Goal: Task Accomplishment & Management: Manage account settings

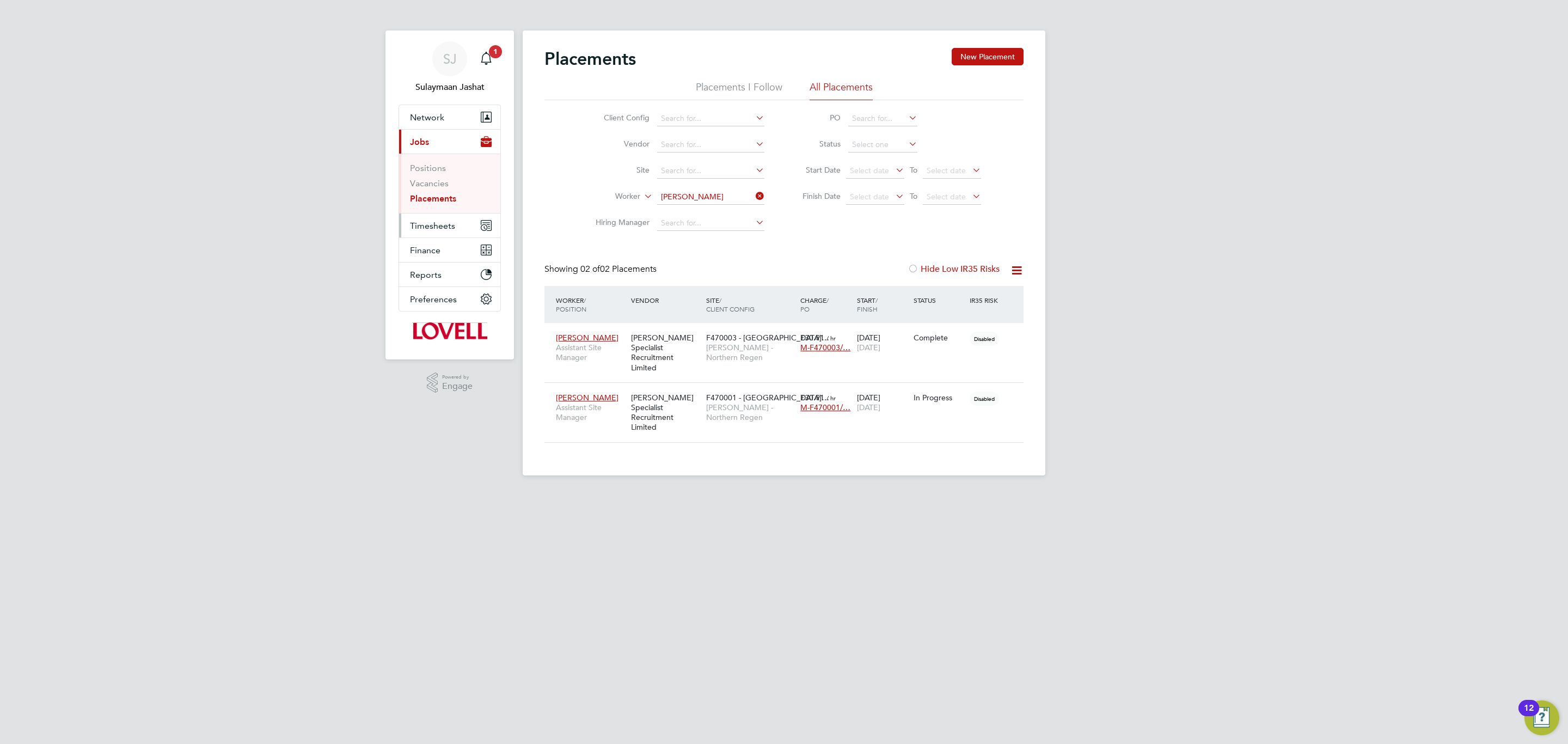
click at [428, 220] on span "Timesheets" at bounding box center [432, 225] width 45 height 10
click at [438, 193] on link "Timesheets" at bounding box center [432, 192] width 45 height 10
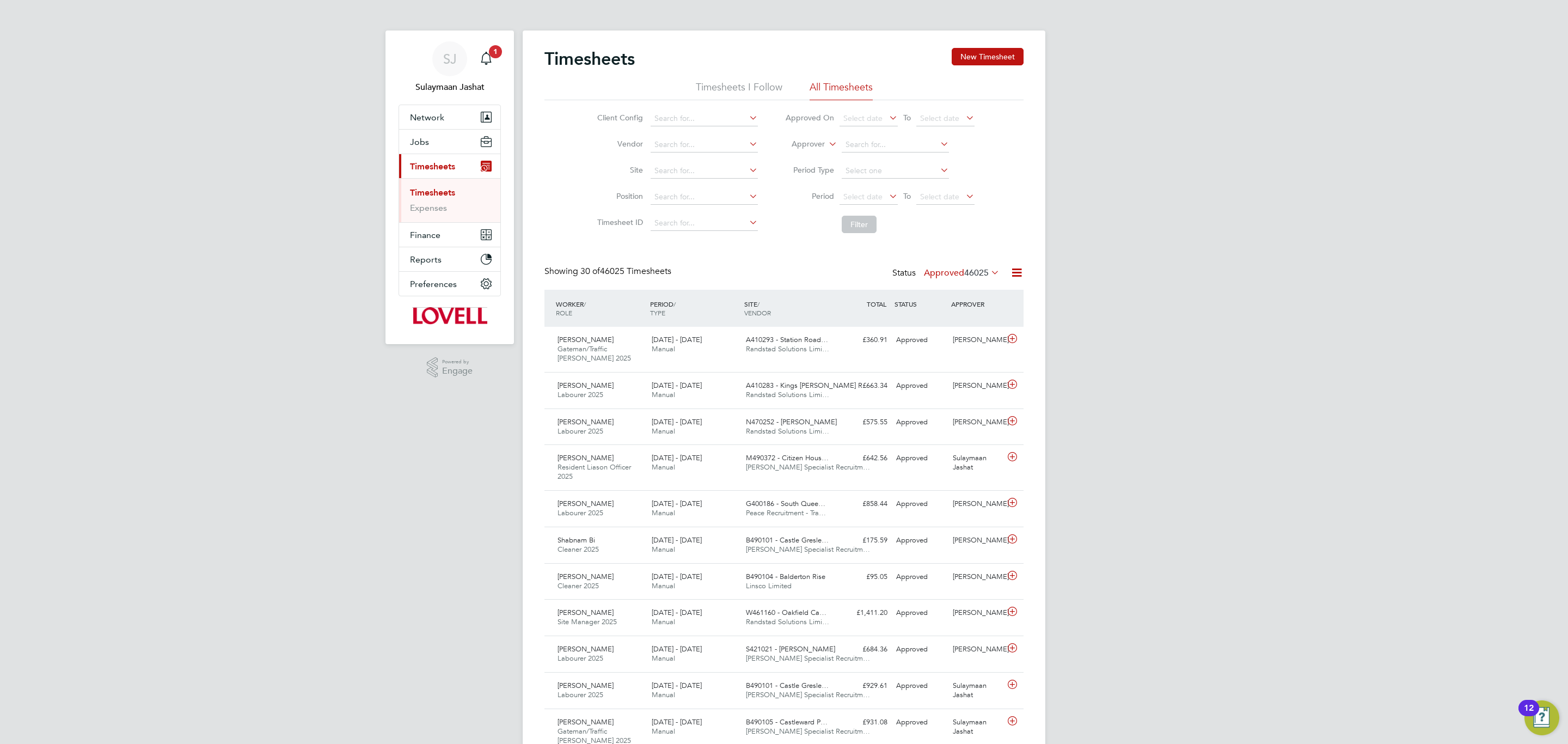
scroll to position [27, 95]
click at [819, 141] on label "Approver" at bounding box center [800, 144] width 49 height 11
click at [797, 162] on li "Worker" at bounding box center [797, 157] width 54 height 15
click at [855, 128] on li "Approved On Select date To Select date" at bounding box center [880, 118] width 217 height 26
click at [868, 154] on li "Worker" at bounding box center [880, 145] width 217 height 26
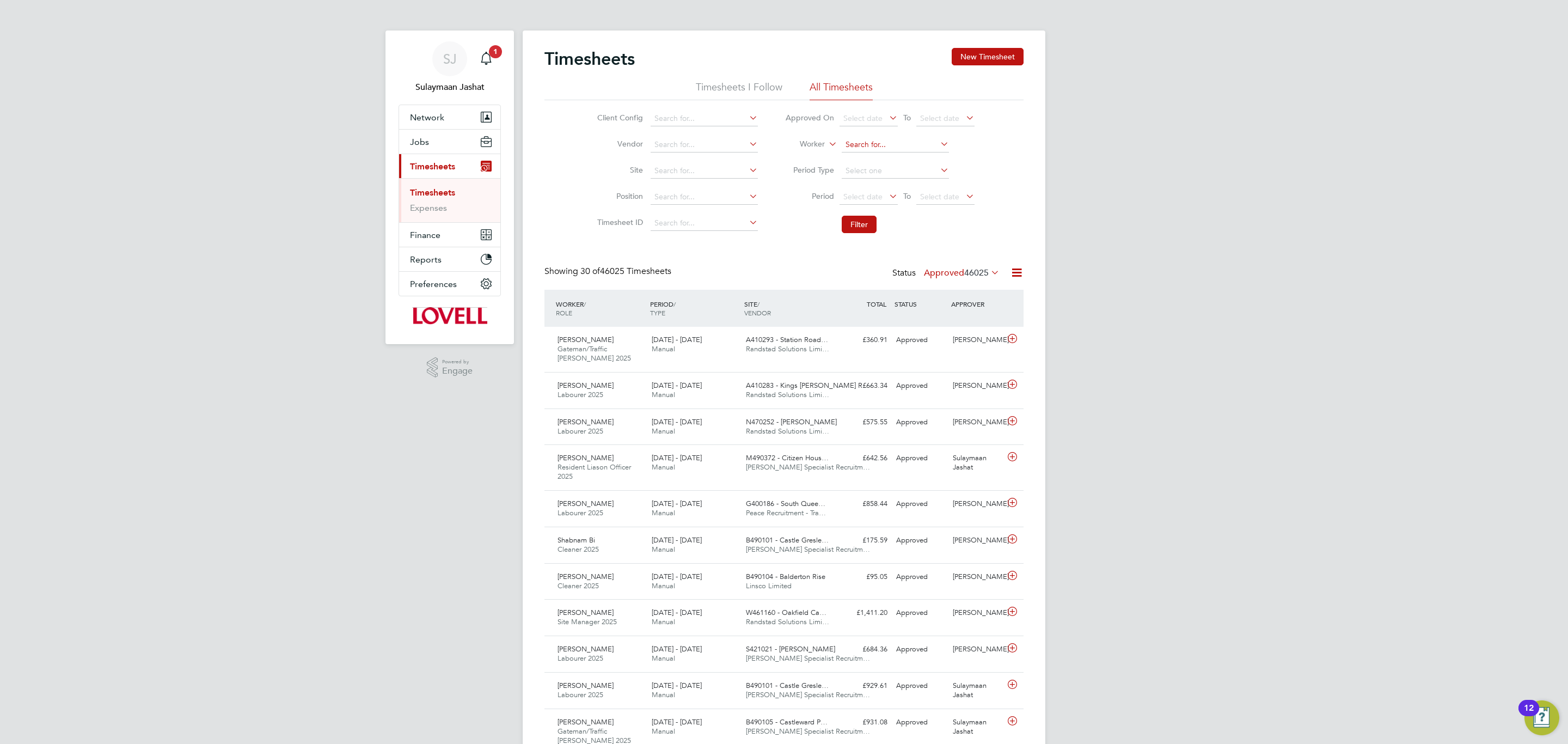
click at [874, 147] on input at bounding box center [895, 145] width 107 height 15
click at [910, 160] on b "Cop" at bounding box center [918, 159] width 15 height 9
type input "Adrian Copson"
click at [850, 229] on button "Filter" at bounding box center [859, 225] width 35 height 17
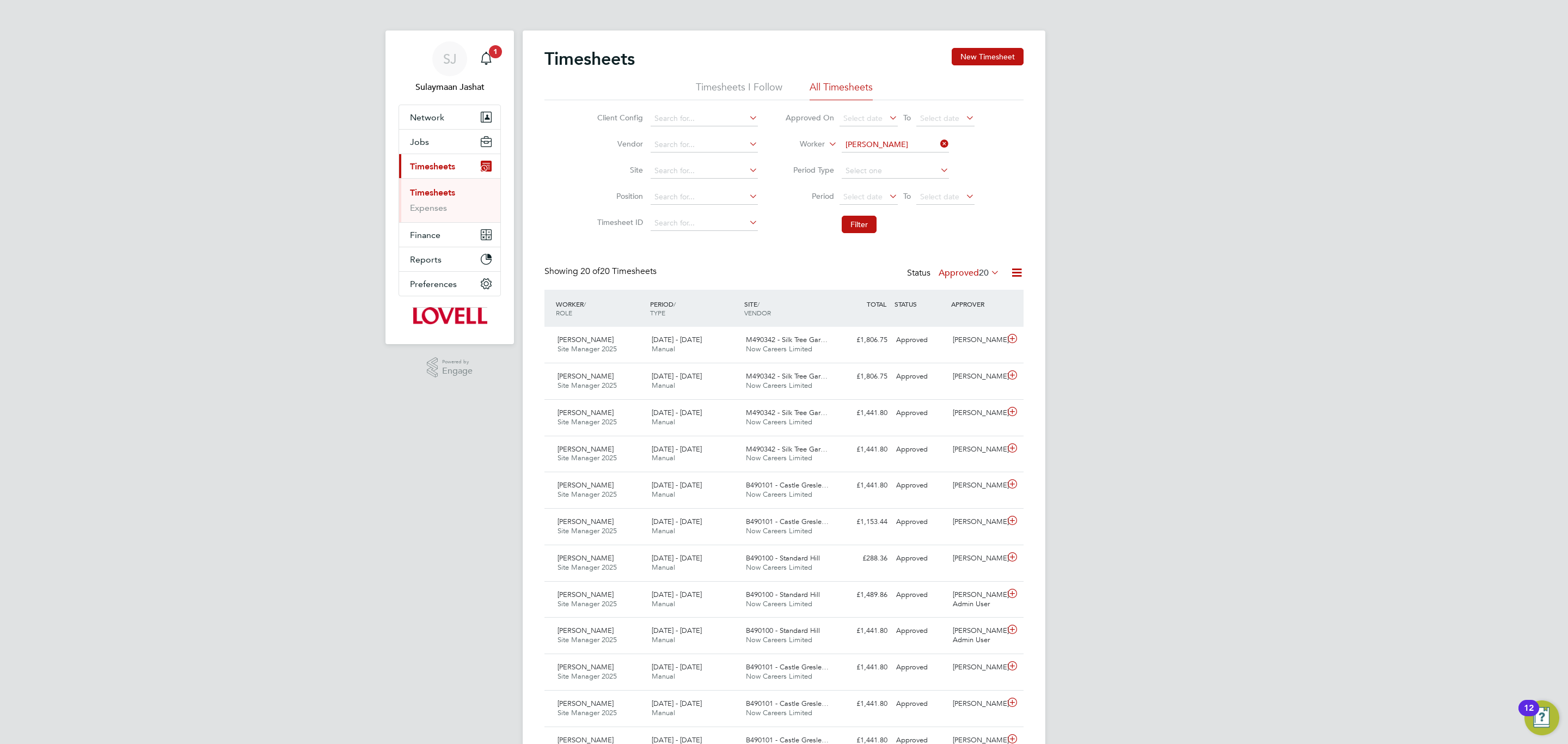
click at [968, 273] on label "Approved 20" at bounding box center [969, 273] width 61 height 11
click at [974, 292] on li "All" at bounding box center [963, 293] width 50 height 15
click at [779, 382] on span "Now Careers Limited" at bounding box center [778, 385] width 66 height 9
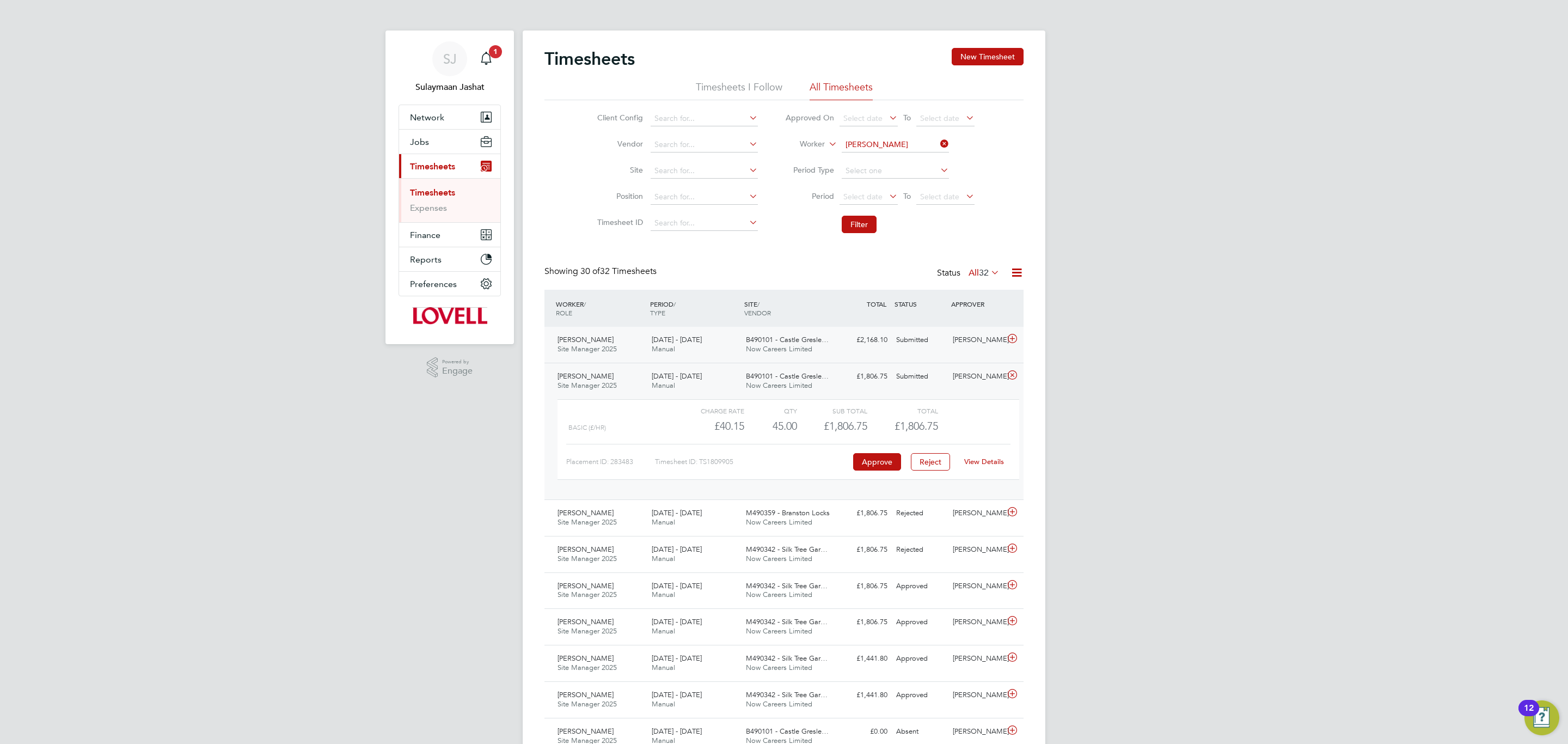
click at [867, 337] on div "£2,168.10 Submitted" at bounding box center [863, 339] width 57 height 18
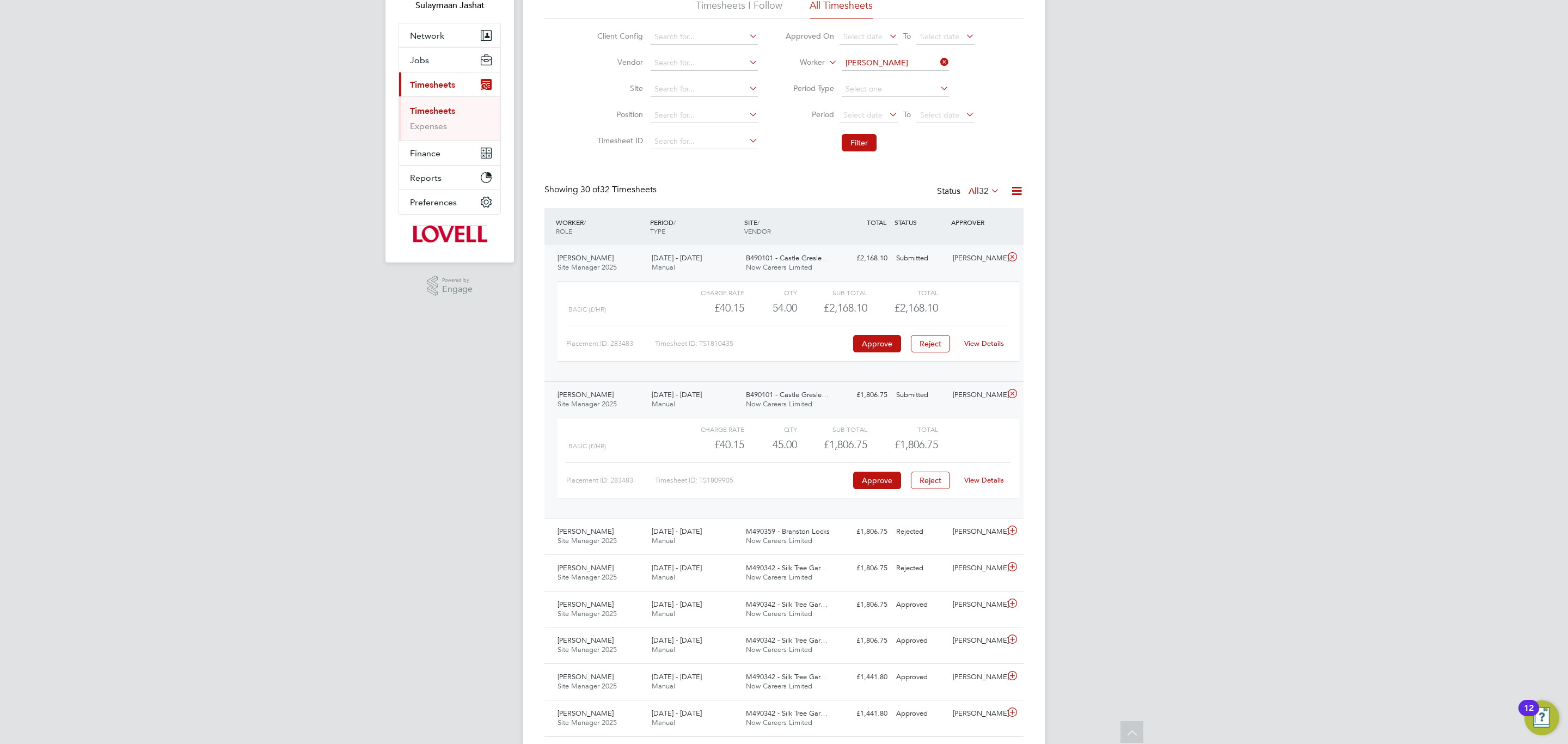
click at [916, 406] on div "Adrian Copson Site Manager 2025 16 - 22 Aug 2025 16 - 22 Aug 2025 Manual B49010…" at bounding box center [784, 449] width 479 height 136
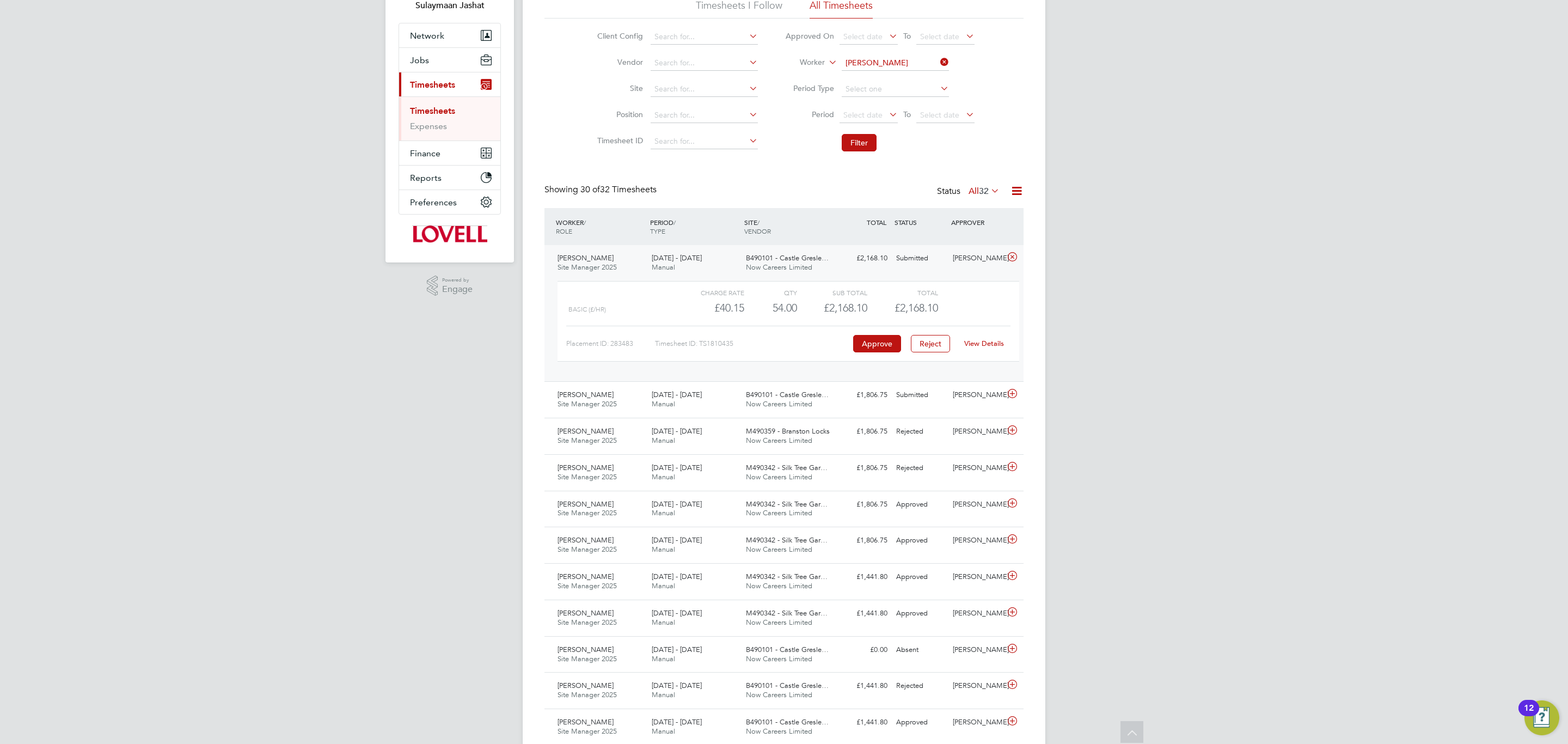
click at [838, 268] on div "Adrian Copson Site Manager 2025 23 - 29 Aug 2025 23 - 29 Aug 2025 Manual B49010…" at bounding box center [784, 313] width 479 height 136
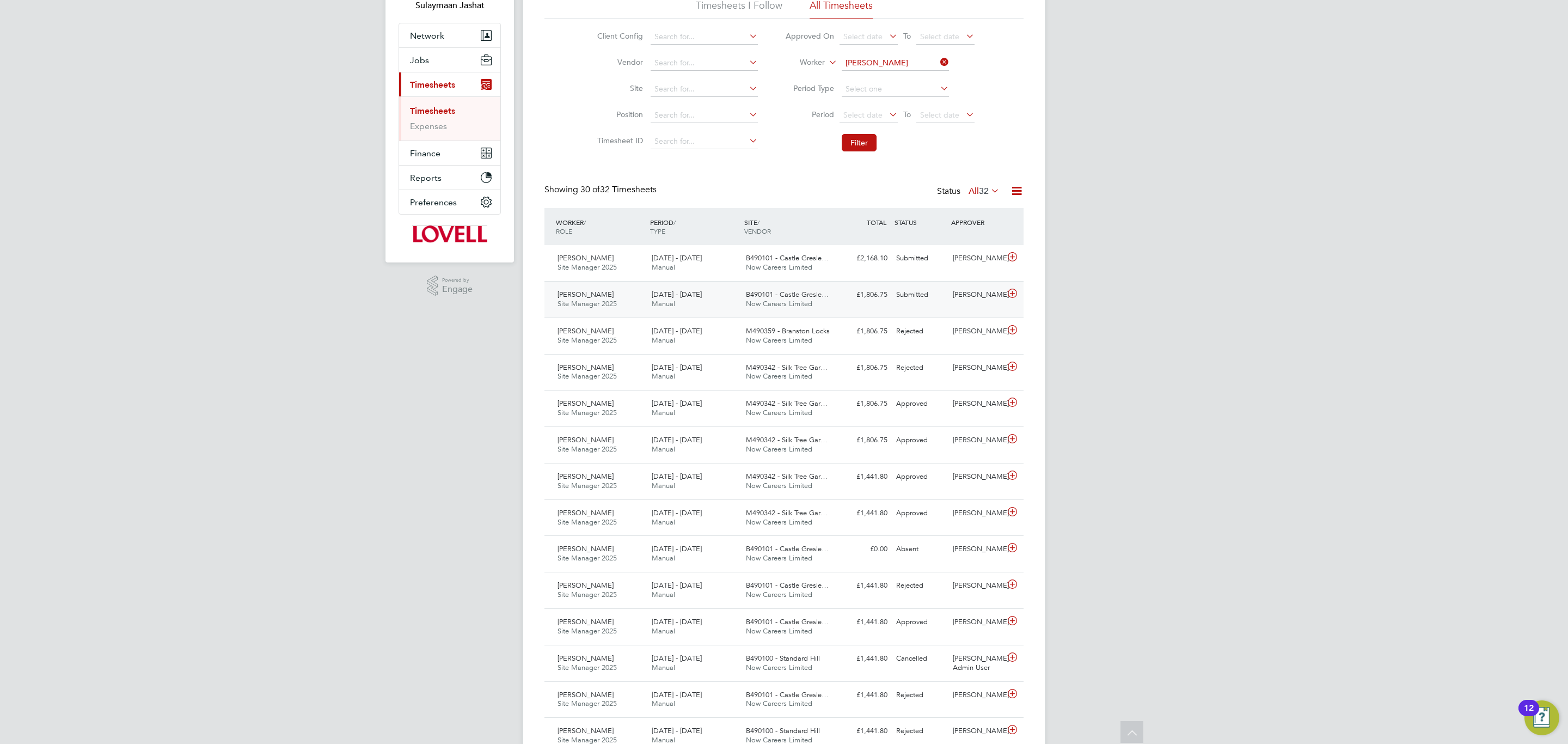
click at [966, 303] on div "Brian Sheerin" at bounding box center [976, 294] width 57 height 18
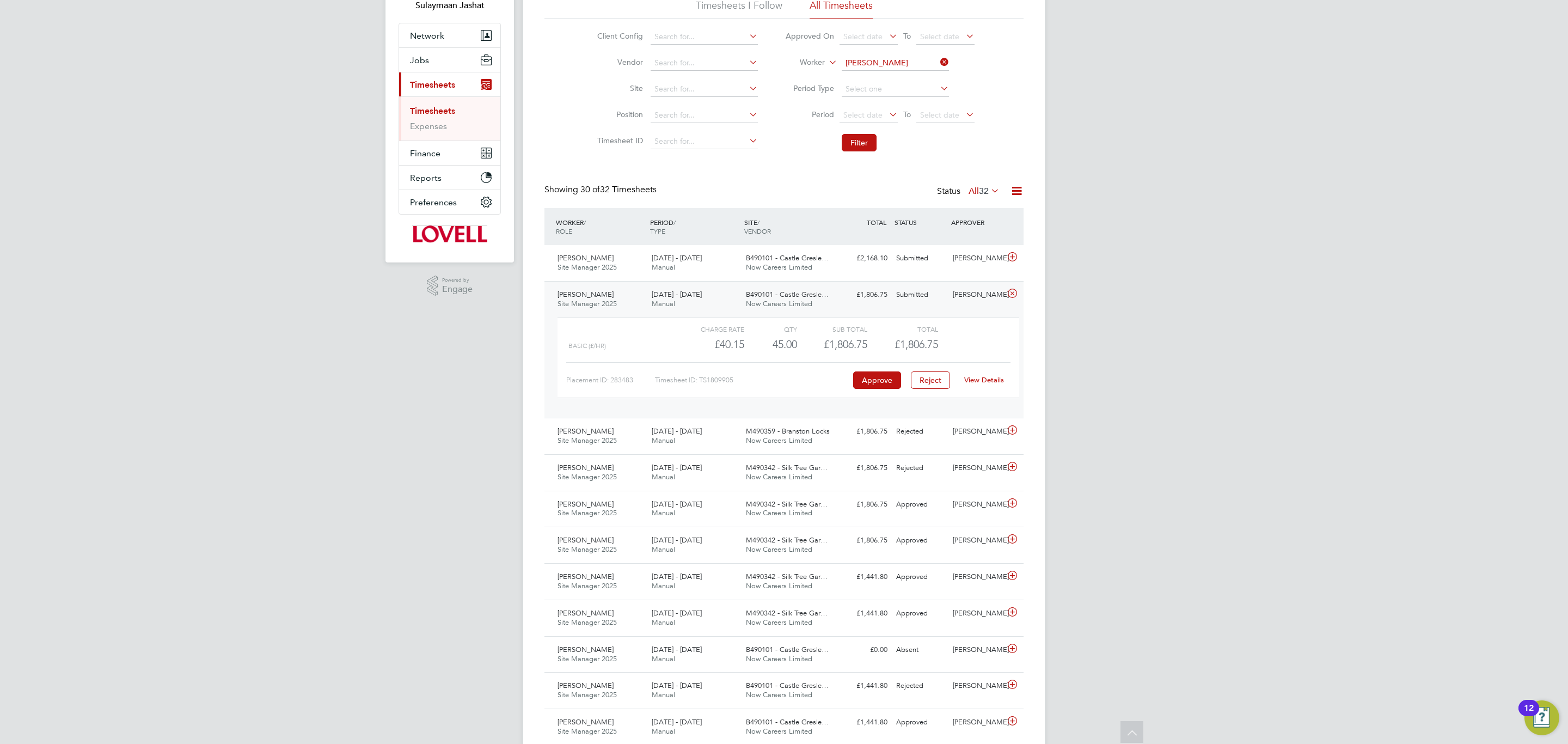
click at [985, 381] on link "View Details" at bounding box center [984, 380] width 39 height 9
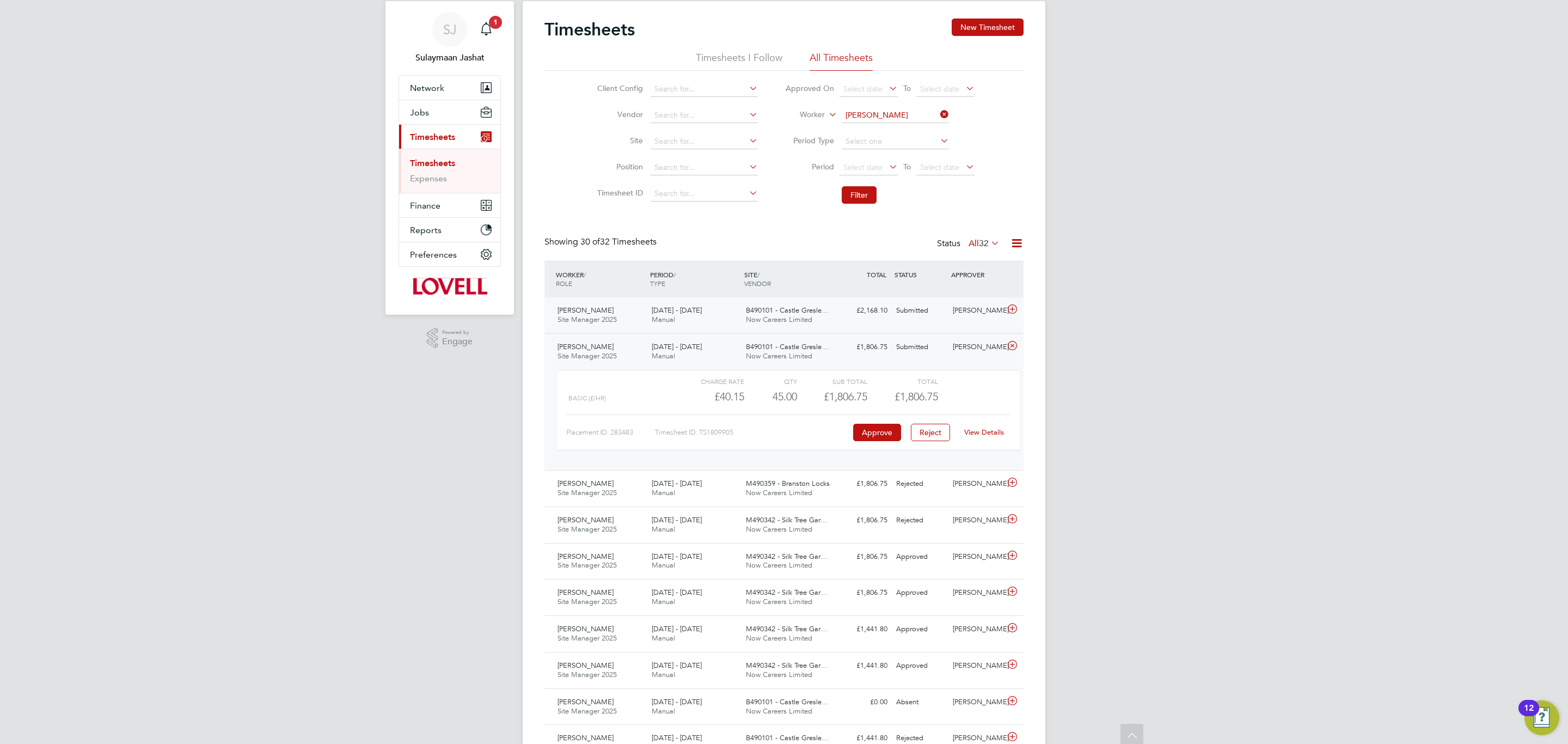
scroll to position [0, 0]
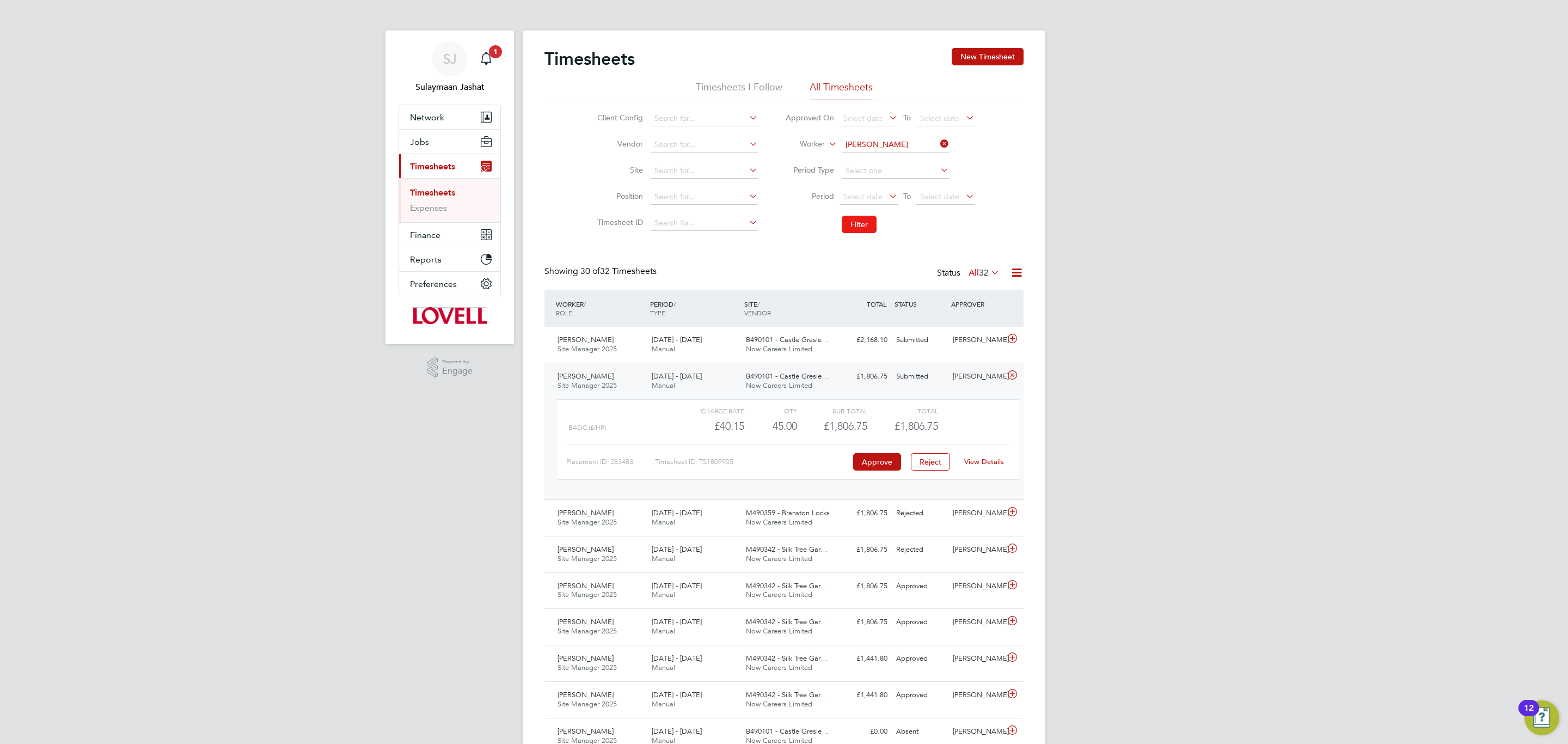
click at [857, 229] on button "Filter" at bounding box center [859, 225] width 35 height 17
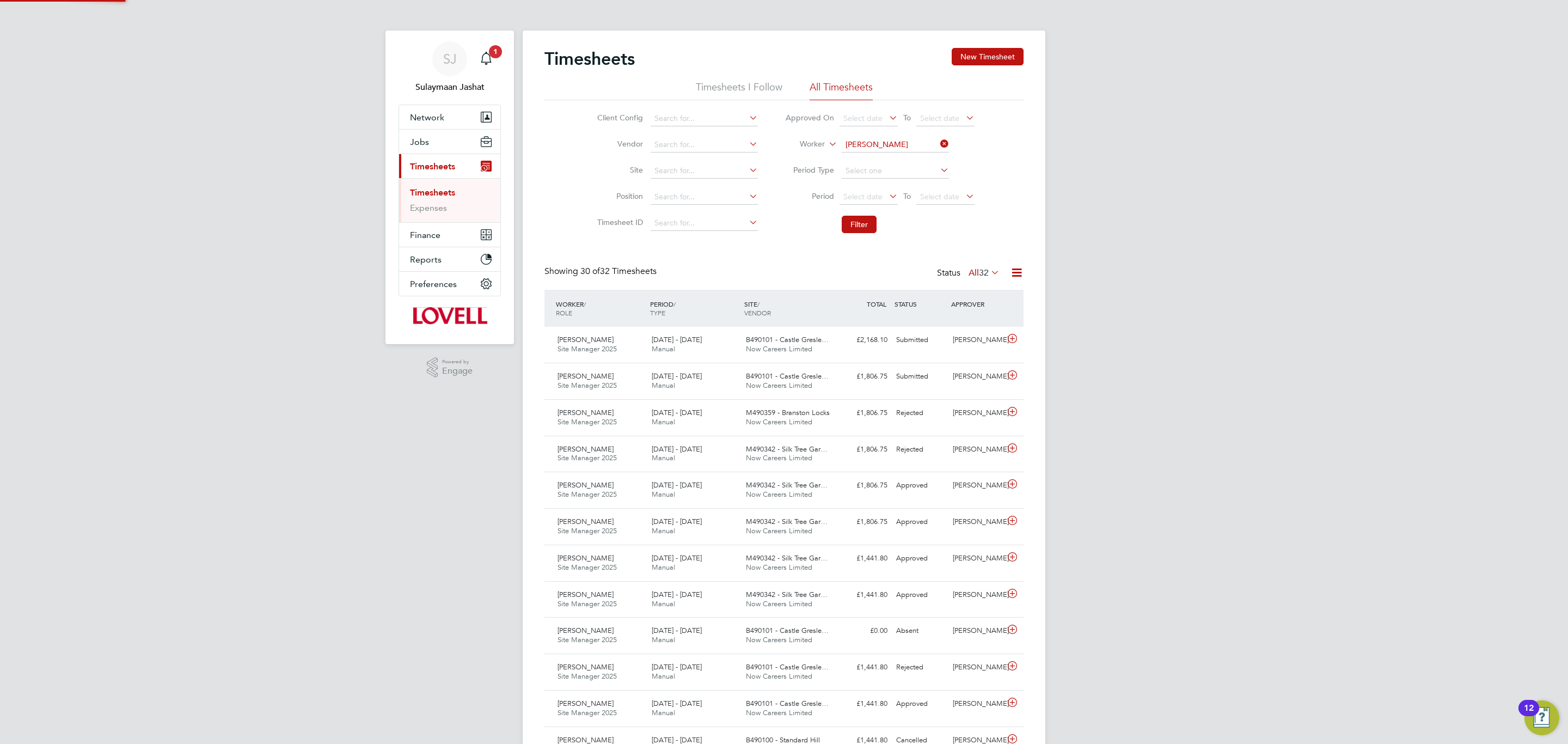
scroll to position [27, 95]
click at [432, 140] on button "Jobs" at bounding box center [450, 141] width 101 height 24
drag, startPoint x: 436, startPoint y: 198, endPoint x: 444, endPoint y: 198, distance: 8.0
click at [436, 198] on link "Placements" at bounding box center [432, 198] width 45 height 10
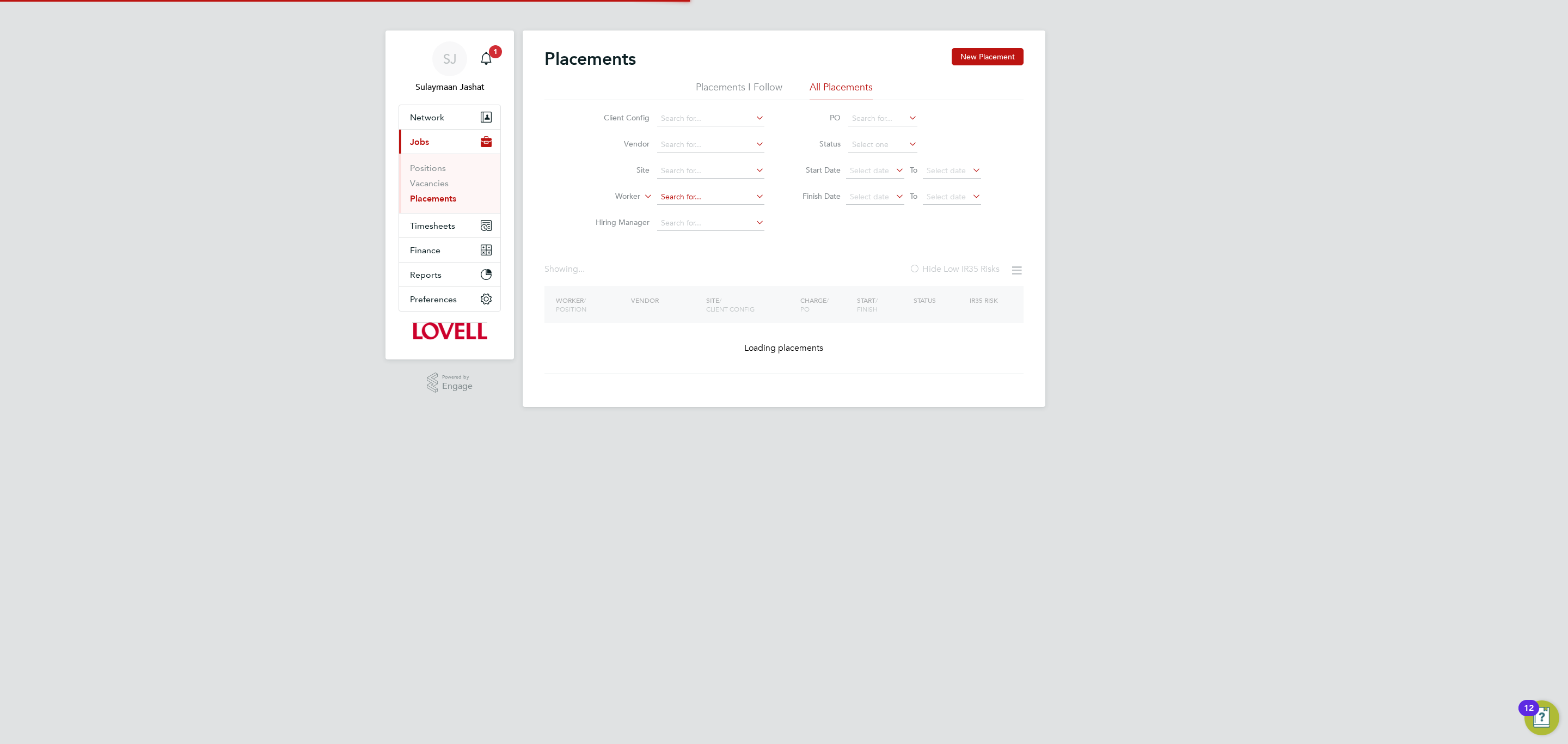
click at [676, 195] on input at bounding box center [711, 197] width 107 height 15
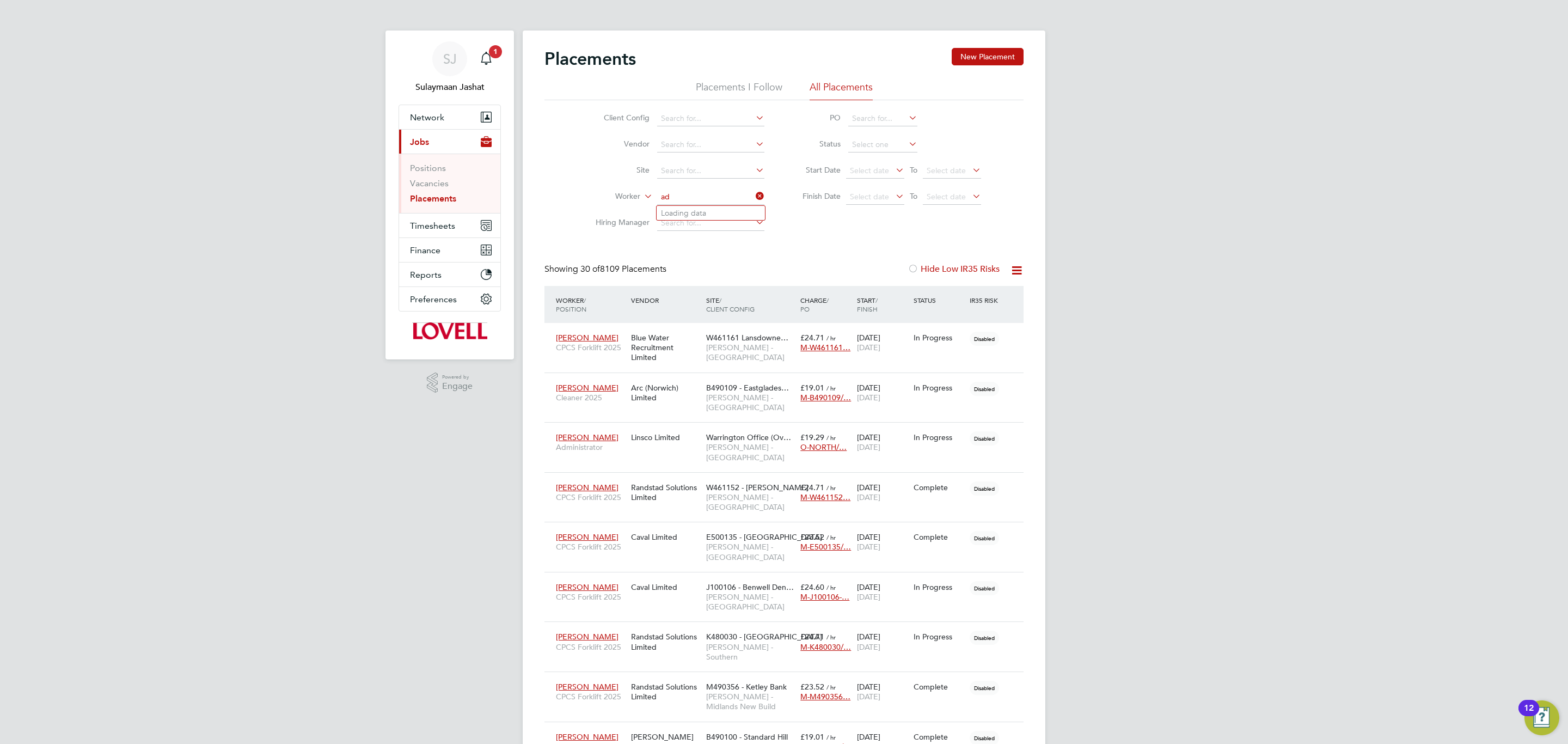
scroll to position [31, 95]
click at [728, 223] on li "Adewal e Adekola" at bounding box center [711, 227] width 108 height 15
type input "Adewale Adekola"
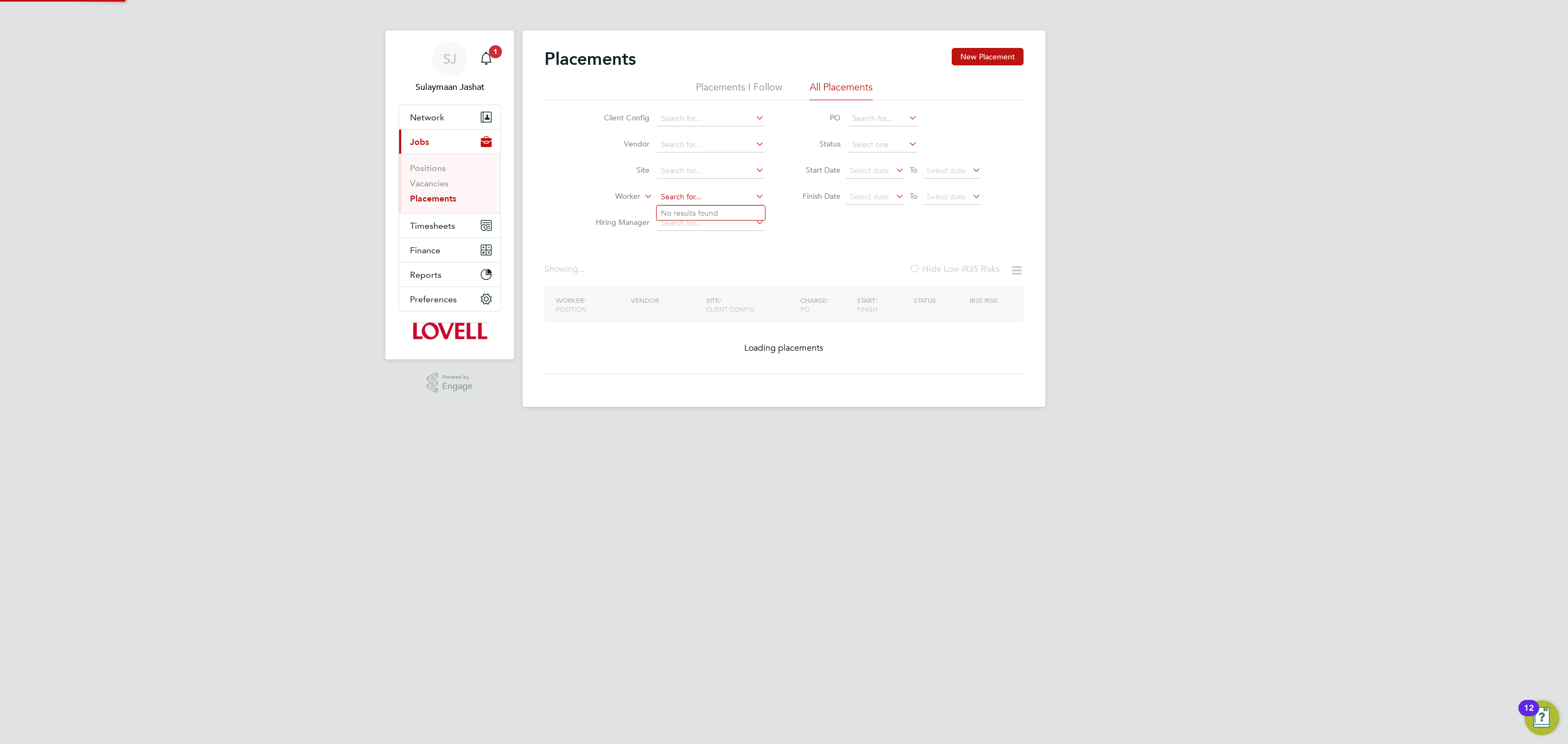
click at [711, 205] on div "Placements New Placement Placements I Follow All Placements Client Config Vendo…" at bounding box center [784, 219] width 523 height 376
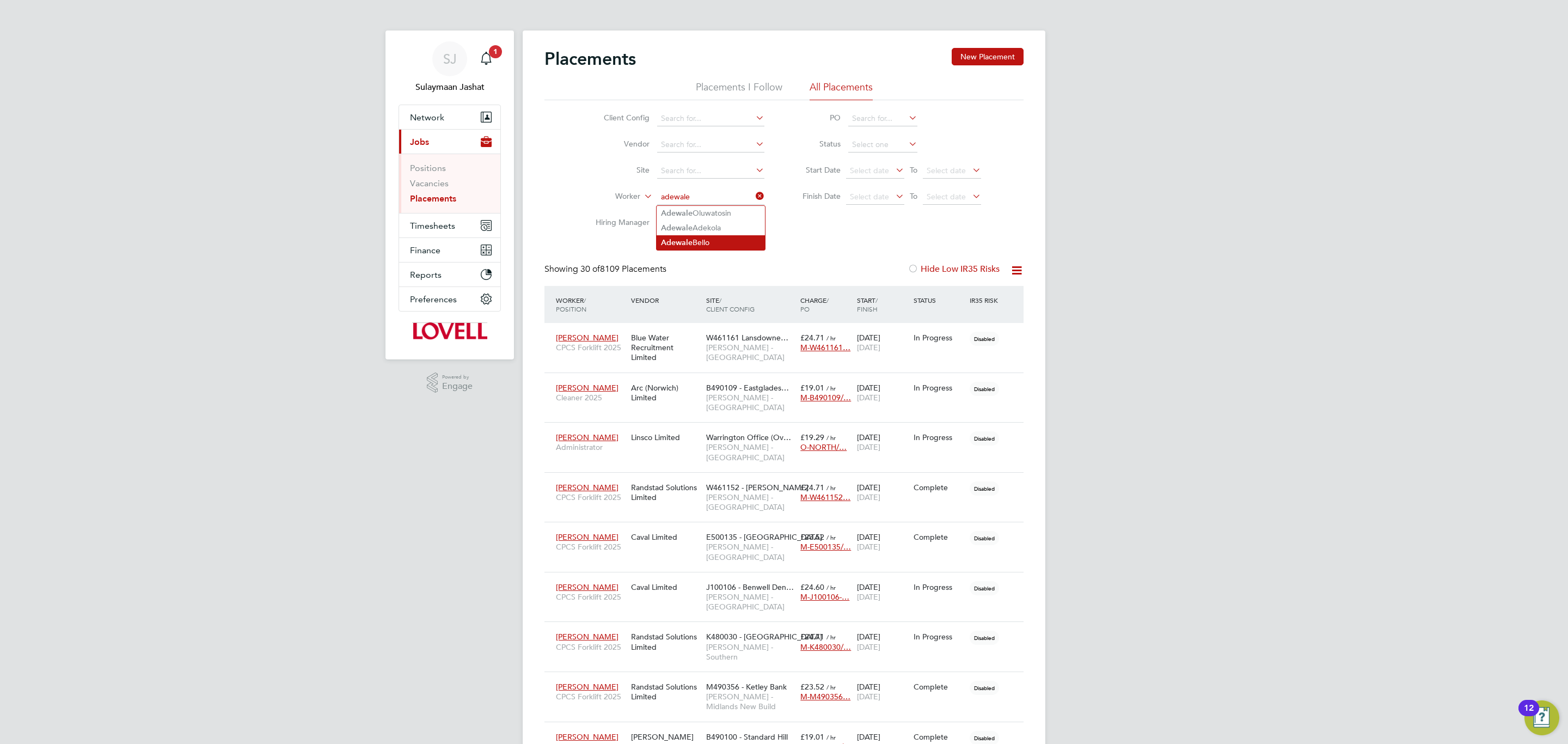
click at [732, 236] on li "Adewale Bello" at bounding box center [711, 242] width 108 height 15
type input "Adewale Bello"
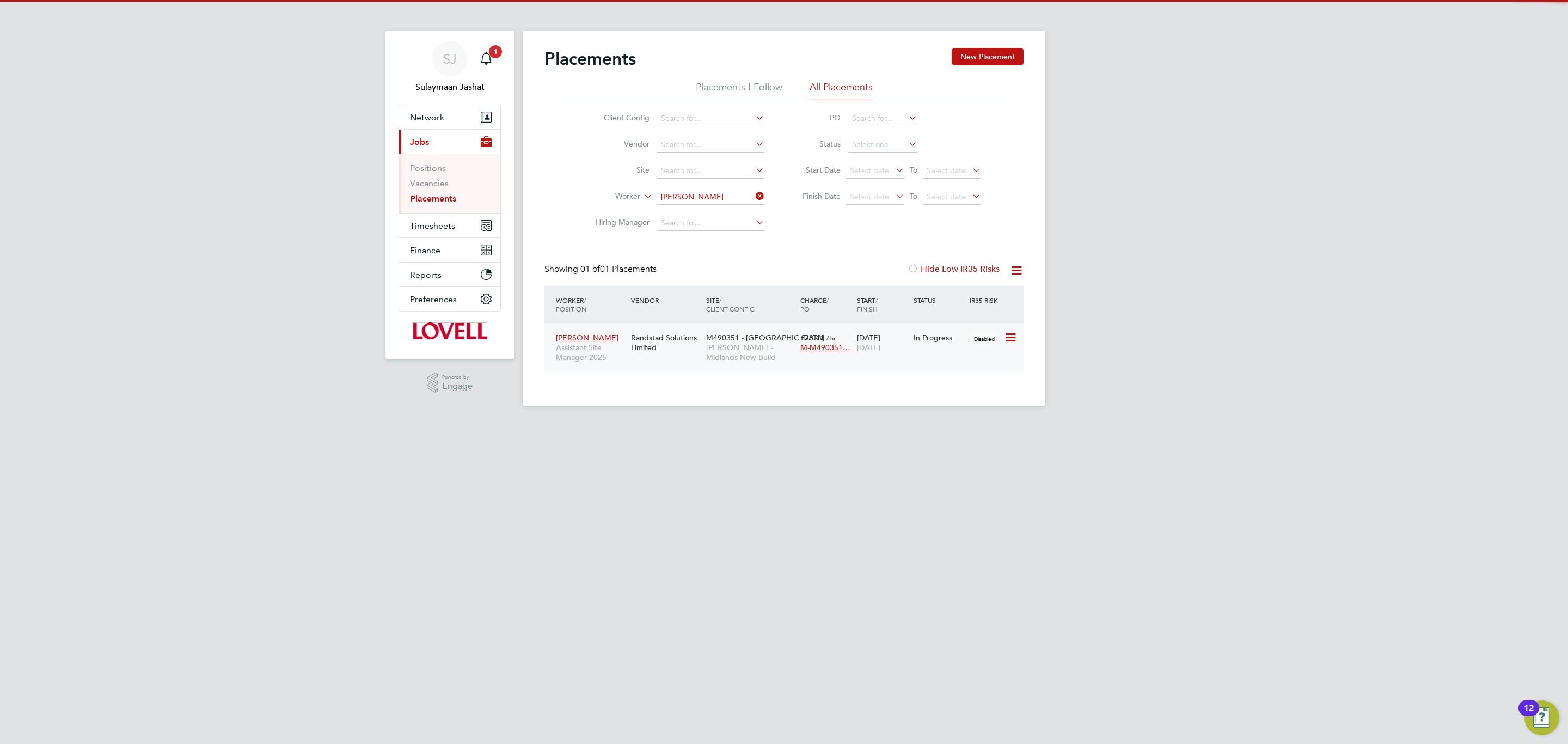
click at [704, 351] on div "M490351 - Glebe Street Lovell - Midlands New Build" at bounding box center [751, 348] width 94 height 41
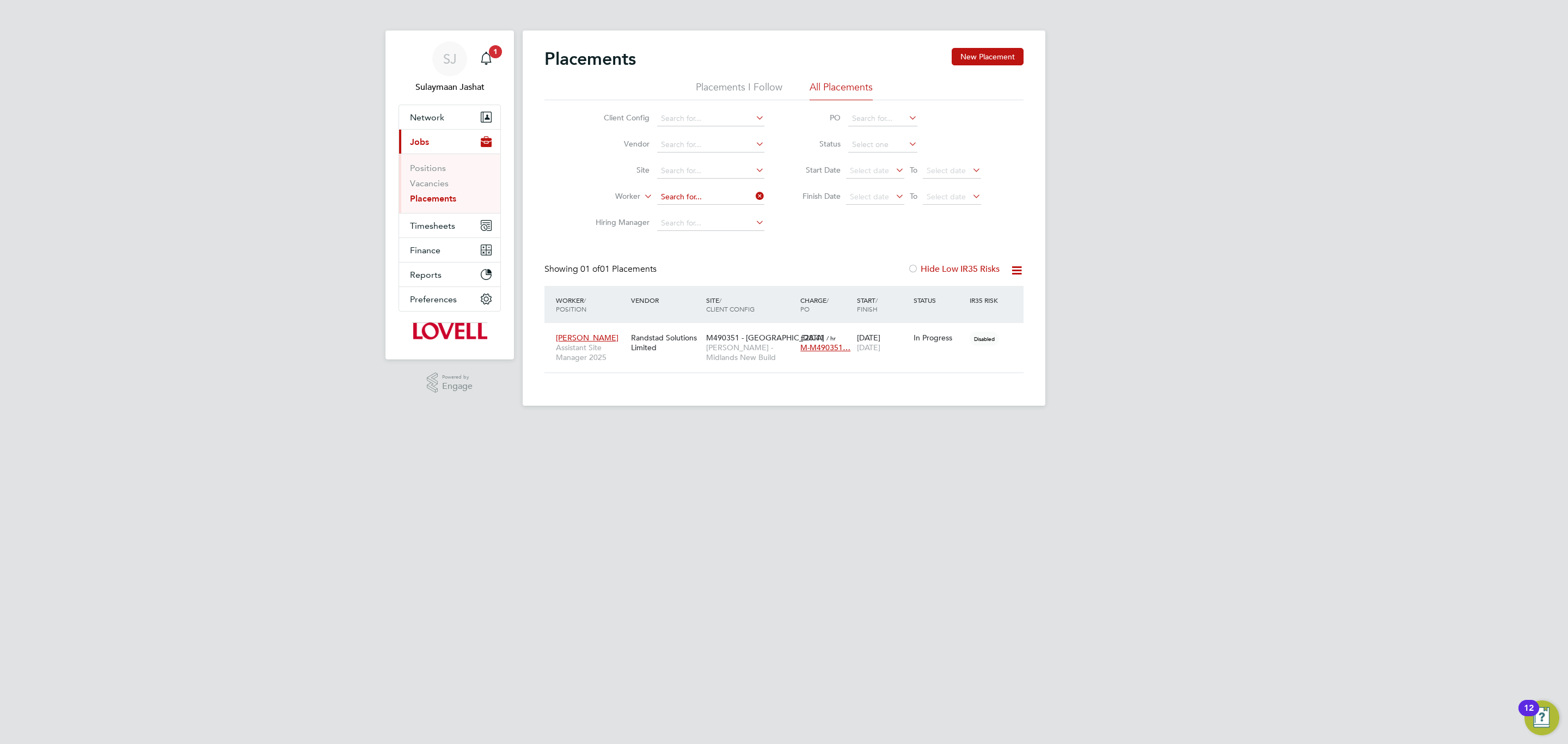
click at [700, 201] on input at bounding box center [711, 197] width 107 height 15
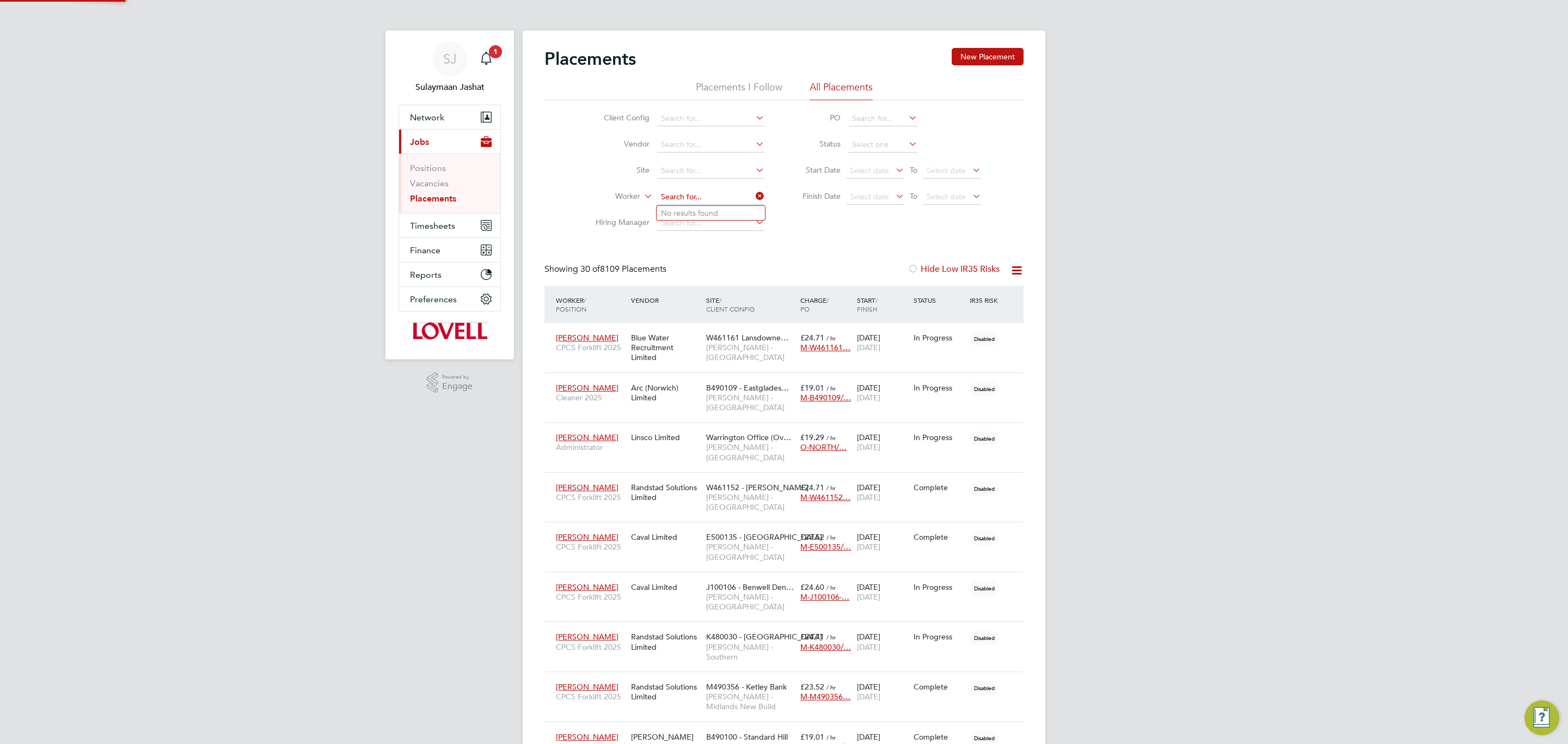
type input "a"
click at [717, 253] on li "Adewale Bello" at bounding box center [711, 257] width 108 height 15
type input "Adewale Bello"
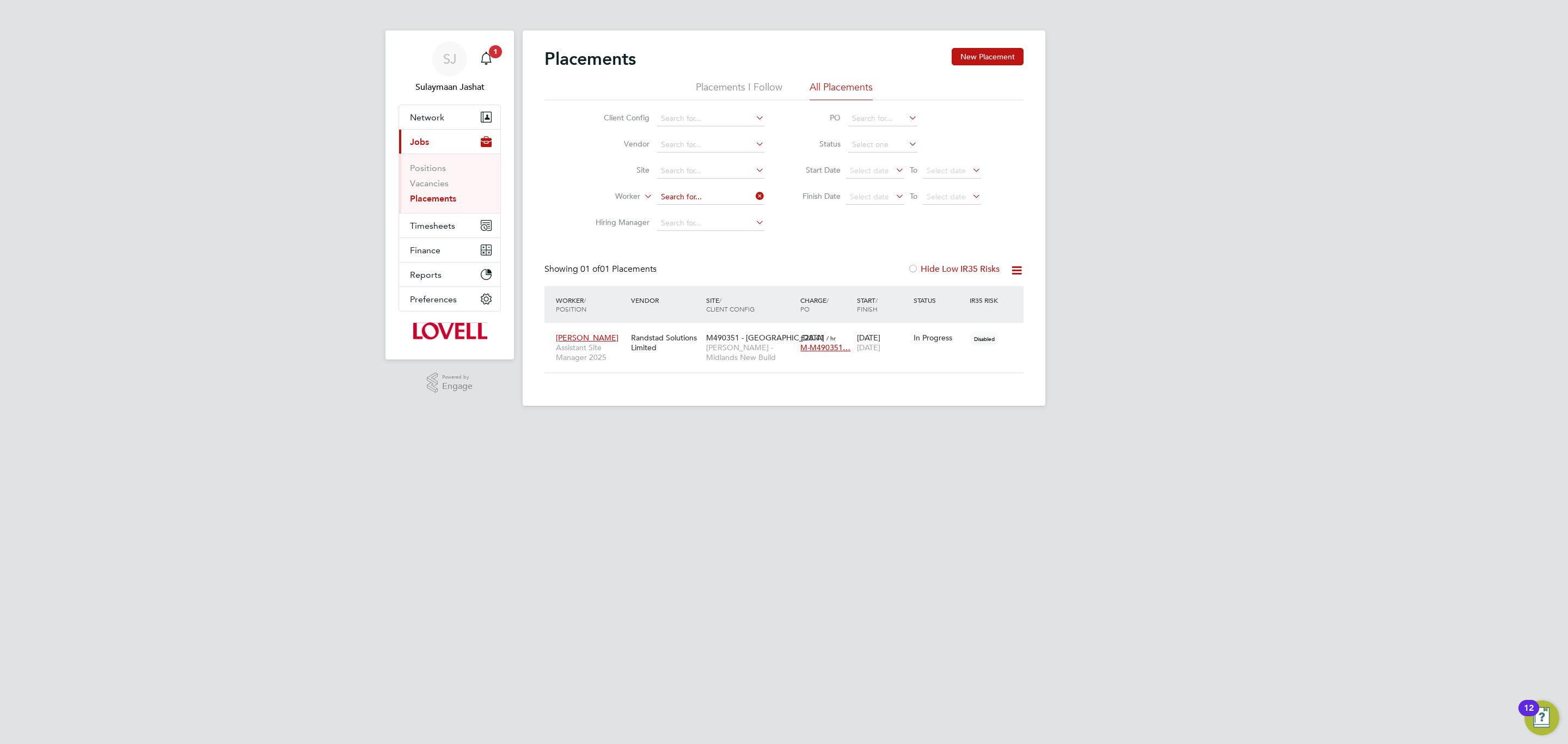
click at [692, 203] on input at bounding box center [711, 197] width 107 height 15
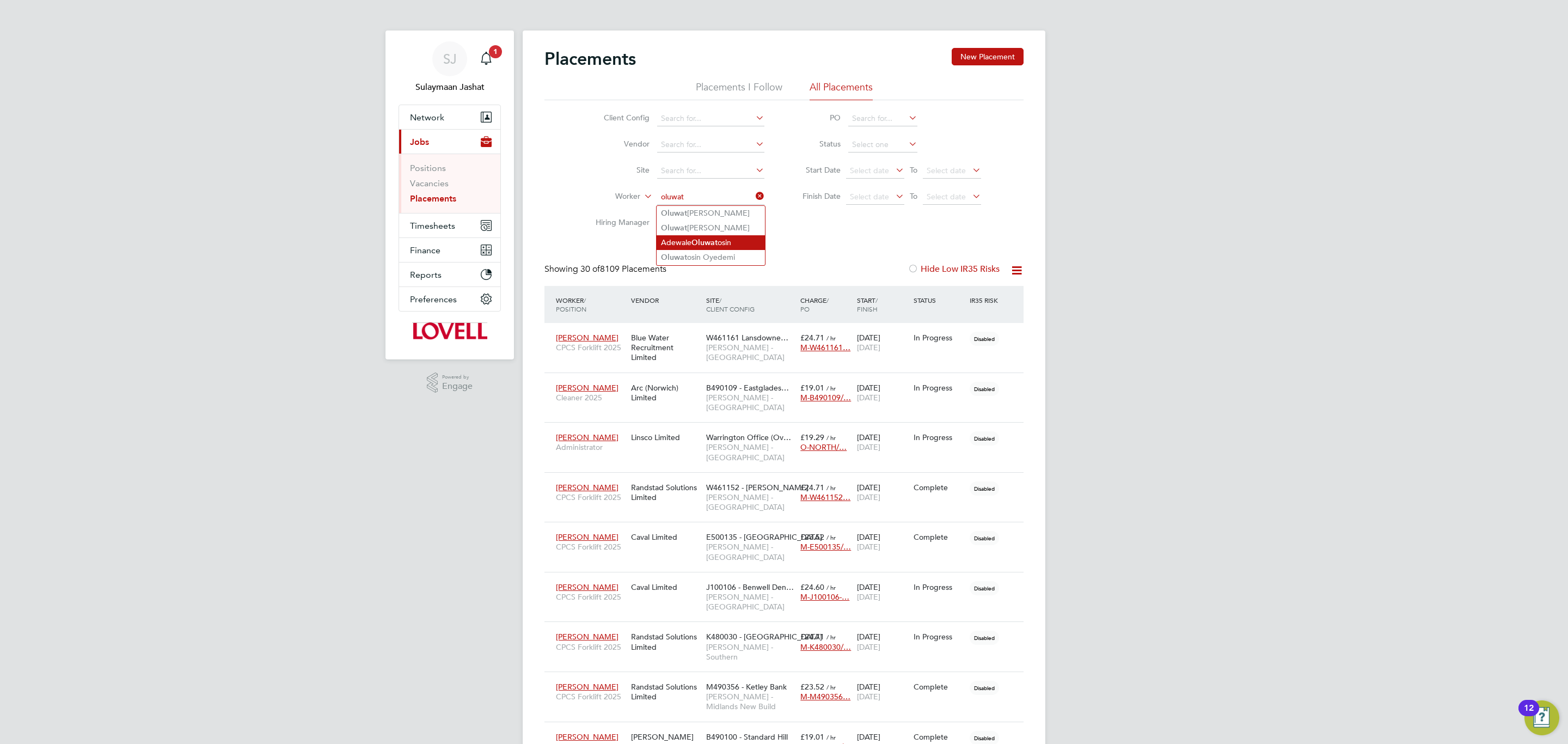
click at [726, 241] on li "Adewale Oluwat osin" at bounding box center [711, 242] width 108 height 15
type input "Adewale Oluwatosin"
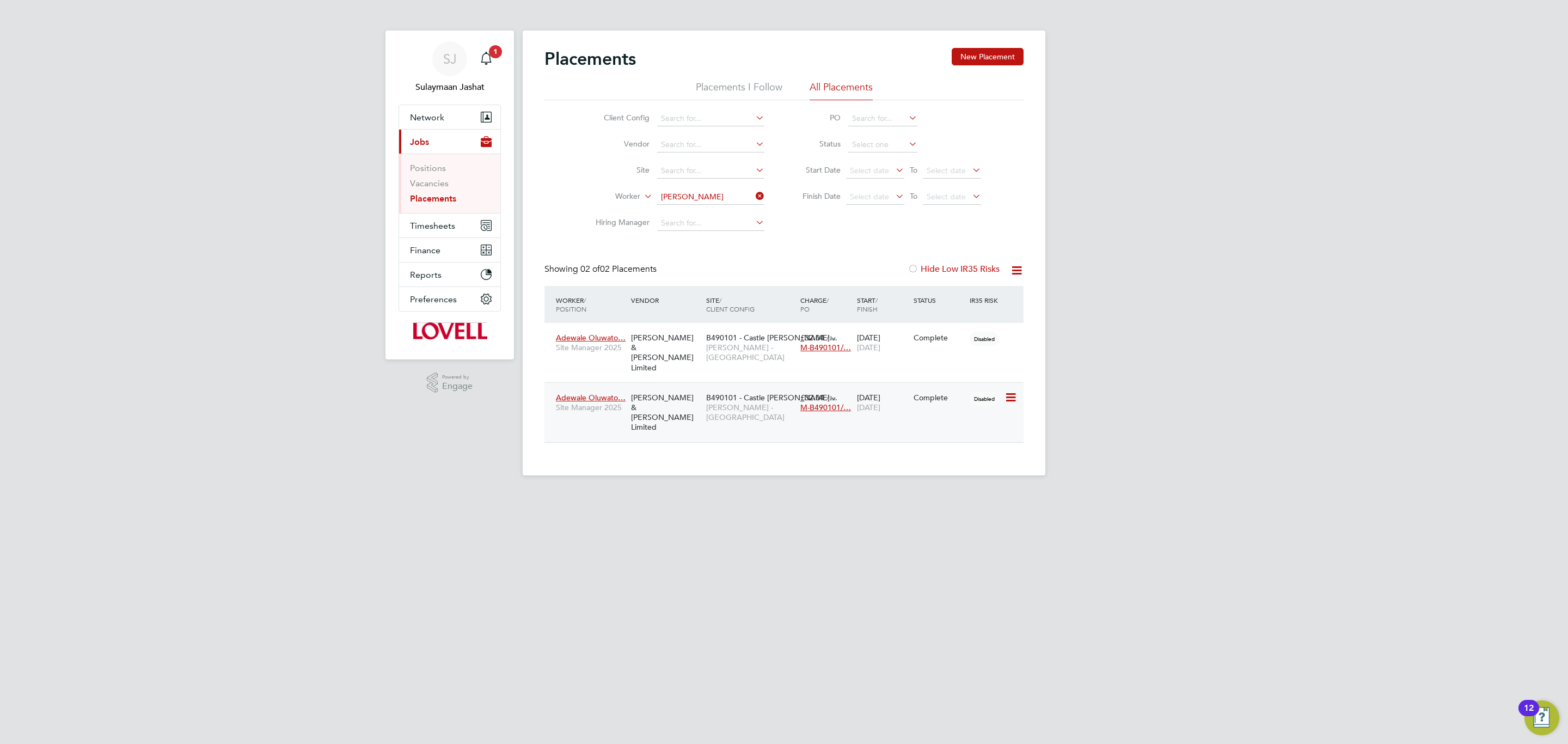
click at [717, 402] on span "[PERSON_NAME] - [GEOGRAPHIC_DATA]" at bounding box center [751, 411] width 89 height 20
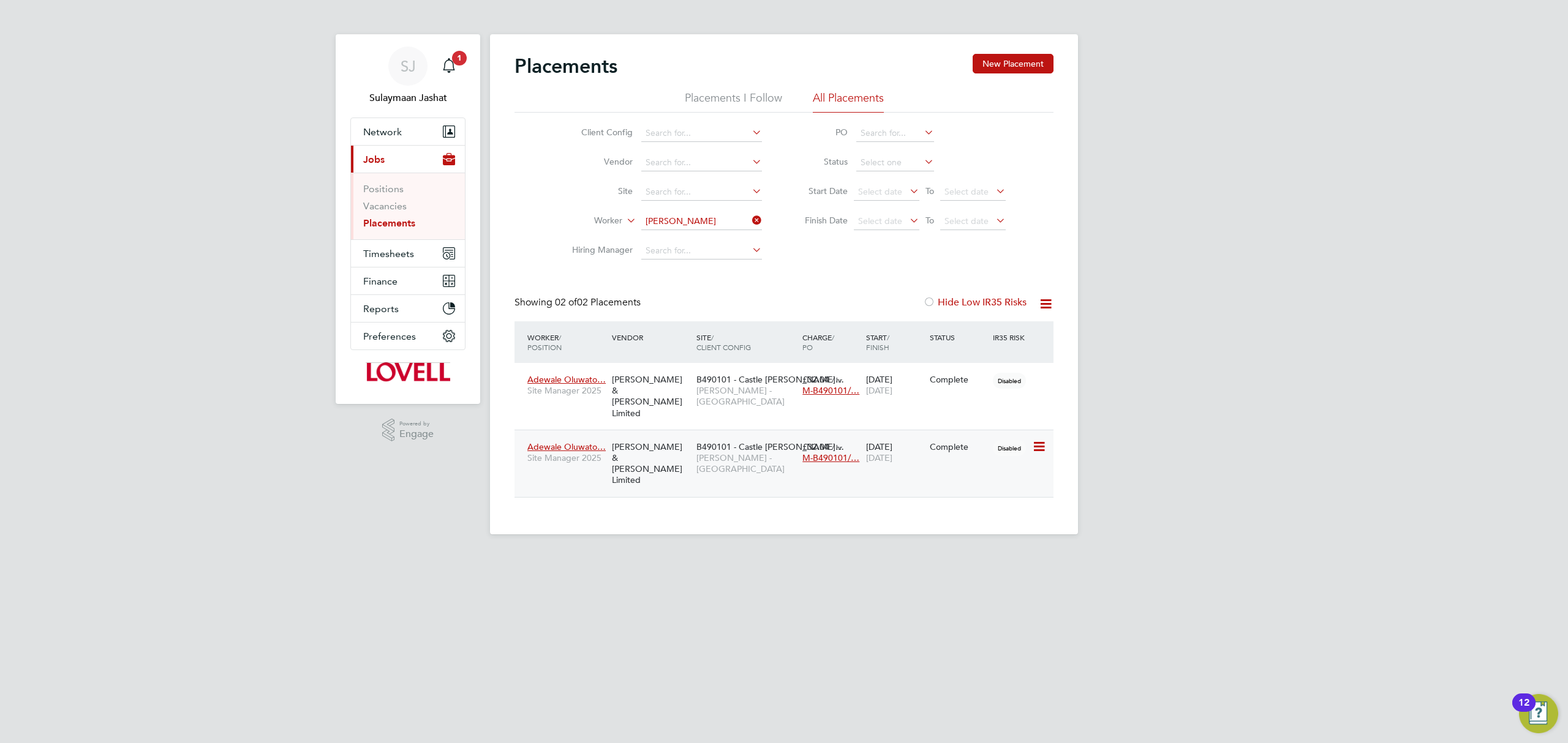
scroll to position [35, 107]
click at [824, 302] on div "Showing 02 of 02 Placements Hide Low IR35 Risks" at bounding box center [784, 308] width 539 height 25
click at [392, 218] on ul "Positions Vacancies Placements" at bounding box center [408, 205] width 114 height 66
click at [391, 223] on link "Placements" at bounding box center [390, 223] width 52 height 12
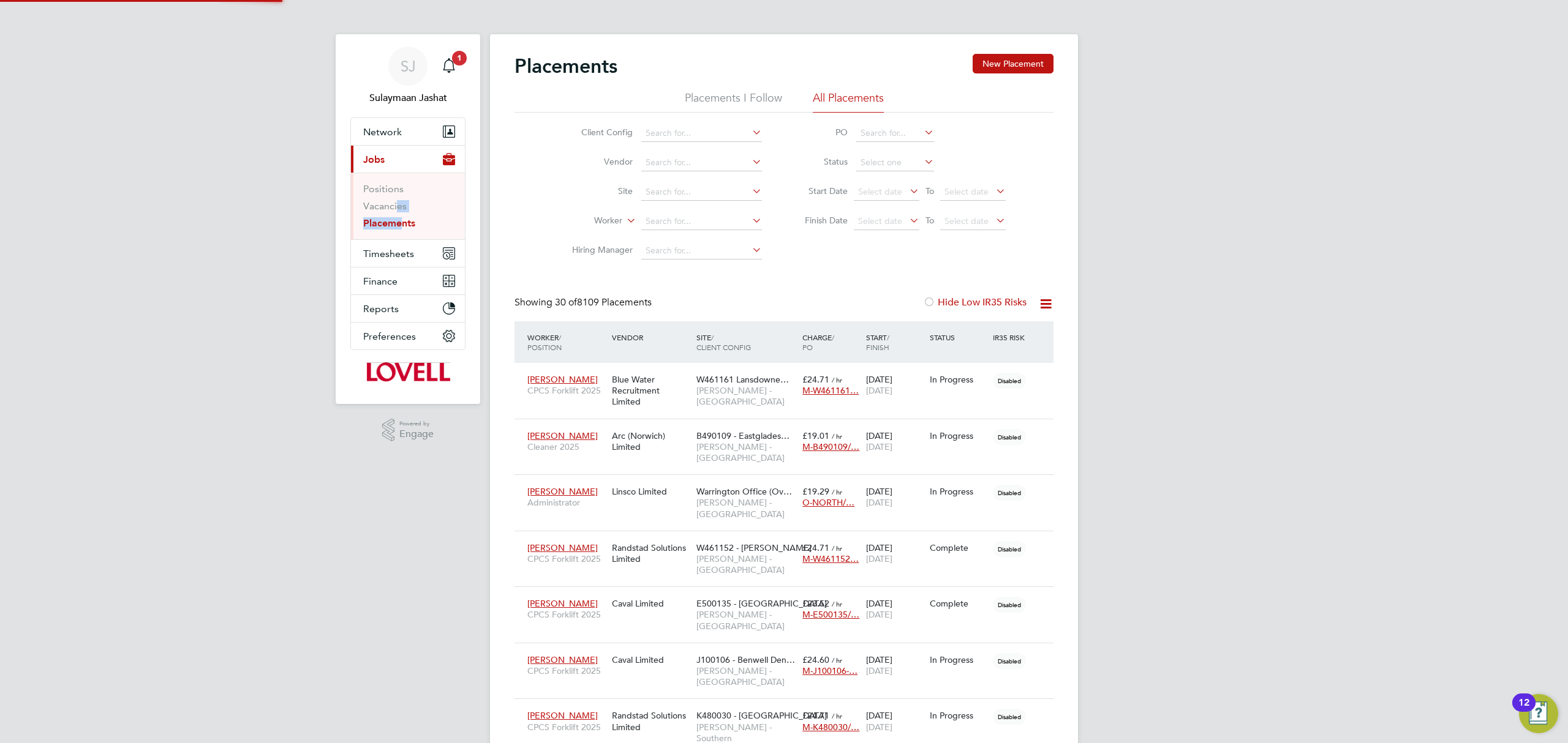
scroll to position [35, 107]
click at [812, 303] on div "Showing 30 of 8109 Placements Hide Low IR35 Risks" at bounding box center [784, 308] width 539 height 25
drag, startPoint x: 684, startPoint y: 285, endPoint x: 537, endPoint y: 319, distance: 150.9
drag, startPoint x: 525, startPoint y: 303, endPoint x: 615, endPoint y: 304, distance: 90.0
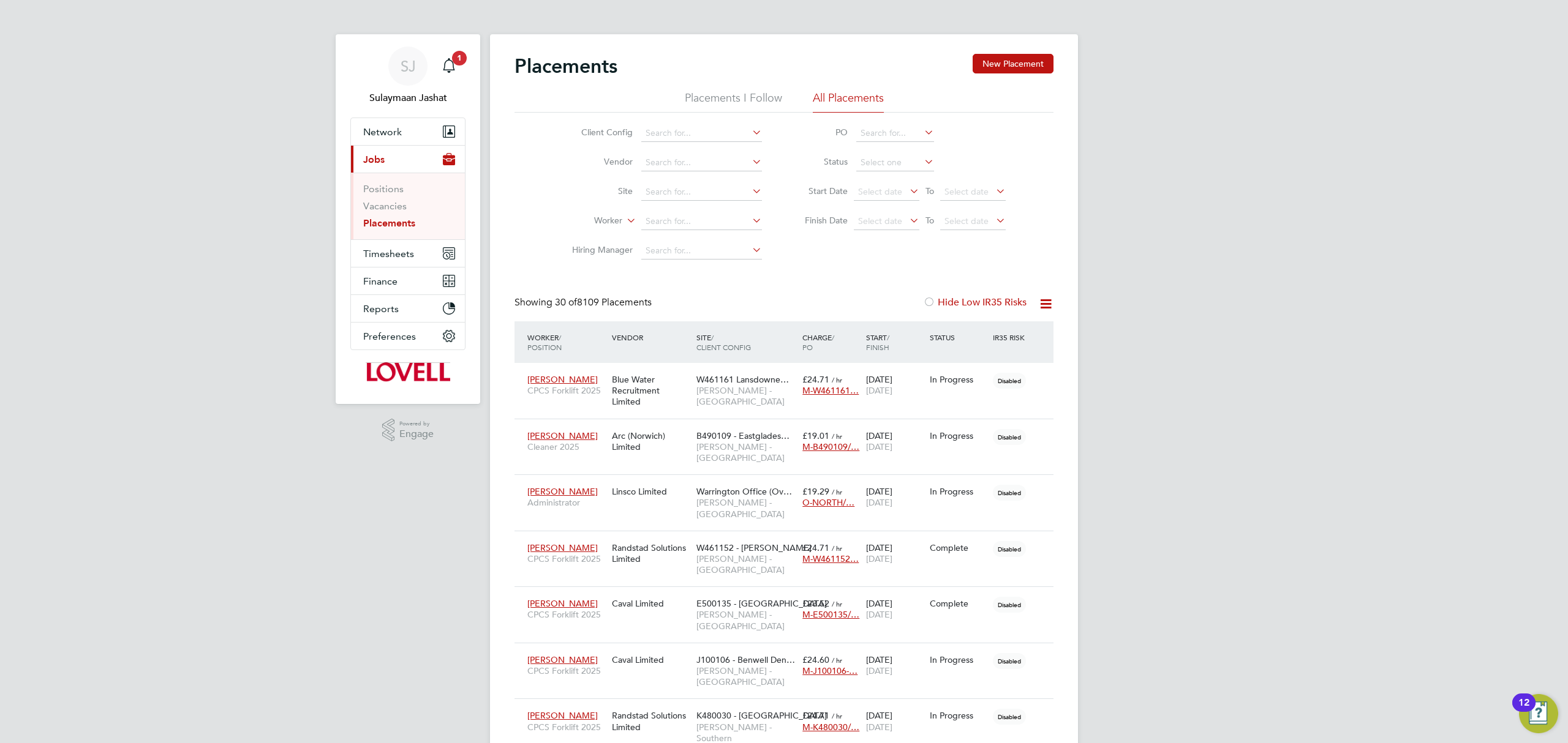
click at [615, 304] on div "Showing 30 of 8109 Placements" at bounding box center [584, 302] width 140 height 13
click at [640, 305] on span "30 of 8109 Placements" at bounding box center [603, 302] width 96 height 13
drag, startPoint x: 649, startPoint y: 306, endPoint x: 527, endPoint y: 294, distance: 122.6
drag, startPoint x: 507, startPoint y: 301, endPoint x: 563, endPoint y: 301, distance: 56.0
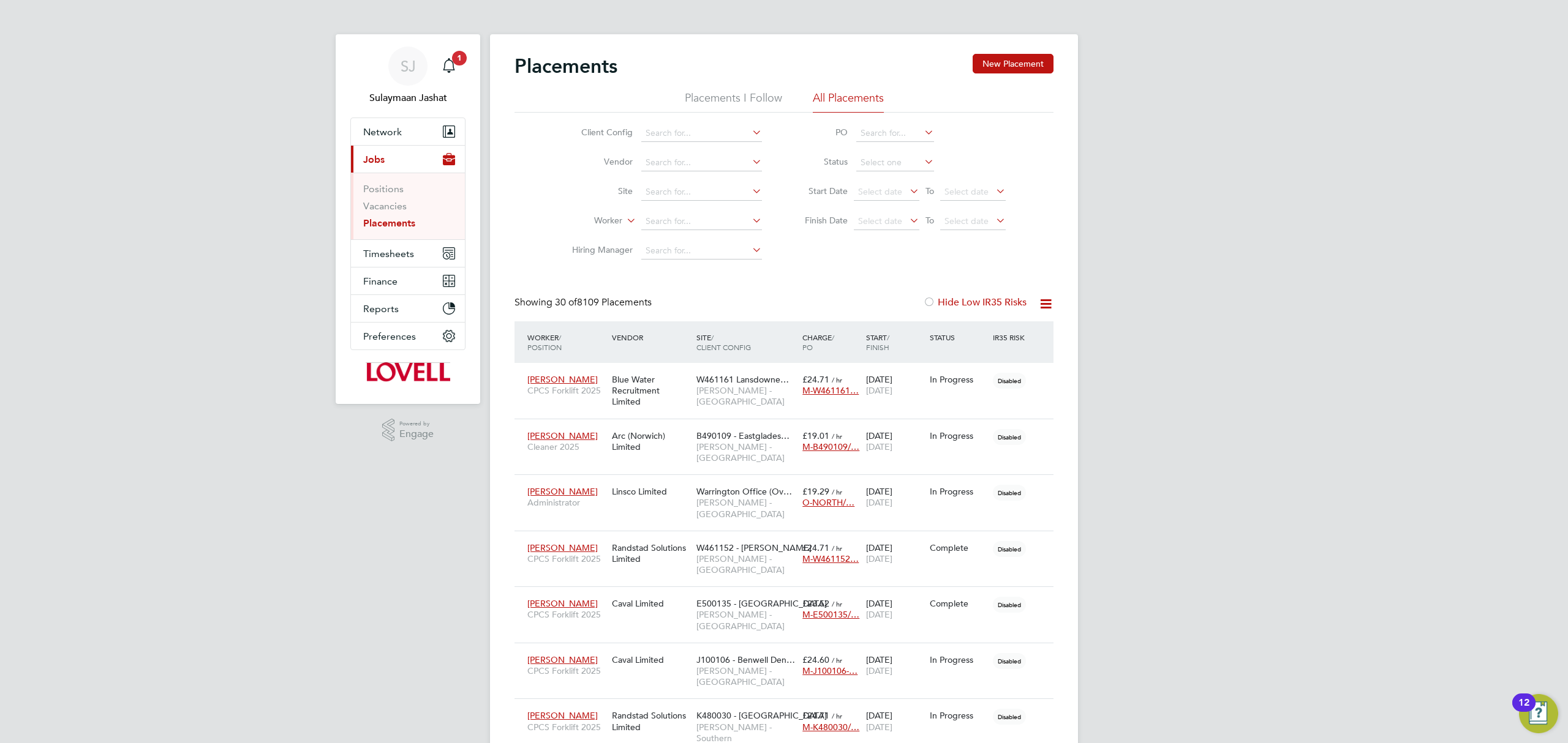
click at [563, 301] on span "30 of" at bounding box center [565, 302] width 22 height 13
click at [563, 302] on span "30 of" at bounding box center [565, 302] width 22 height 13
click at [563, 304] on span "30 of" at bounding box center [565, 302] width 22 height 13
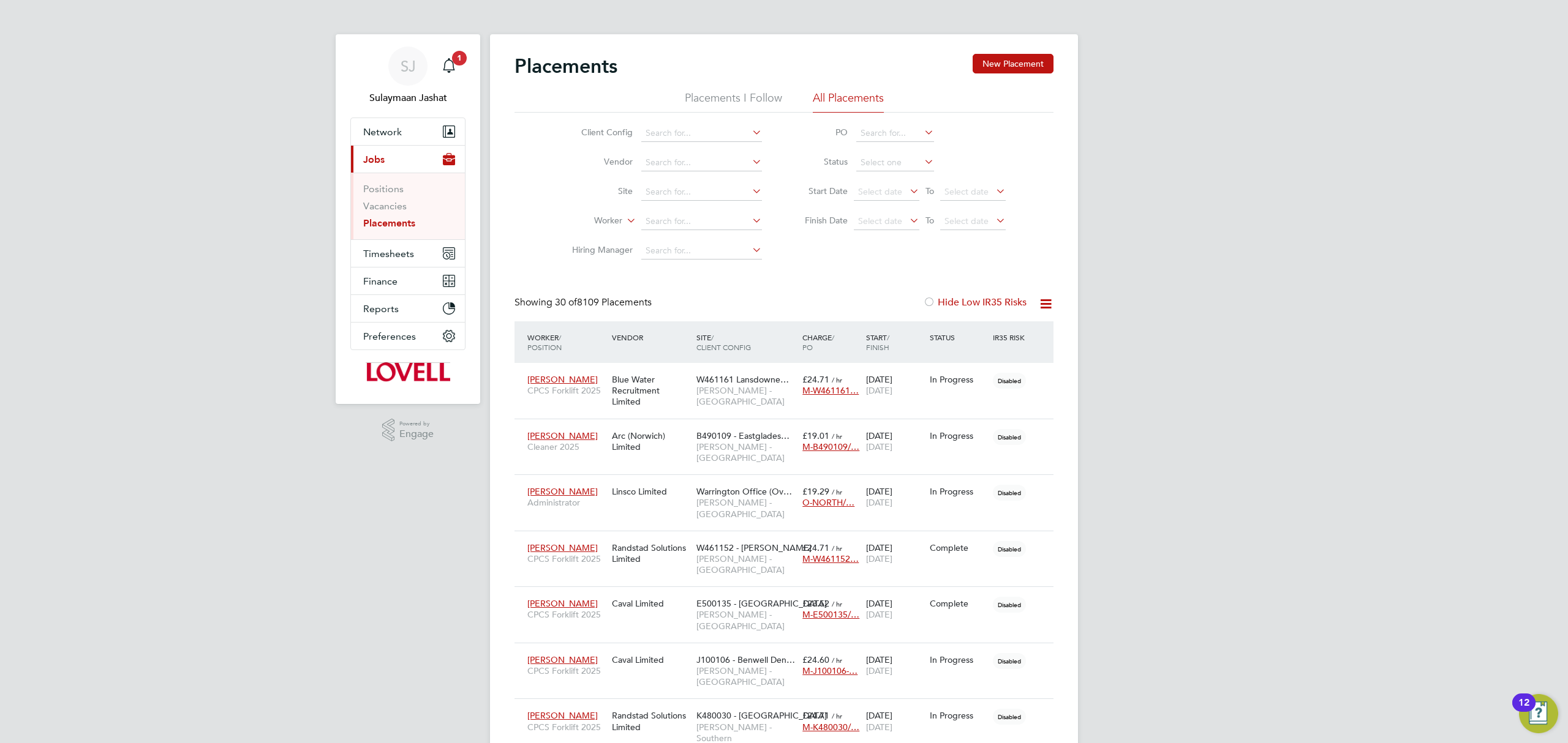
click at [563, 304] on span "30 of" at bounding box center [565, 302] width 22 height 13
drag, startPoint x: 380, startPoint y: 224, endPoint x: 388, endPoint y: 223, distance: 8.1
click at [380, 224] on link "Placements" at bounding box center [390, 223] width 52 height 12
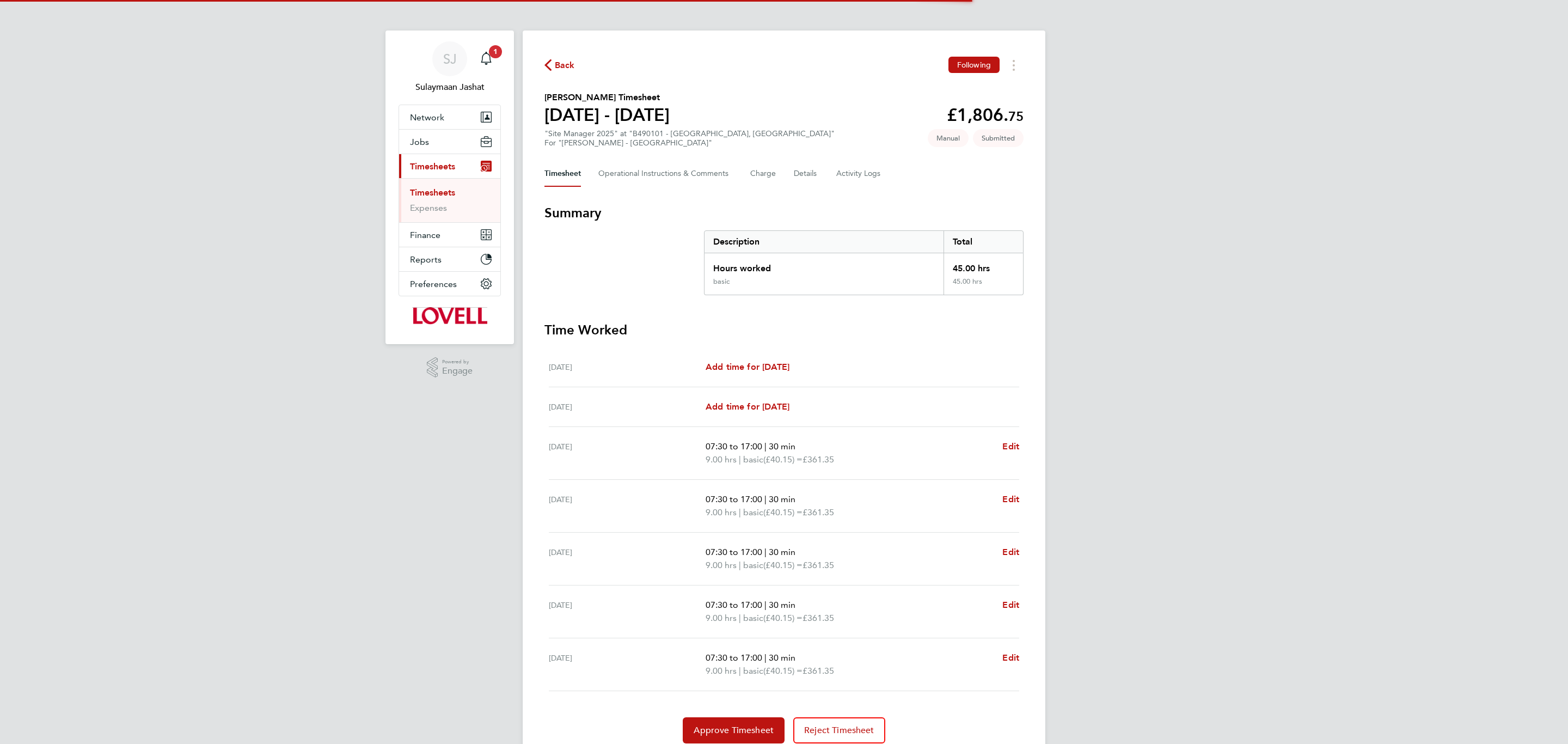
click at [918, 192] on div "Back Following Adrian Copson's Timesheet 16 - 22 Aug 2025 £1,806. 75 "Site Mana…" at bounding box center [784, 400] width 523 height 739
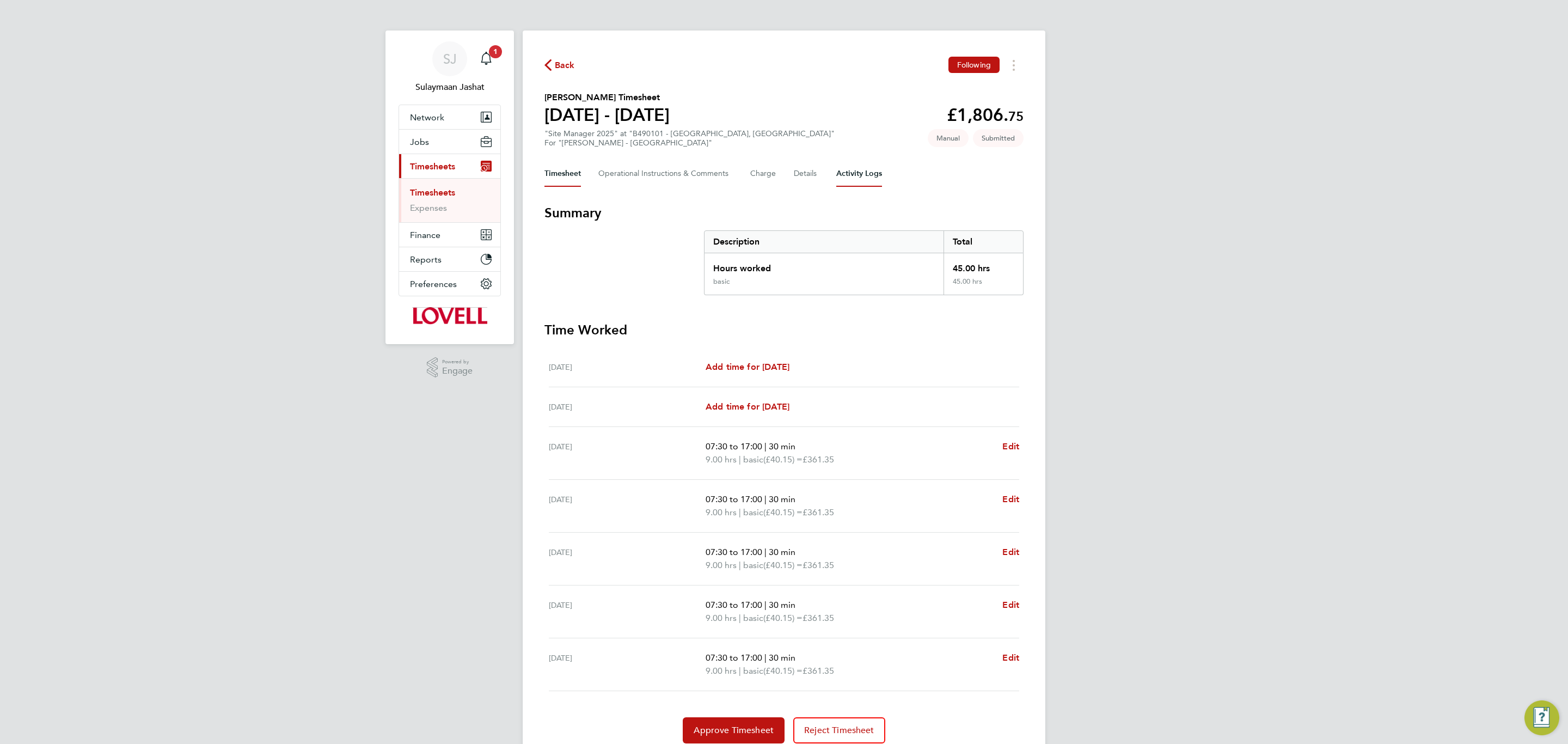
click at [849, 176] on Logs-tab "Activity Logs" at bounding box center [859, 173] width 45 height 26
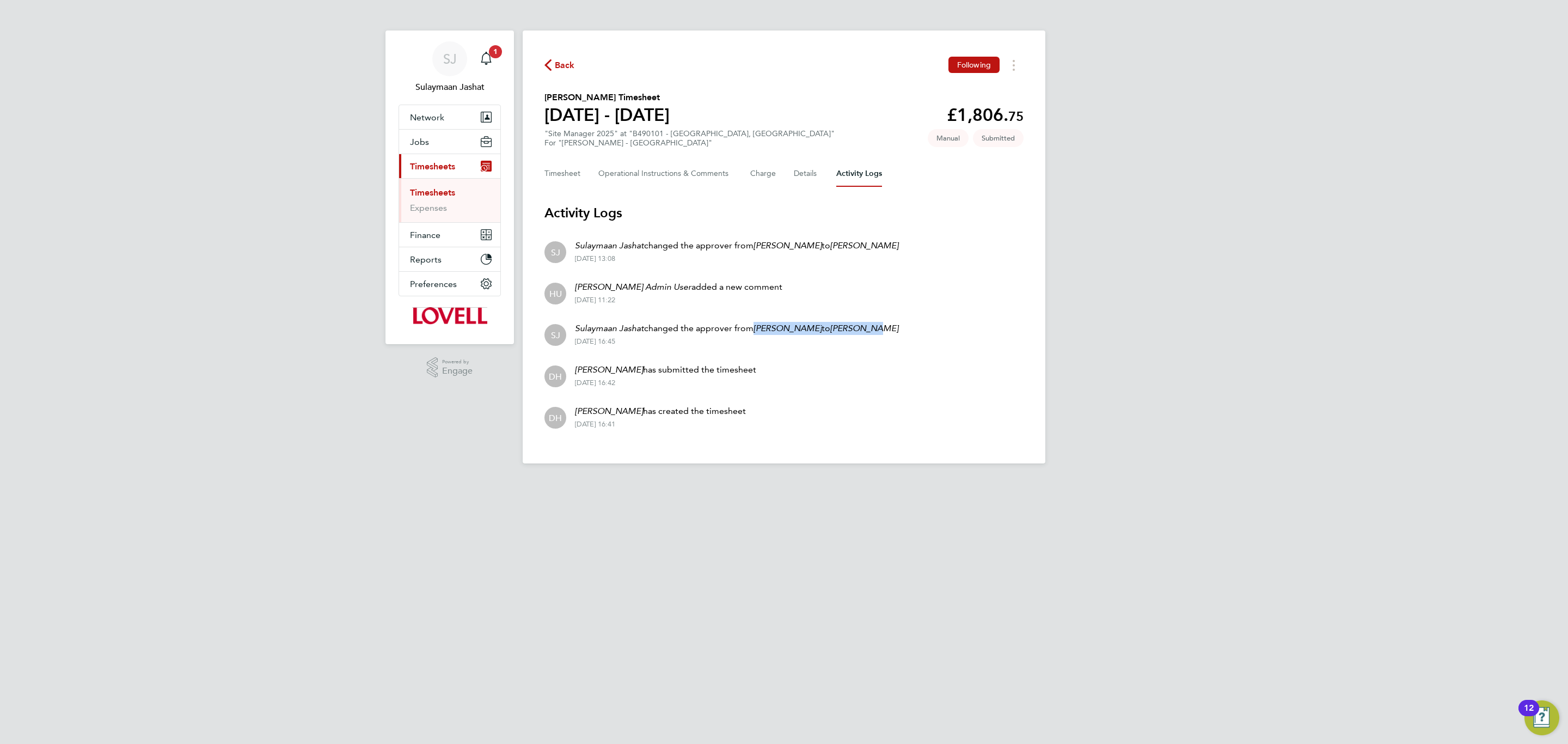
drag, startPoint x: 758, startPoint y: 327, endPoint x: 904, endPoint y: 324, distance: 146.0
click at [904, 324] on li "SJ Sulaymaan Jashat changed the approver from Brian Sheerin to Bob Nugent 27 Au…" at bounding box center [784, 333] width 479 height 41
drag, startPoint x: 768, startPoint y: 243, endPoint x: 876, endPoint y: 252, distance: 108.4
click at [876, 252] on li "SJ Sulaymaan Jashat changed the approver from Bob Nugent to Brian Sheerin 01 Se…" at bounding box center [784, 251] width 479 height 41
click at [853, 305] on li "HU Hays Admin User added a new comment 28 Aug 2025 - 11:22" at bounding box center [784, 292] width 479 height 41
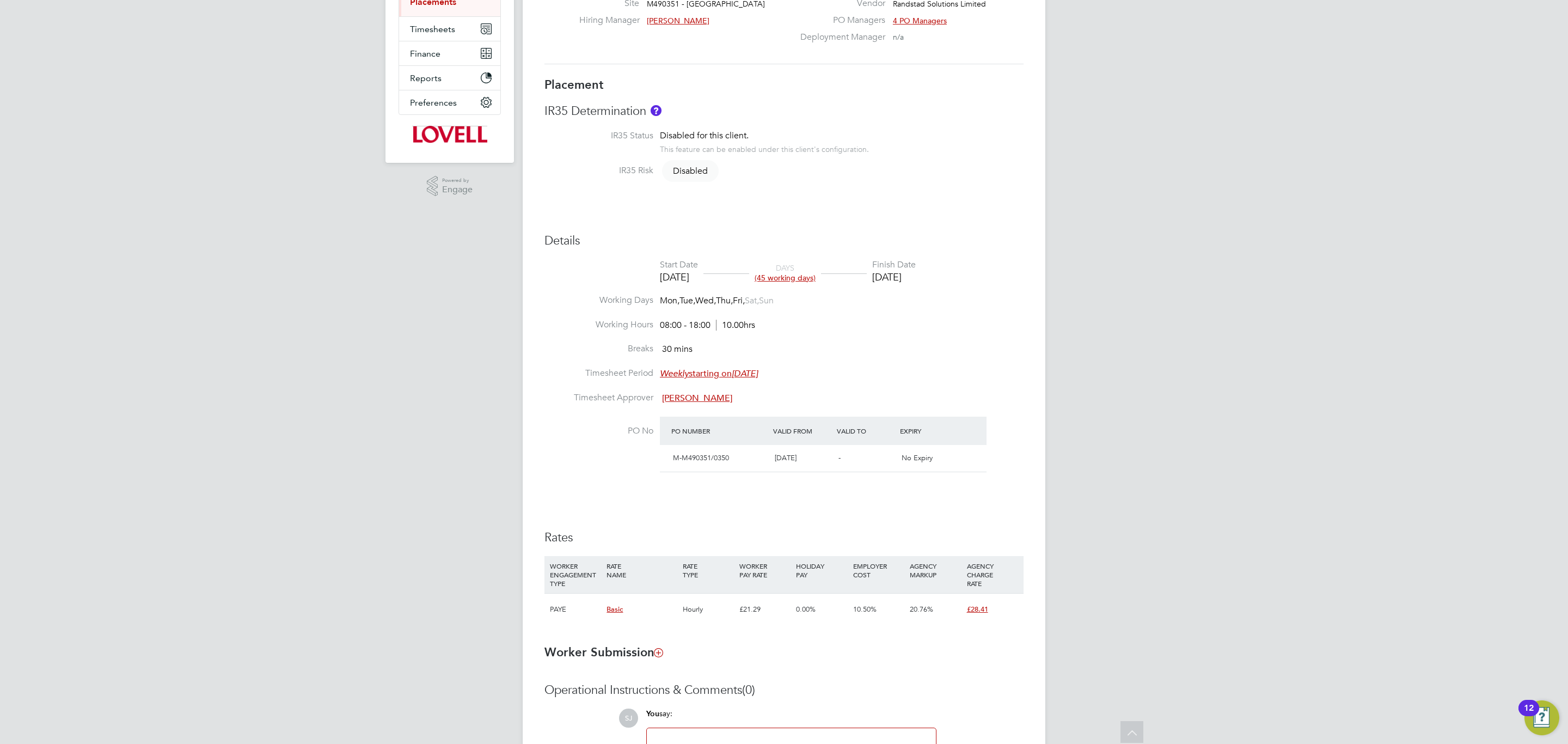
scroll to position [23, 0]
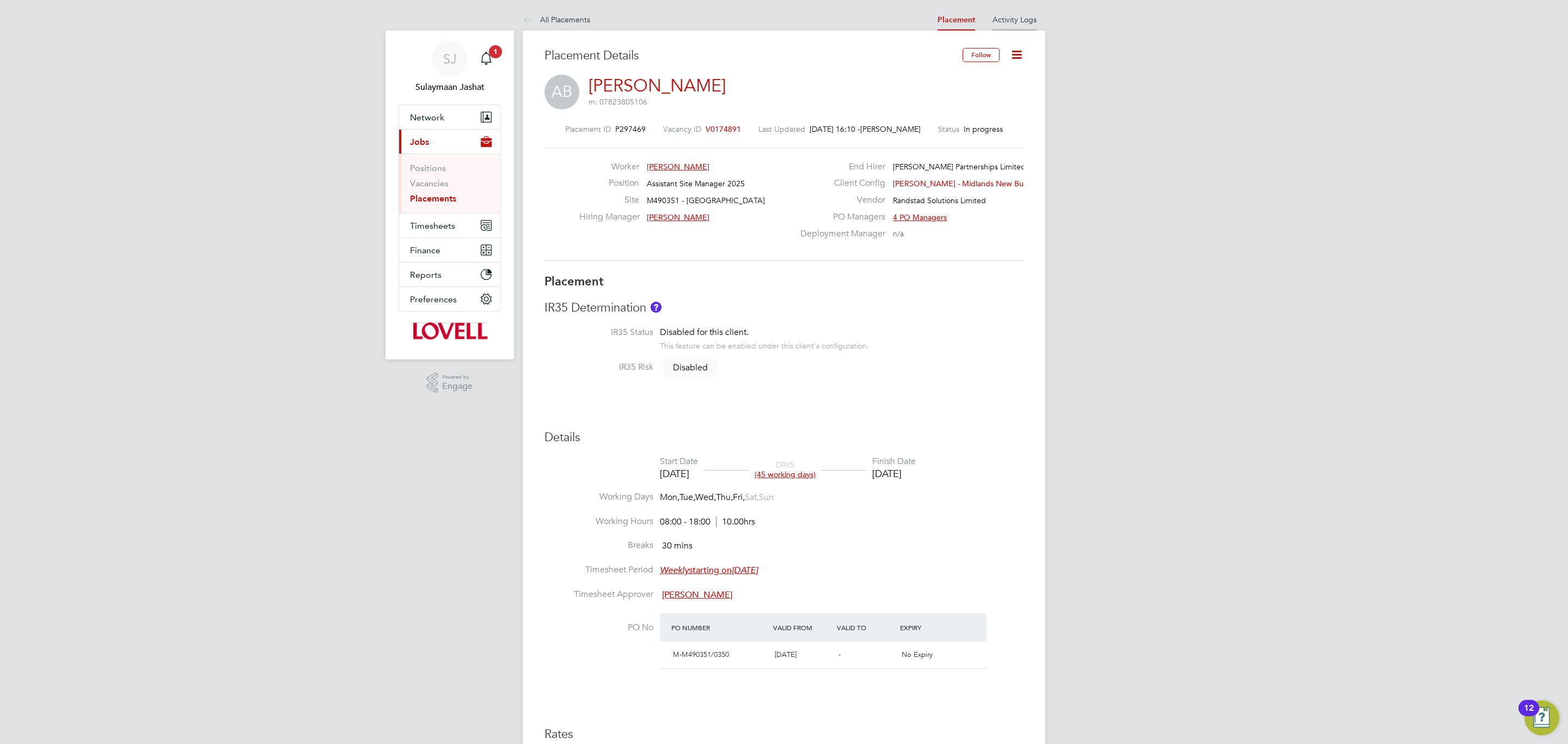
click at [1018, 18] on link "Activity Logs" at bounding box center [1014, 19] width 44 height 9
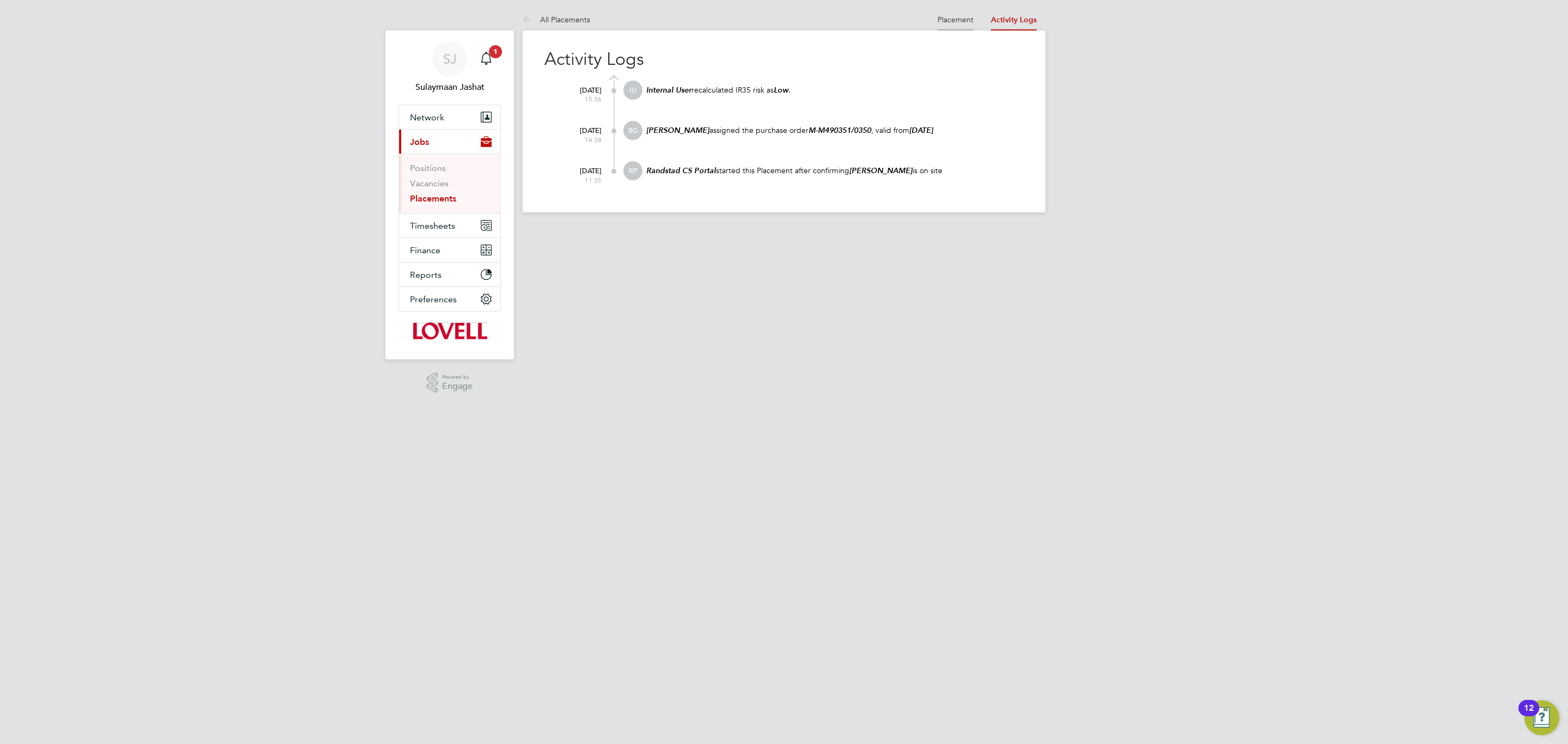
click at [950, 21] on link "Placement" at bounding box center [956, 19] width 36 height 9
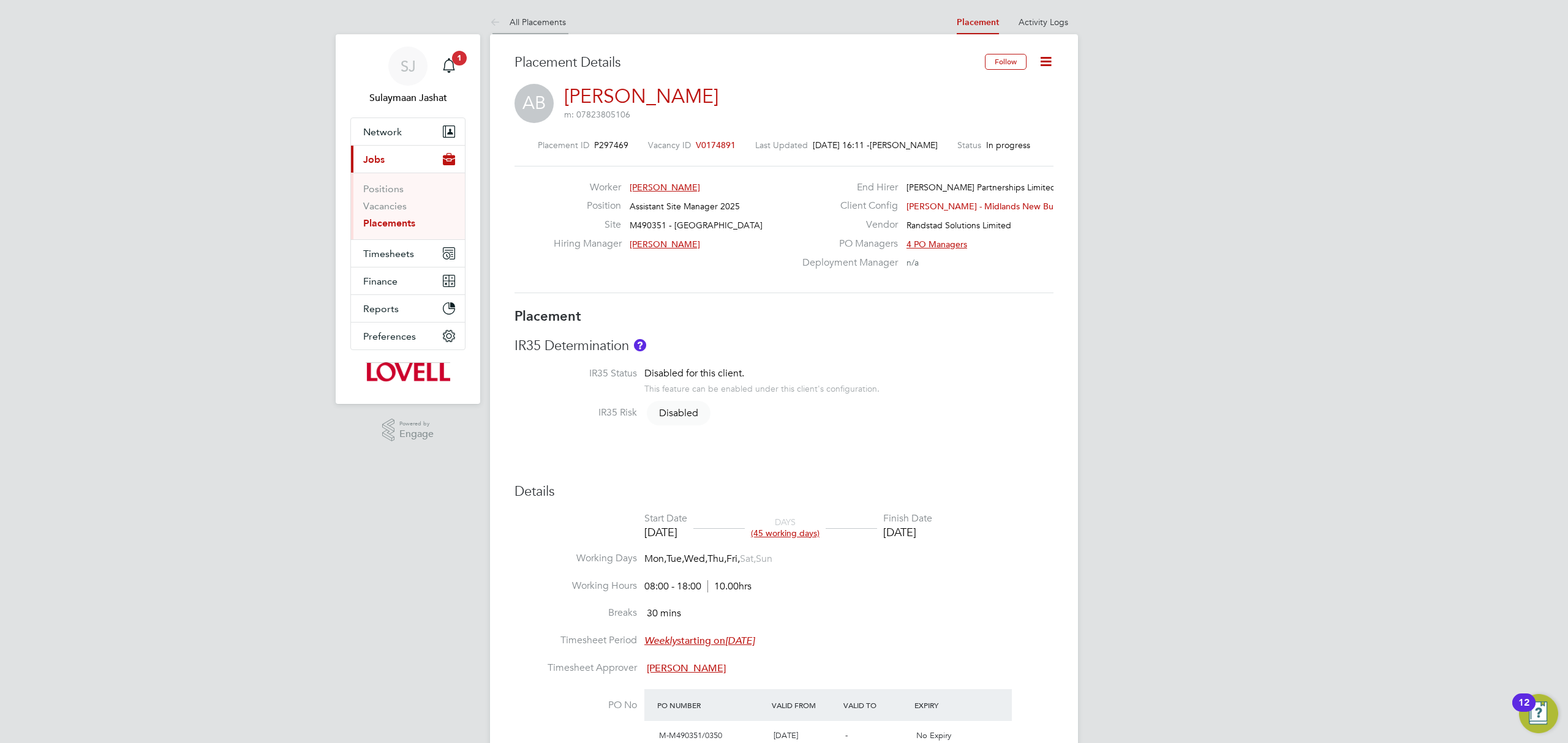
scroll to position [19, 243]
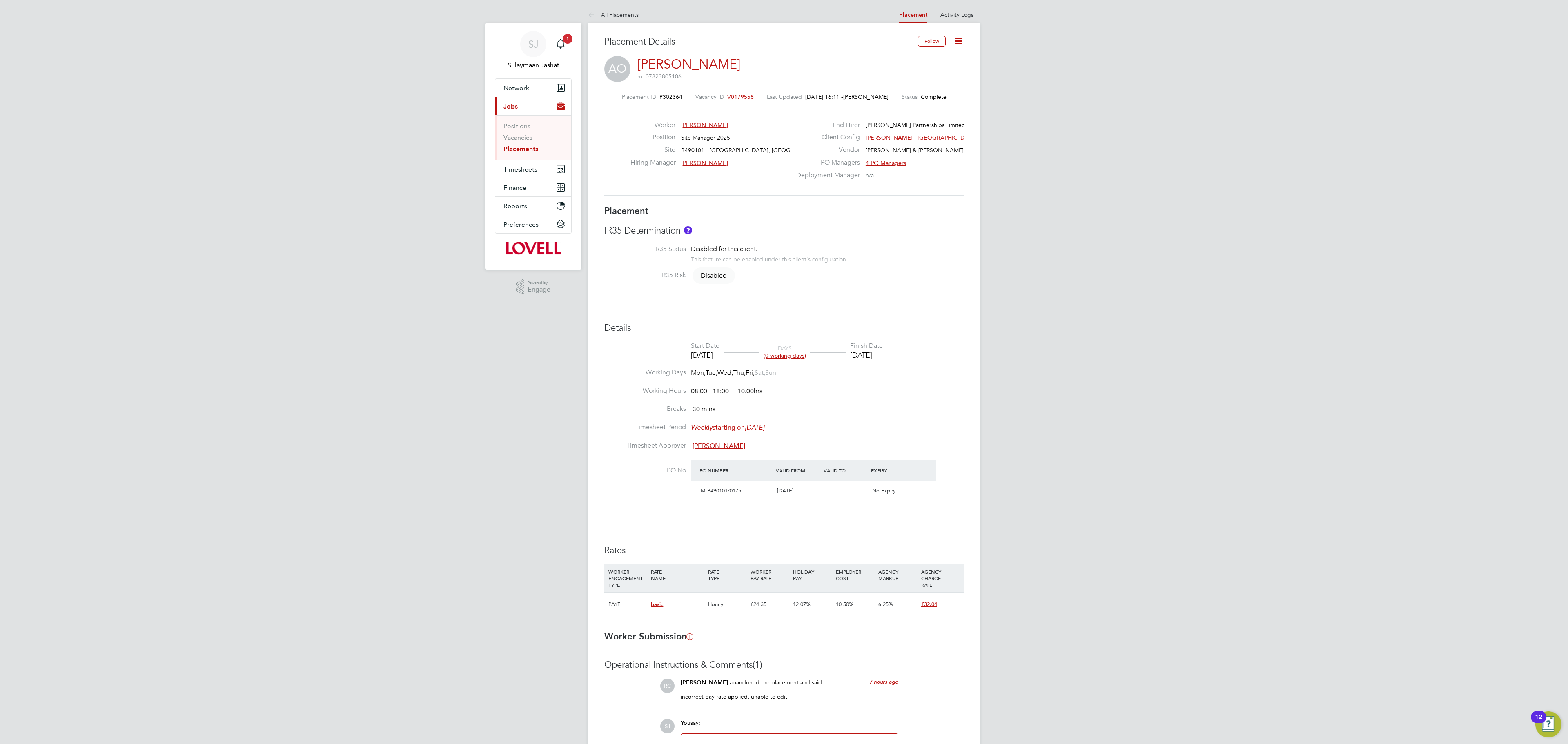
click at [1094, 465] on div "SJ Sulaymaan Jashat Notifications 1 Applications: Network Team Members Business…" at bounding box center [784, 430] width 1568 height 859
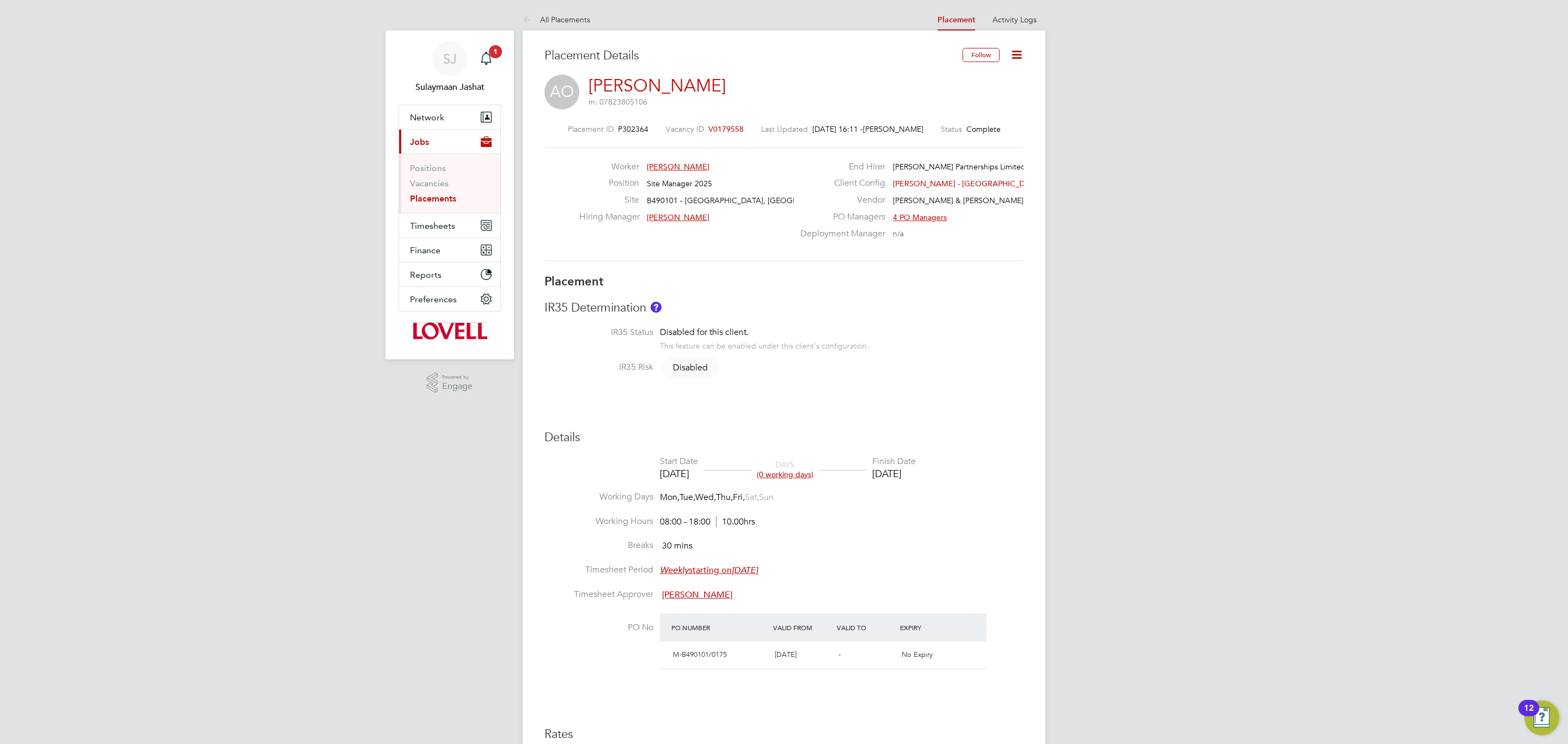
scroll to position [17, 216]
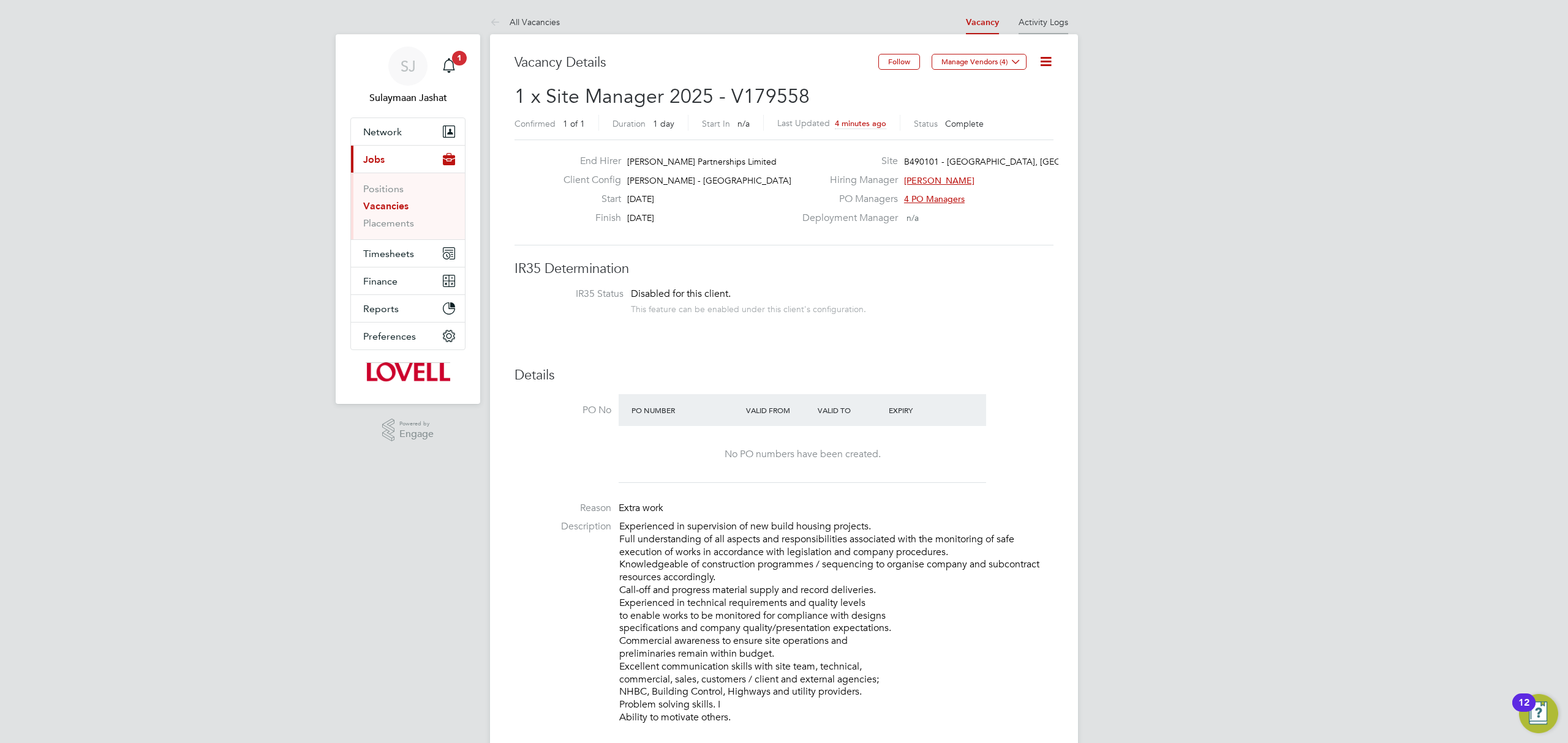
click at [1064, 27] on li "Activity Logs" at bounding box center [1042, 21] width 49 height 24
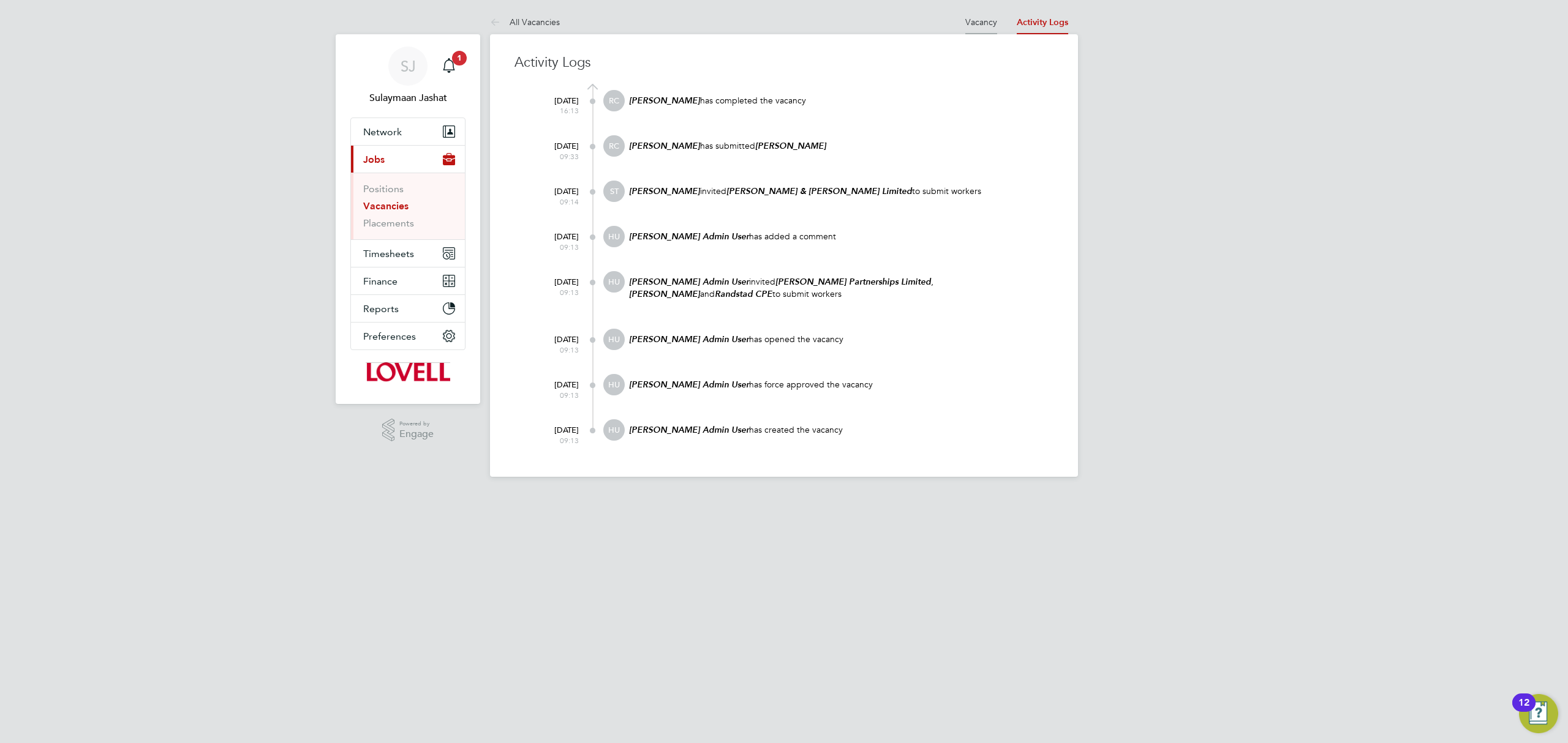
click at [981, 19] on link "Vacancy" at bounding box center [981, 21] width 32 height 11
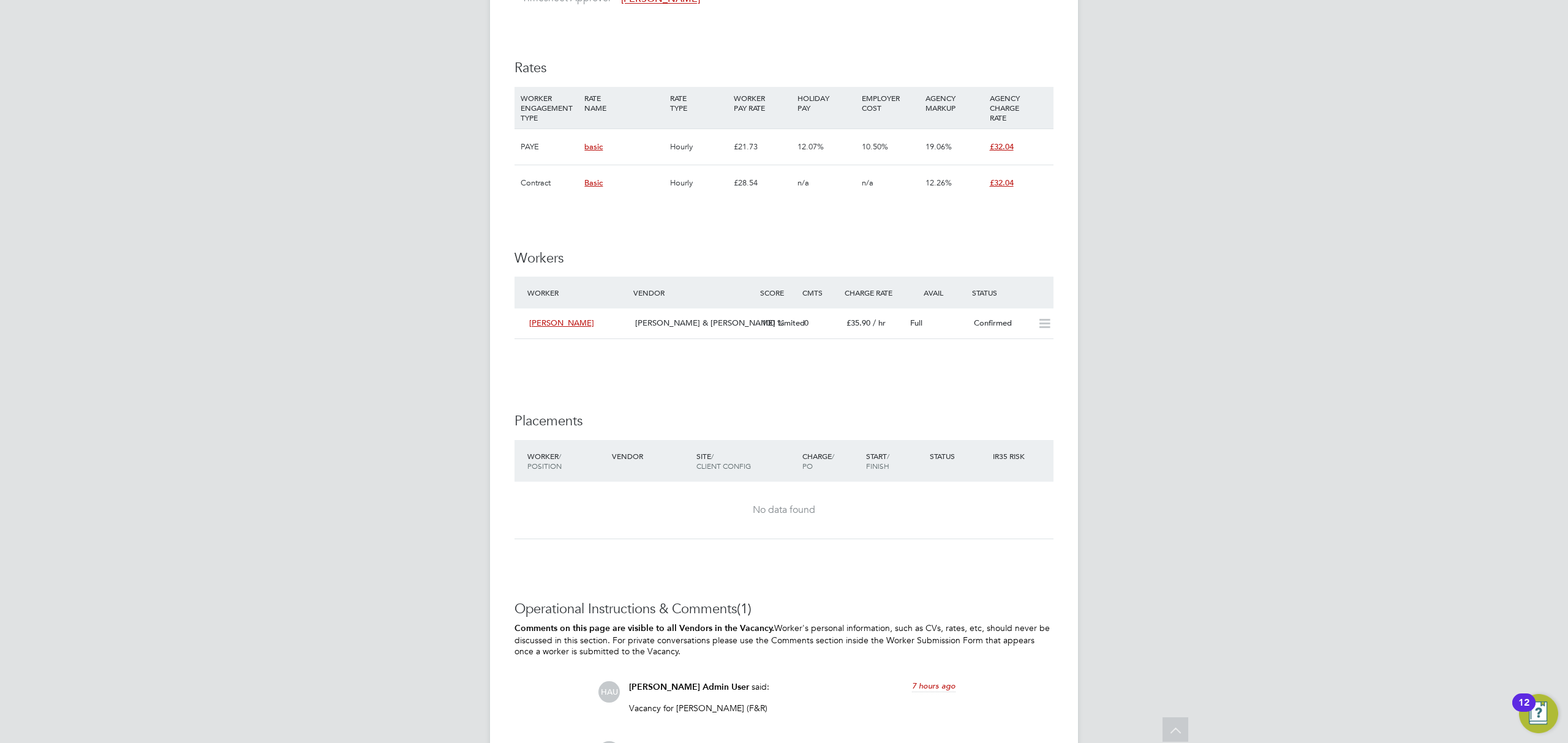
scroll to position [897, 0]
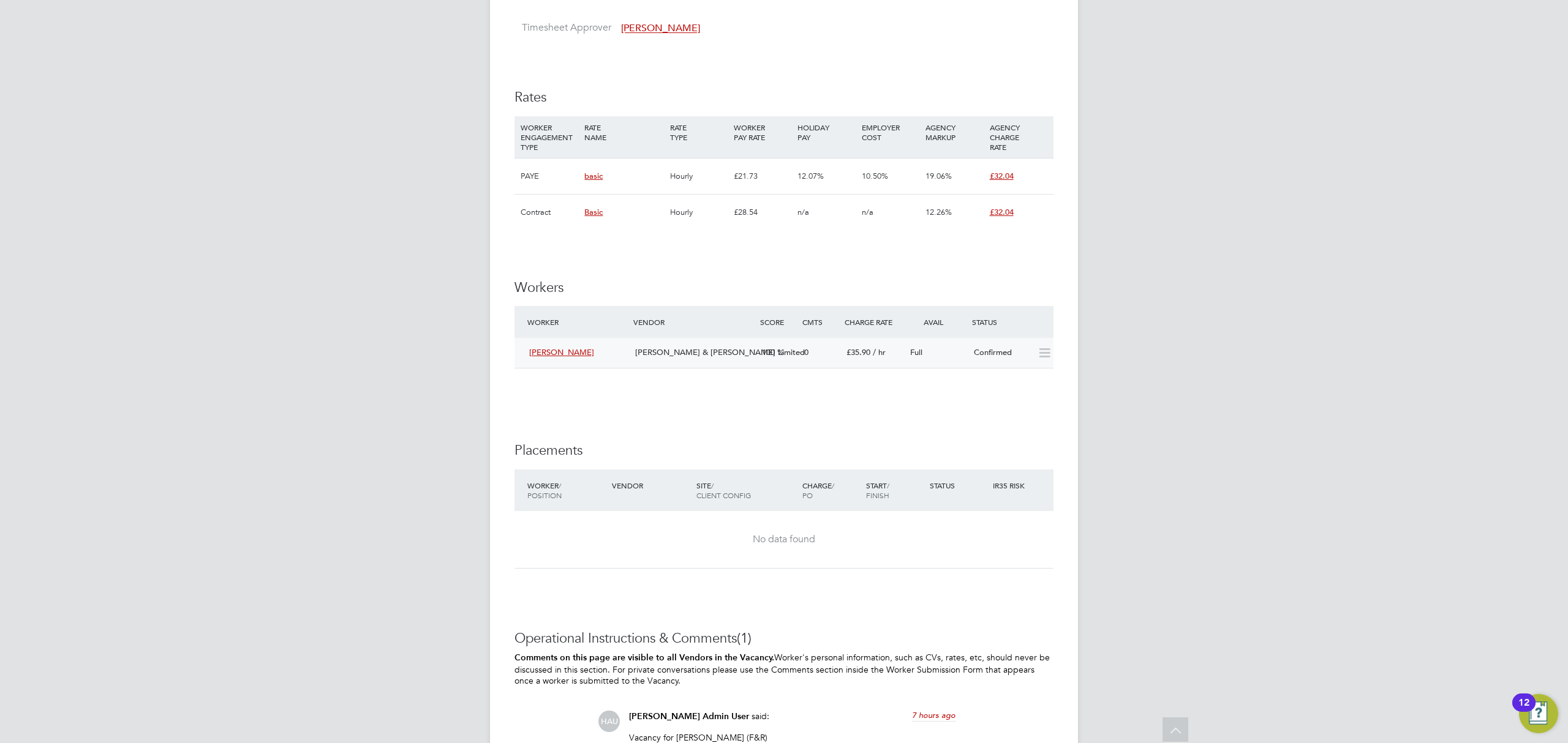
click at [799, 343] on div "Adewale Oluwatosin Fawkes & Reece Limited 100 0 £35.90 / hr Full Confirmed" at bounding box center [784, 353] width 539 height 30
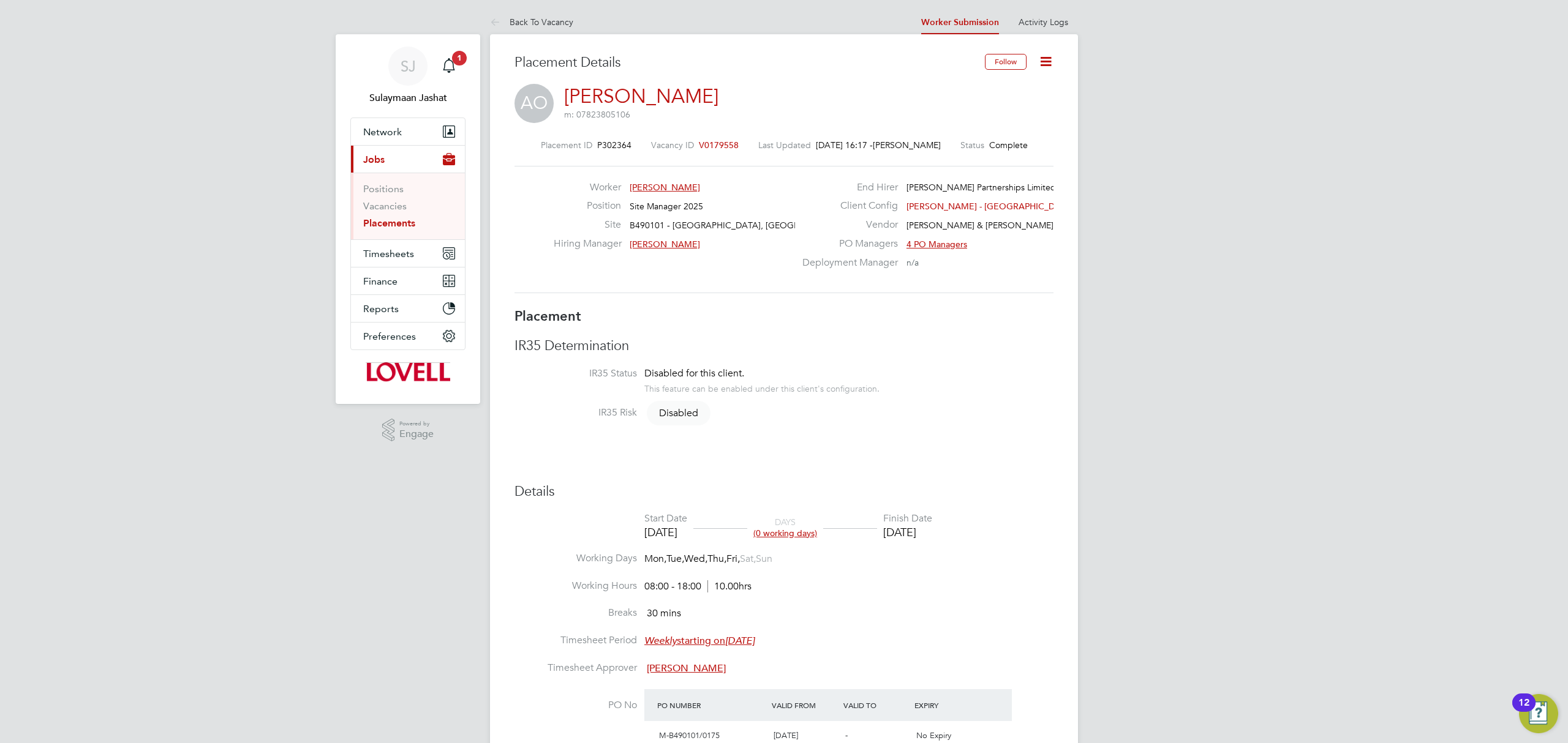
click at [1049, 20] on link "Activity Logs" at bounding box center [1042, 21] width 49 height 11
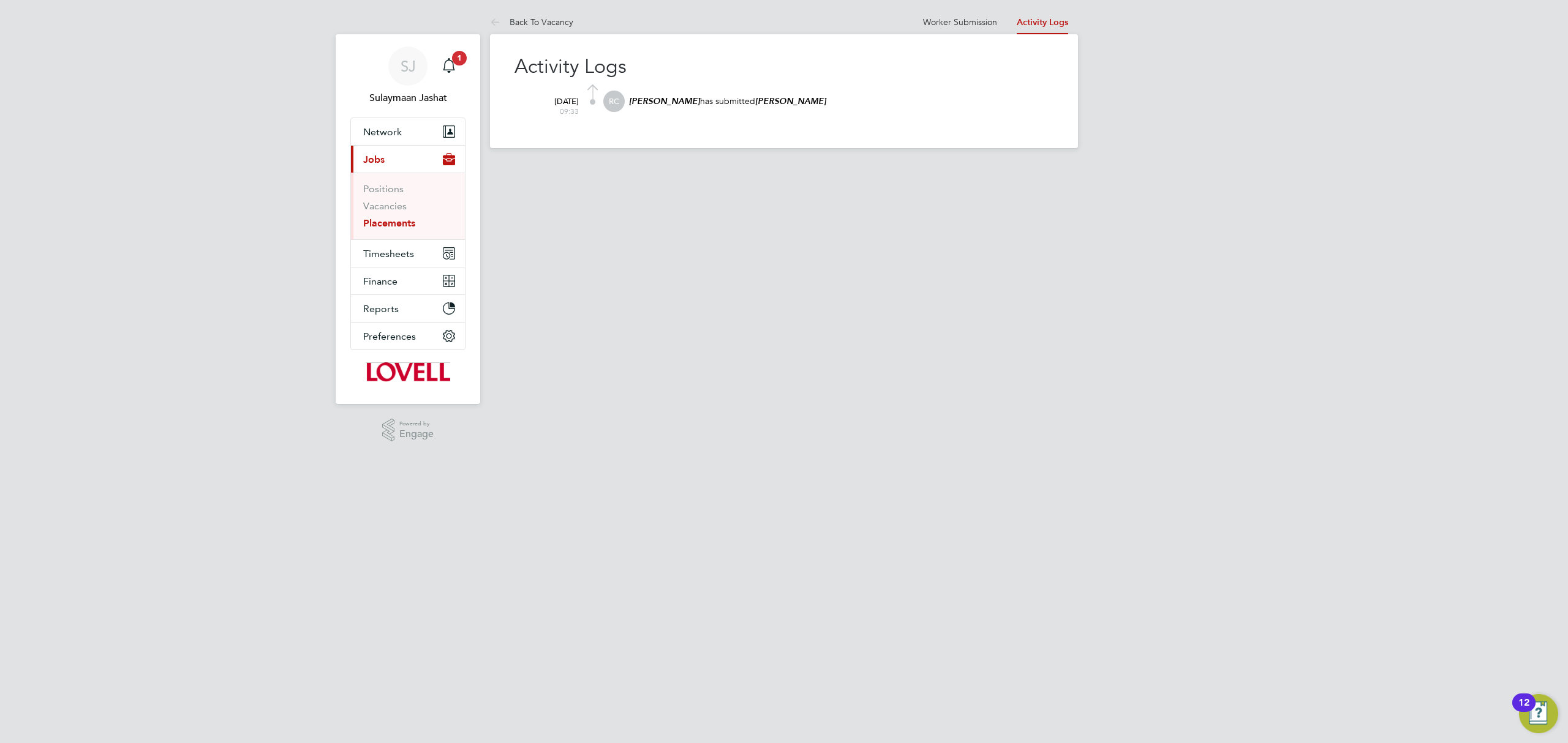
click at [1048, 23] on link "Activity Logs" at bounding box center [1041, 22] width 51 height 11
click at [974, 22] on link "Worker Submission" at bounding box center [960, 21] width 74 height 11
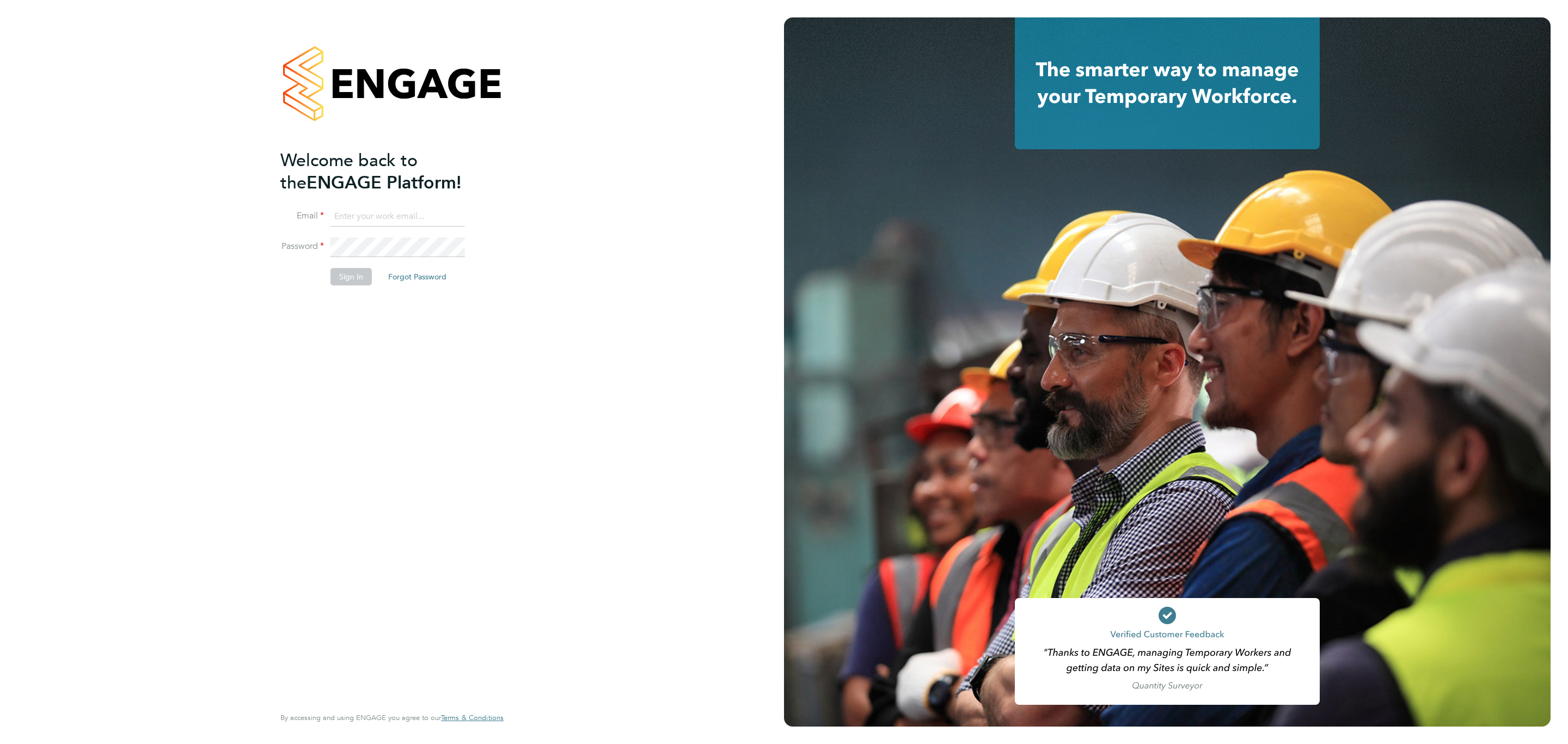
click at [418, 207] on input at bounding box center [398, 216] width 135 height 20
type input "Sulaymaan.jashat@Hays.com"
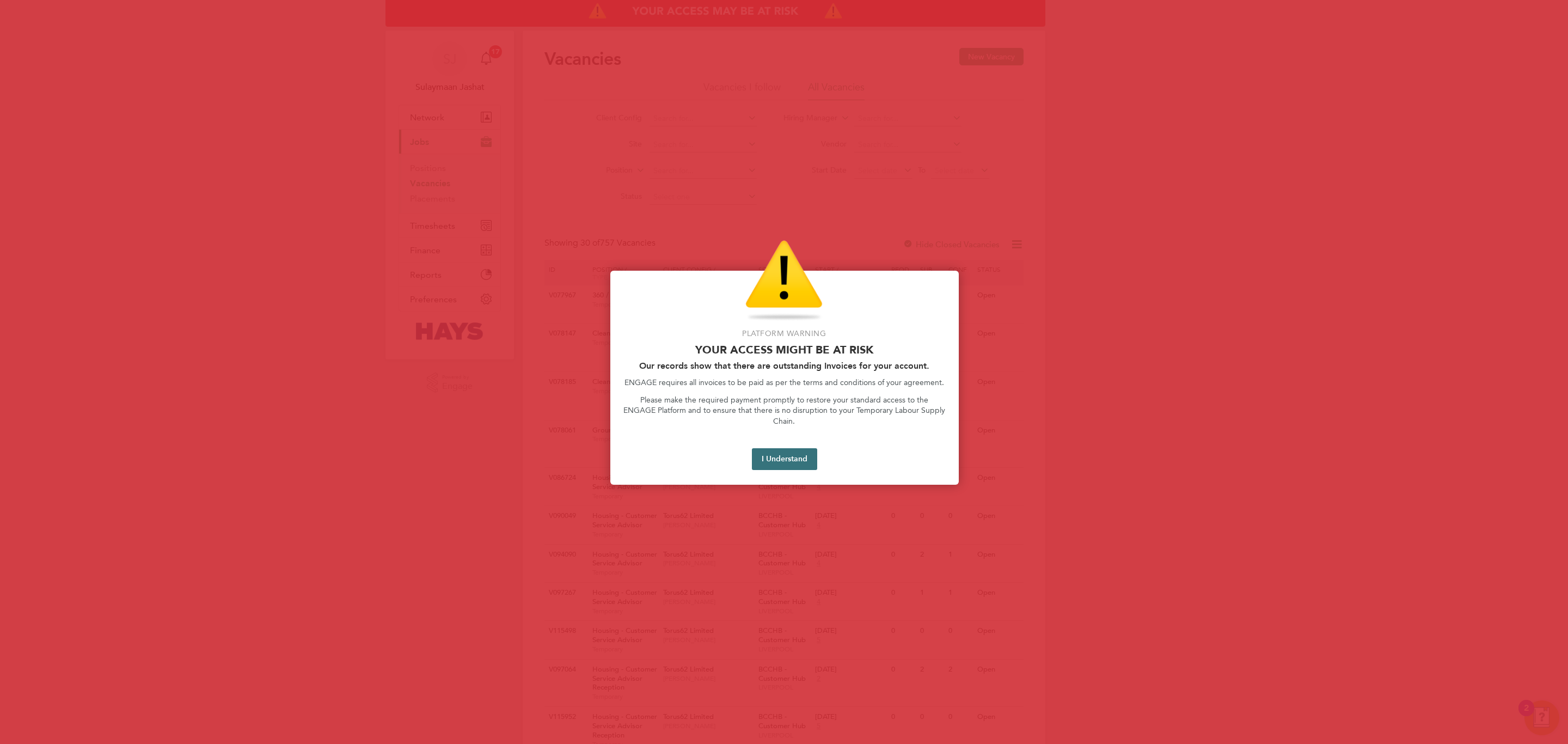
click at [780, 450] on button "I Understand" at bounding box center [784, 459] width 65 height 21
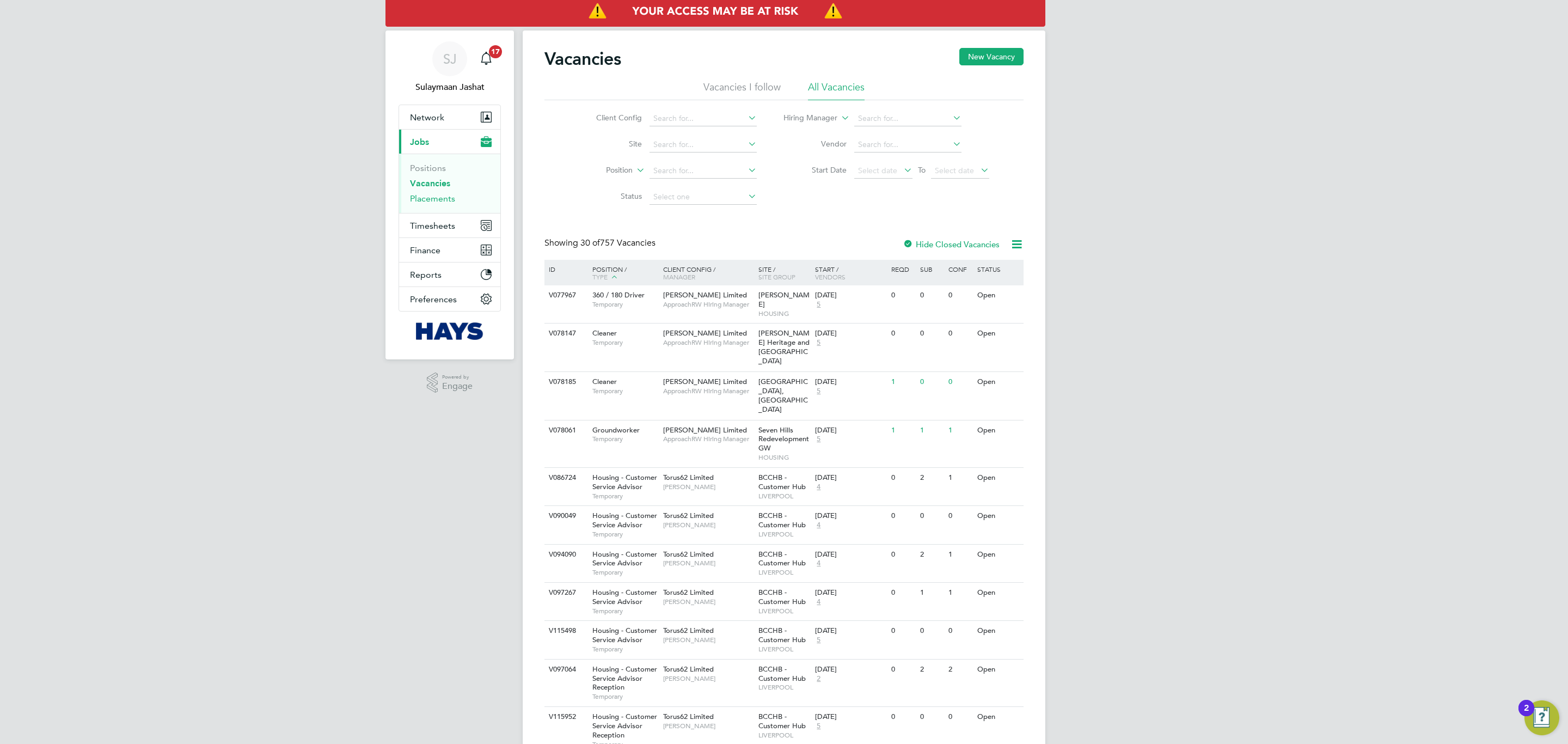
click at [441, 193] on link "Placements" at bounding box center [432, 198] width 45 height 10
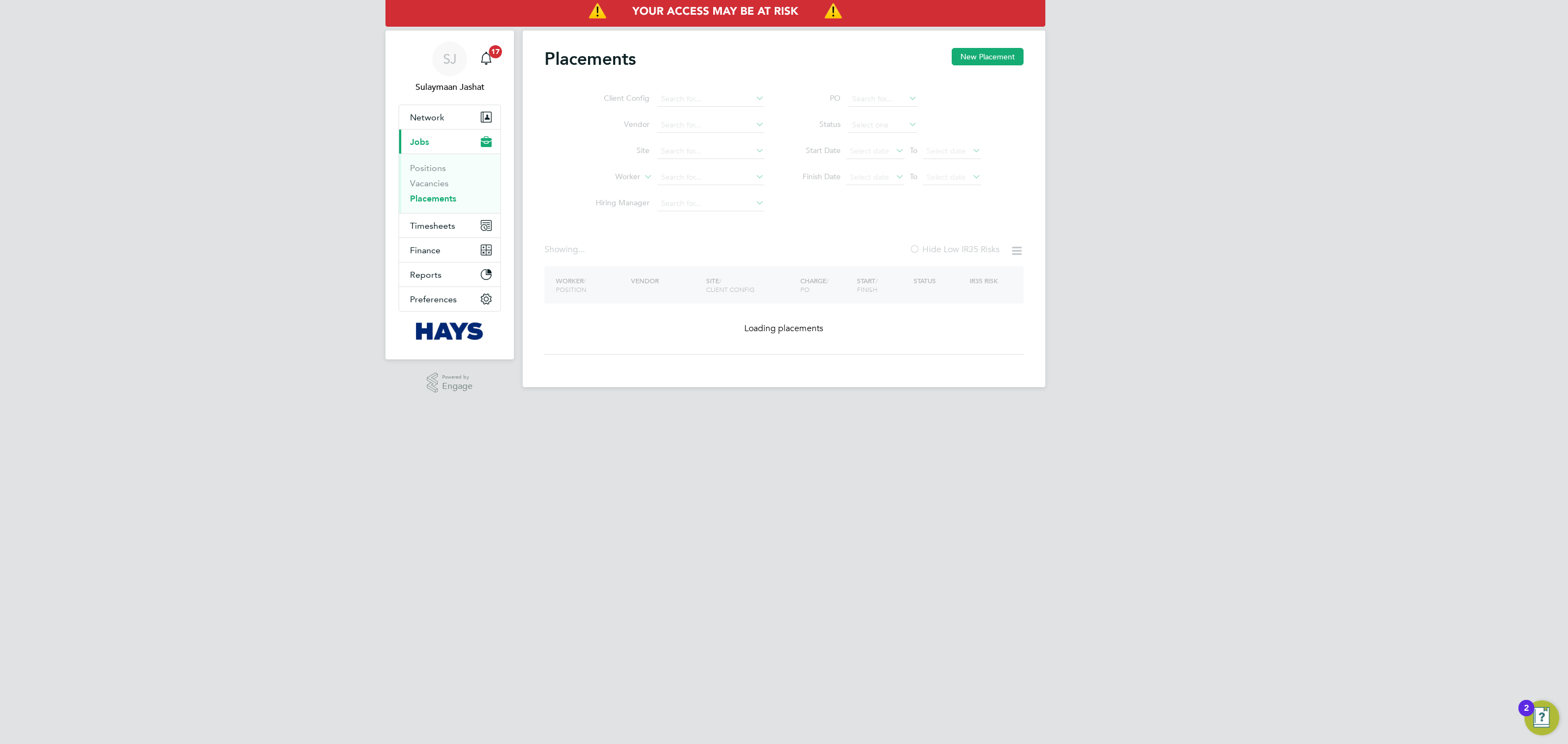
click at [734, 180] on ul "Client Config Vendor Site Worker Hiring Manager" at bounding box center [676, 151] width 205 height 130
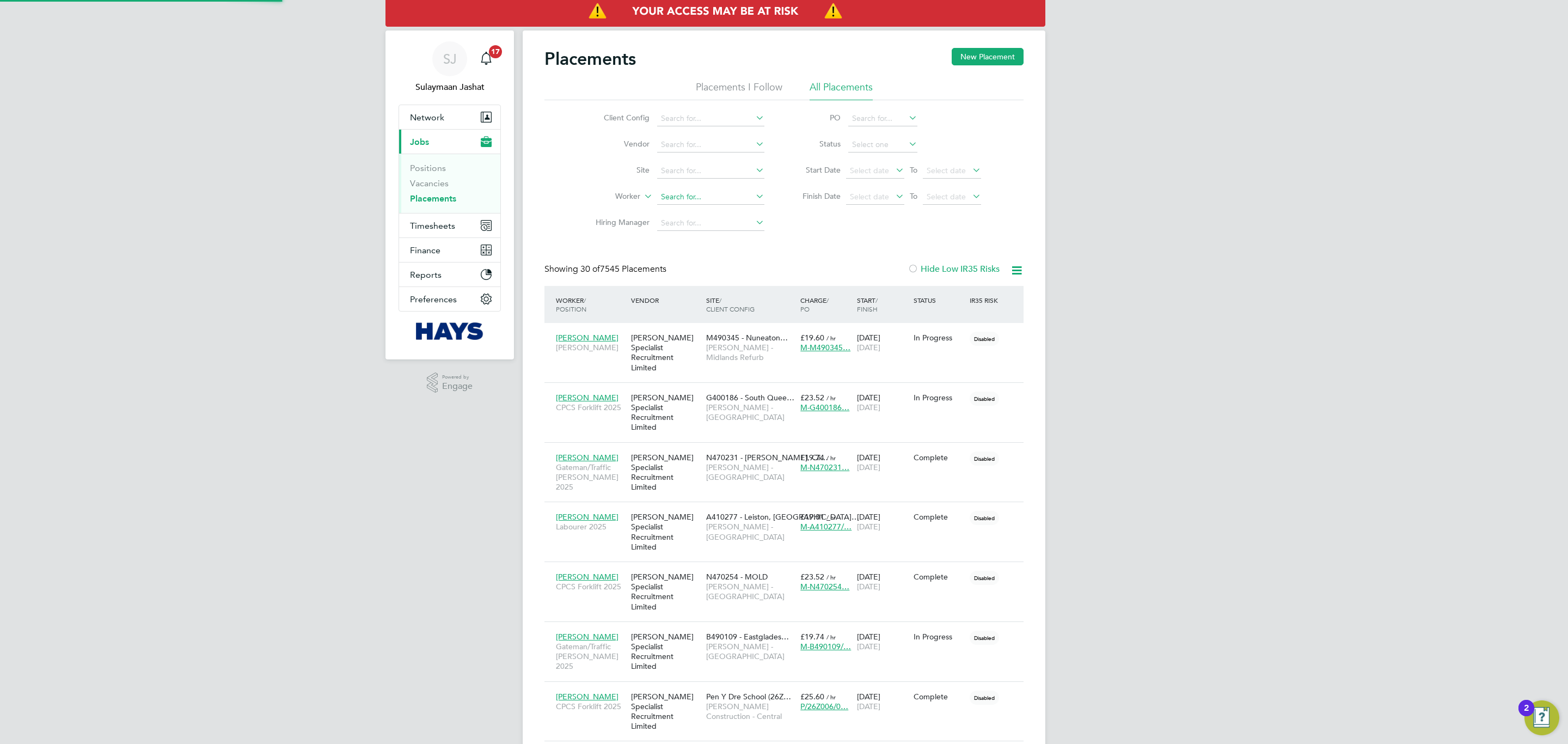
click at [676, 200] on input at bounding box center [711, 197] width 107 height 15
type input "ndon"
click at [431, 57] on link "SJ Sulaymaan Jashat" at bounding box center [449, 67] width 102 height 52
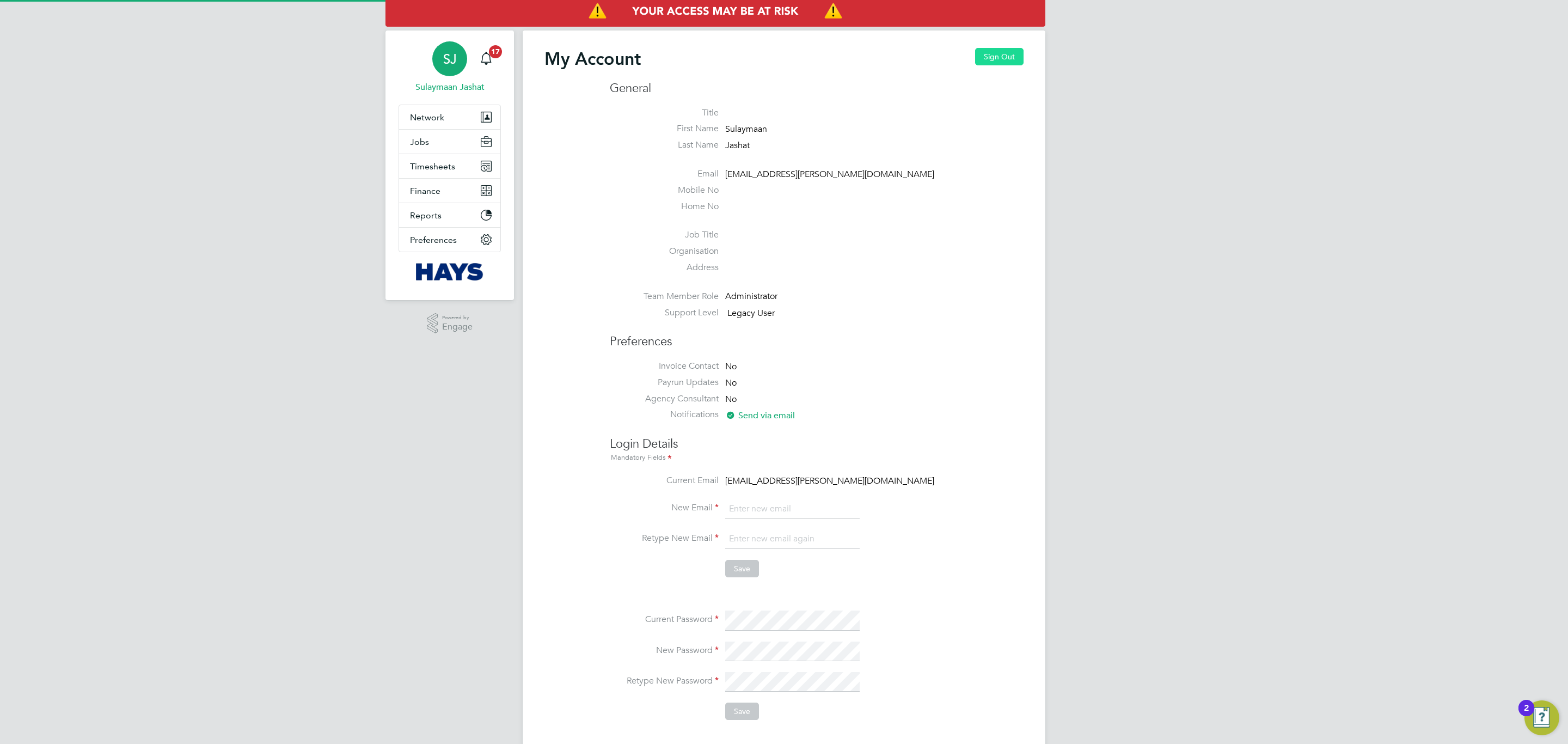
click at [988, 59] on button "Sign Out" at bounding box center [1000, 57] width 49 height 17
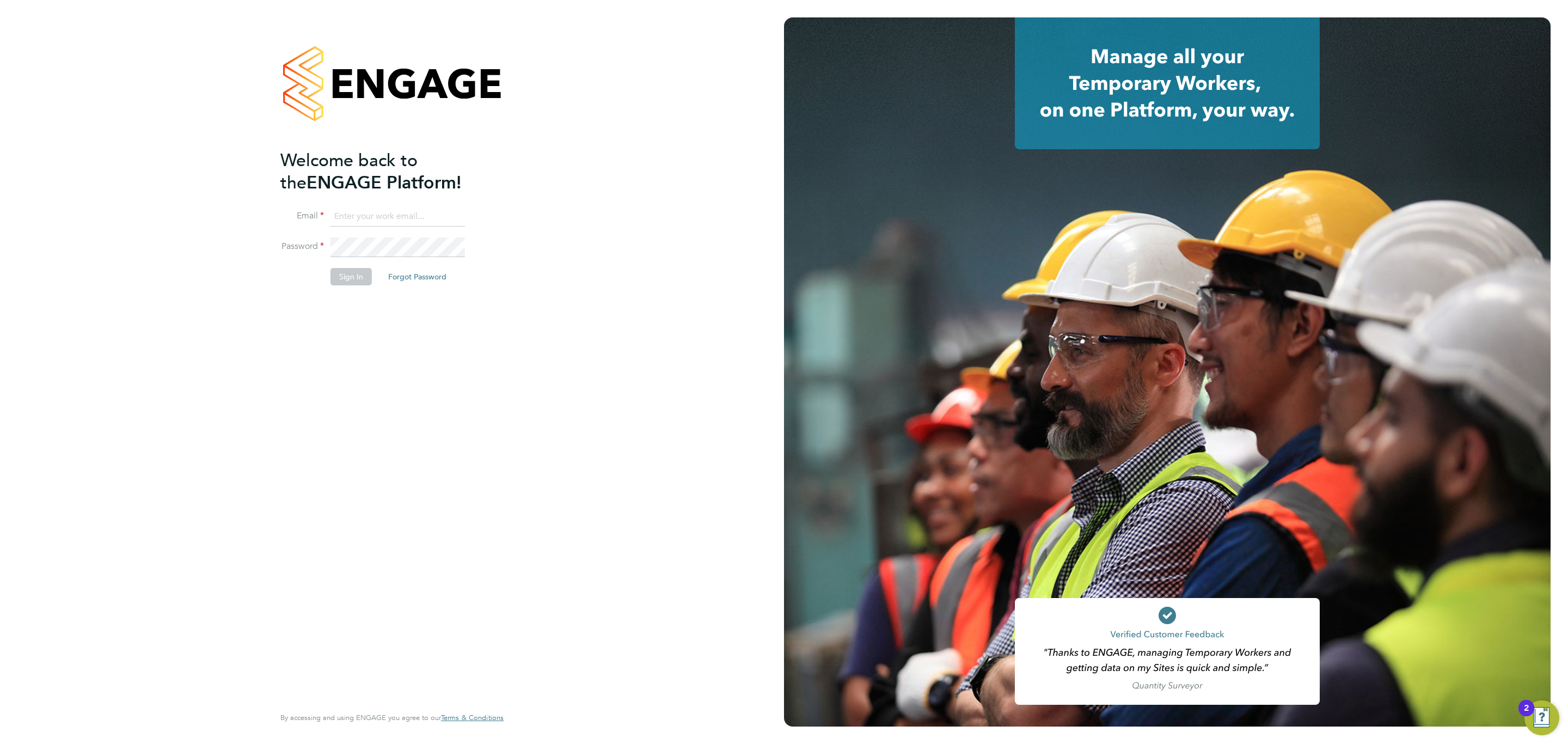
click at [389, 220] on input at bounding box center [398, 216] width 135 height 20
type input "engagemasterlogins@hays.com"
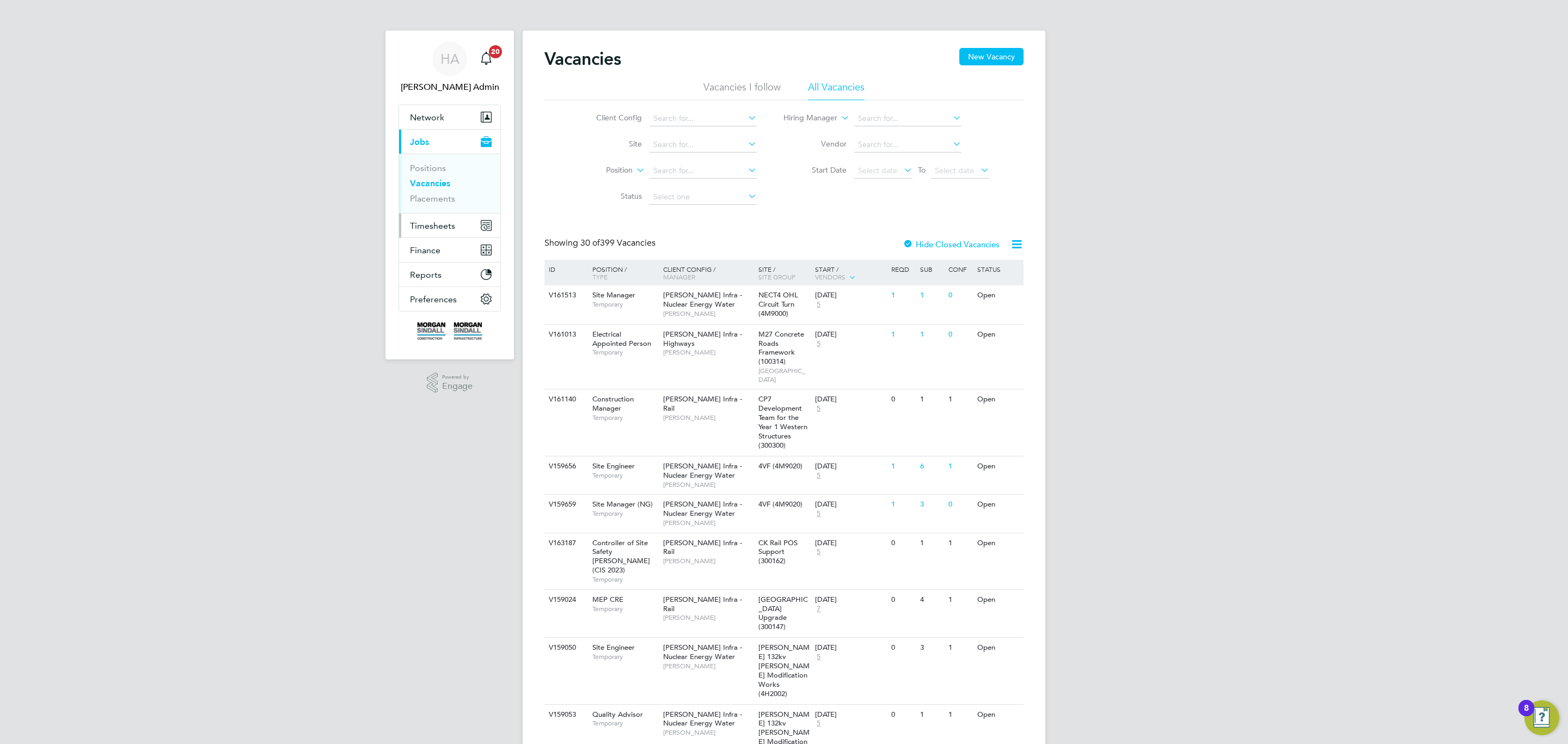
click at [458, 229] on button "Timesheets" at bounding box center [450, 225] width 101 height 24
click at [448, 195] on link "Timesheets" at bounding box center [432, 192] width 45 height 10
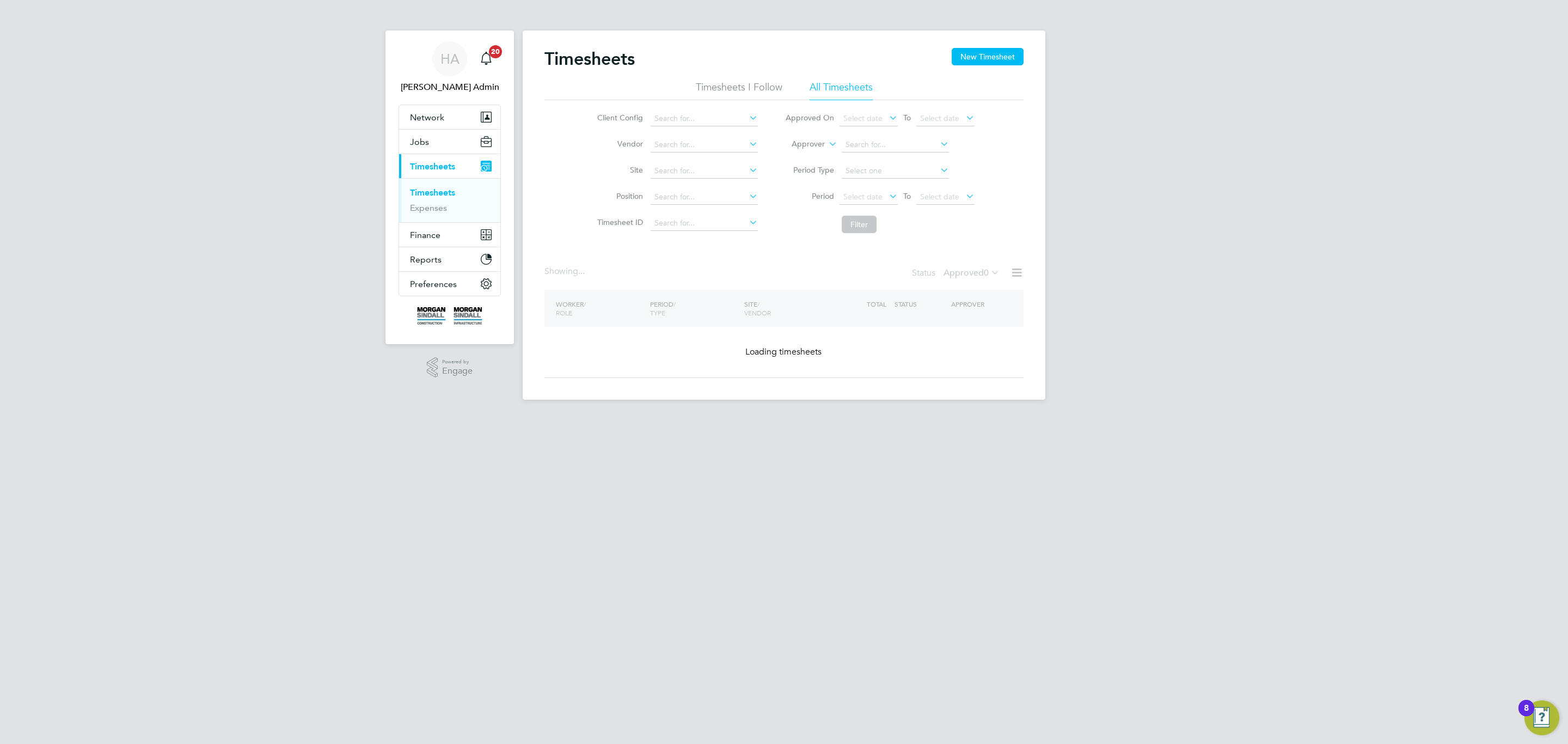
click at [808, 142] on label "Approver" at bounding box center [800, 144] width 49 height 11
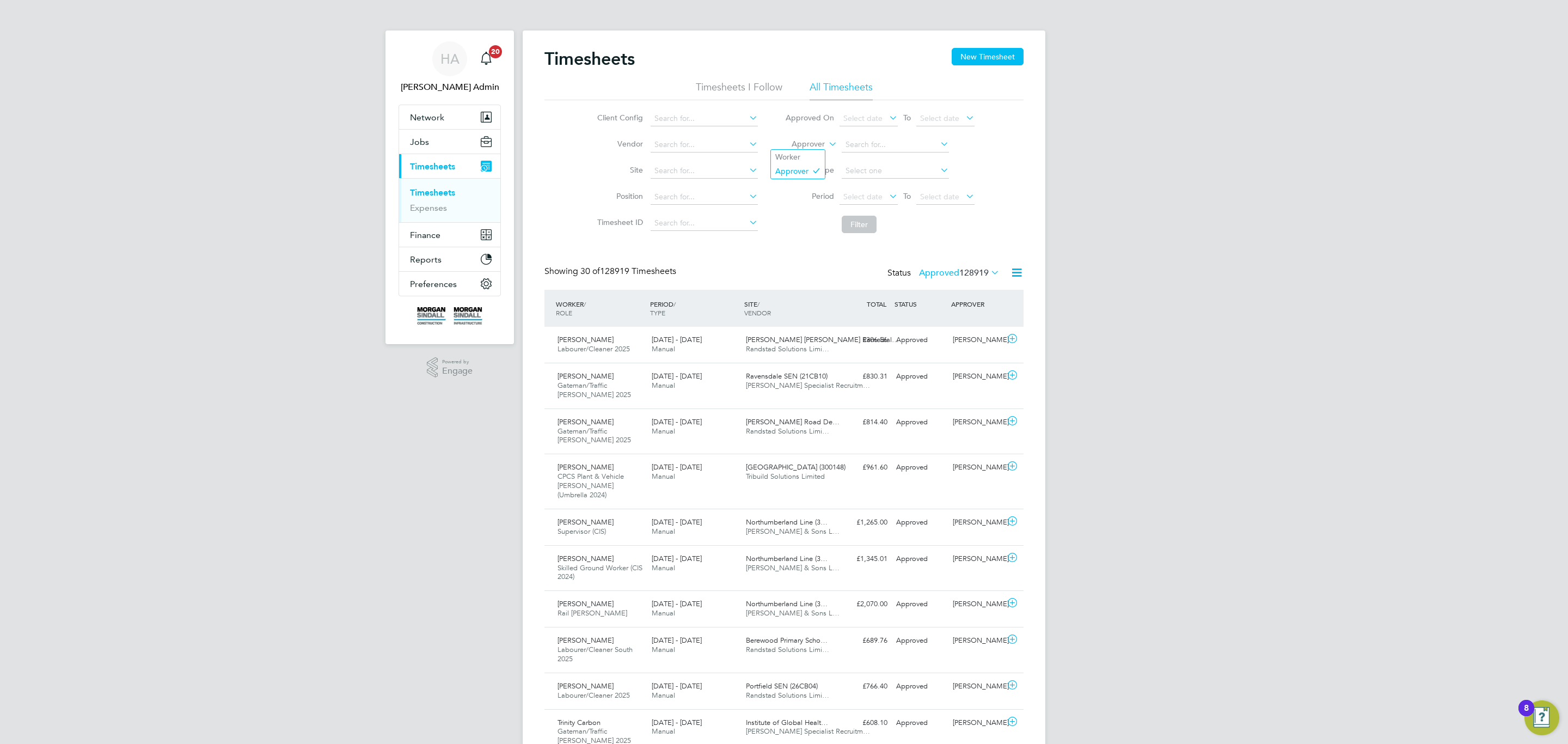
click at [807, 149] on ul "Worker Approver" at bounding box center [798, 164] width 55 height 29
click at [799, 157] on li "Approver" at bounding box center [880, 145] width 217 height 26
click at [820, 144] on label "Approver" at bounding box center [800, 144] width 49 height 11
click at [797, 158] on li "Worker" at bounding box center [797, 157] width 54 height 15
click at [860, 142] on input at bounding box center [895, 145] width 107 height 15
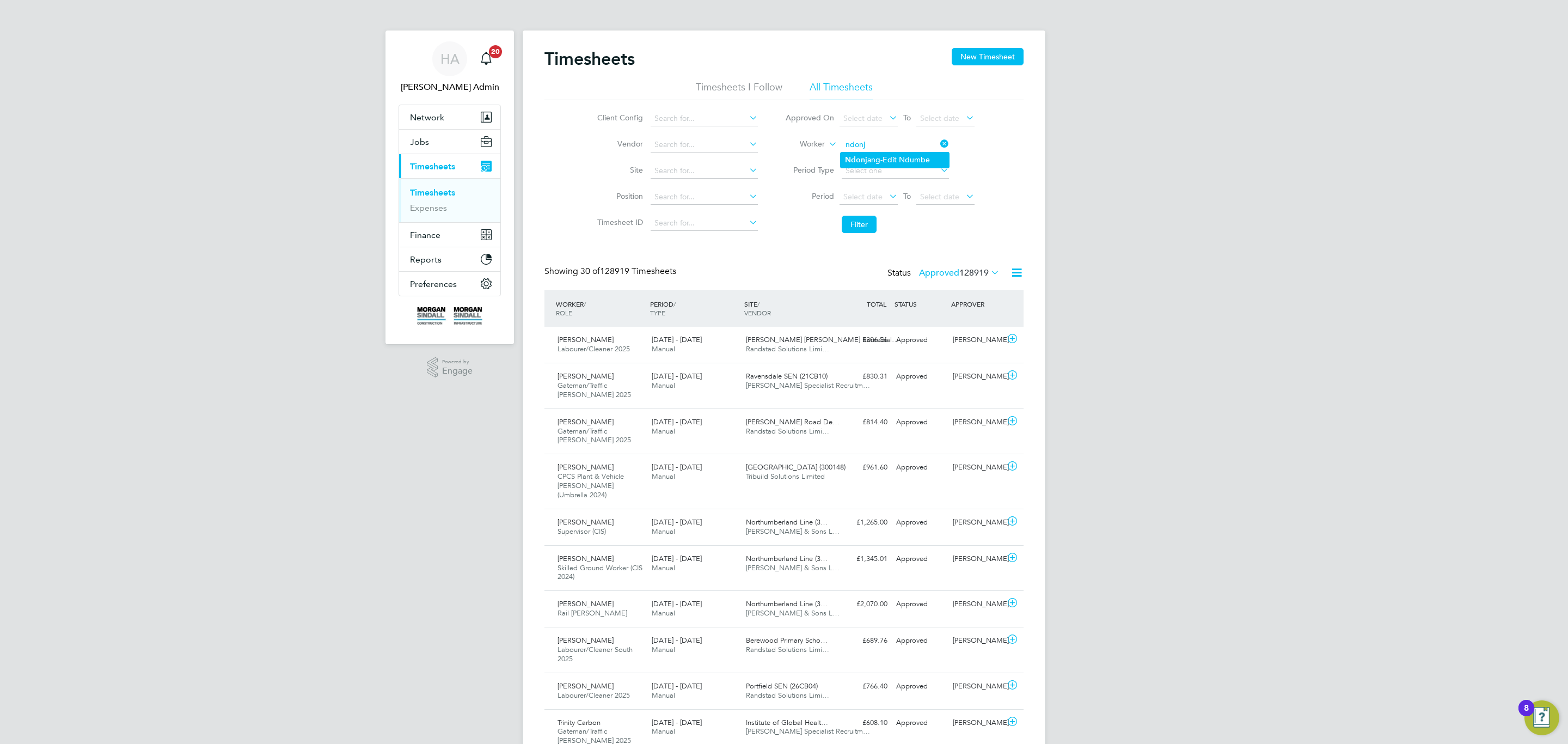
click at [881, 153] on li "Ndonj ang-Edit Ndumbe" at bounding box center [895, 159] width 108 height 15
type input "Ndonjang-Edit Ndumbe"
click at [862, 222] on button "Filter" at bounding box center [859, 225] width 35 height 17
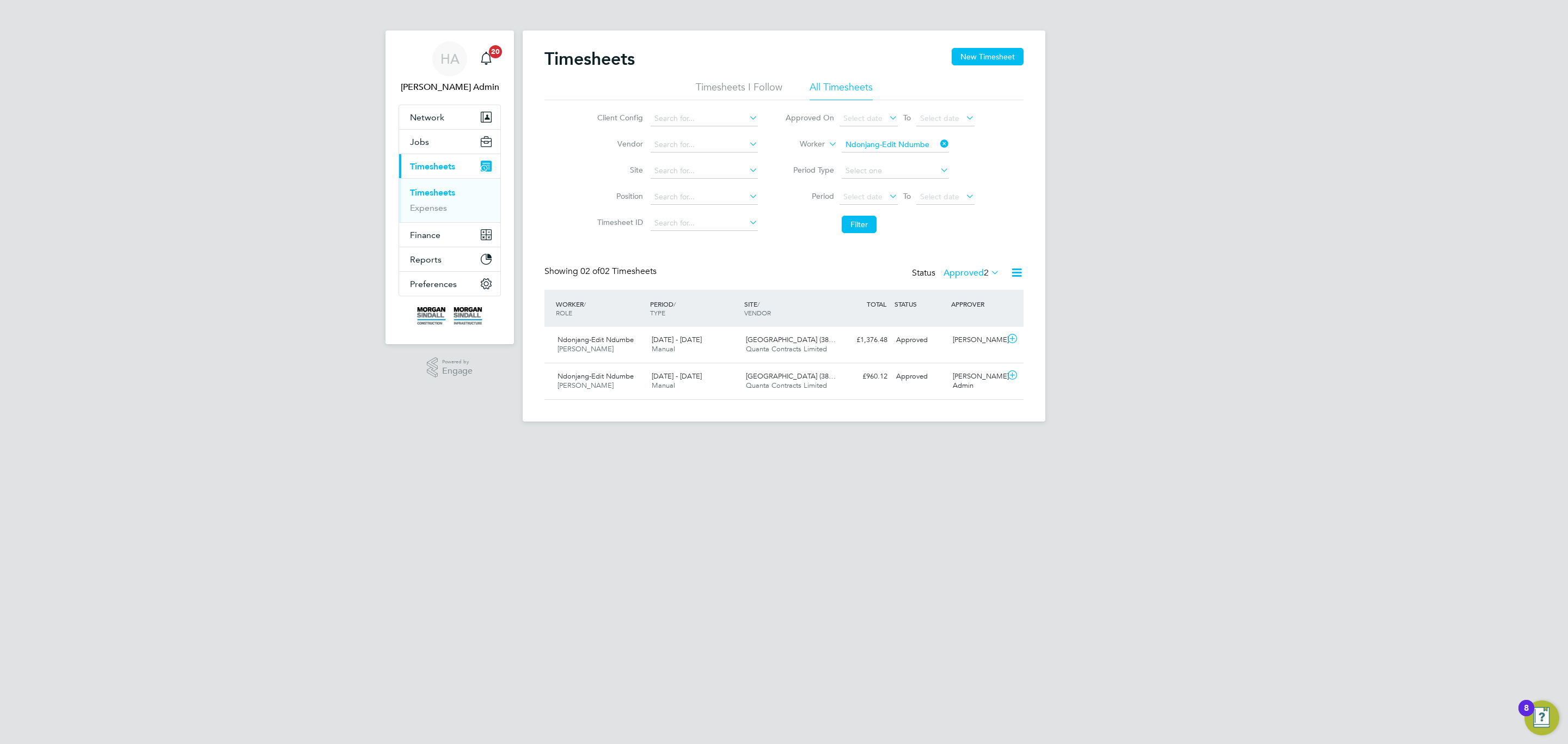
click at [970, 279] on div "Status Approved 2" at bounding box center [957, 273] width 90 height 15
click at [974, 275] on label "Approved 2" at bounding box center [971, 273] width 56 height 11
click at [976, 285] on div "All Saved Submitted Approved Rejected Absent Cancelled 4 0 1 2 0 0 1" at bounding box center [985, 344] width 83 height 129
click at [972, 279] on div "Status Approved 2" at bounding box center [957, 273] width 90 height 15
click at [969, 273] on label "Approved 2" at bounding box center [971, 273] width 56 height 11
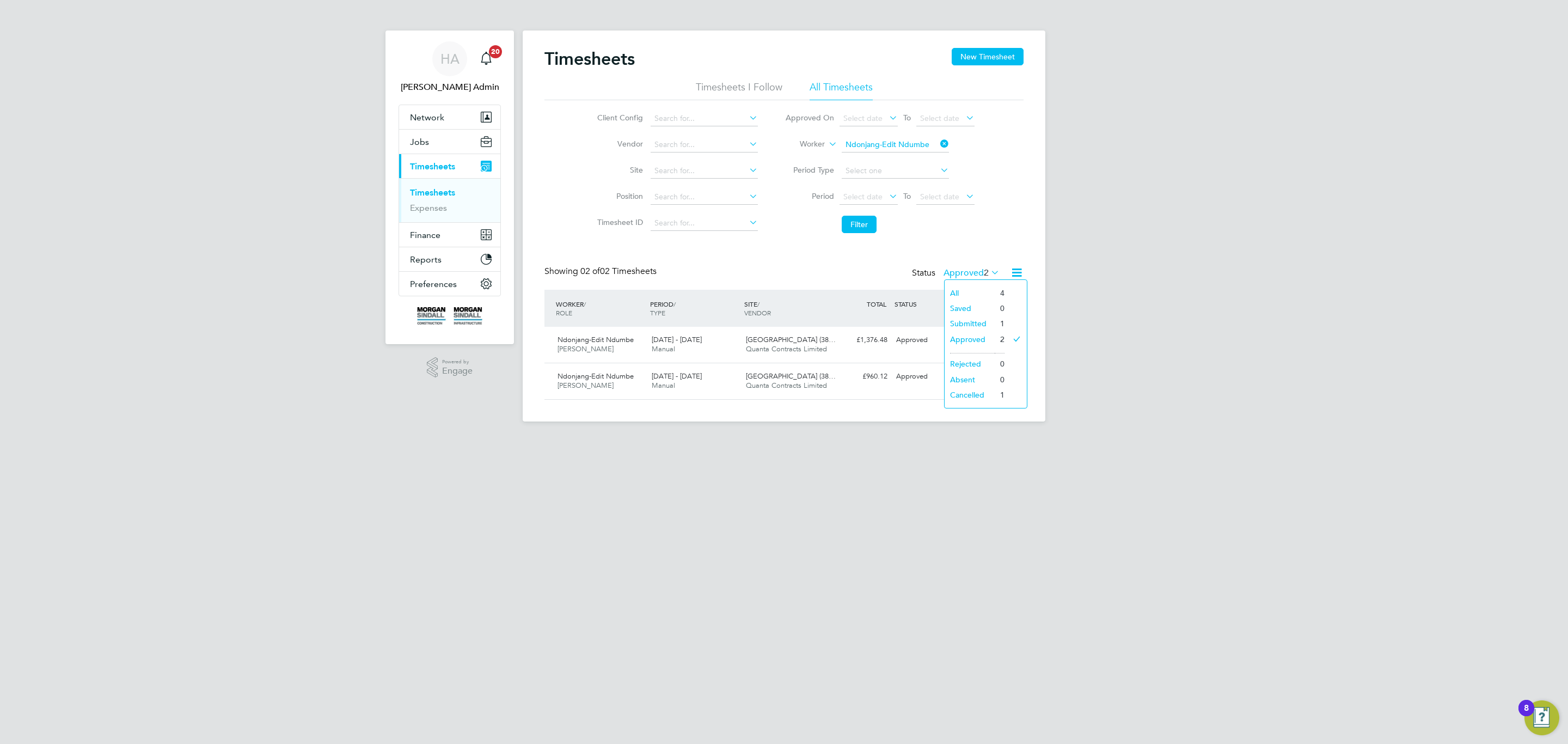
click at [959, 285] on div "All Saved Submitted Approved Rejected Absent Cancelled 4 0 1 2 0 0 1" at bounding box center [985, 344] width 83 height 129
click at [962, 285] on div "Showing 02 of 02 Timesheets Status Approved 2" at bounding box center [784, 278] width 479 height 24
click at [974, 275] on label "Approved 2" at bounding box center [971, 273] width 56 height 11
click at [959, 286] on li "All" at bounding box center [970, 293] width 50 height 15
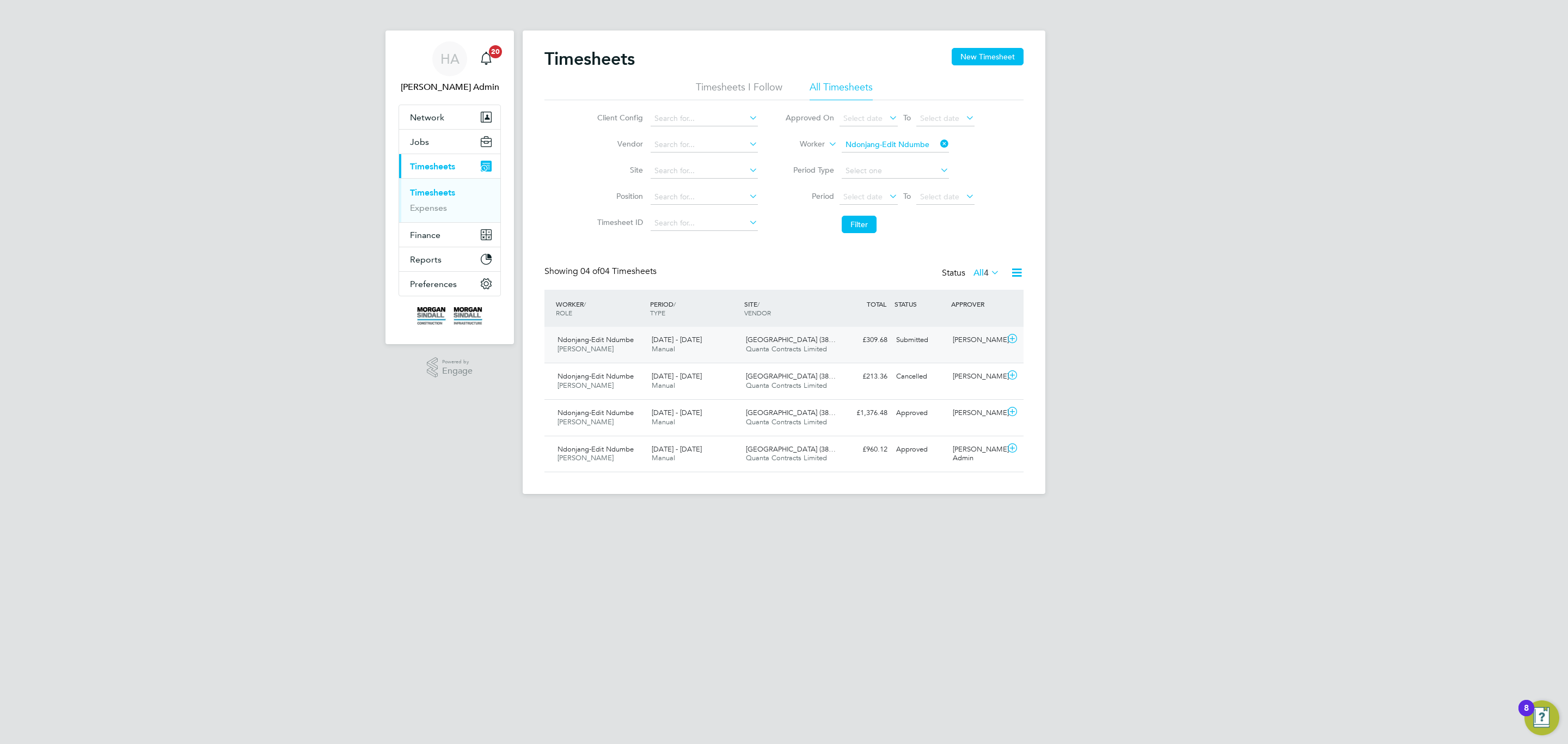
click at [720, 340] on div "16 - 22 Aug 2025 Manual" at bounding box center [694, 345] width 94 height 27
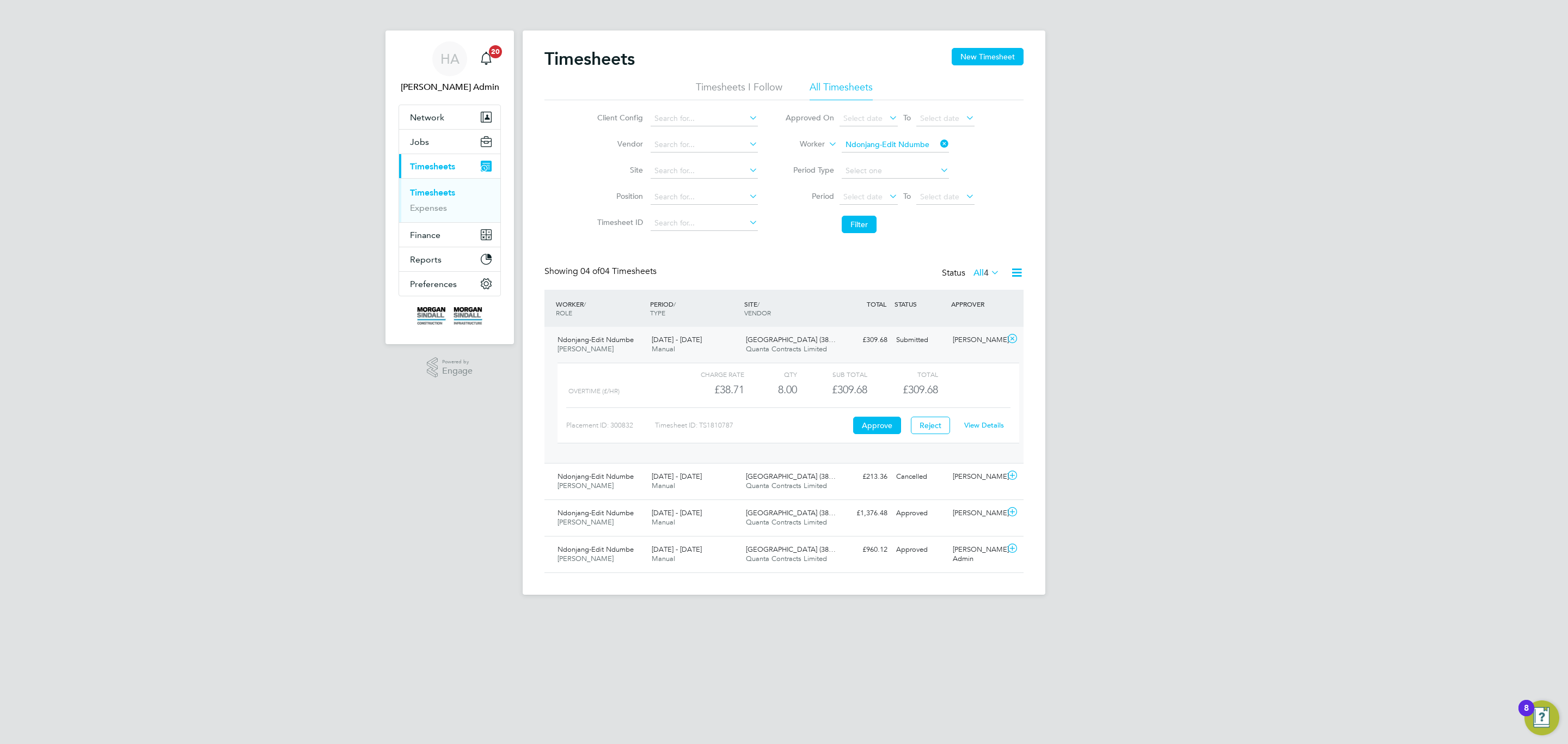
click at [994, 429] on link "View Details" at bounding box center [984, 424] width 39 height 9
click at [931, 499] on div "Ndonjang-Edit Ndumbe Joiner 16 - 22 Aug 2025 16 - 22 Aug 2025 Manual Callerton …" at bounding box center [784, 481] width 479 height 37
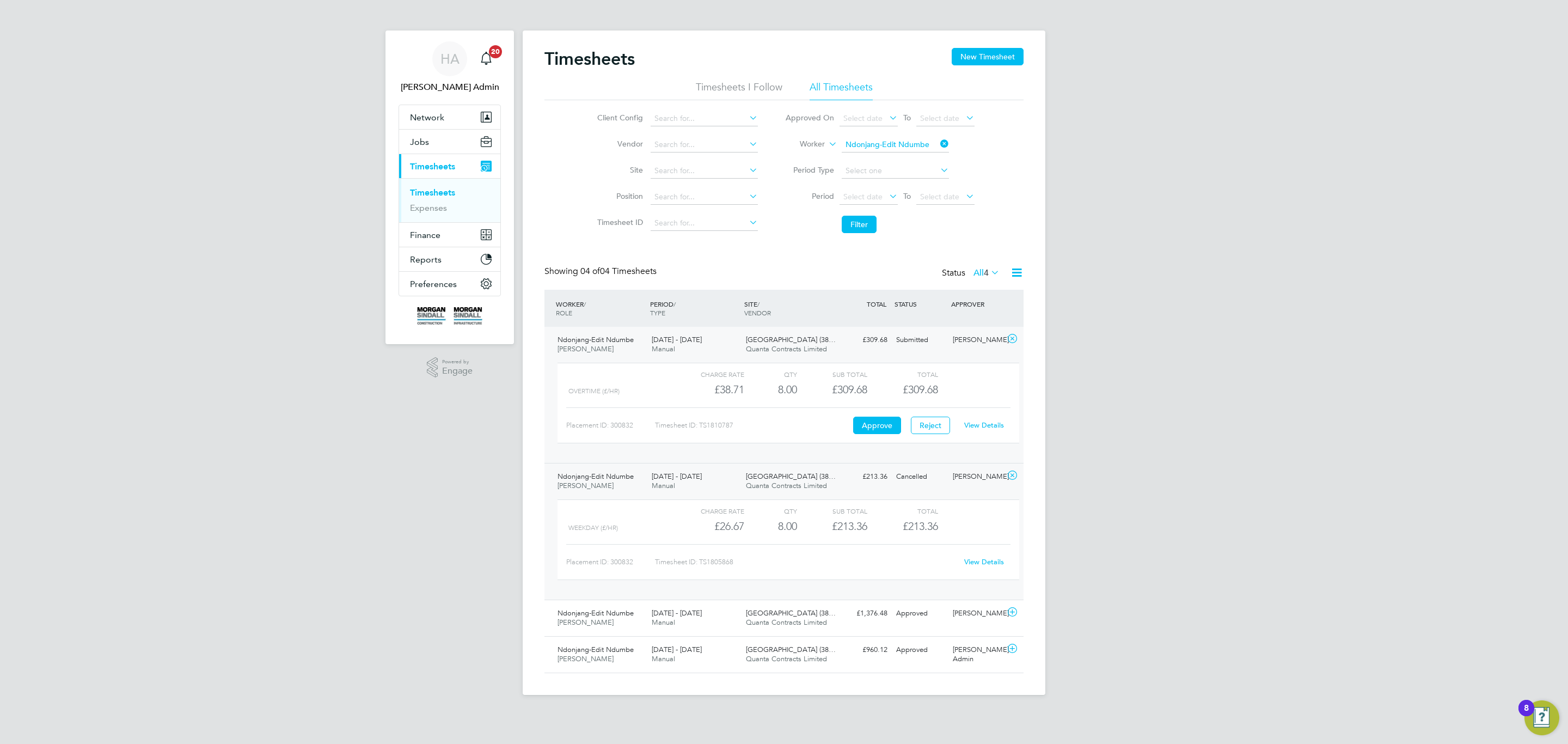
drag, startPoint x: 981, startPoint y: 555, endPoint x: 980, endPoint y: 561, distance: 6.1
click at [981, 555] on div "Placement ID: 300832 Timesheet ID: TS1805868 View Details" at bounding box center [789, 557] width 444 height 27
click at [974, 561] on div "View Details" at bounding box center [984, 561] width 53 height 17
click at [974, 561] on link "View Details" at bounding box center [984, 561] width 39 height 9
click at [848, 224] on button "Filter" at bounding box center [859, 225] width 35 height 17
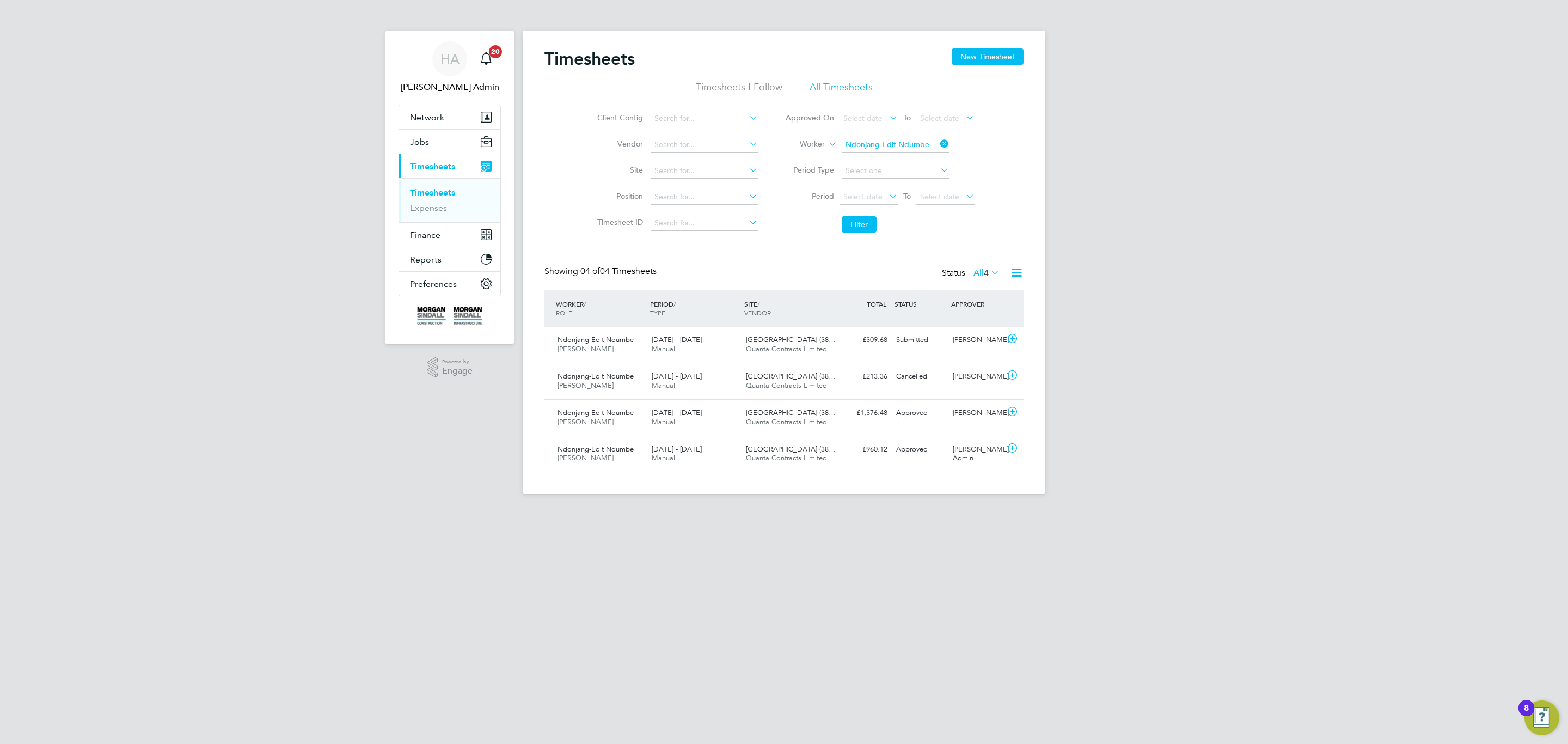
scroll to position [27, 95]
click at [893, 202] on div "Select date To Select date" at bounding box center [907, 197] width 135 height 15
click at [893, 202] on span "Select date" at bounding box center [868, 197] width 58 height 15
click at [959, 312] on span "16" at bounding box center [960, 311] width 21 height 21
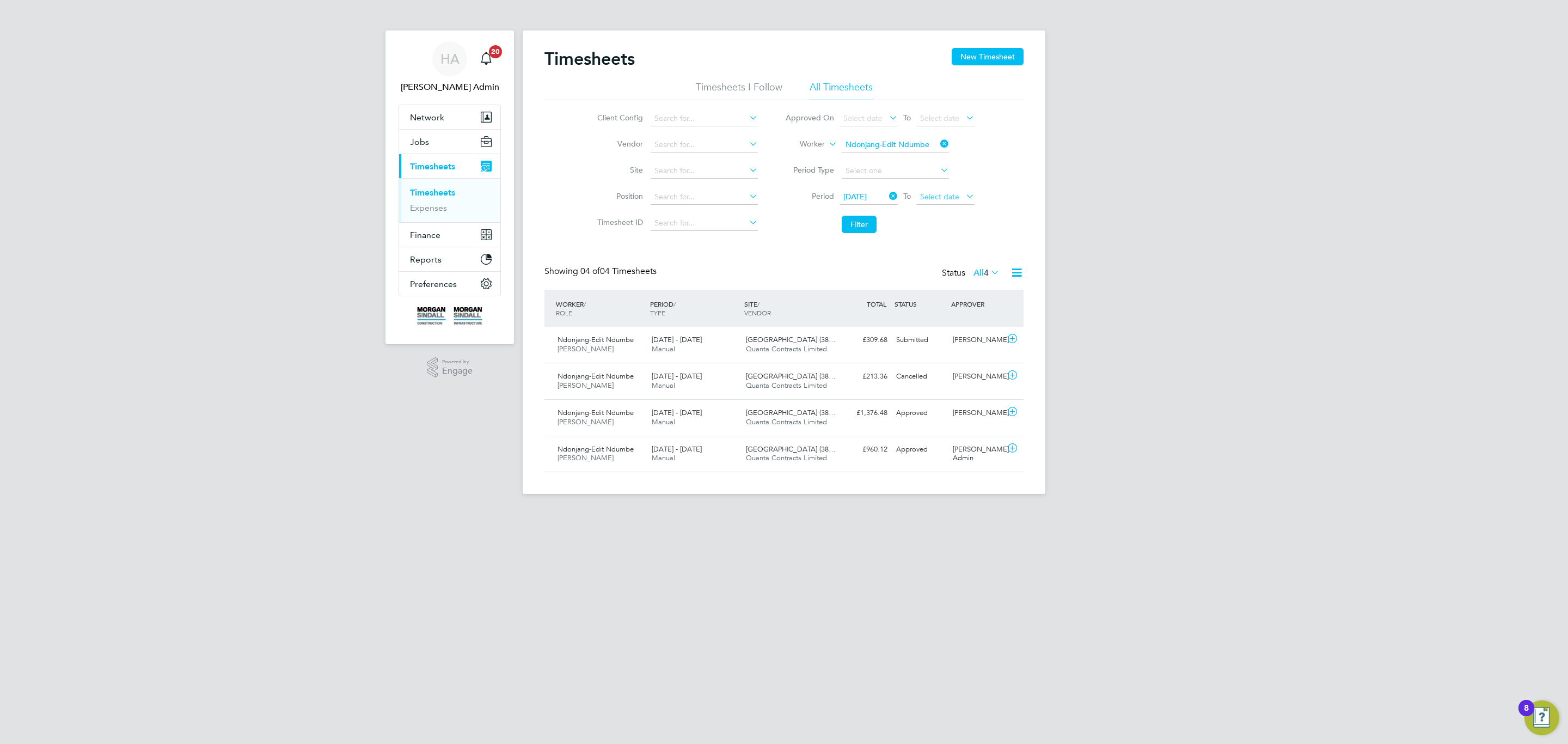
click at [942, 199] on span "Select date" at bounding box center [940, 196] width 39 height 9
click at [1011, 261] on span "22" at bounding box center [1017, 252] width 21 height 21
click at [938, 146] on icon at bounding box center [938, 144] width 0 height 15
click at [844, 240] on div "Timesheets New Timesheet Timesheets I Follow All Timesheets Client Config Vendo…" at bounding box center [784, 260] width 479 height 424
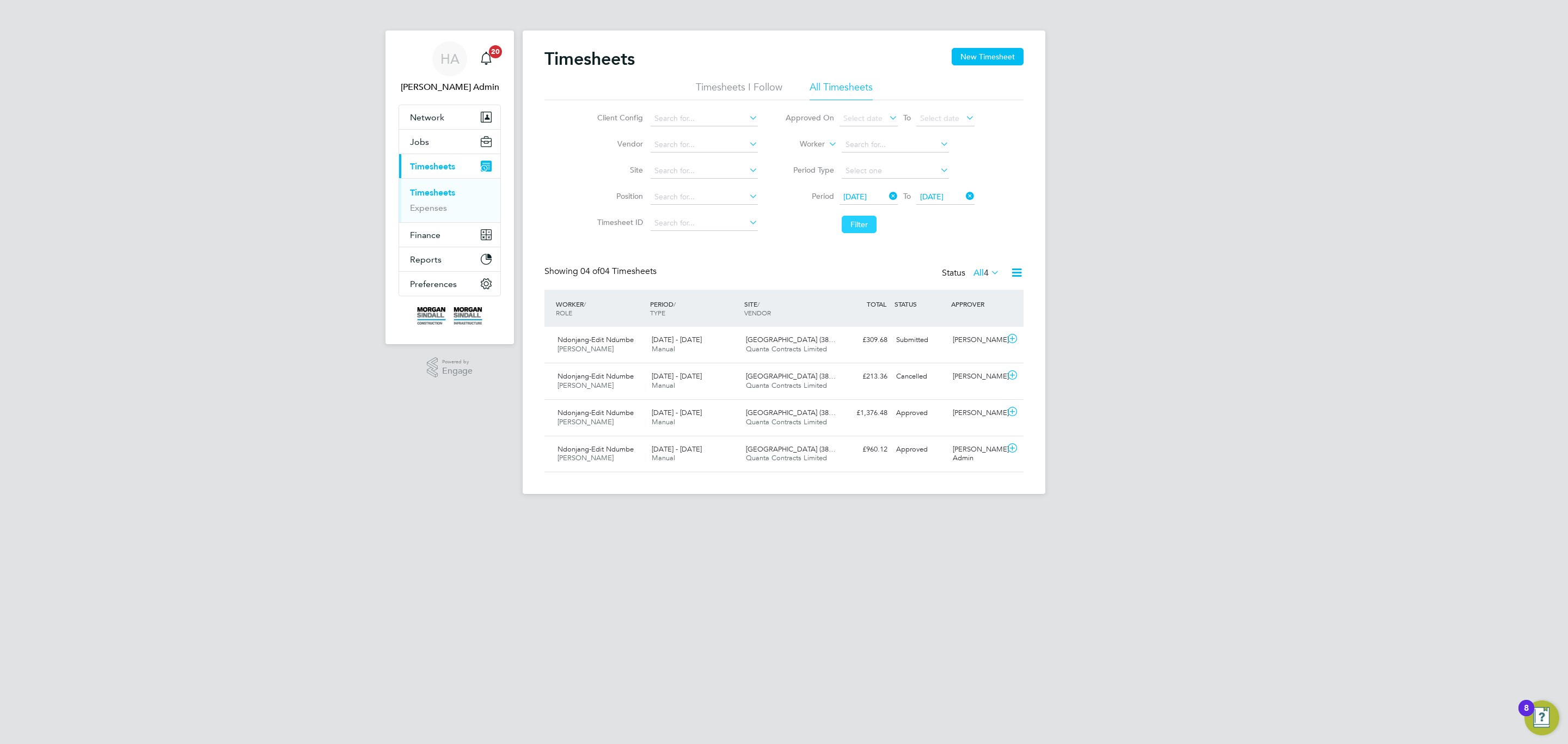
click at [869, 229] on button "Filter" at bounding box center [859, 225] width 35 height 17
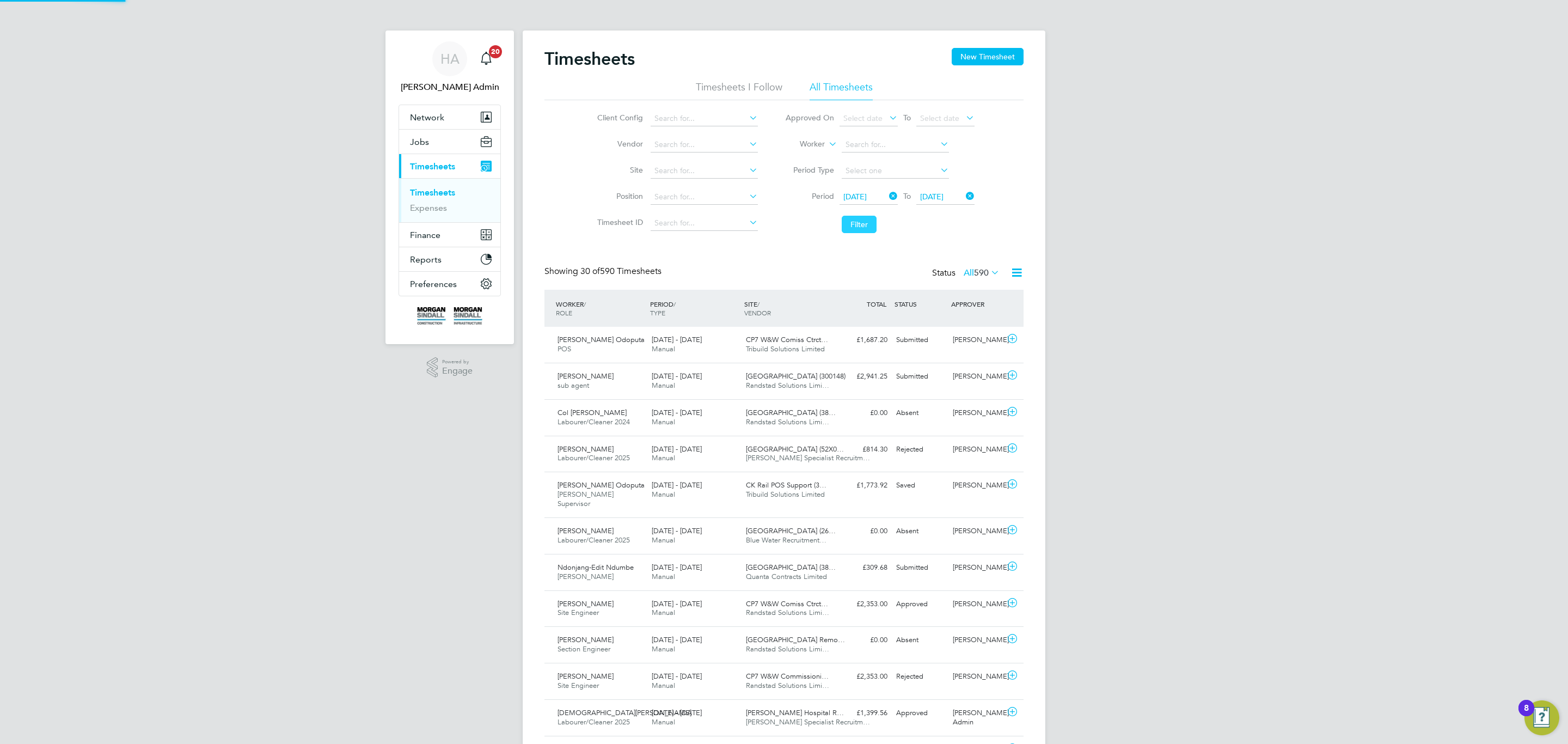
scroll to position [27, 95]
drag, startPoint x: 850, startPoint y: 225, endPoint x: 856, endPoint y: 222, distance: 6.7
click at [850, 222] on button "Filter" at bounding box center [859, 225] width 35 height 17
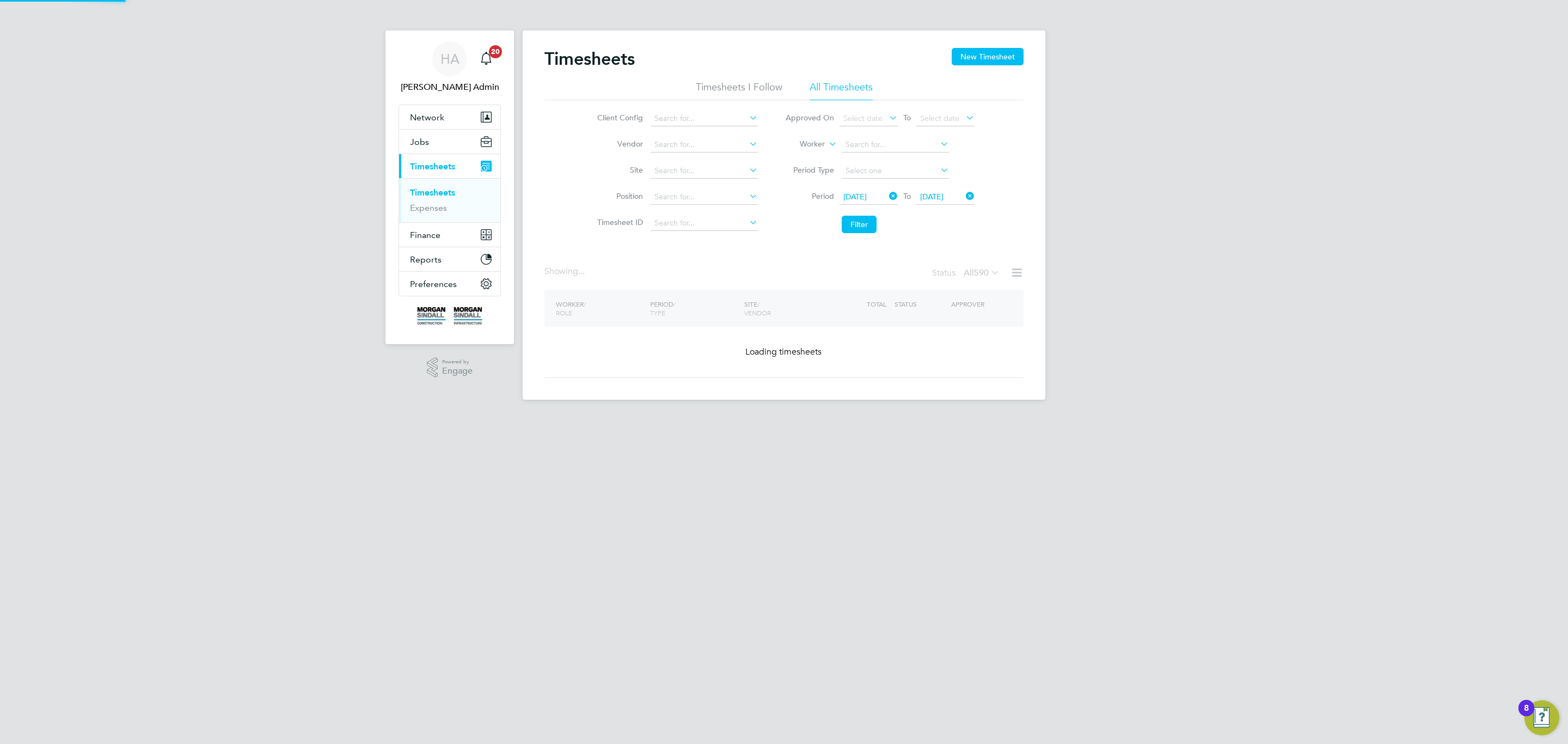
click at [965, 278] on label "All 590" at bounding box center [982, 273] width 36 height 11
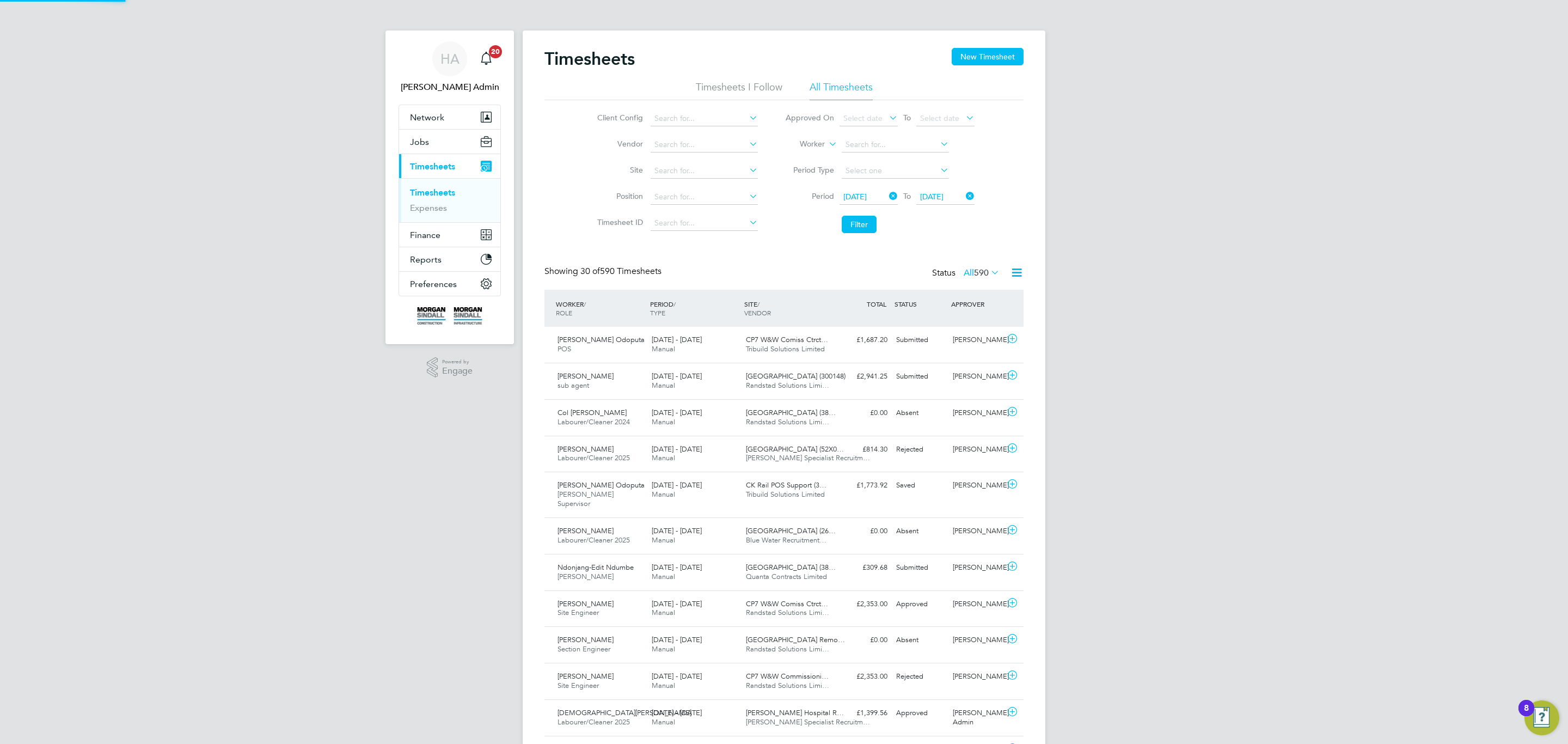
click at [974, 275] on span "590" at bounding box center [981, 273] width 15 height 11
click at [977, 323] on li "Submitted" at bounding box center [970, 323] width 50 height 15
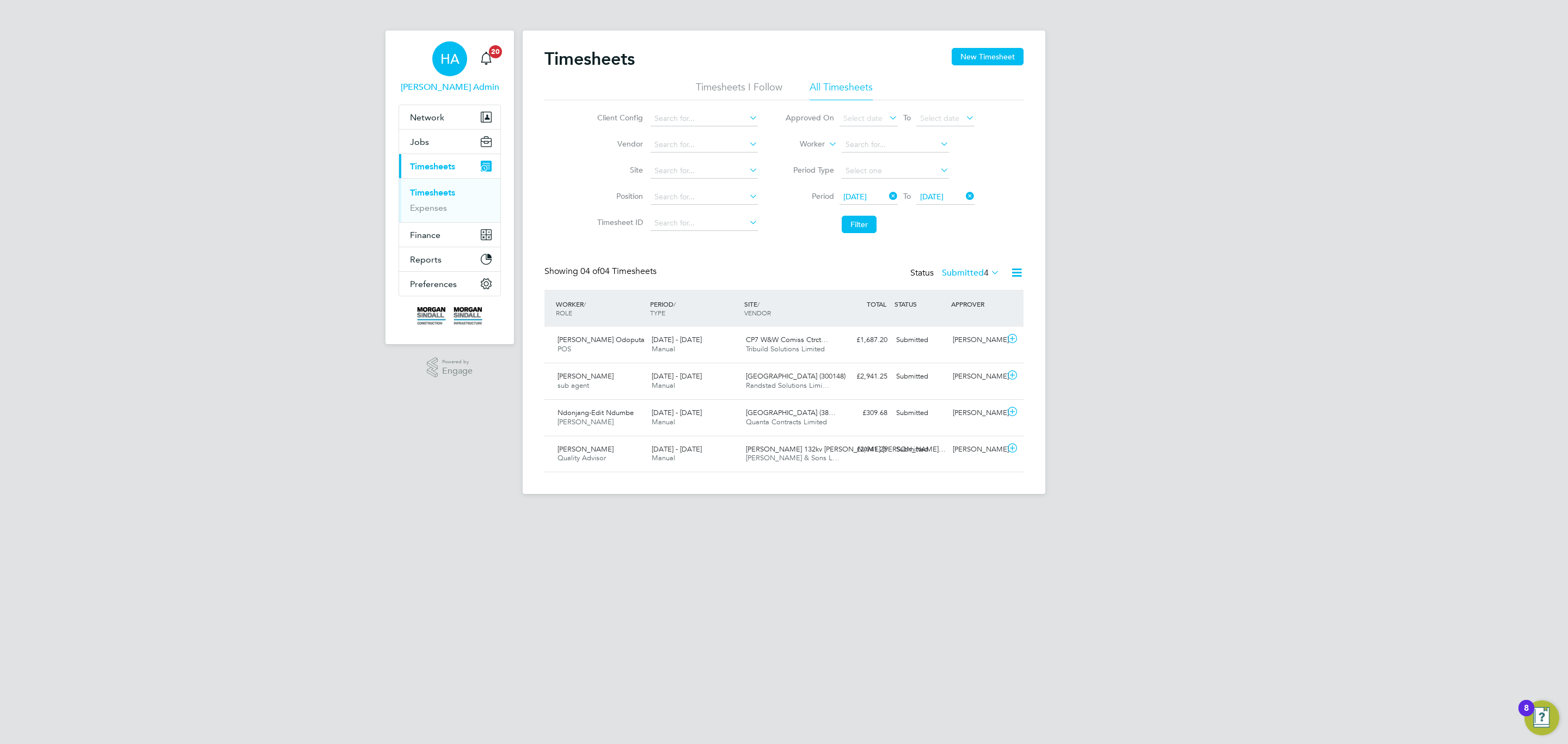
click at [460, 75] on app-avatar "HA" at bounding box center [449, 58] width 35 height 35
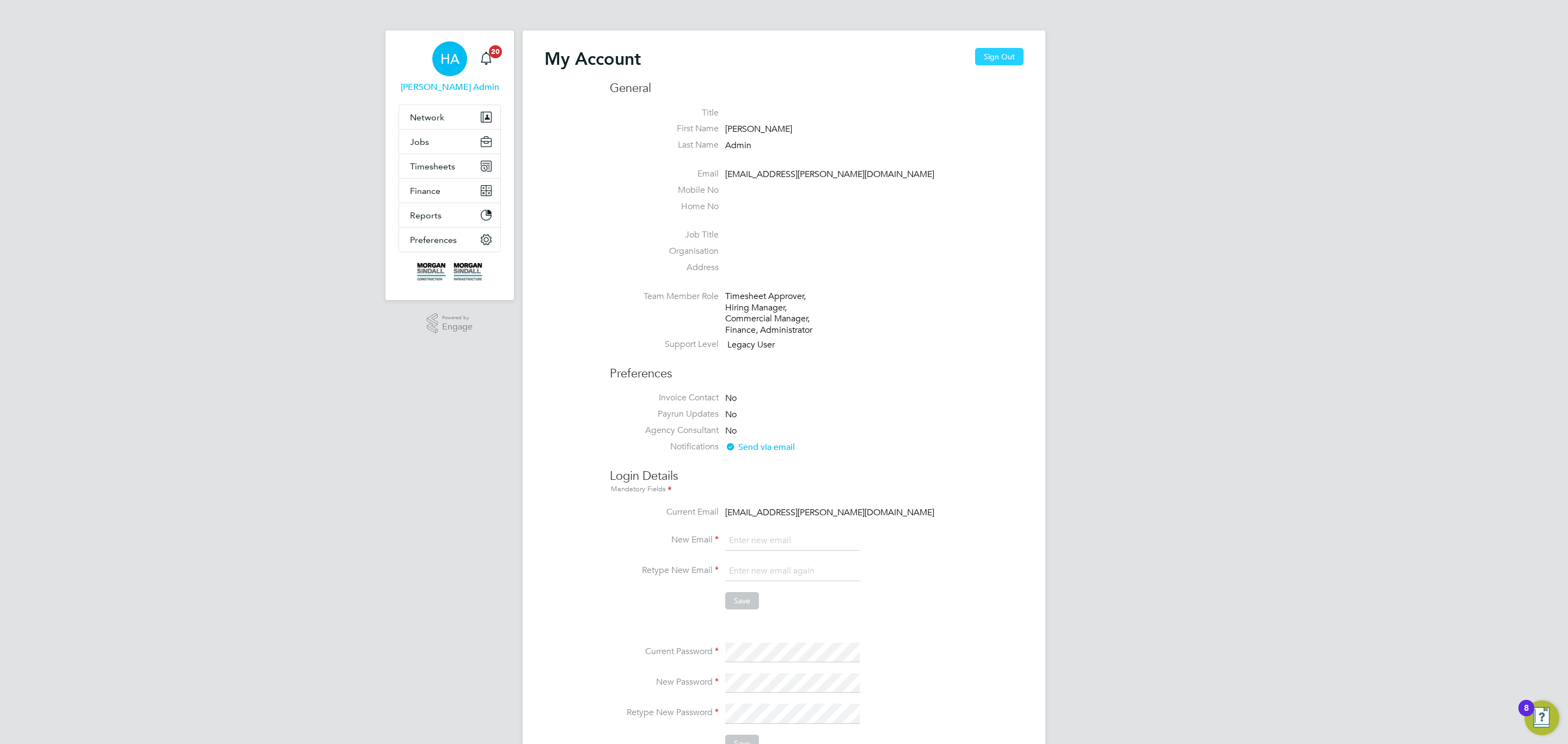
click at [981, 55] on button "Sign Out" at bounding box center [1000, 57] width 49 height 17
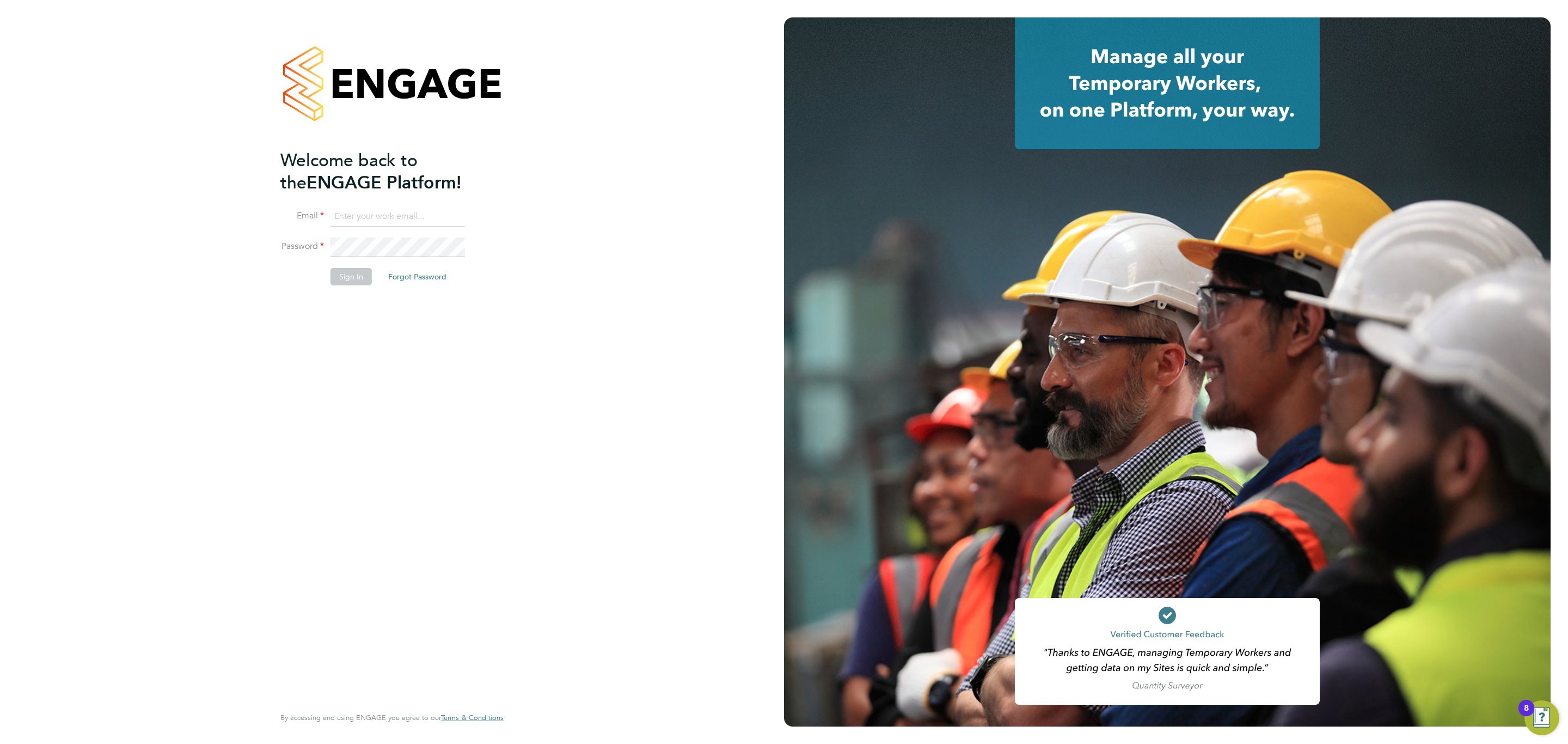
click at [424, 213] on input at bounding box center [398, 216] width 135 height 20
type input "Sulaymaan.jashat@Hays.com"
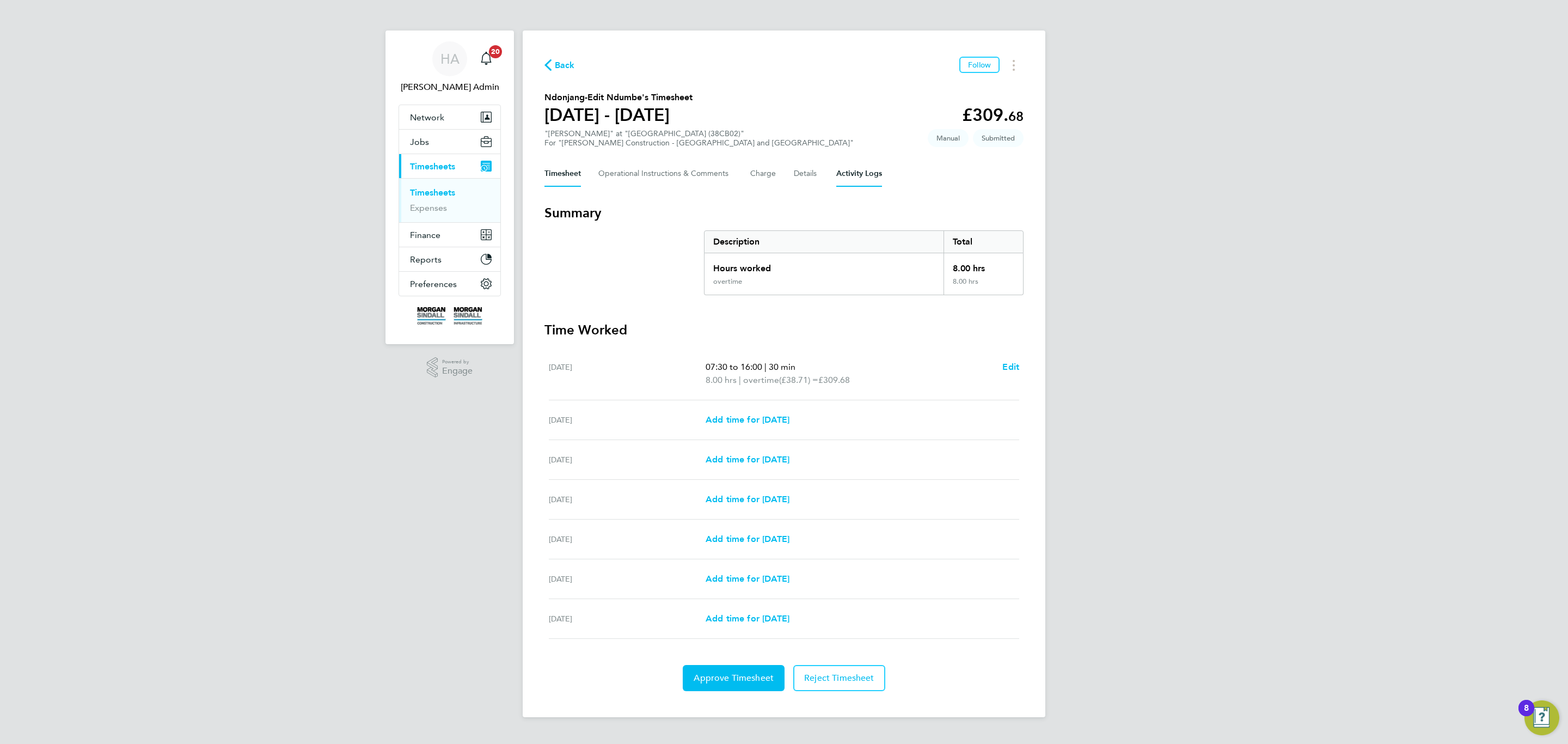
click at [866, 180] on Logs-tab "Activity Logs" at bounding box center [859, 173] width 45 height 26
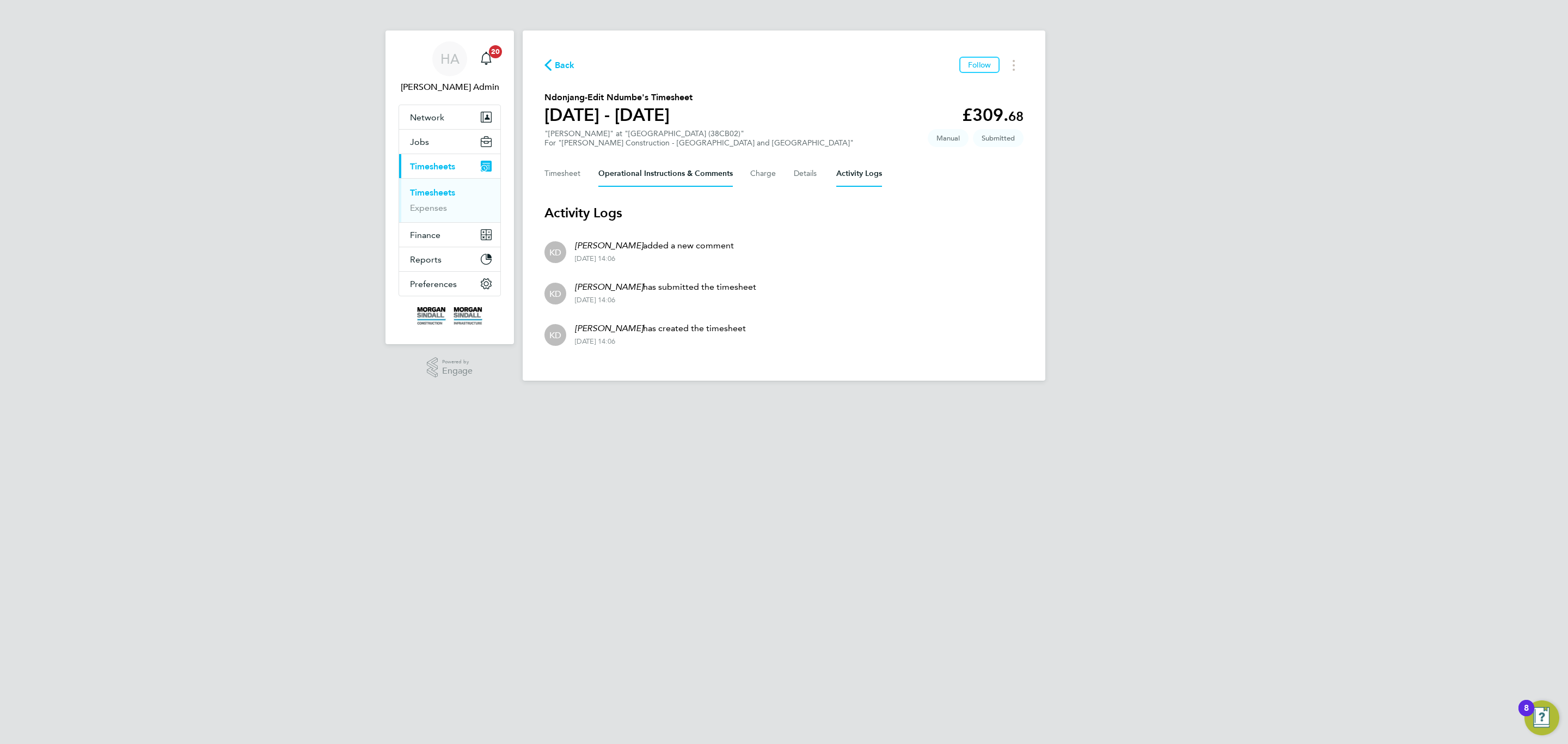
click at [693, 174] on Comments-tab "Operational Instructions & Comments" at bounding box center [665, 173] width 135 height 26
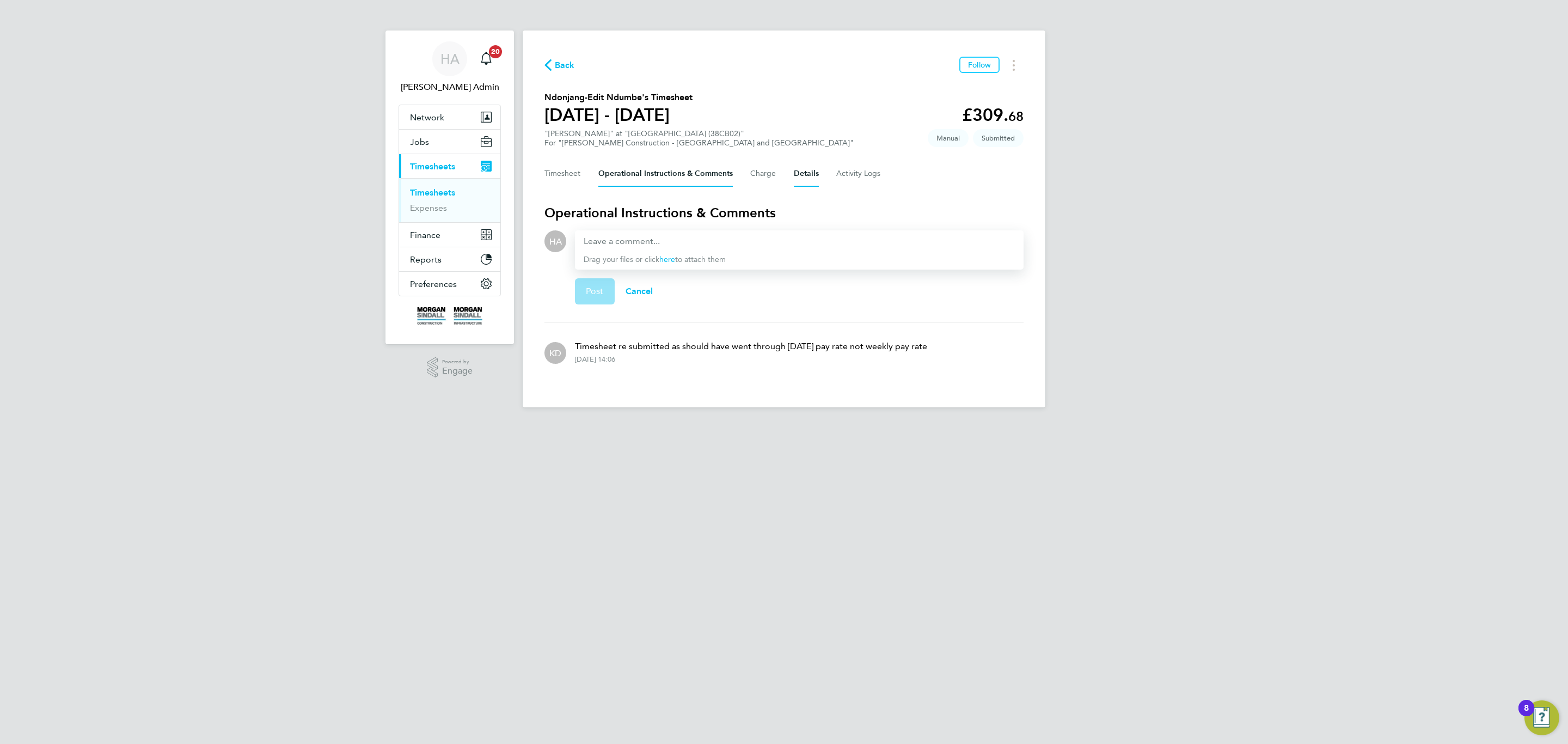
click at [799, 175] on button "Details" at bounding box center [806, 173] width 25 height 26
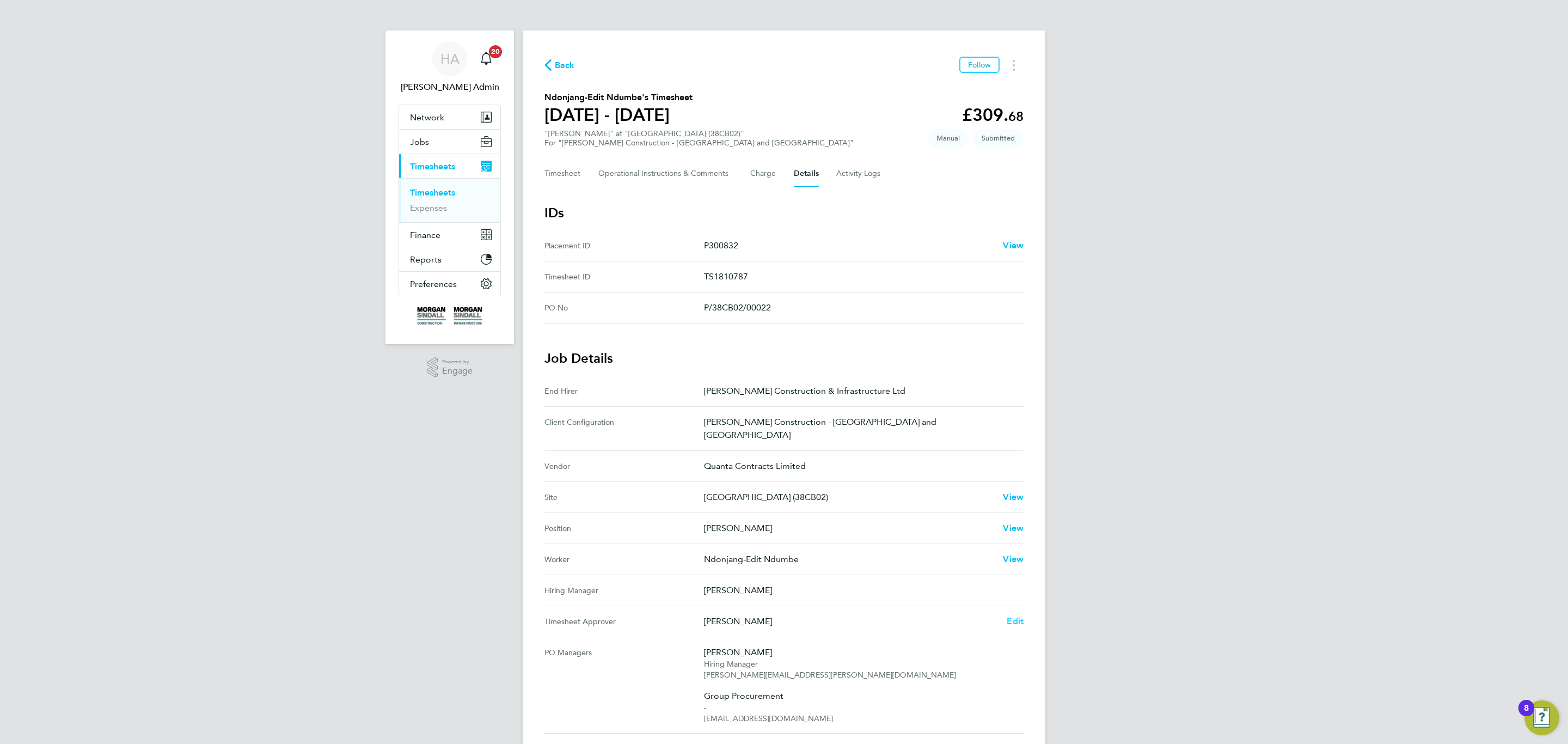
click at [1018, 616] on Approver "Timesheet Approver Darren Woodward Edit" at bounding box center [784, 621] width 479 height 31
click at [1018, 615] on link "Edit" at bounding box center [1015, 621] width 17 height 13
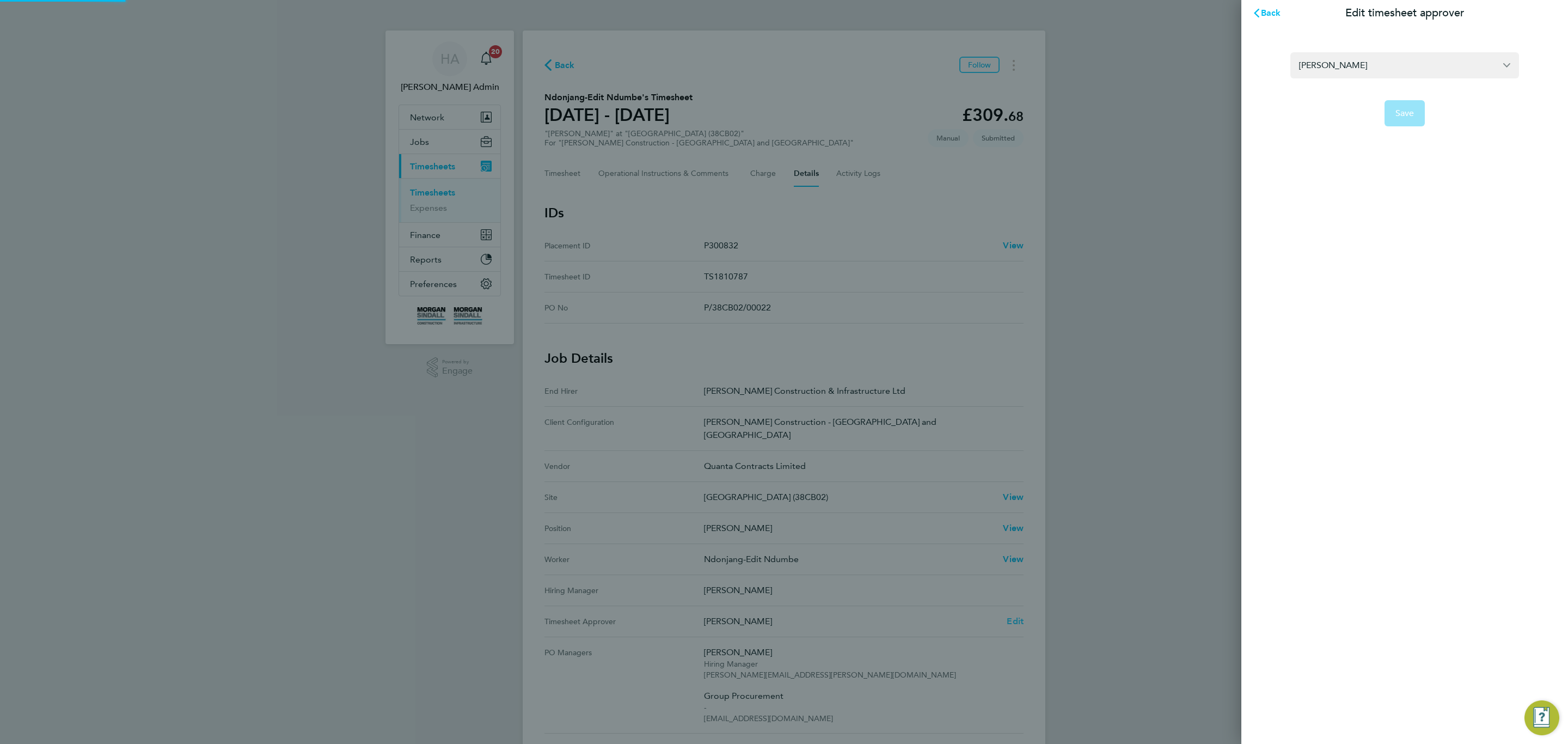
click at [1015, 613] on div "Back Edit timesheet approver Darren Woodward Save" at bounding box center [784, 372] width 1568 height 744
click at [1338, 77] on div "[PERSON_NAME]" at bounding box center [1404, 65] width 229 height 26
click at [1342, 61] on input "[PERSON_NAME]" at bounding box center [1404, 65] width 229 height 26
click at [1356, 93] on li "[PERSON_NAME]" at bounding box center [1404, 91] width 229 height 27
type input "[PERSON_NAME]"
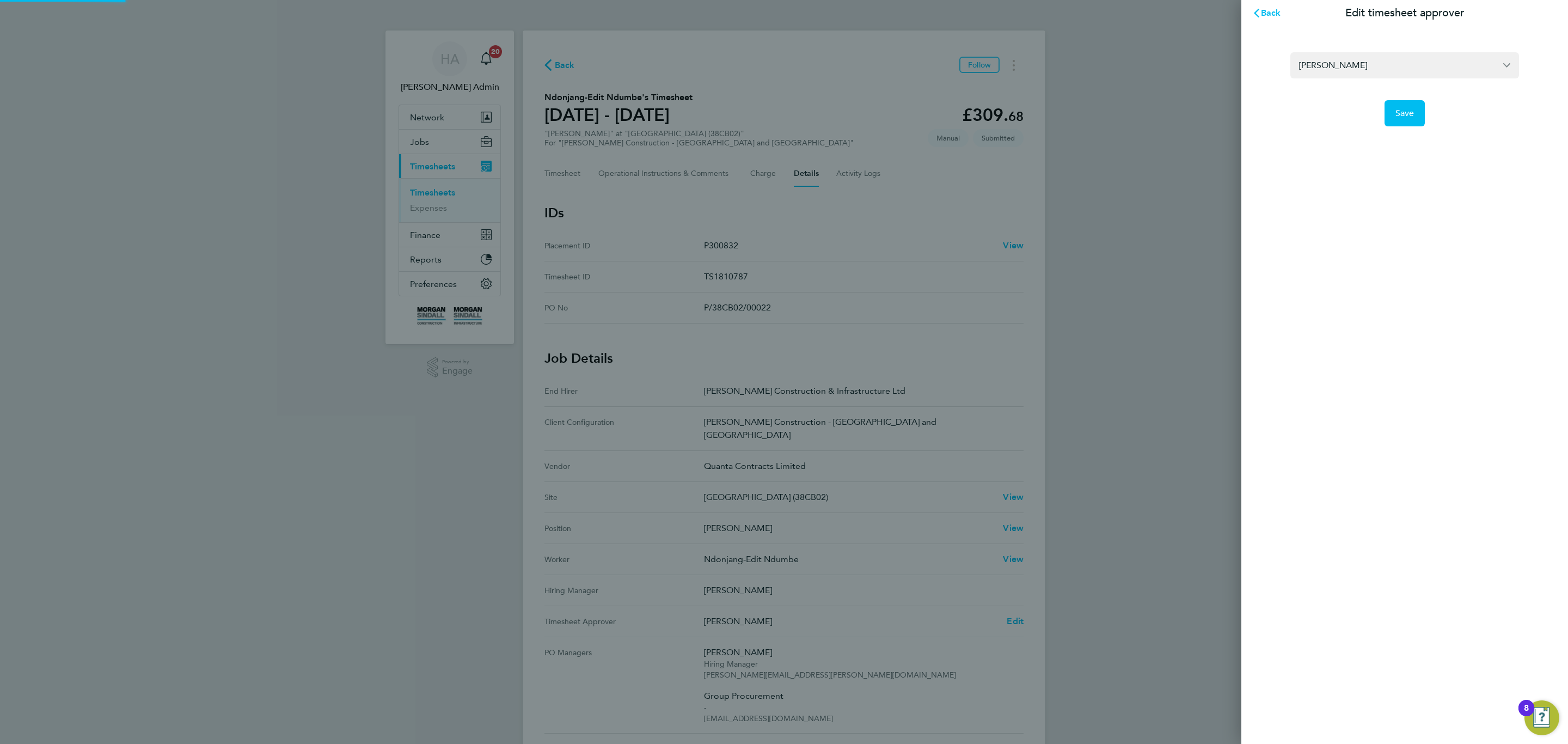
click at [1426, 114] on app-form-button "Save" at bounding box center [1404, 113] width 229 height 26
click at [1401, 111] on span "Save" at bounding box center [1405, 113] width 19 height 11
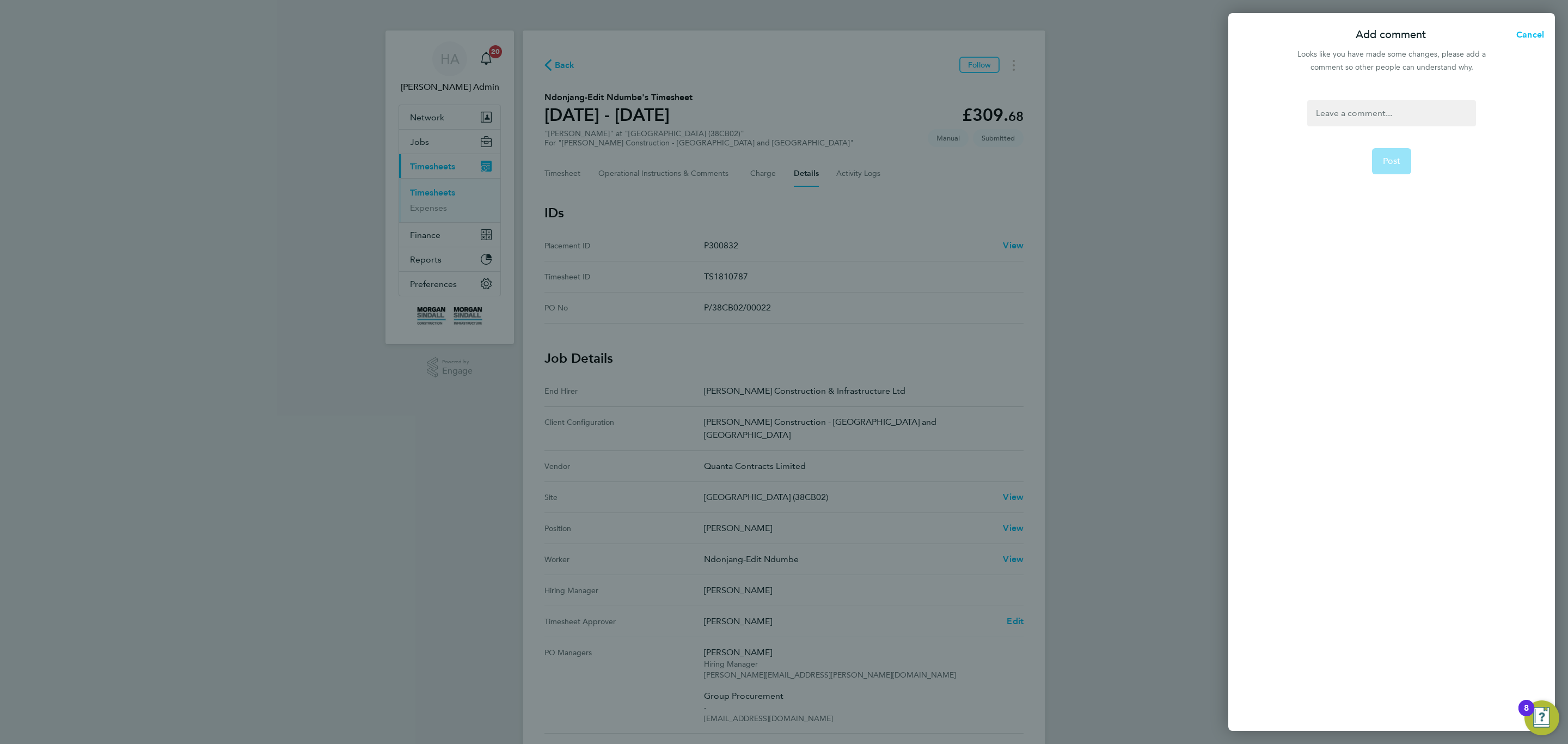
click at [1396, 117] on div at bounding box center [1391, 113] width 168 height 26
drag, startPoint x: 1396, startPoint y: 111, endPoint x: 1391, endPoint y: 116, distance: 7.1
click at [1391, 115] on div at bounding box center [1391, 113] width 168 height 26
click at [1376, 164] on button "Post" at bounding box center [1392, 161] width 39 height 26
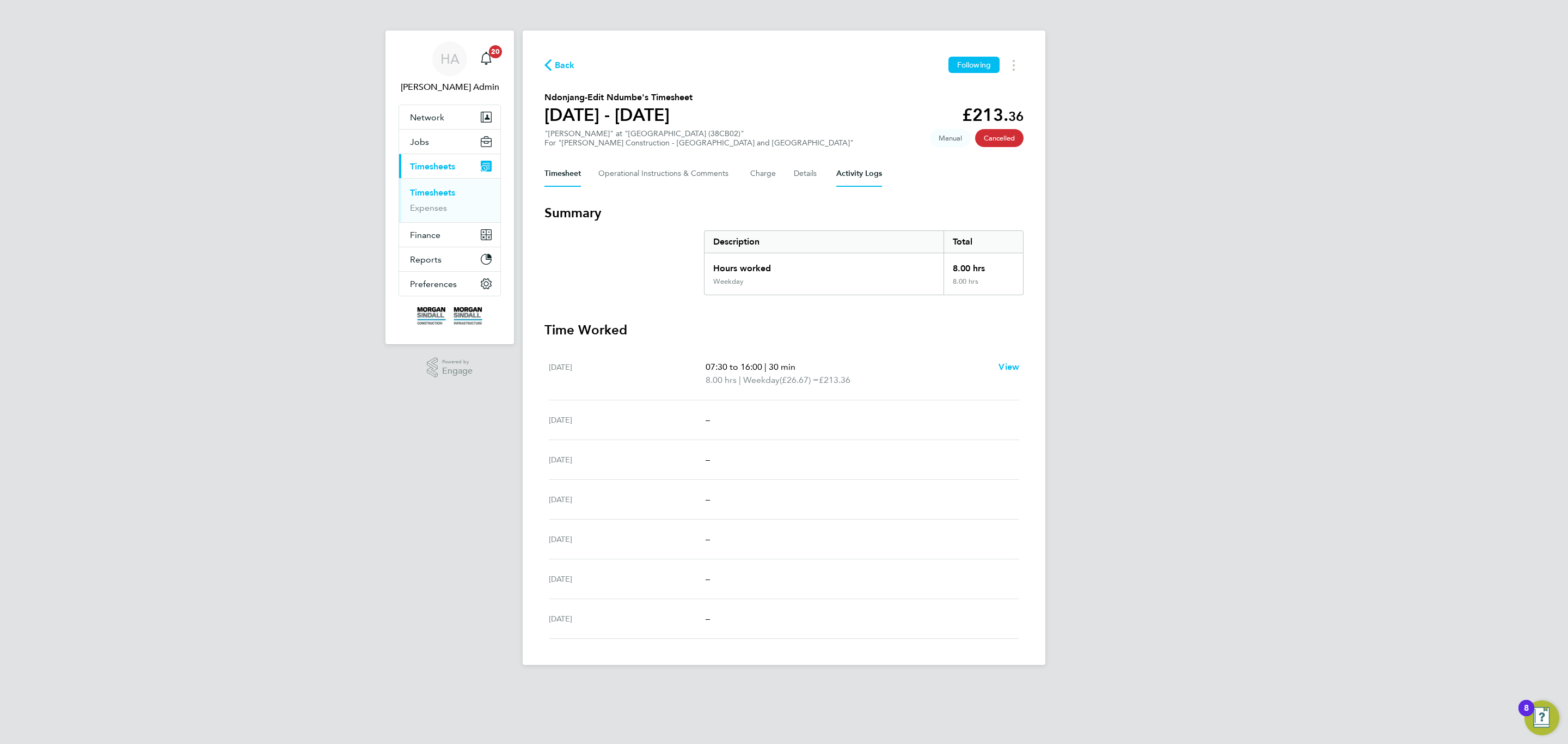
click at [866, 182] on Logs-tab "Activity Logs" at bounding box center [859, 173] width 45 height 26
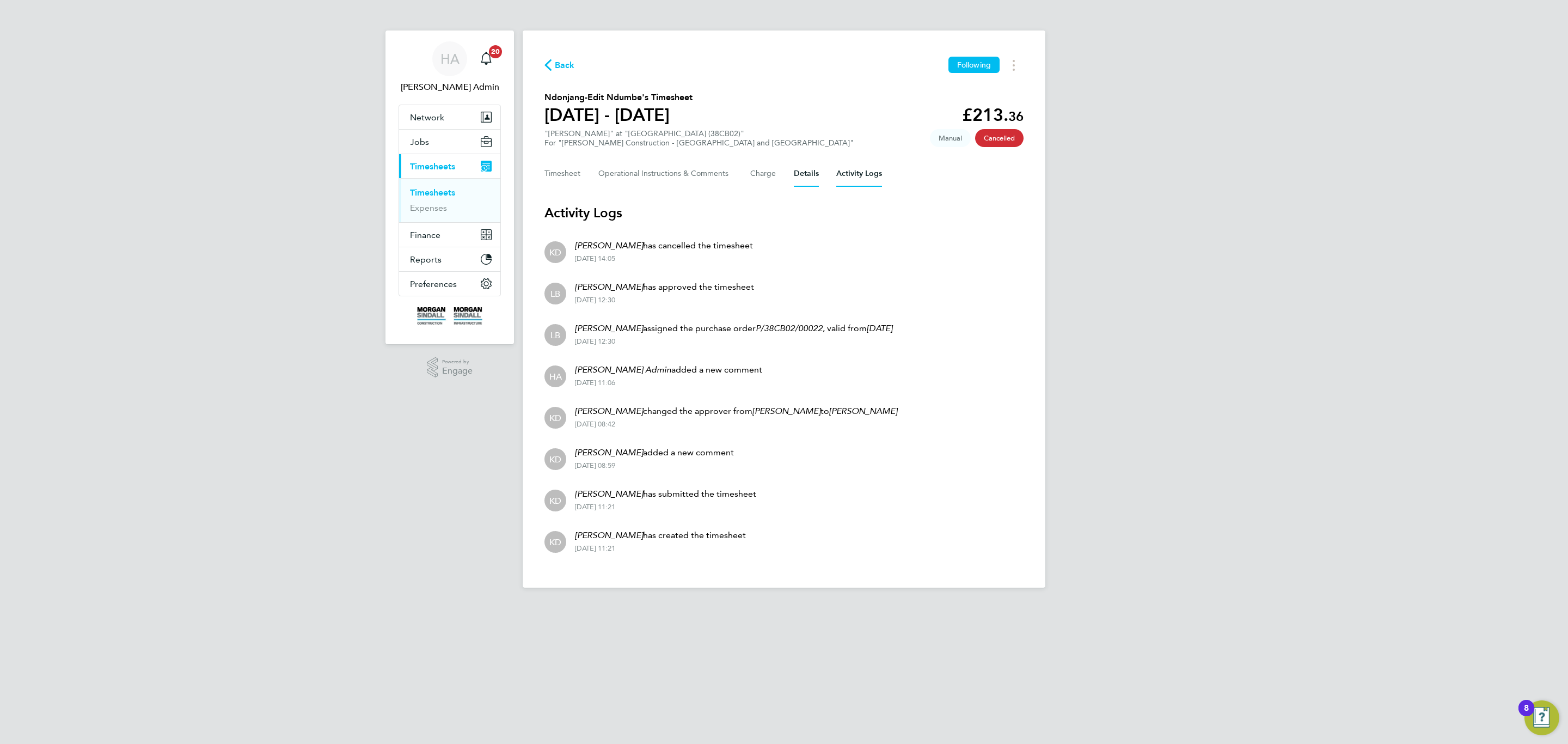
click at [796, 173] on button "Details" at bounding box center [806, 173] width 25 height 26
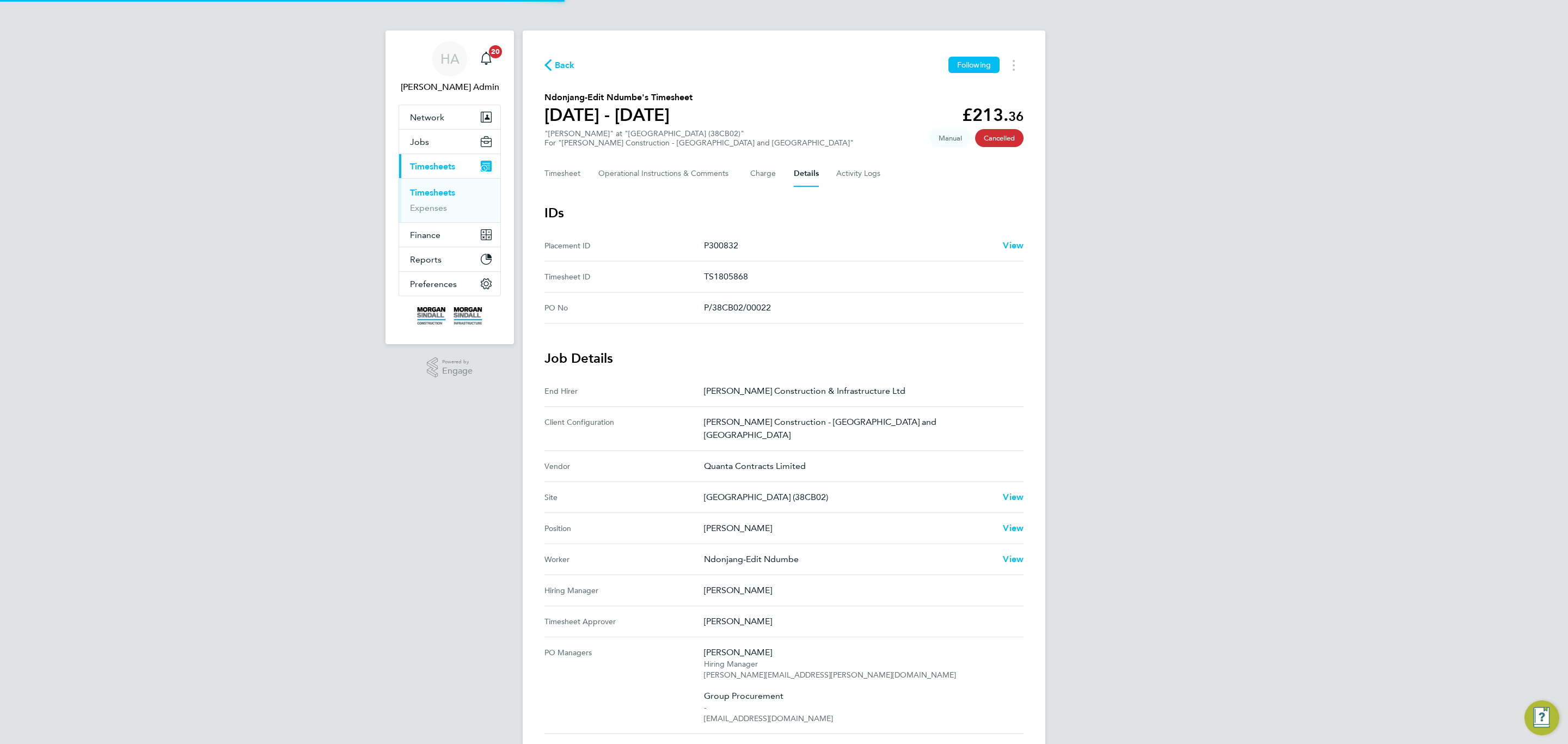
click at [1012, 252] on ID "Placement ID P300832 View" at bounding box center [784, 246] width 479 height 31
click at [1012, 247] on span "View" at bounding box center [1013, 245] width 21 height 10
click at [881, 258] on ID "Placement ID P300832 View" at bounding box center [784, 246] width 479 height 31
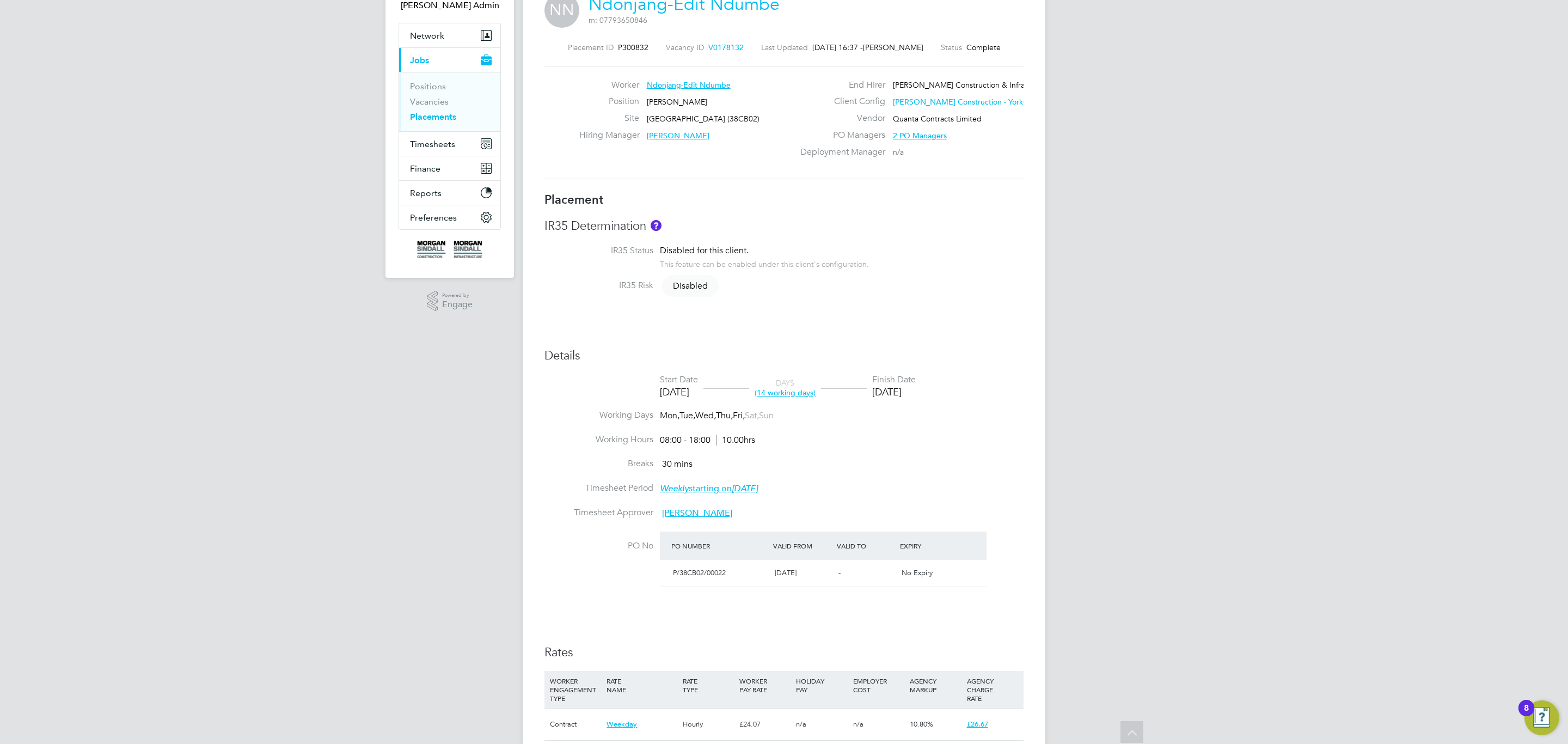
click at [618, 444] on label "Working Hours" at bounding box center [598, 439] width 109 height 11
type input "Darren Woodward"
type input "05 Aug 2025"
type input "22 Aug 2025"
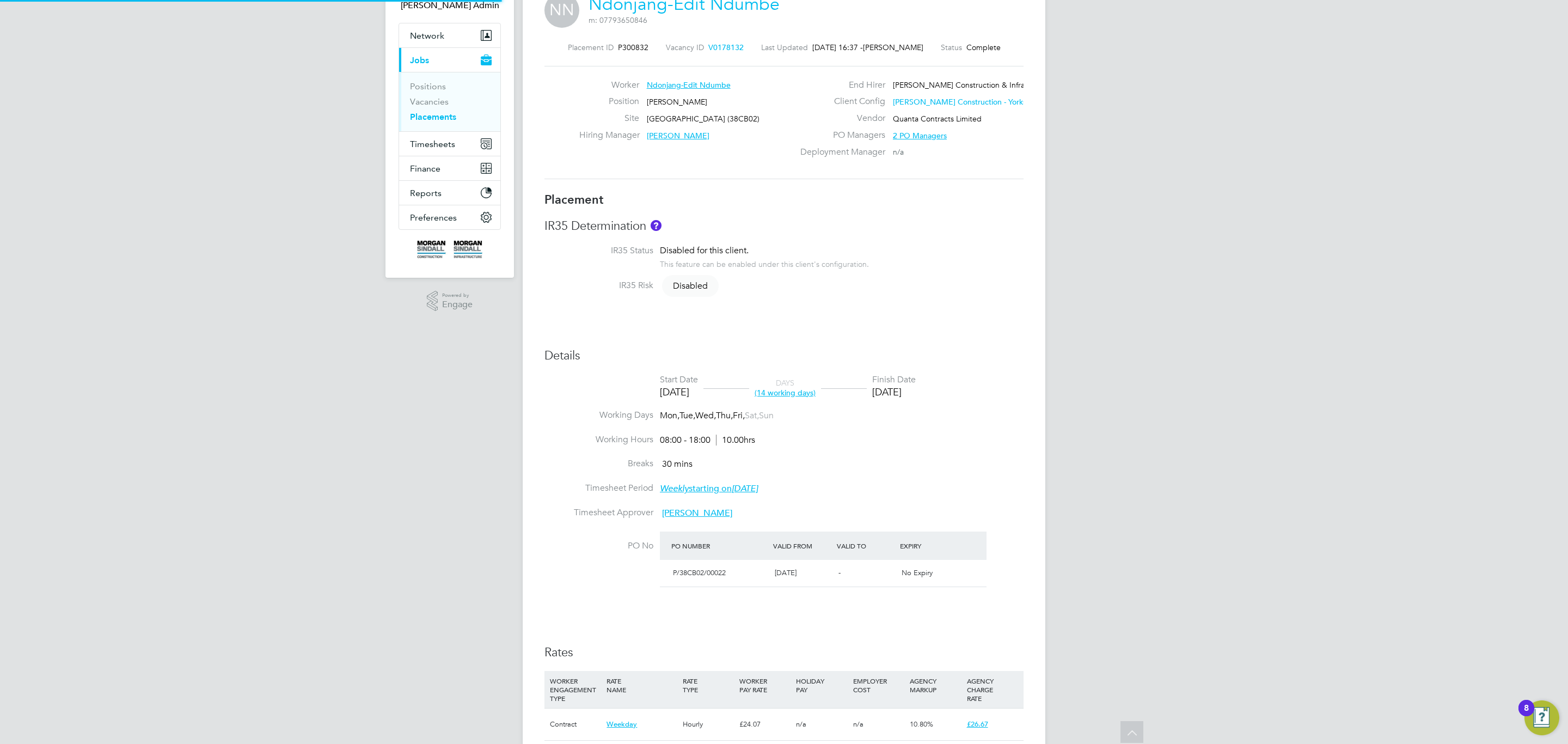
type input "08:00"
type input "18:00"
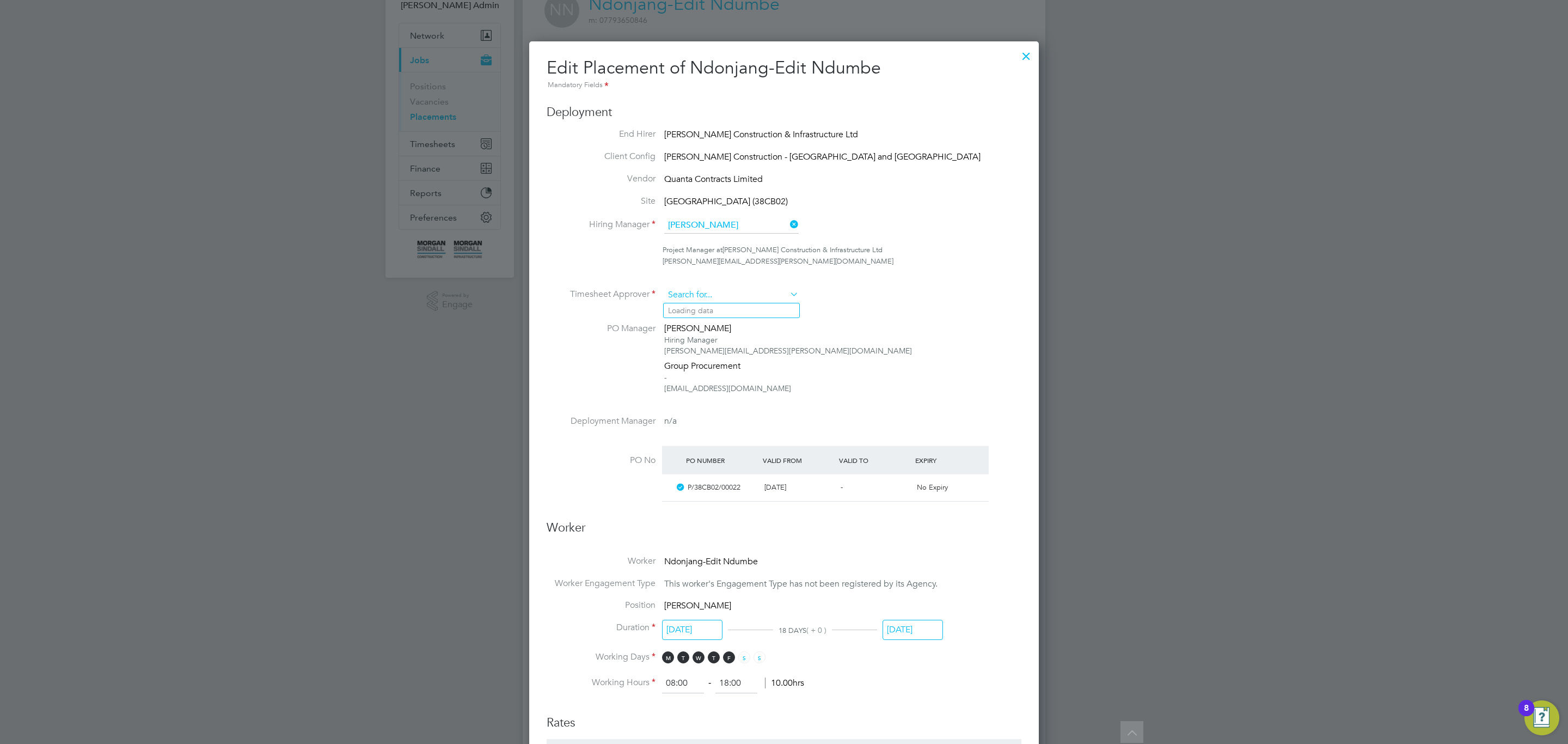
click at [741, 294] on input at bounding box center [731, 295] width 135 height 16
click at [734, 314] on li "Lee Bre wster" at bounding box center [731, 310] width 135 height 15
type input "Lee Brewster"
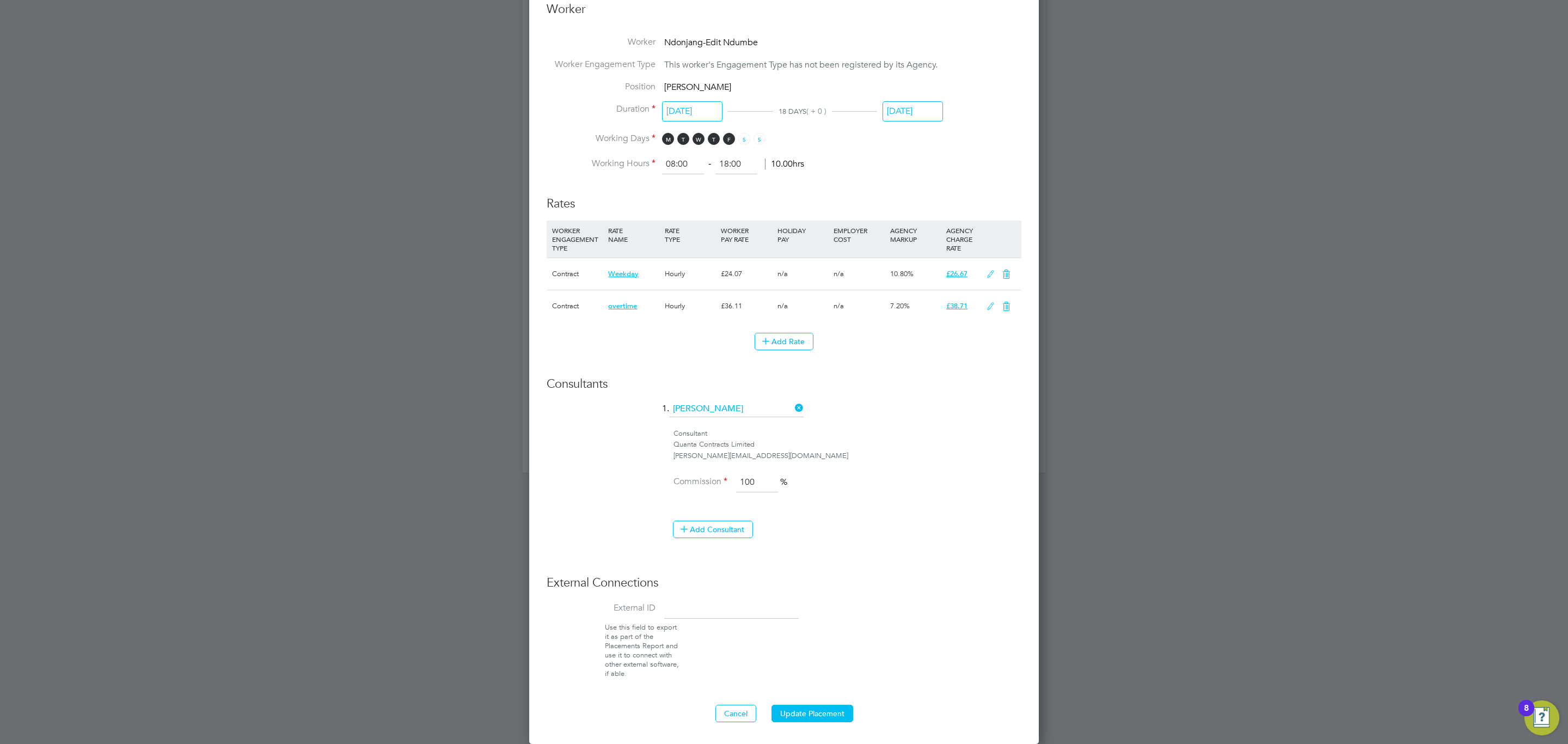
click at [826, 726] on div "Edit Placement of Ndonjang-Edit Ndumbe Mandatory Fields Deployment End Hirer Mo…" at bounding box center [784, 116] width 509 height 1254
drag, startPoint x: 829, startPoint y: 721, endPoint x: 820, endPoint y: 723, distance: 9.2
click at [821, 720] on button "Update Placement" at bounding box center [812, 713] width 81 height 17
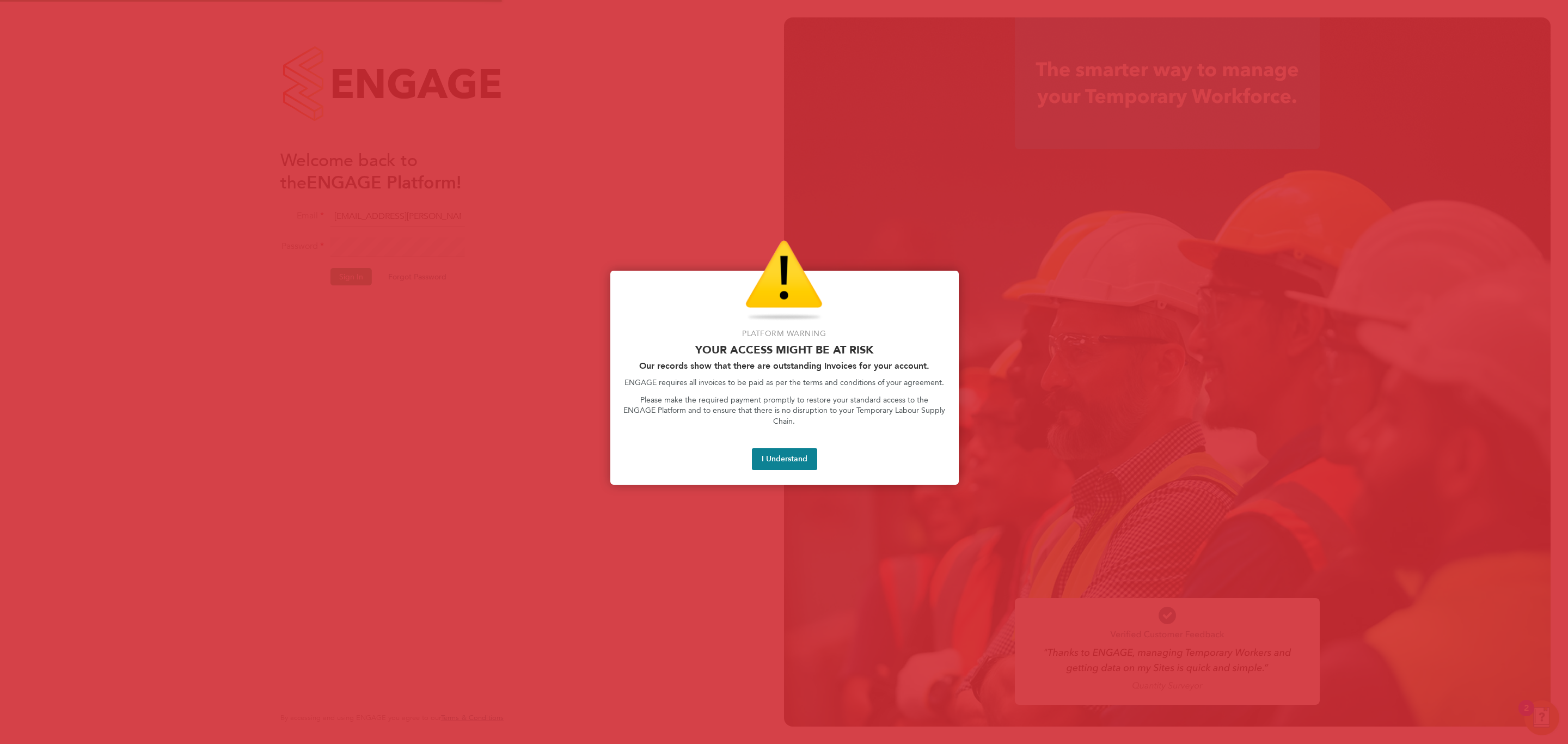
click at [776, 448] on button "I Understand" at bounding box center [784, 459] width 65 height 21
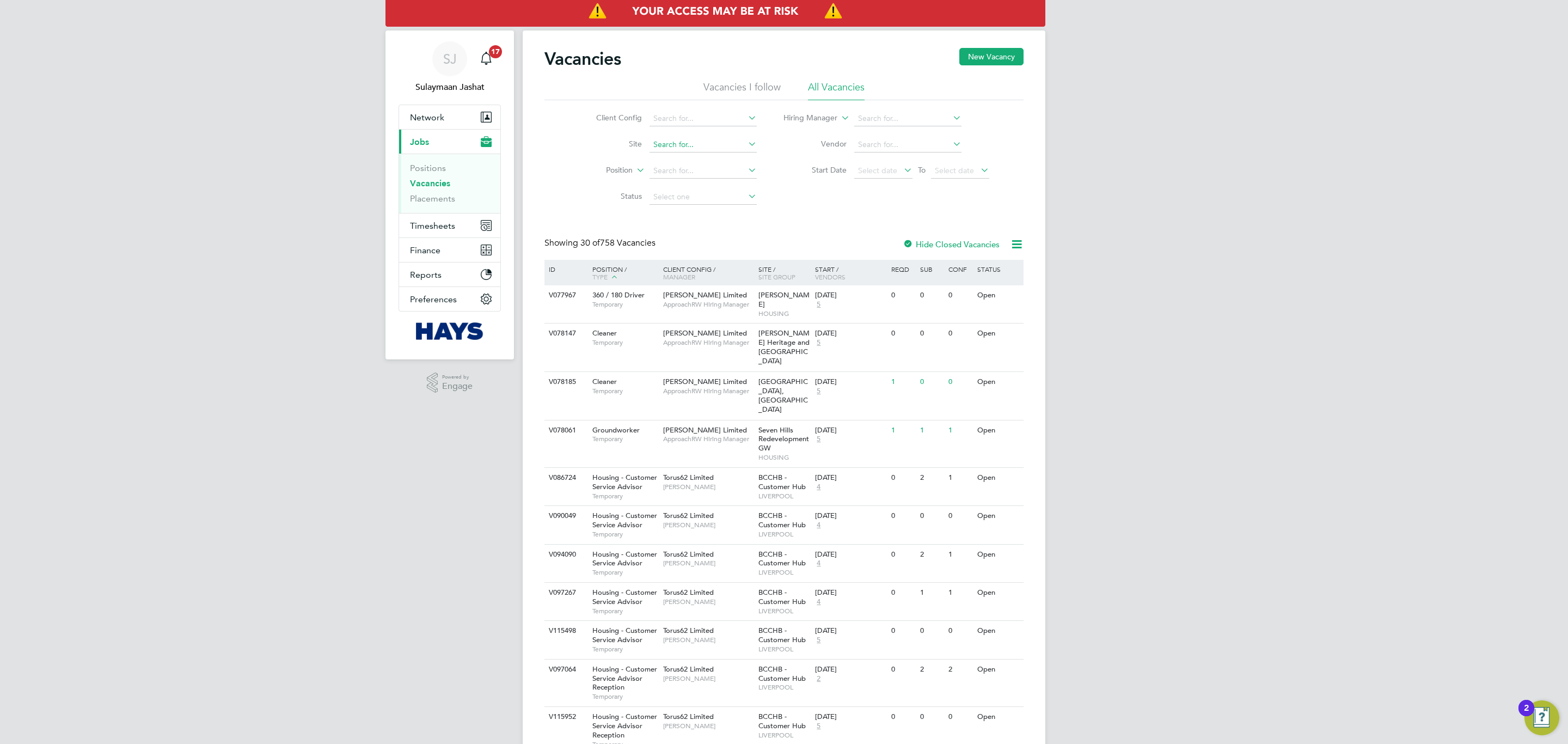
click at [670, 147] on input at bounding box center [703, 145] width 107 height 15
type input "h"
click at [700, 160] on b "Whall" at bounding box center [721, 160] width 63 height 9
type input "N470231 - Whalley, Clitheroe"
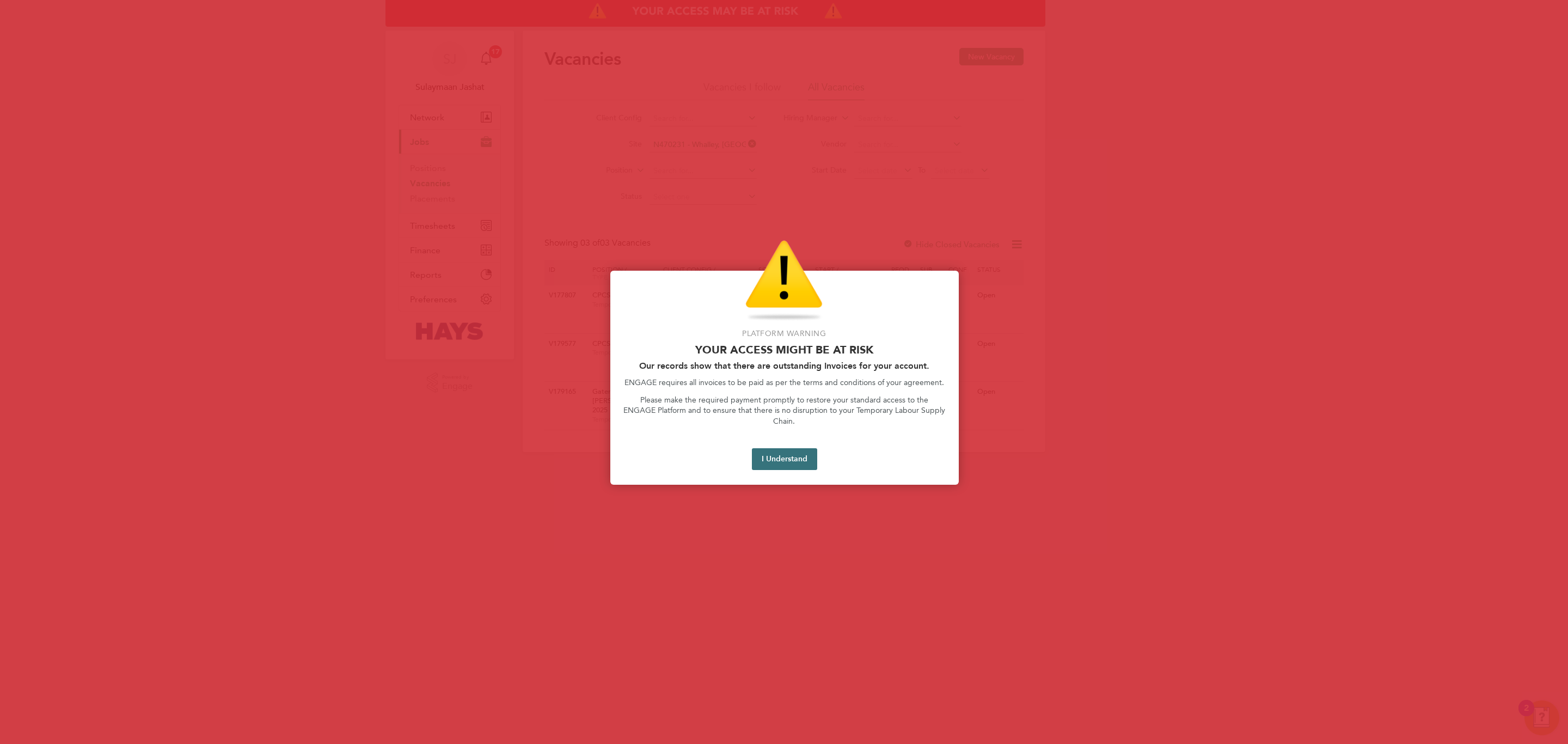
click at [778, 448] on button "I Understand" at bounding box center [784, 459] width 65 height 21
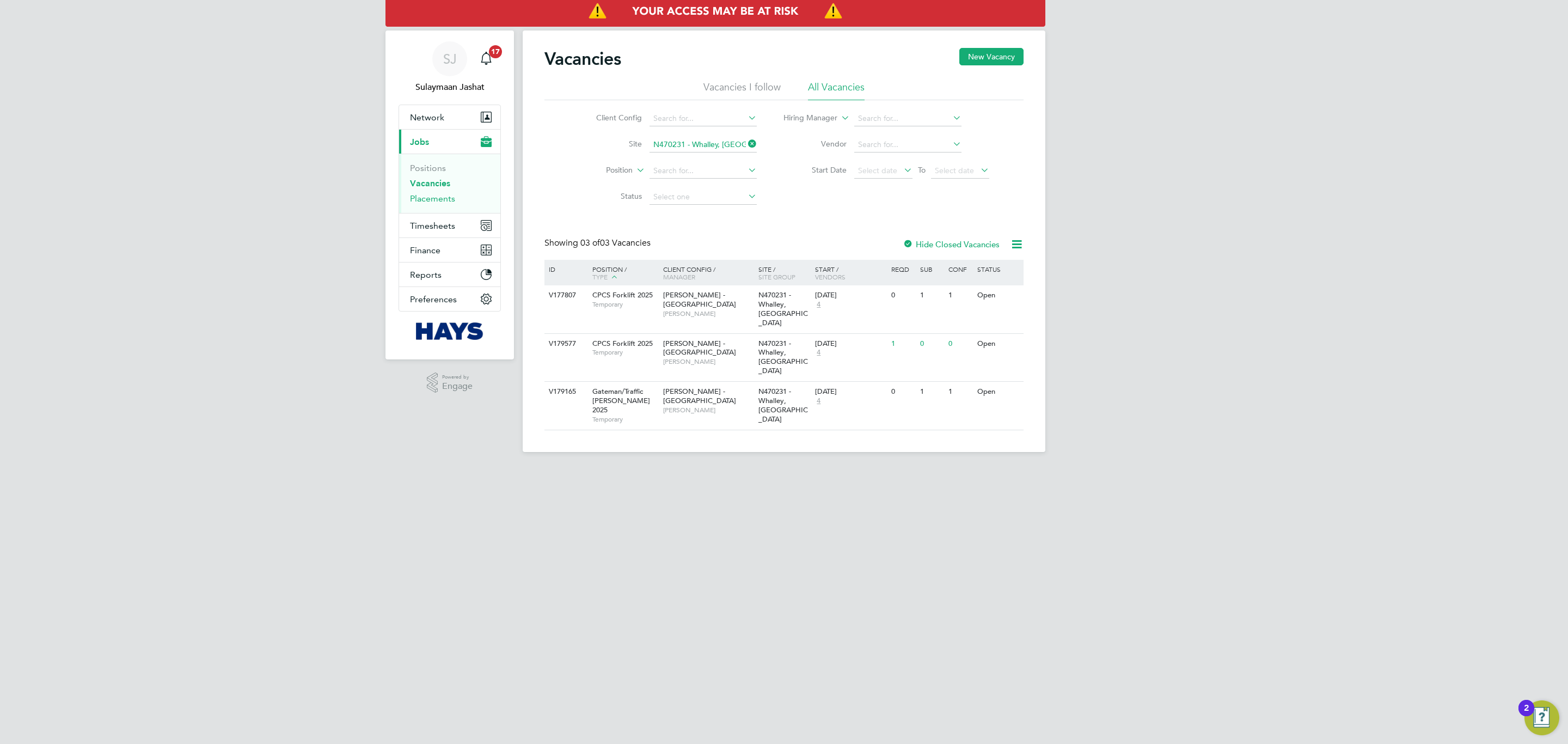
click at [442, 195] on link "Placements" at bounding box center [432, 198] width 45 height 10
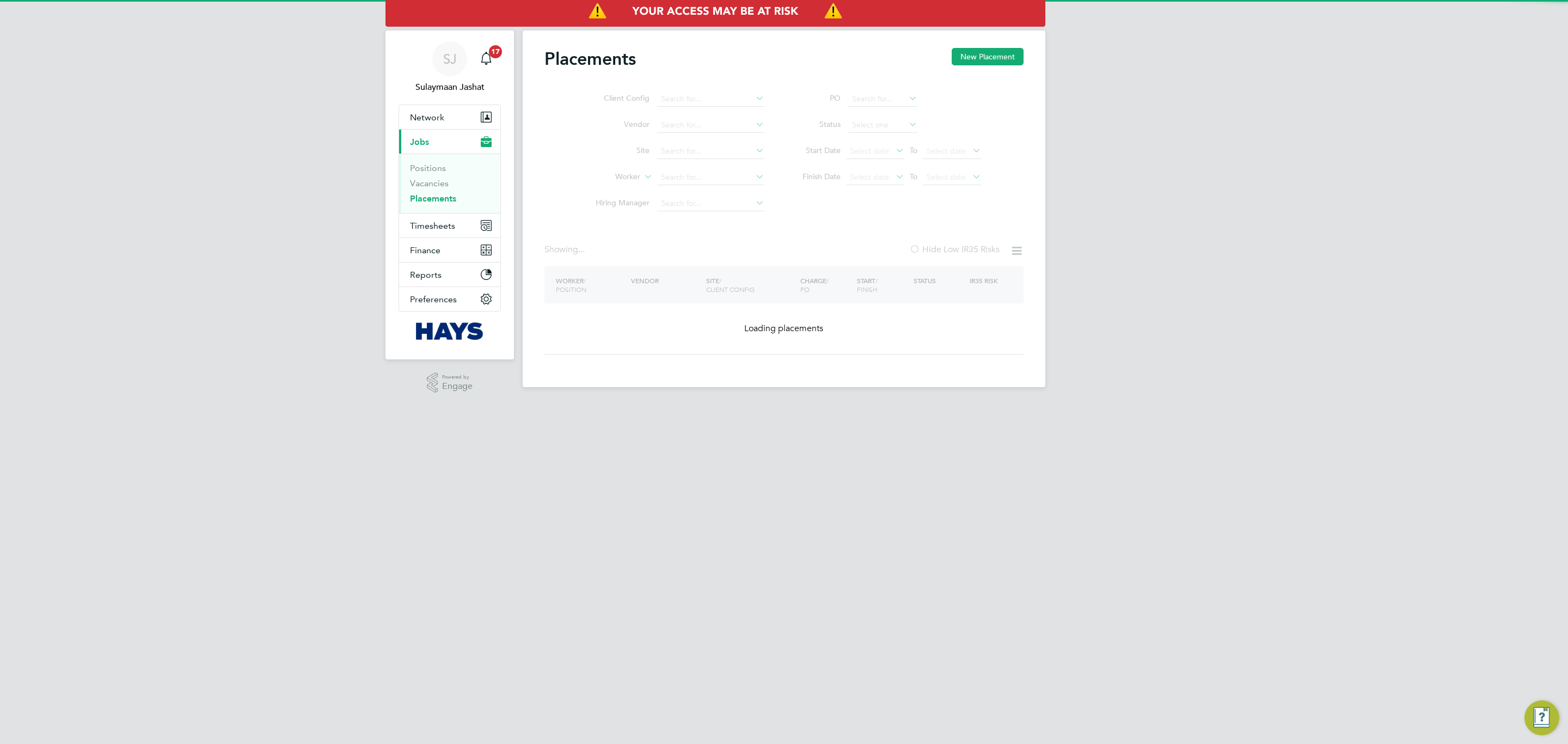
click at [682, 180] on ul "Client Config Vendor Site Worker Hiring Manager" at bounding box center [676, 151] width 205 height 130
click at [683, 178] on ul "Client Config Vendor Site Worker Hiring Manager" at bounding box center [676, 151] width 205 height 130
click at [683, 182] on ul "Client Config Vendor Site Worker Hiring Manager" at bounding box center [676, 151] width 205 height 130
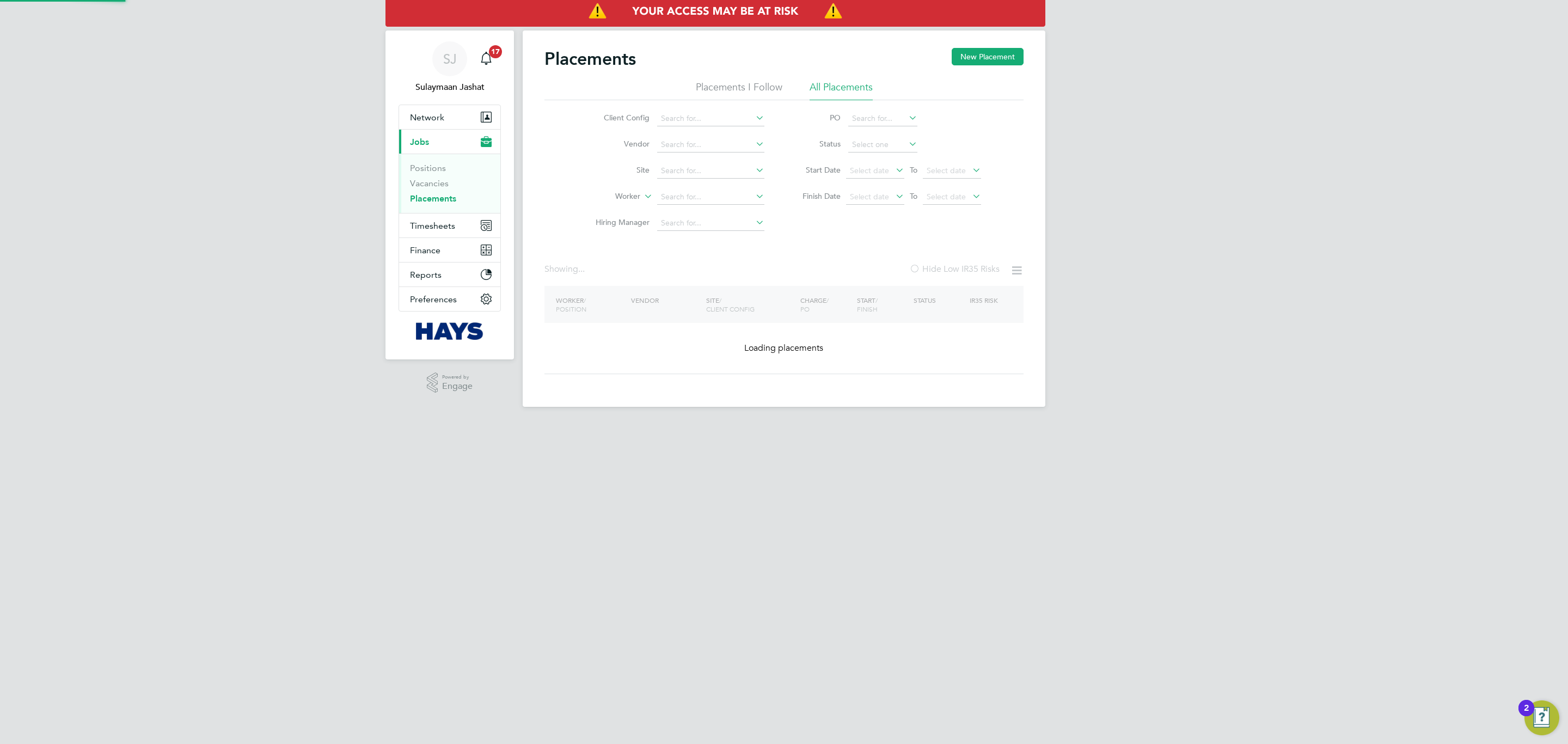
click at [672, 187] on li "Worker" at bounding box center [676, 197] width 205 height 26
click at [672, 193] on input at bounding box center [711, 197] width 107 height 15
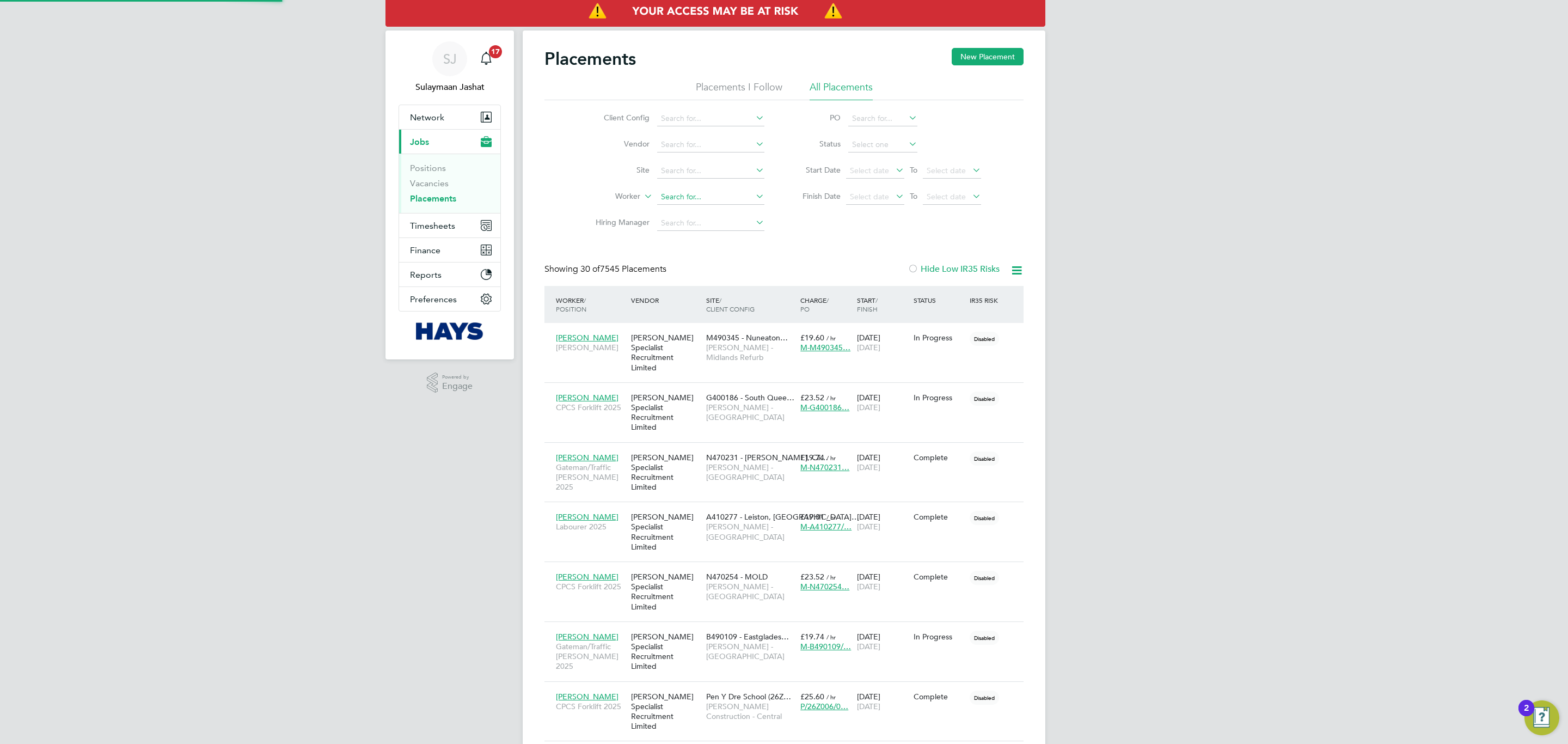
click at [672, 195] on input at bounding box center [711, 197] width 107 height 15
click at [700, 211] on li "Lucian Bal e" at bounding box center [727, 213] width 141 height 15
type input "[PERSON_NAME]"
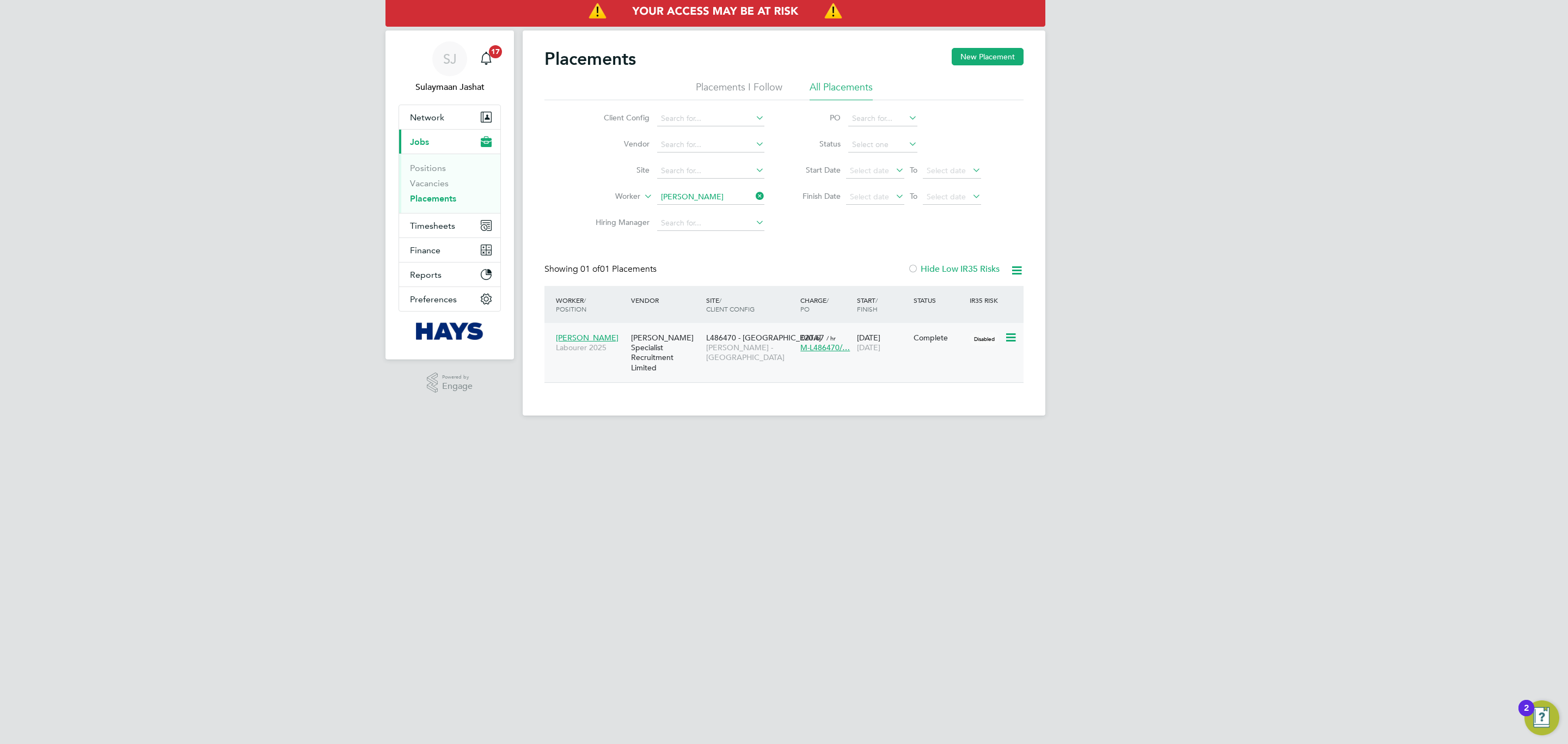
click at [735, 347] on span "[PERSON_NAME] - [GEOGRAPHIC_DATA]" at bounding box center [751, 352] width 89 height 20
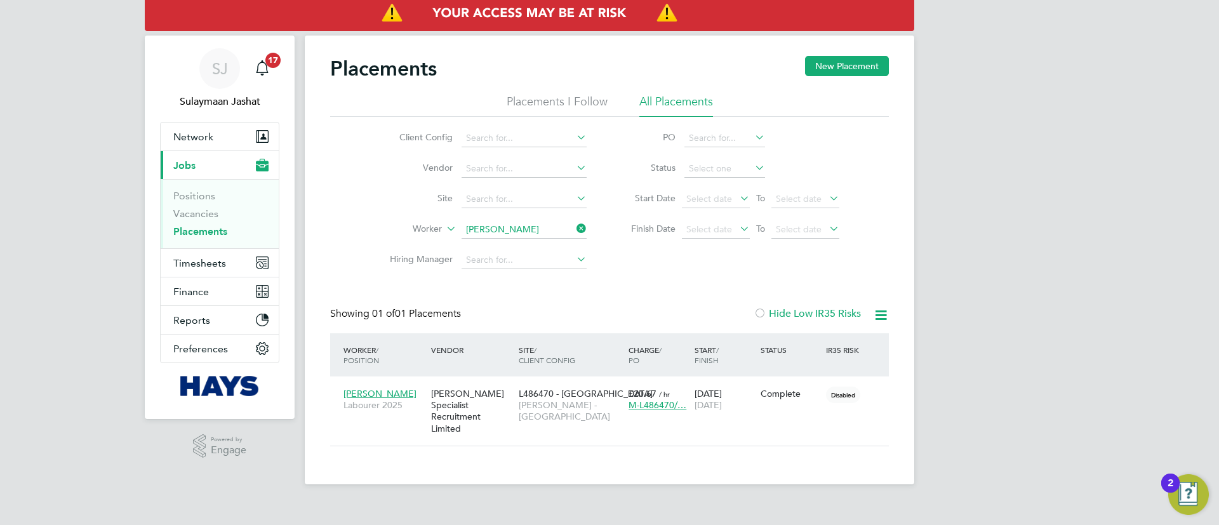
scroll to position [12, 60]
click at [539, 218] on li "Worker Lucian Bale" at bounding box center [483, 230] width 239 height 30
click at [526, 225] on input at bounding box center [524, 230] width 125 height 18
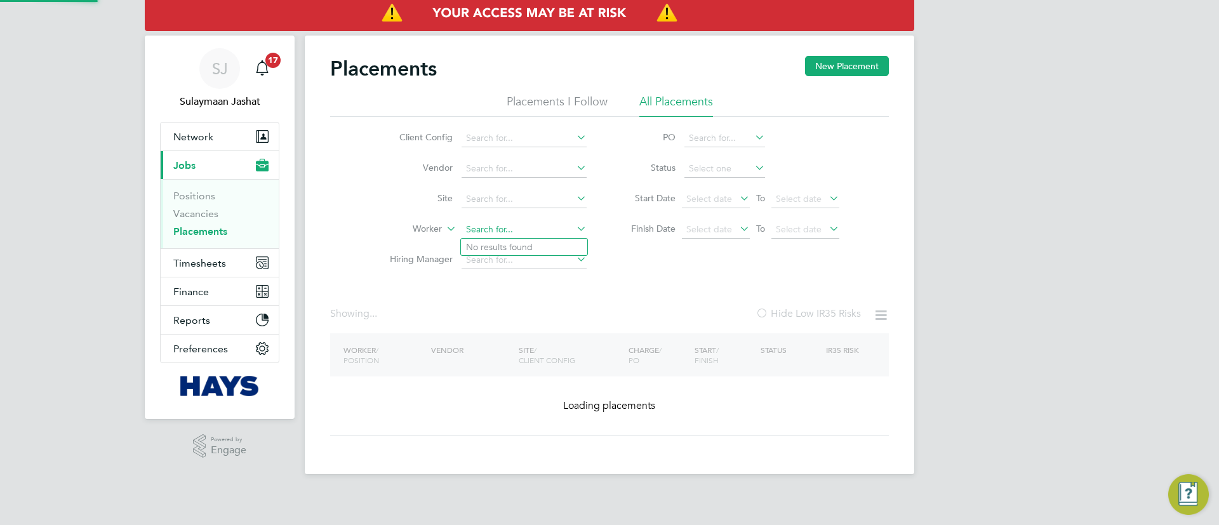
click at [526, 225] on input at bounding box center [524, 230] width 125 height 18
click at [565, 231] on input at bounding box center [524, 230] width 125 height 18
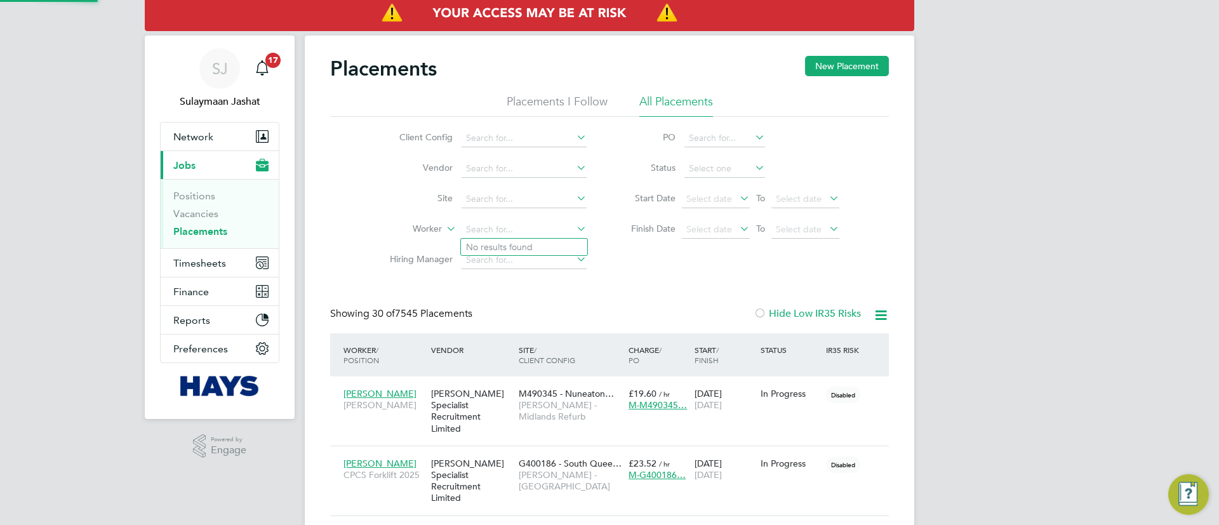
click at [574, 228] on icon at bounding box center [574, 229] width 0 height 18
click at [519, 232] on input at bounding box center [524, 230] width 125 height 18
click at [530, 298] on li "Simon James Rappell" at bounding box center [549, 298] width 176 height 17
type input "Simon James Rappell"
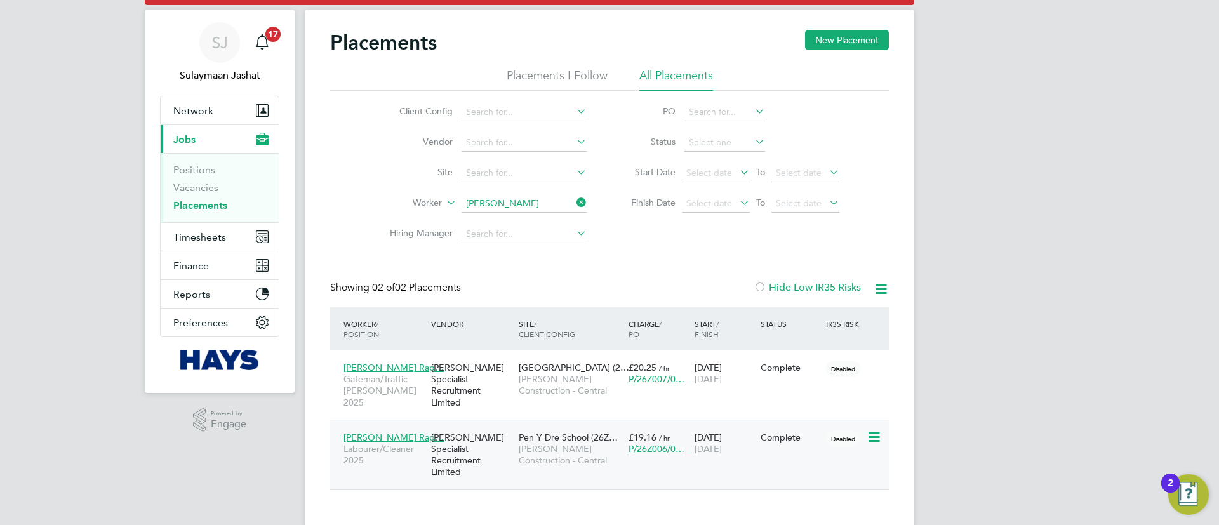
click at [582, 432] on span "Pen Y Dre School (26Z…" at bounding box center [568, 437] width 99 height 11
click at [490, 197] on ul "Client Config Vendor Site Worker Hiring Manager" at bounding box center [483, 173] width 239 height 152
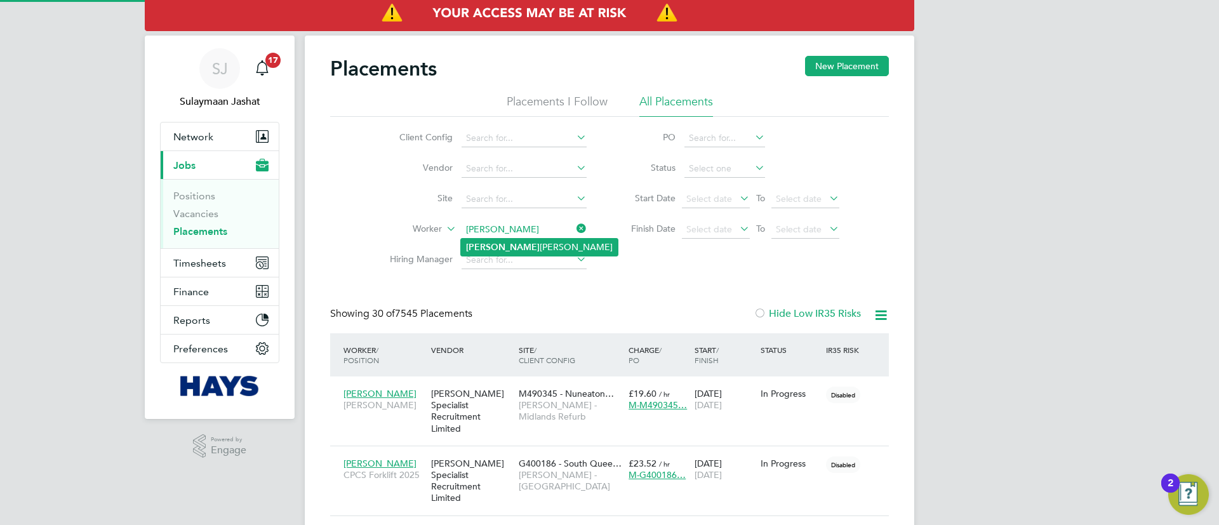
click at [499, 250] on li "Cezary Sokolowski" at bounding box center [539, 247] width 157 height 17
type input "Cezary Sokolowski"
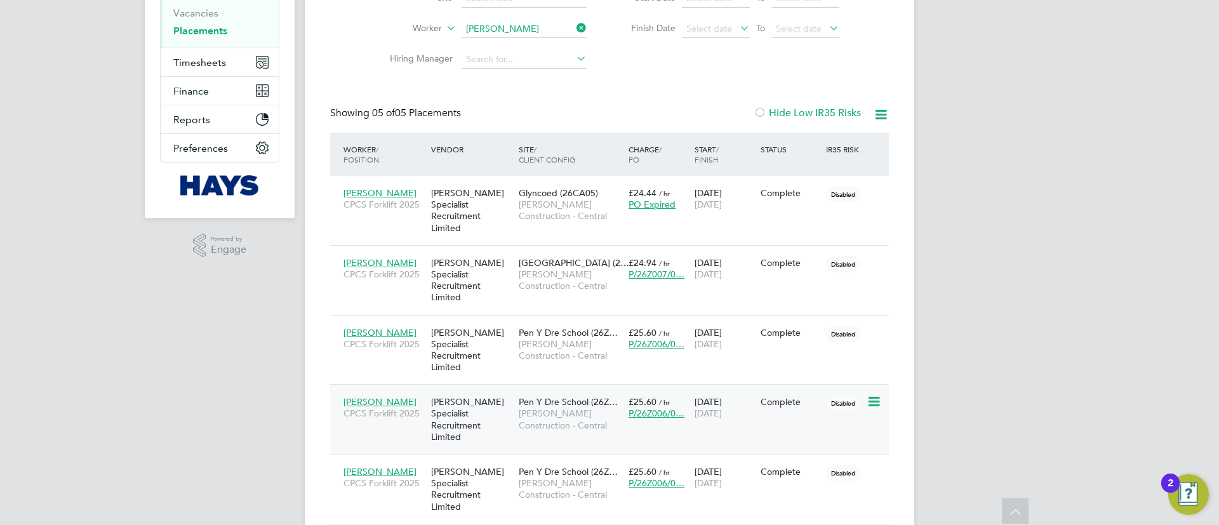
click at [564, 390] on div "Pen Y Dre School (26Z… Morgan Sindall Construction - Central" at bounding box center [571, 414] width 110 height 48
click at [506, 28] on body "SJ Sulaymaan Jashat Notifications 17 Applications: Network Team Members Busines…" at bounding box center [609, 191] width 1219 height 784
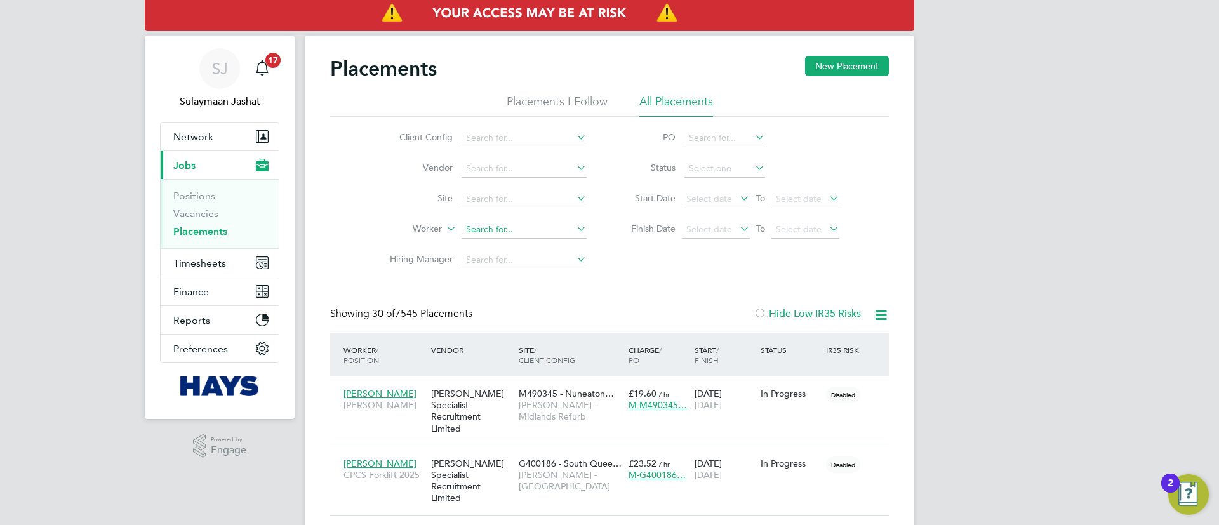
click at [525, 236] on li "Worker" at bounding box center [483, 230] width 239 height 30
click at [524, 224] on input at bounding box center [524, 230] width 125 height 18
click at [542, 246] on li "Michael Pitt s" at bounding box center [524, 247] width 126 height 17
type input "[PERSON_NAME]"
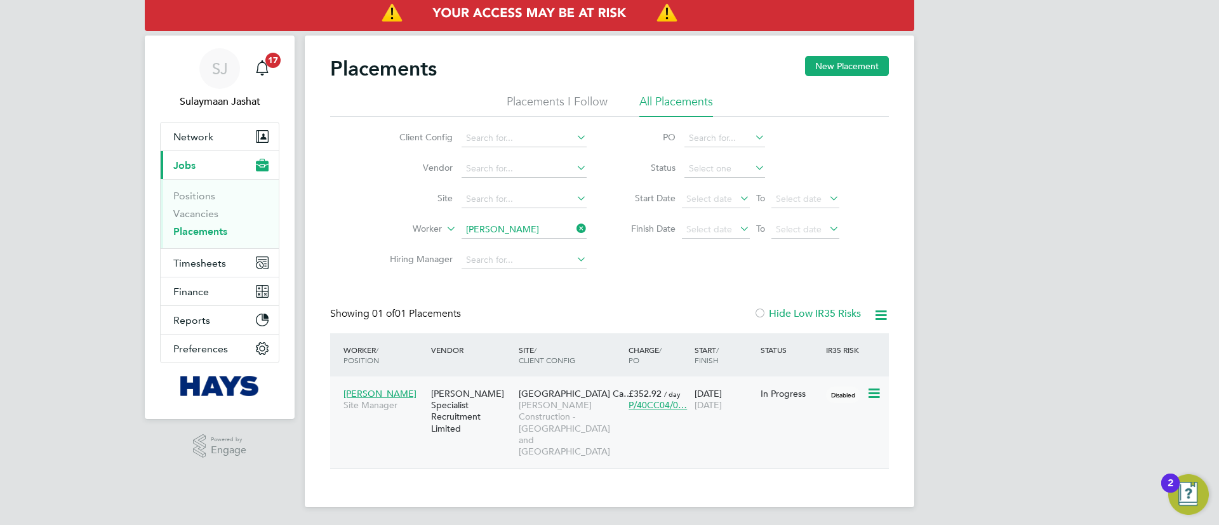
click at [462, 412] on div "[PERSON_NAME] Specialist Recruitment Limited" at bounding box center [472, 411] width 88 height 59
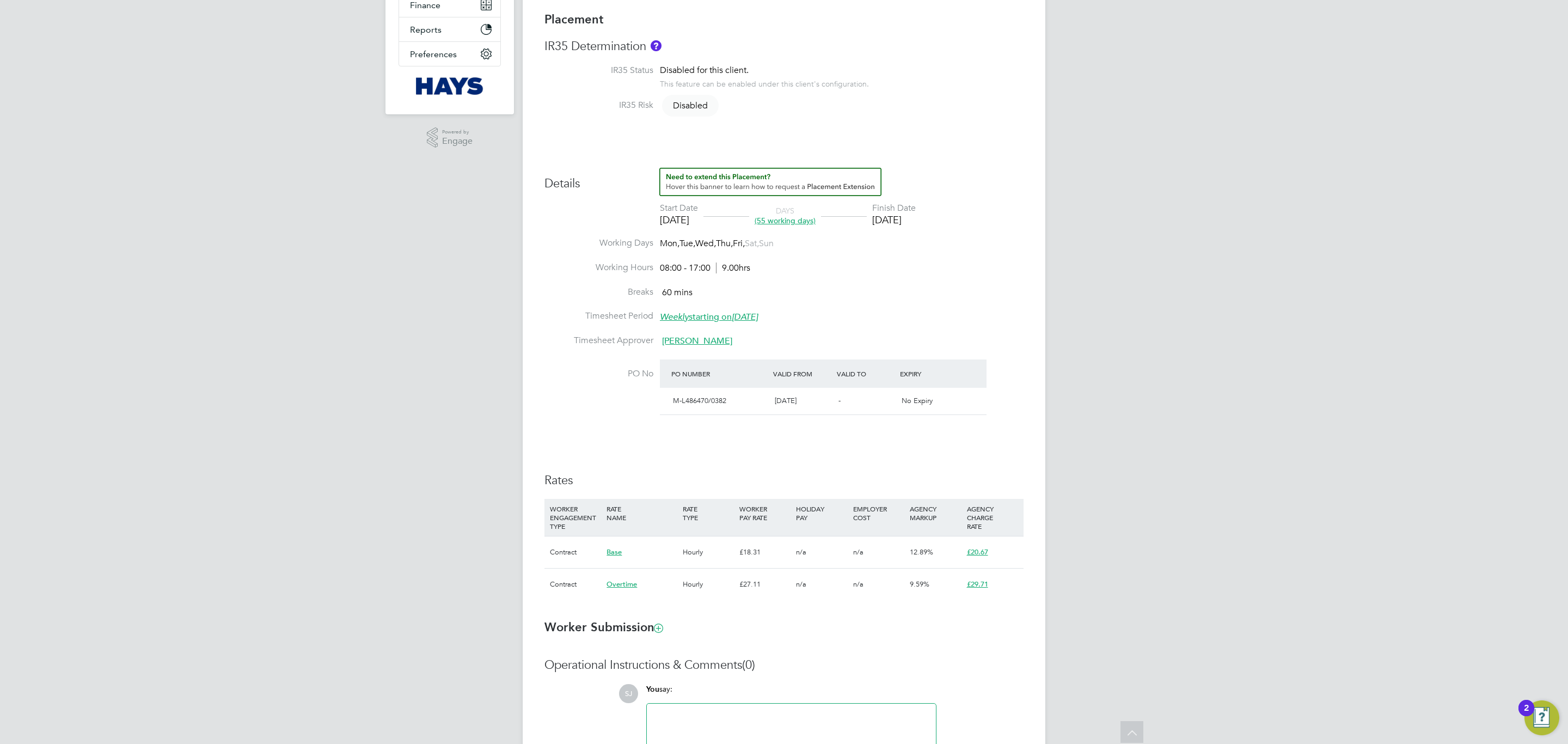
click at [568, 446] on div "Details Start Date [DATE] DAYS (55 working days) Finish Date [DATE] Working Day…" at bounding box center [784, 389] width 479 height 443
type input "[PERSON_NAME]"
type input "[DATE]"
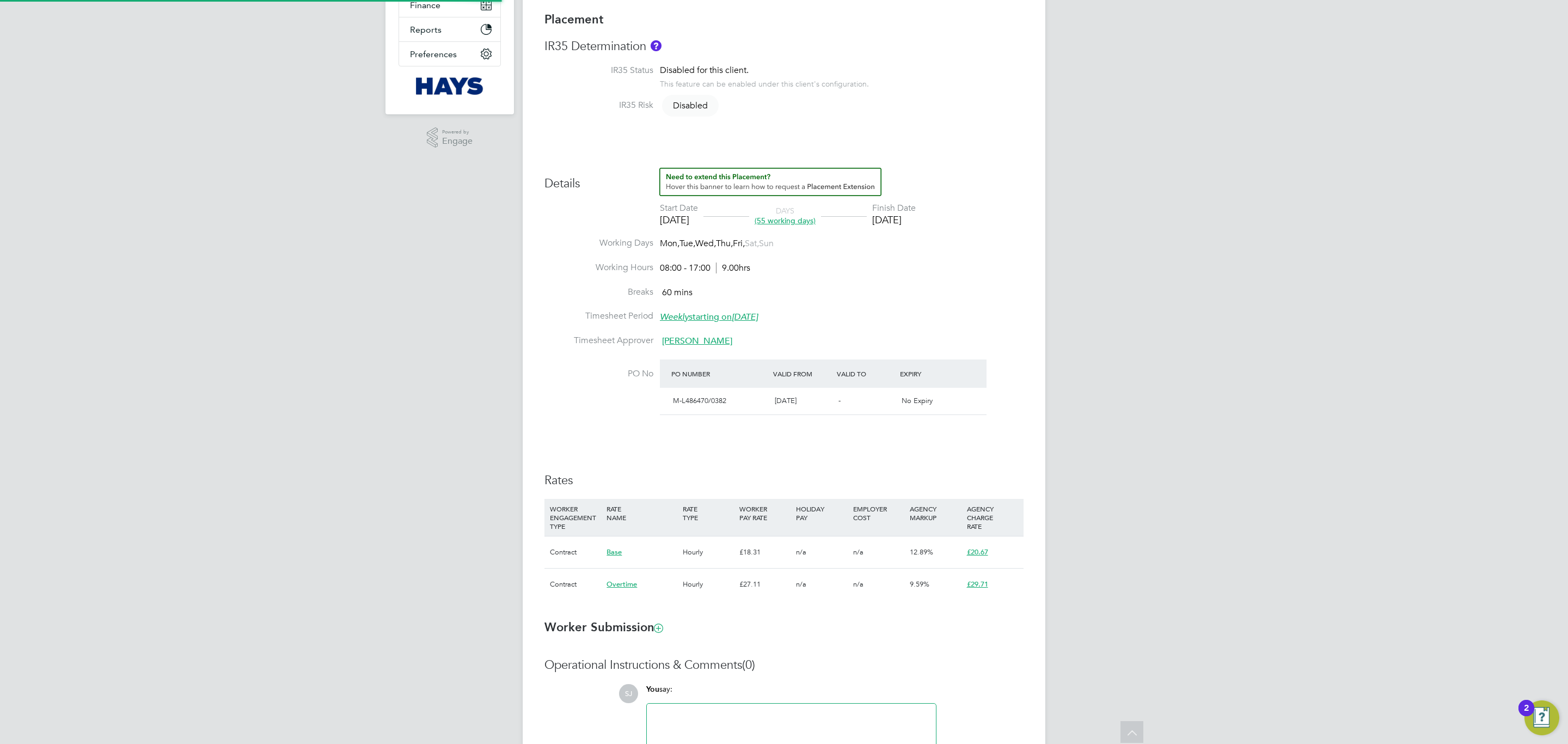
type input "08:00"
type input "17:00"
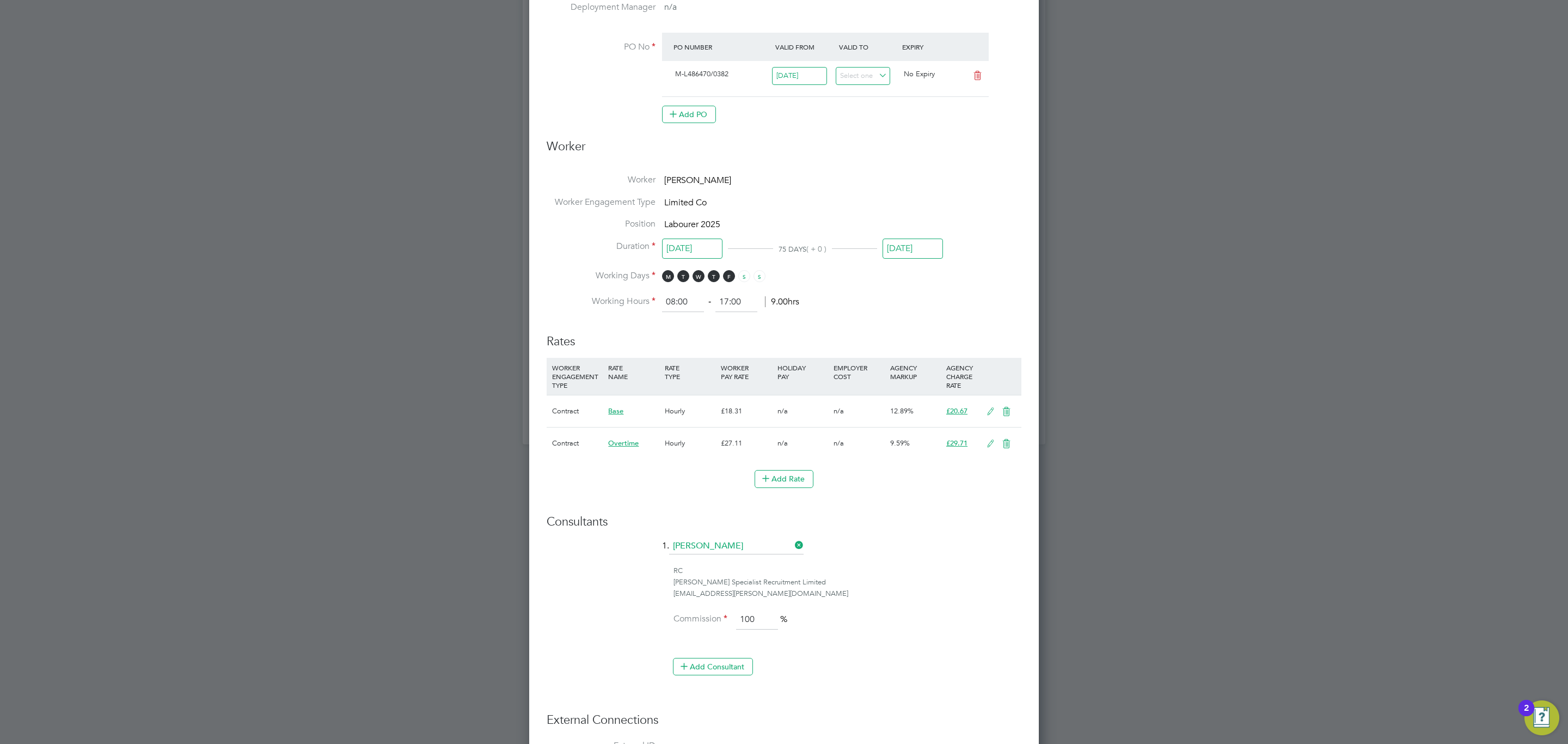
click at [987, 416] on icon at bounding box center [991, 411] width 14 height 9
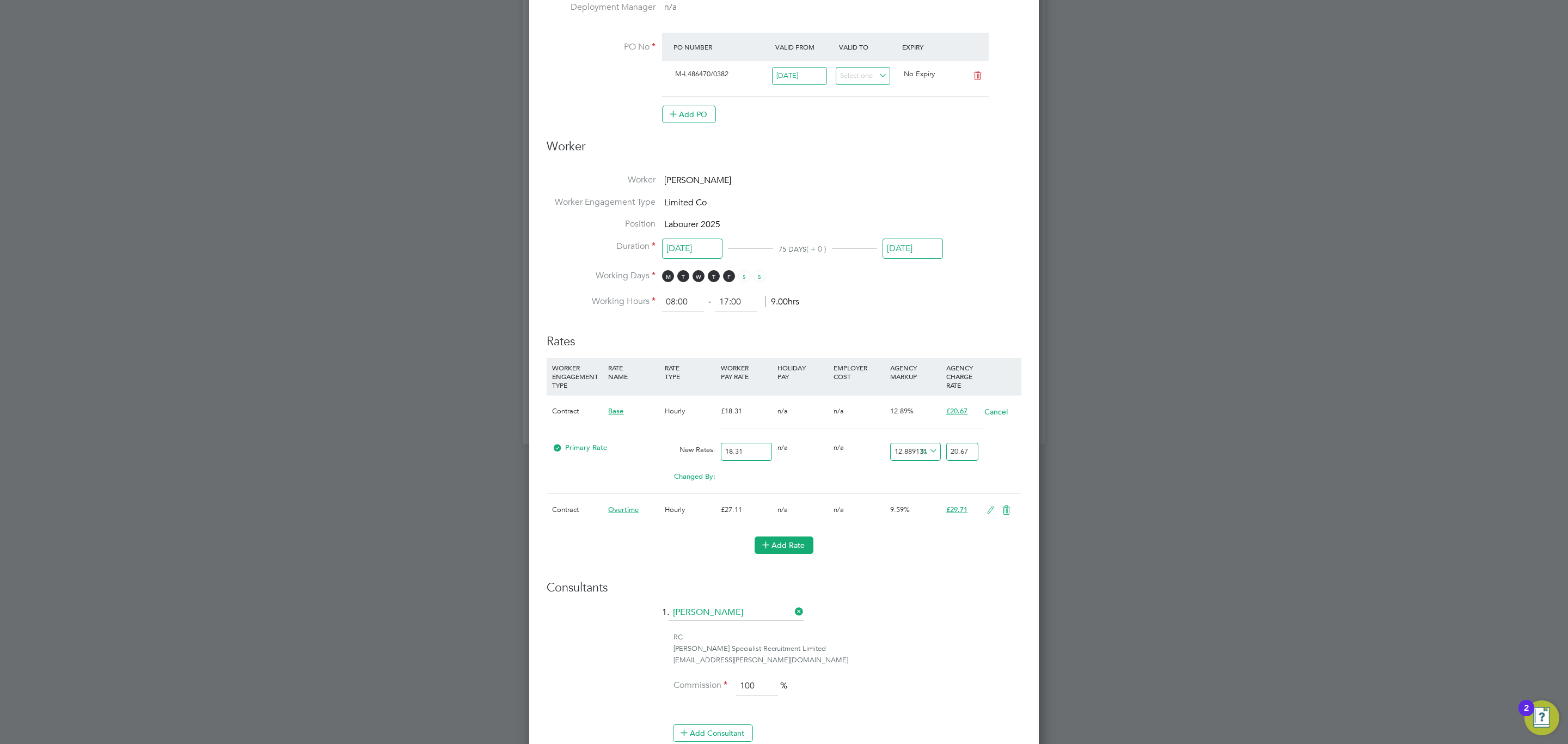
click at [799, 544] on button "Add Rate" at bounding box center [784, 545] width 59 height 17
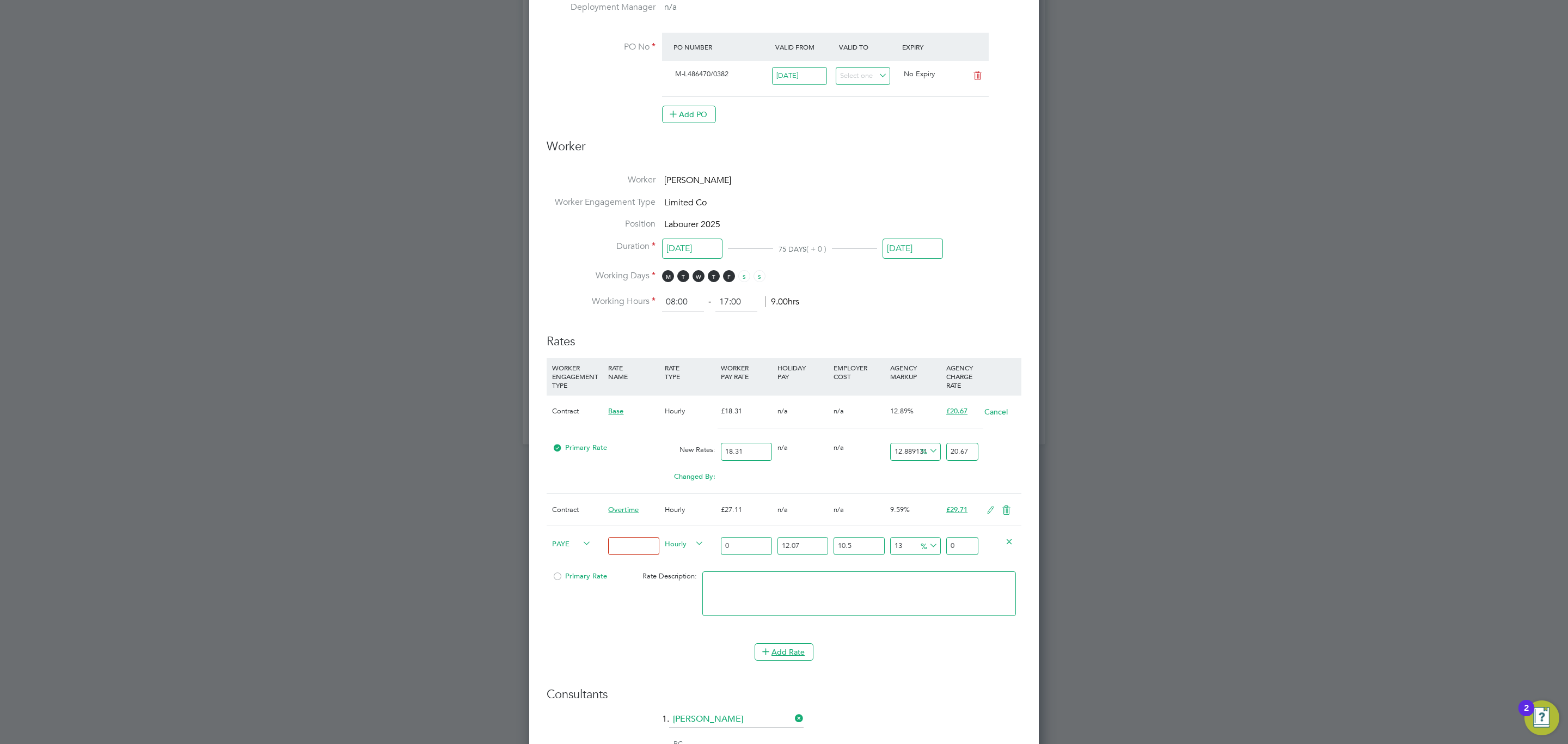
click at [990, 417] on button "Cancel" at bounding box center [996, 411] width 25 height 11
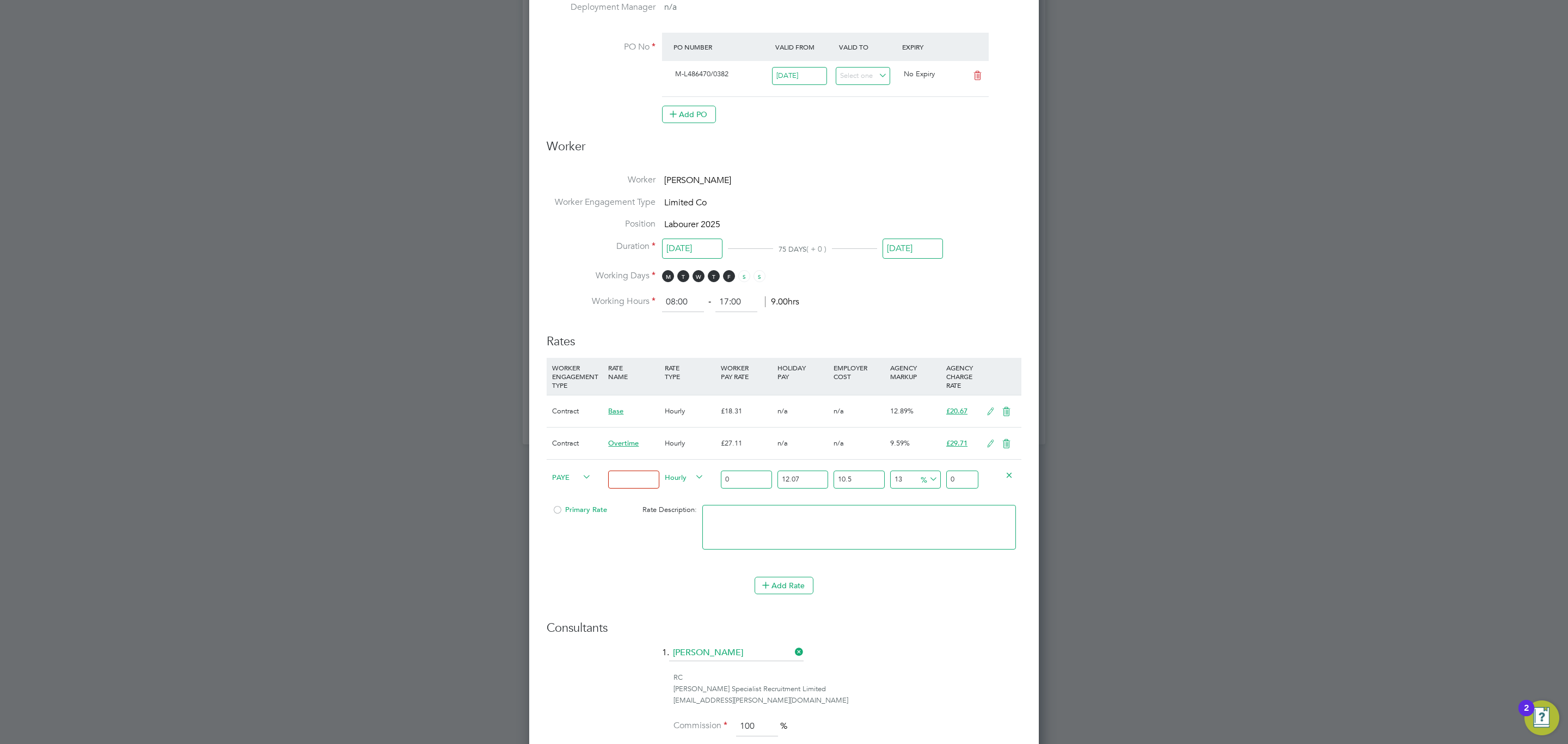
click at [626, 477] on input at bounding box center [633, 479] width 51 height 18
type input "Basic"
click at [739, 477] on input "0" at bounding box center [746, 479] width 51 height 18
type input "1"
type input "1.399362055"
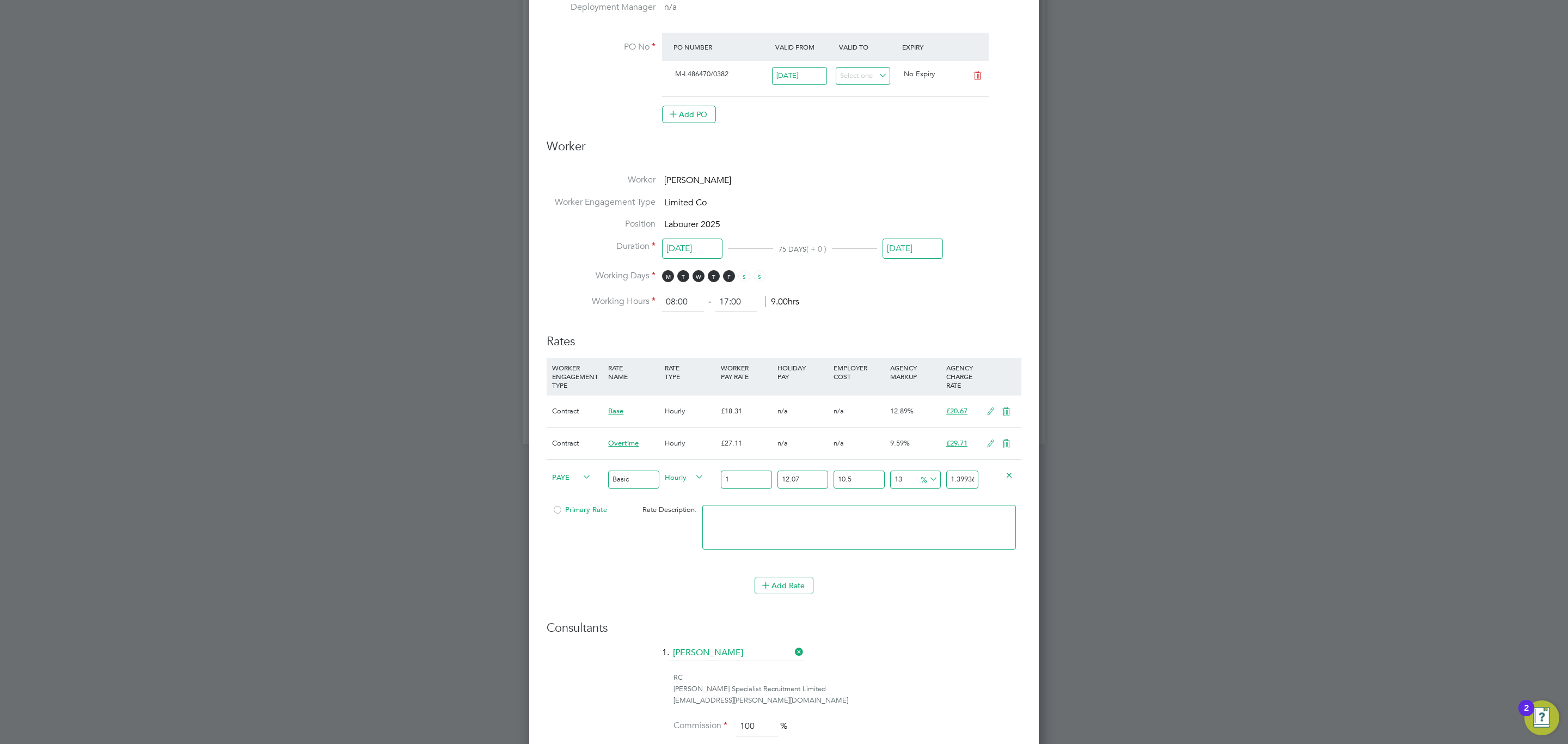
type input "18"
type input "25.18851699"
type input "18.3"
type input "25.6083256065"
type input "18.31"
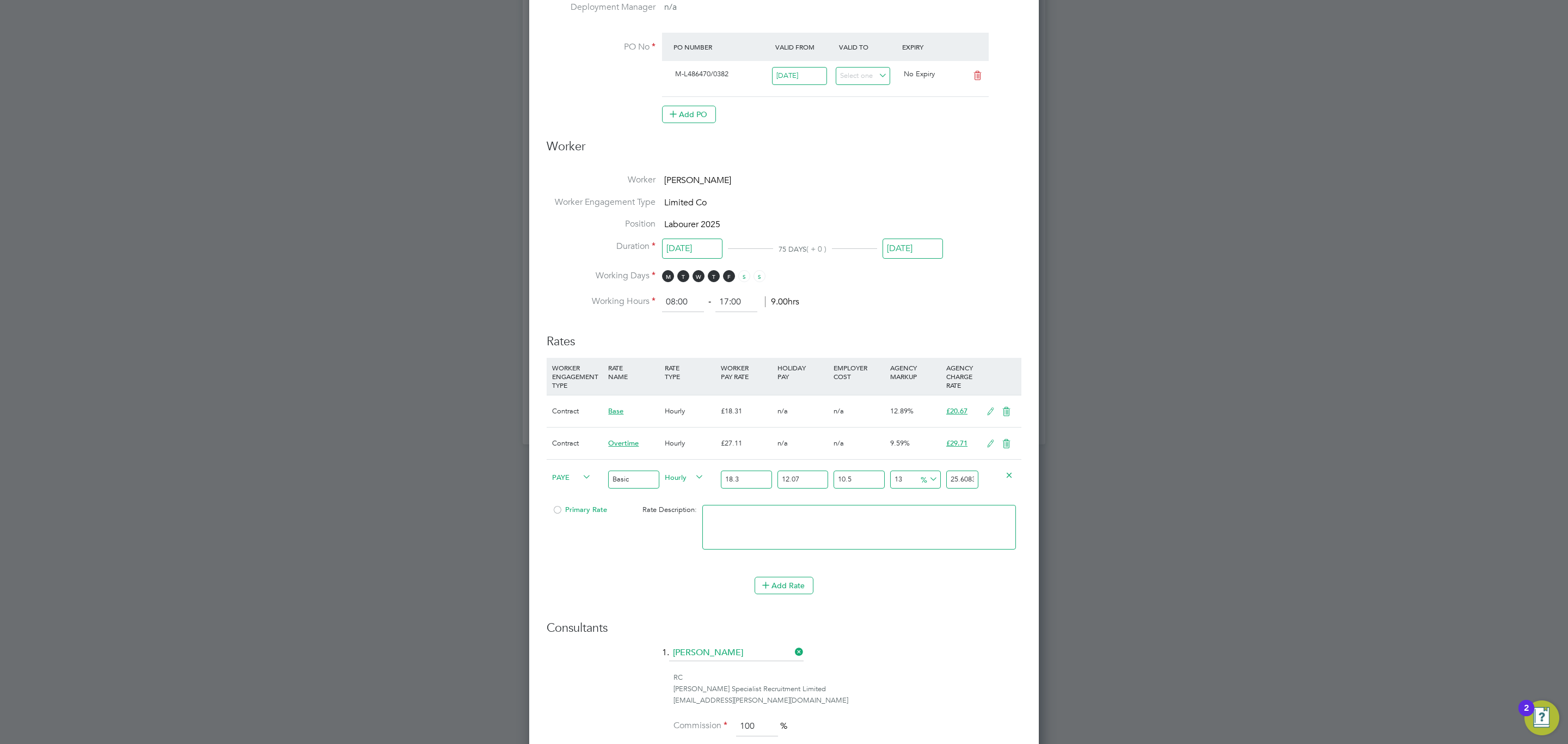
type input "25.62231922705"
type input "18.31"
click at [946, 490] on div "25.62231922705" at bounding box center [963, 479] width 38 height 39
click at [963, 489] on input "25.62231922705" at bounding box center [962, 479] width 32 height 18
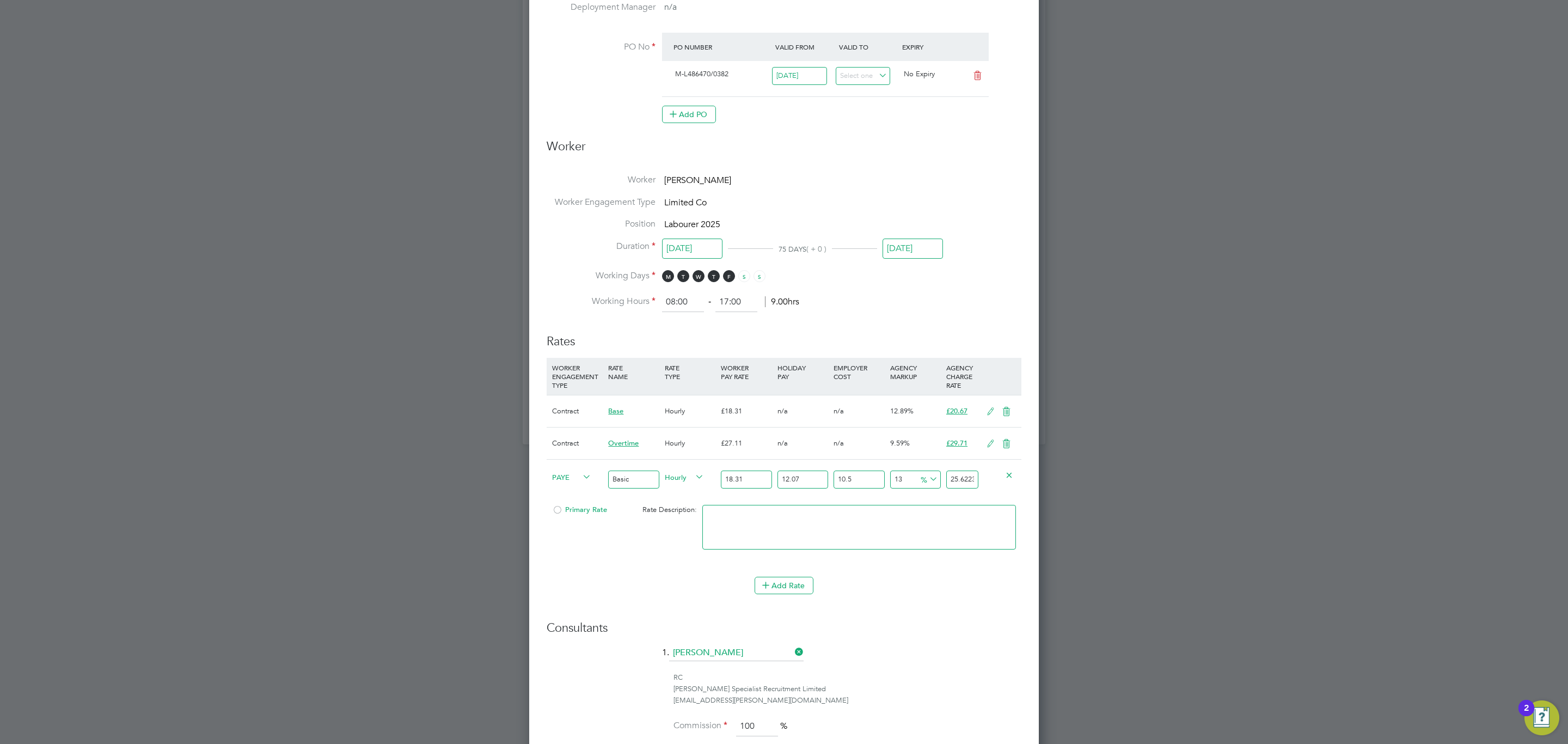
type input "-91.17956505040311"
type input "2"
type input "27.896306769154798"
type input "29"
type input "-91.17956505040311"
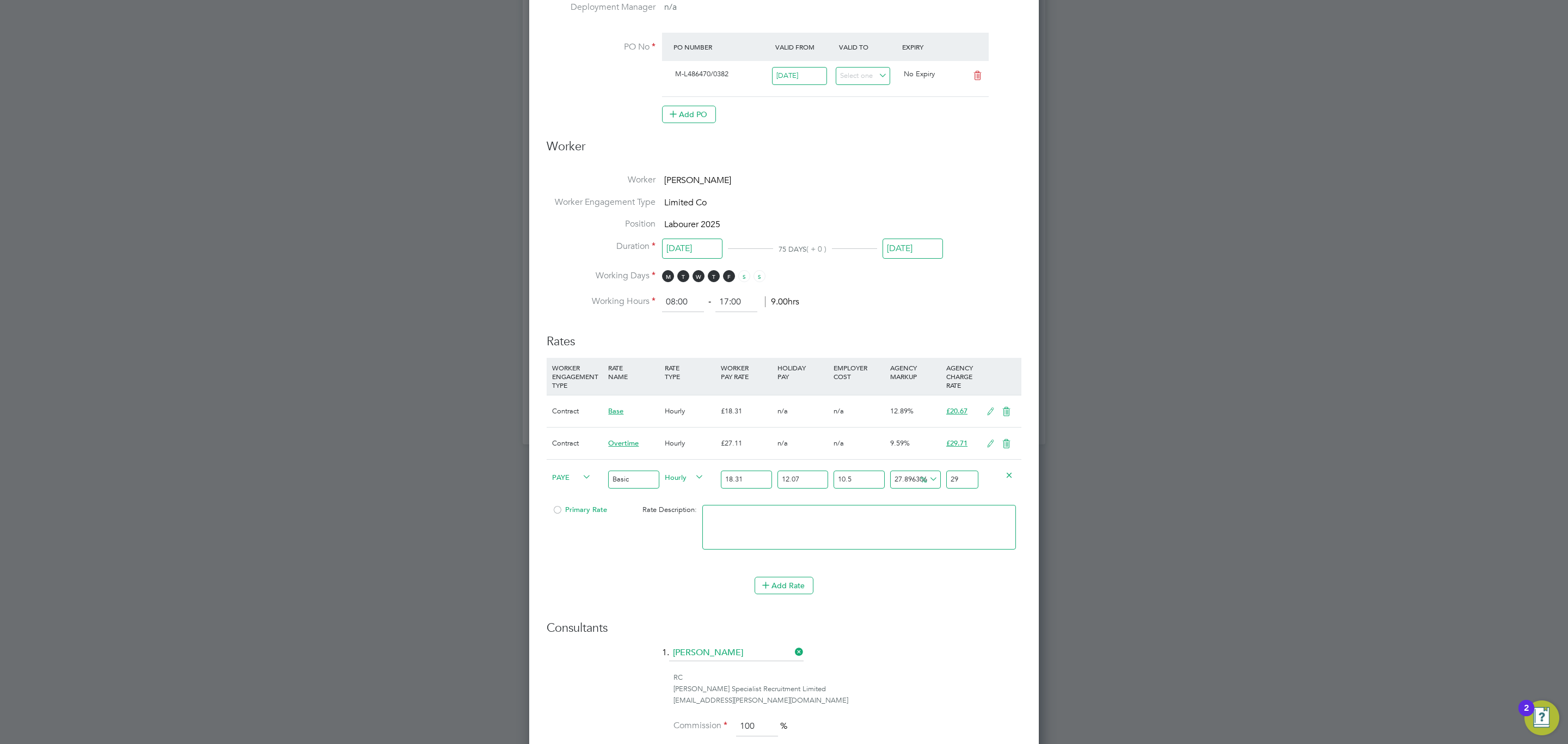
type input "2"
type input "-11.795650504031174"
type input "20"
type input "-9.14952001915211"
type input "20.6"
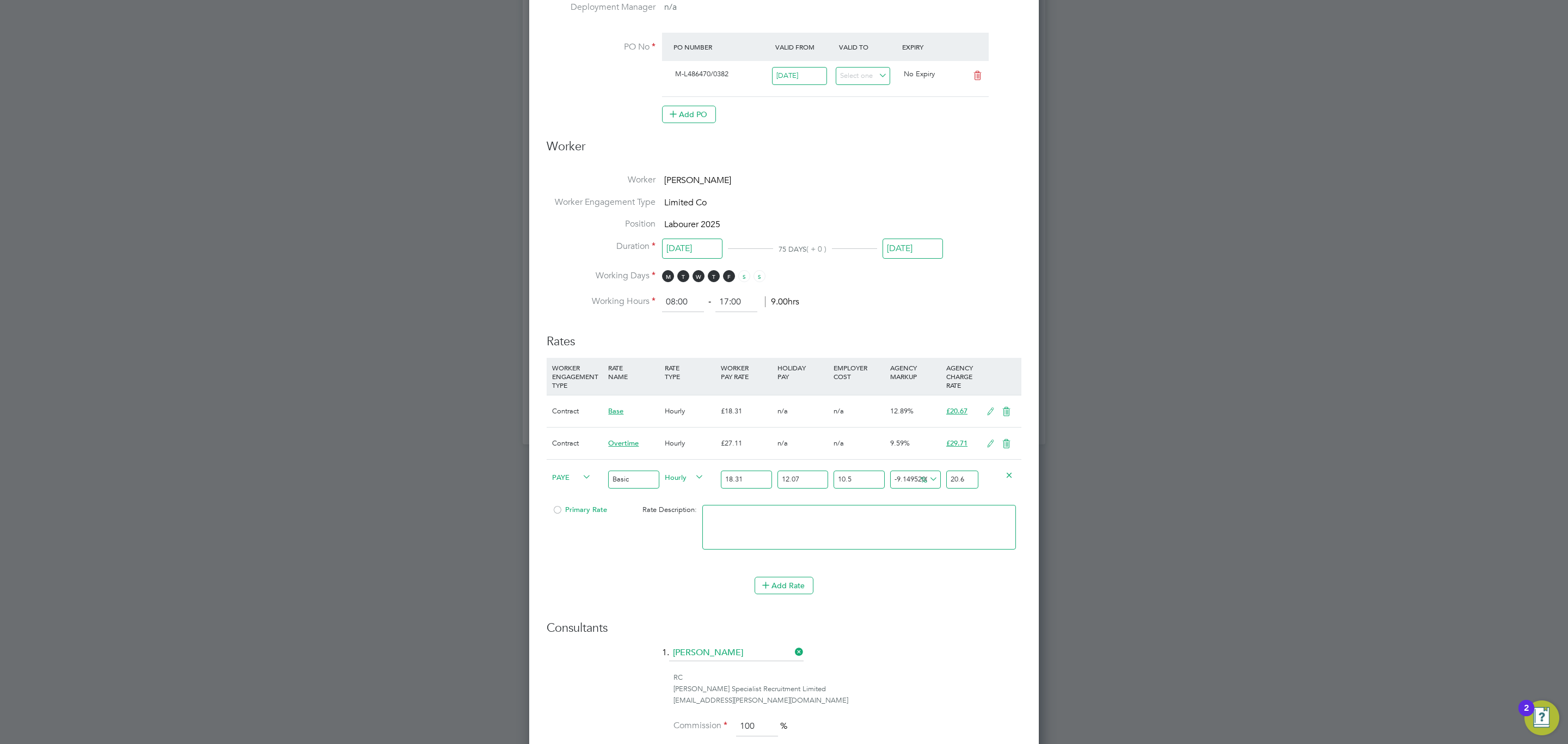
type input "-8.840804795916219"
click at [580, 484] on icon at bounding box center [580, 477] width 0 height 15
click at [572, 497] on li "Contract" at bounding box center [569, 492] width 44 height 14
type input "16.69124864186774"
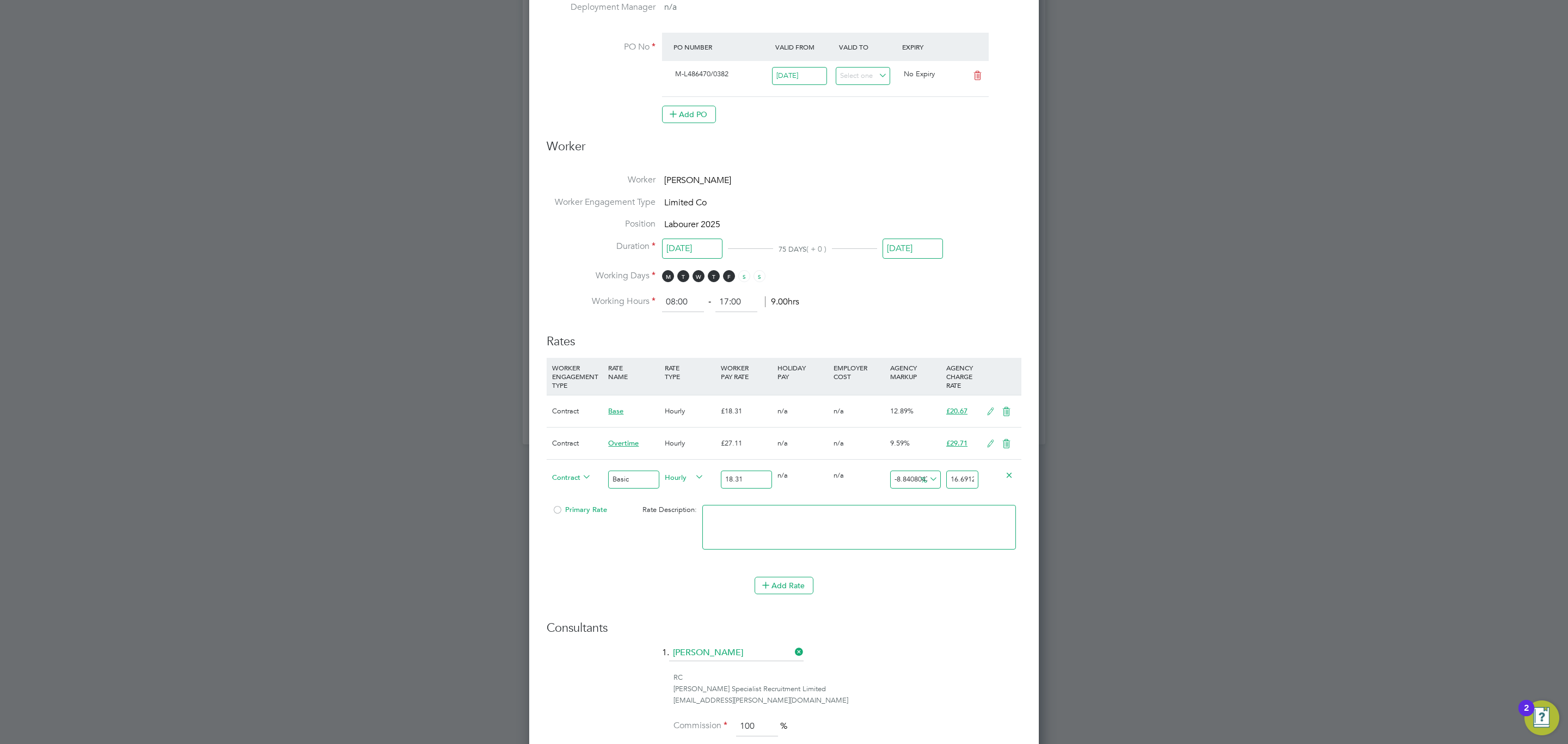
click at [988, 477] on div at bounding box center [1000, 474] width 38 height 30
click at [970, 475] on input "16.69124864186774" at bounding box center [962, 479] width 32 height 18
type input "-89.07700709994539"
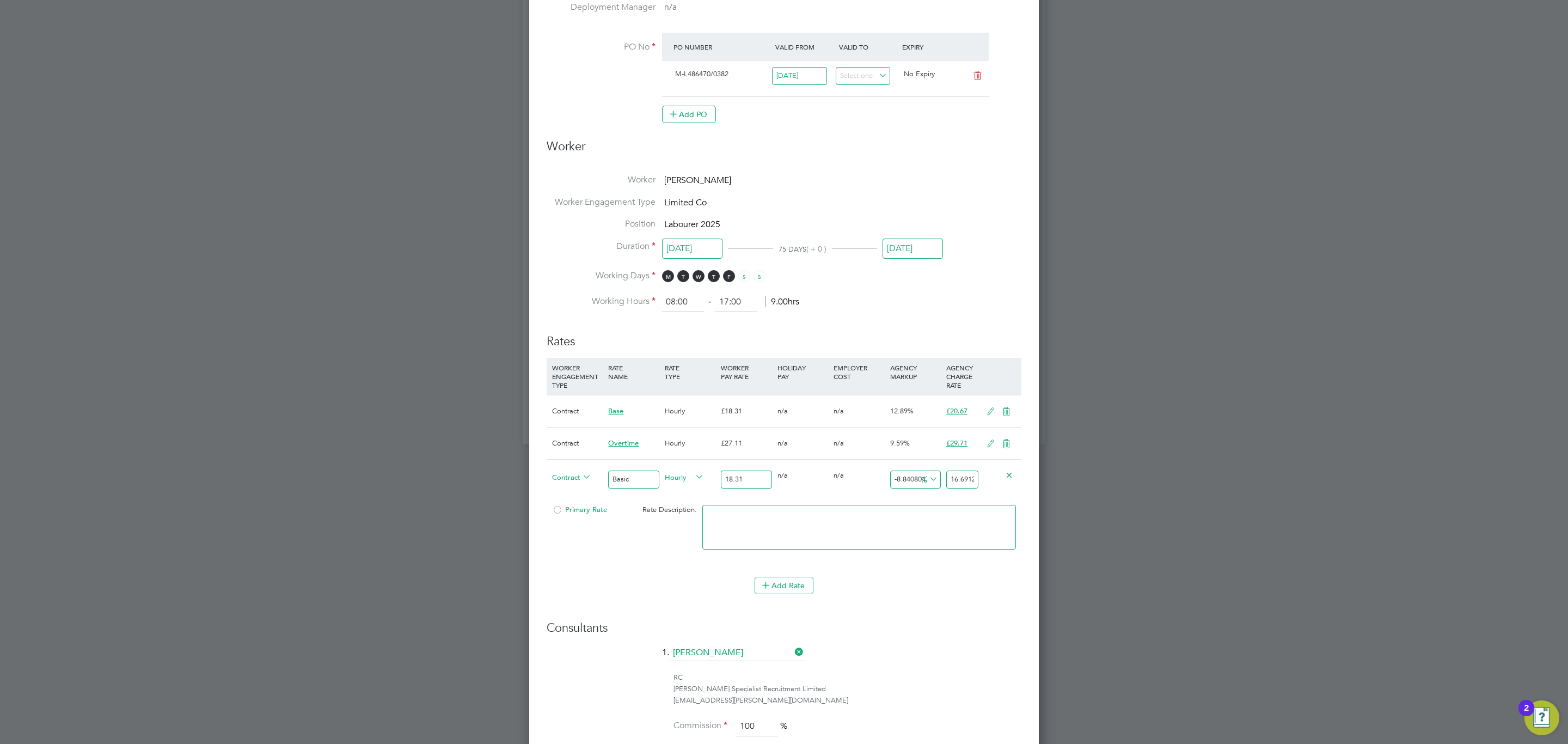
type input "2"
type input "9.22992900054615"
type input "20"
type input "12.506826870562534"
type input "20.6"
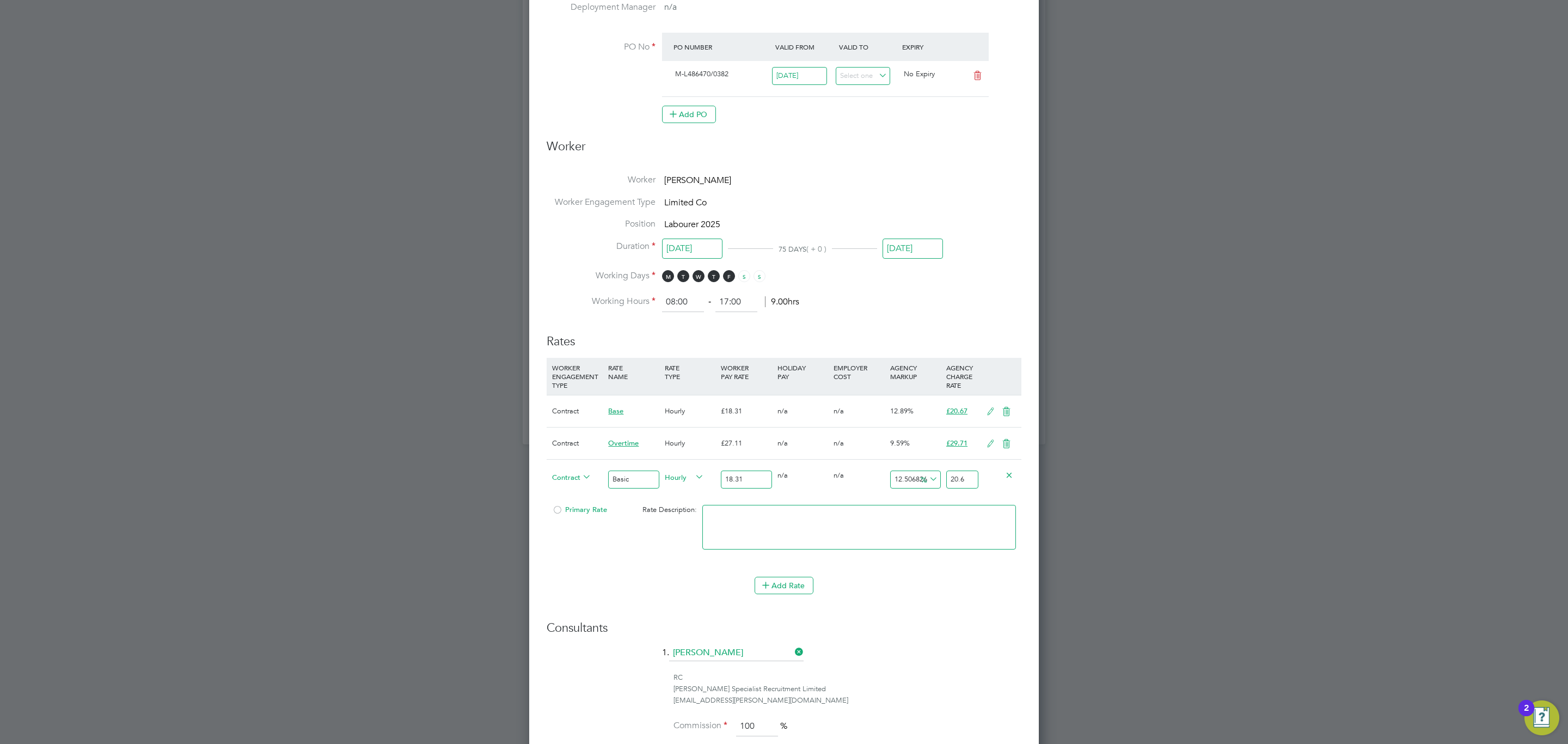
type input "12.889131622064445"
type input "20.669999999999998"
click at [832, 480] on div "0 n/a" at bounding box center [858, 475] width 56 height 32
click at [778, 585] on button "Add Rate" at bounding box center [784, 585] width 59 height 17
click at [649, 585] on input at bounding box center [633, 585] width 51 height 18
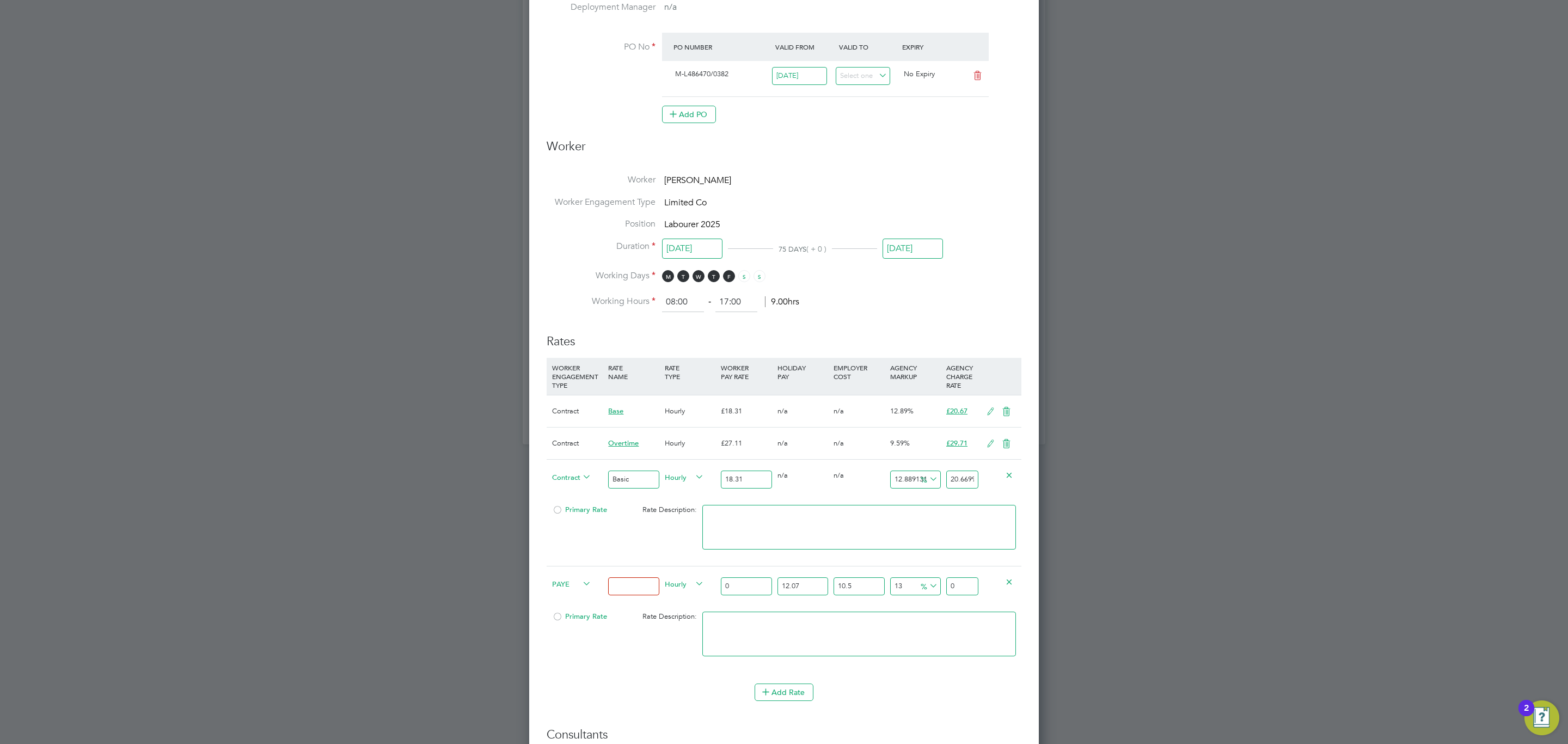
click at [569, 583] on span "PAYE" at bounding box center [572, 583] width 39 height 12
click at [568, 599] on li "Contract" at bounding box center [569, 600] width 44 height 14
click at [644, 590] on input at bounding box center [633, 585] width 51 height 18
type input "Overtime"
click at [743, 591] on input "0" at bounding box center [746, 585] width 51 height 18
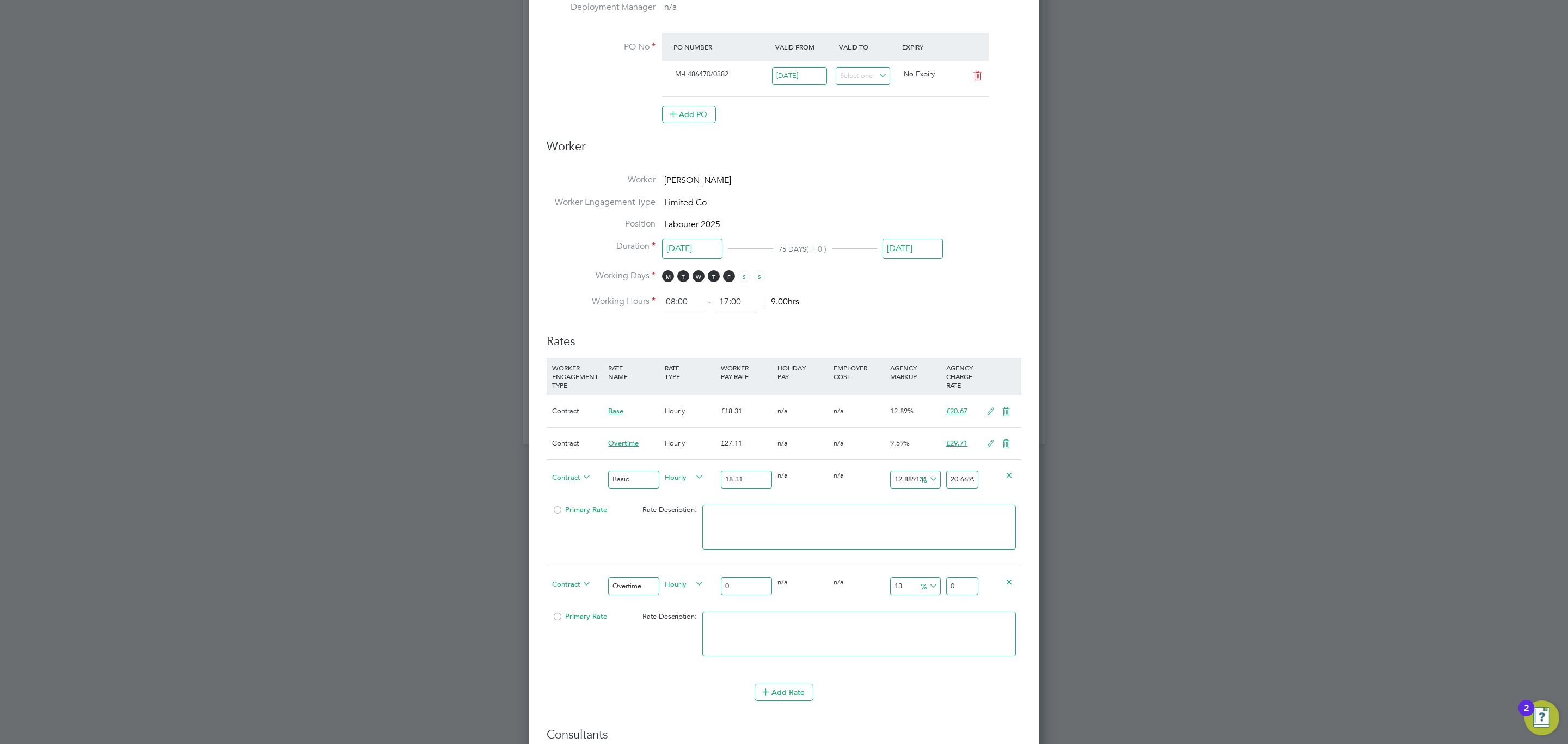
click at [741, 590] on input "0" at bounding box center [746, 585] width 51 height 18
type input "2"
type input "2.26"
type input "27"
type input "30.51"
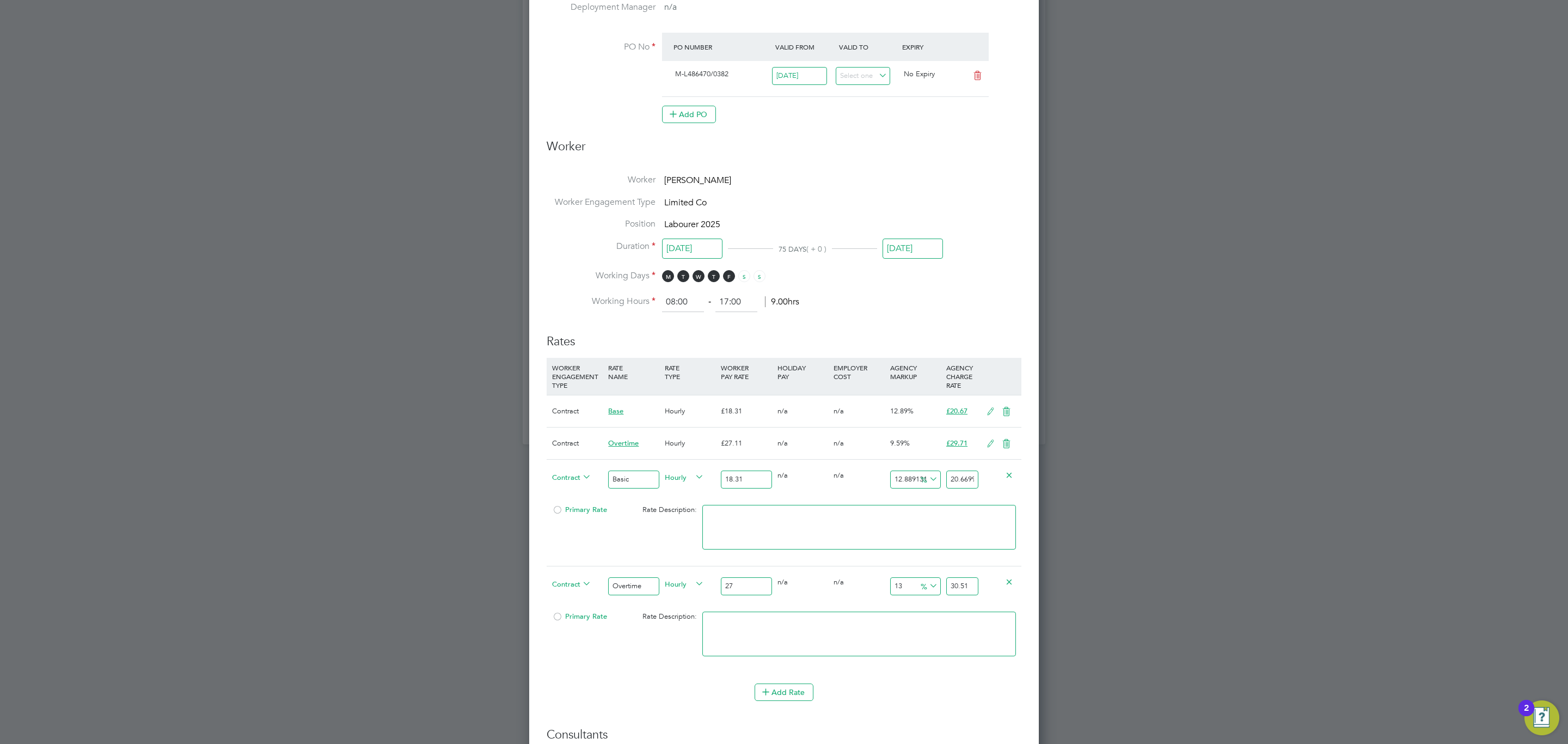
type input "27.1"
type input "30.623"
type input "27.11"
type input "30.6343"
type input "27.11"
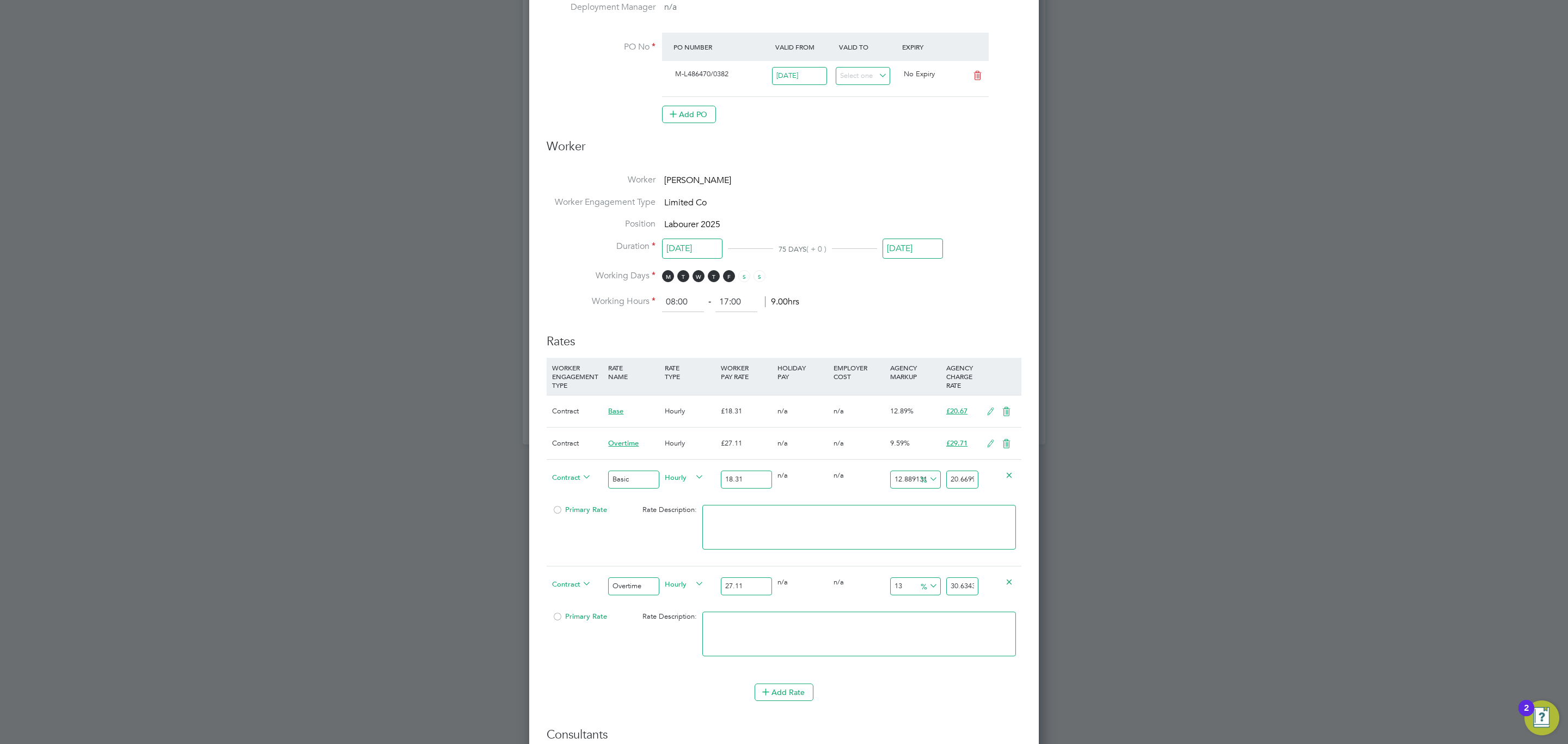
click at [954, 593] on input "30.6343" at bounding box center [962, 585] width 32 height 18
type input "-92.62264846919956"
type input "2"
type input "6.971597196606418"
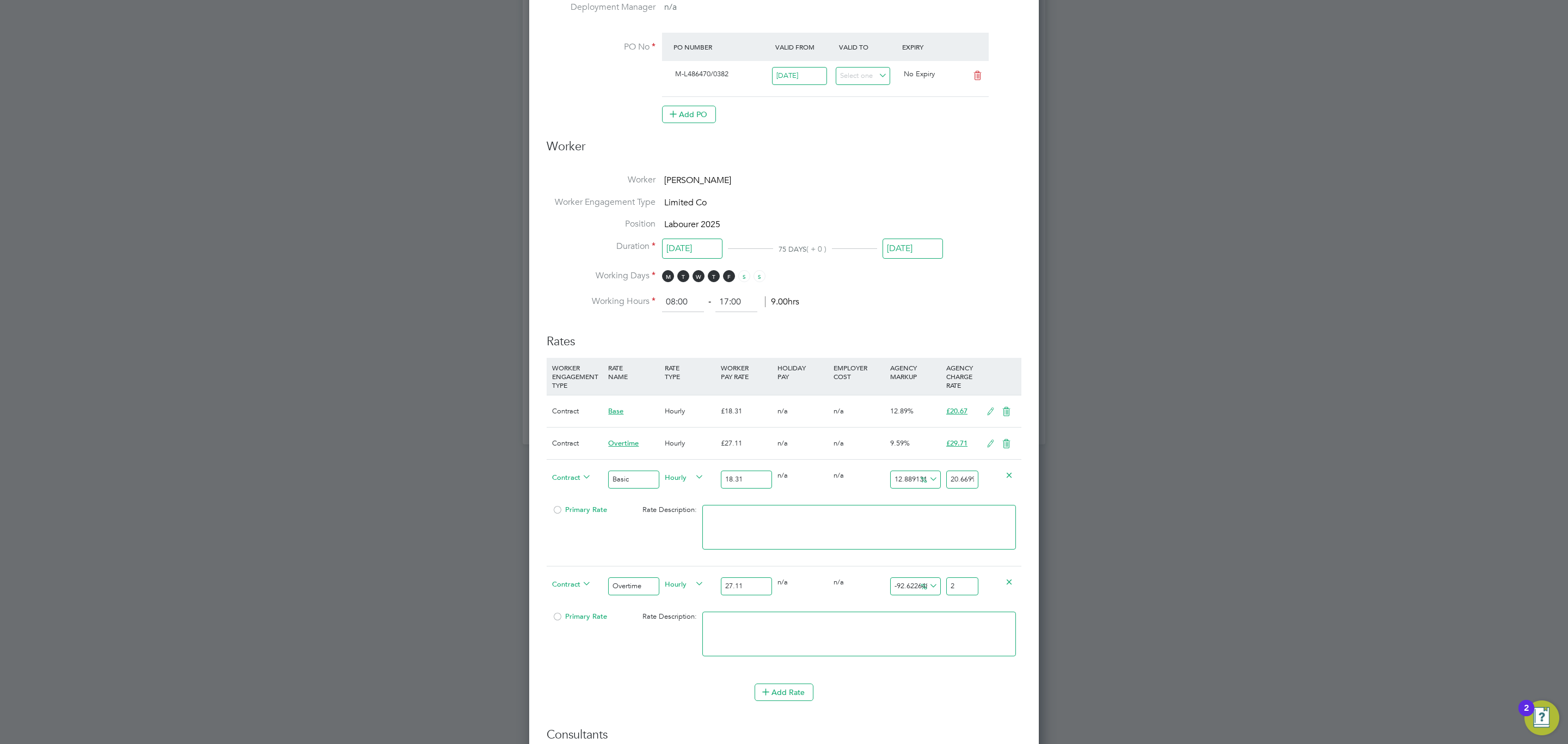
type input "29"
type input "9.553670232386573"
type input "29.7"
type input "9.590556990040575"
type input "29.71"
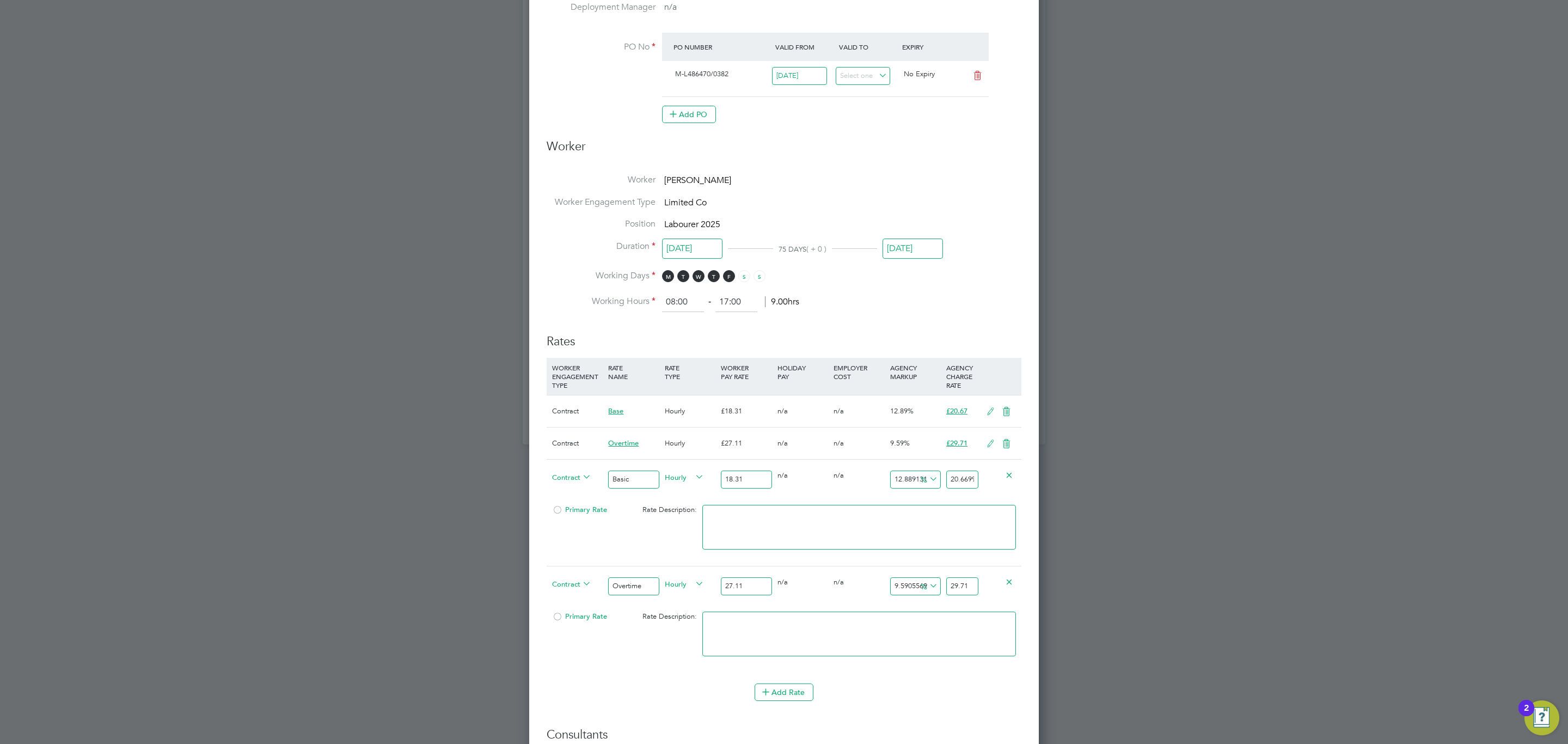
click at [581, 505] on div "Primary Rate" at bounding box center [587, 509] width 75 height 21
click at [579, 508] on div "Primary Rate" at bounding box center [587, 509] width 75 height 21
click at [575, 512] on span "Primary Rate" at bounding box center [580, 509] width 55 height 9
click at [1006, 412] on icon at bounding box center [1006, 411] width 14 height 9
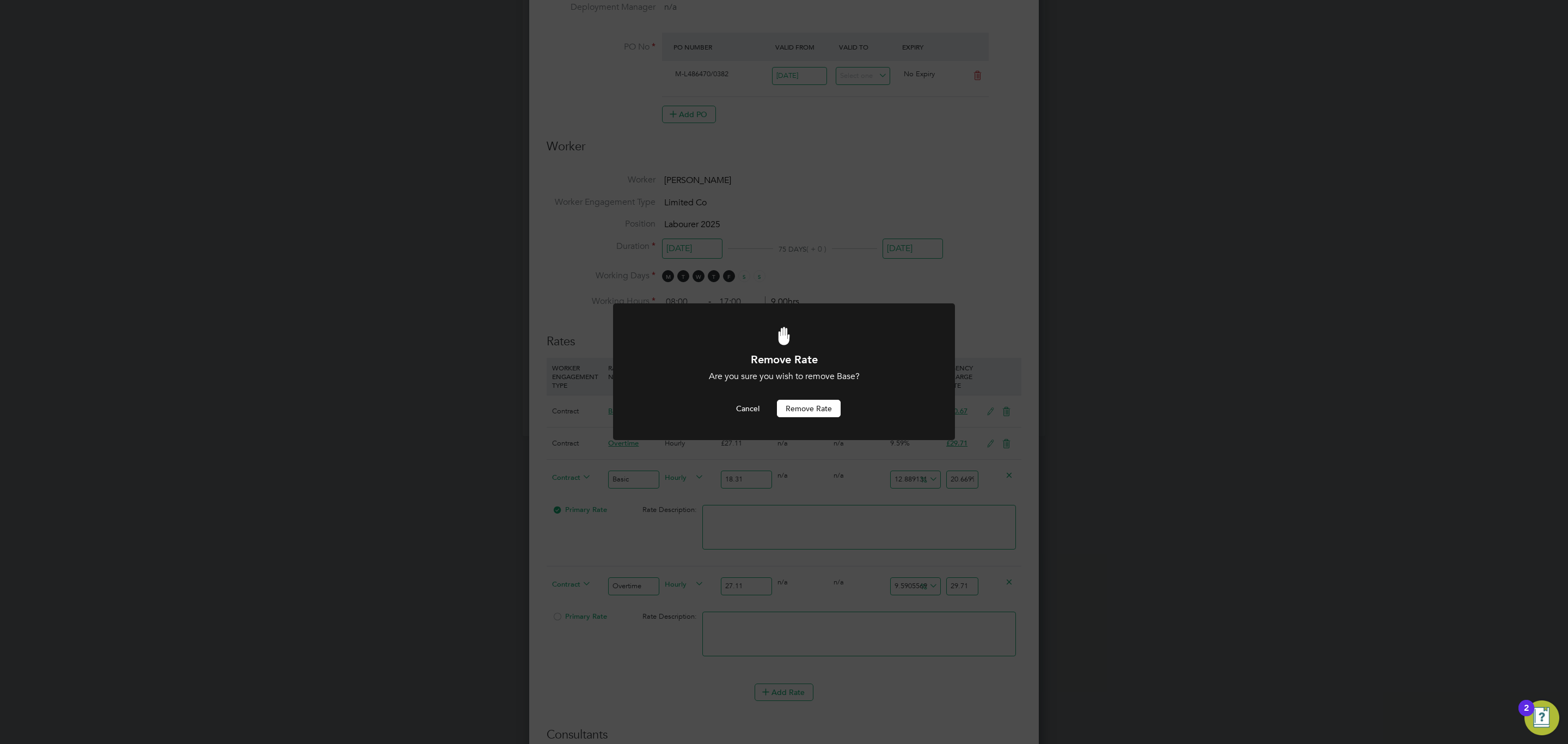
click at [819, 411] on button "Remove rate" at bounding box center [808, 408] width 63 height 17
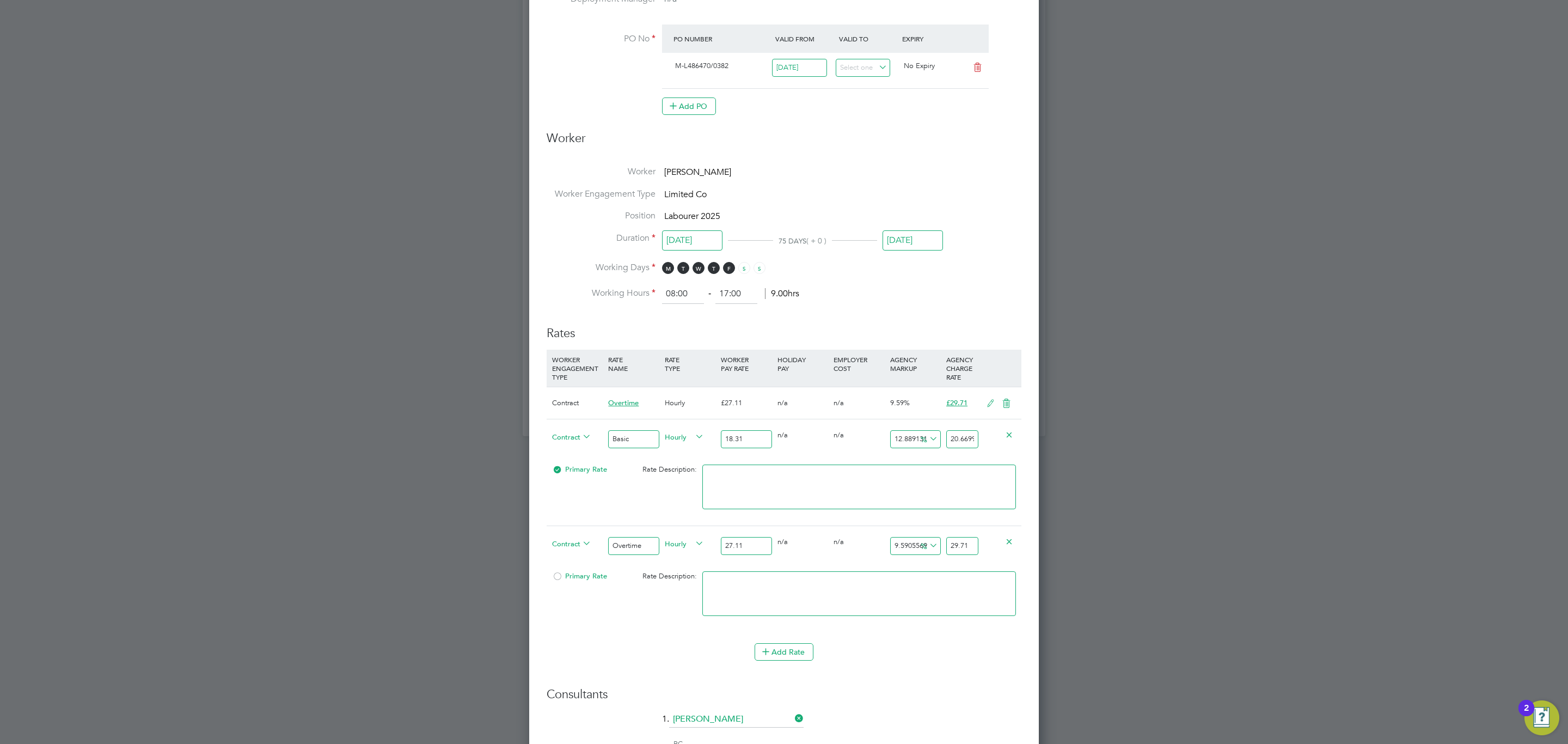
click at [1006, 402] on icon at bounding box center [1006, 404] width 14 height 9
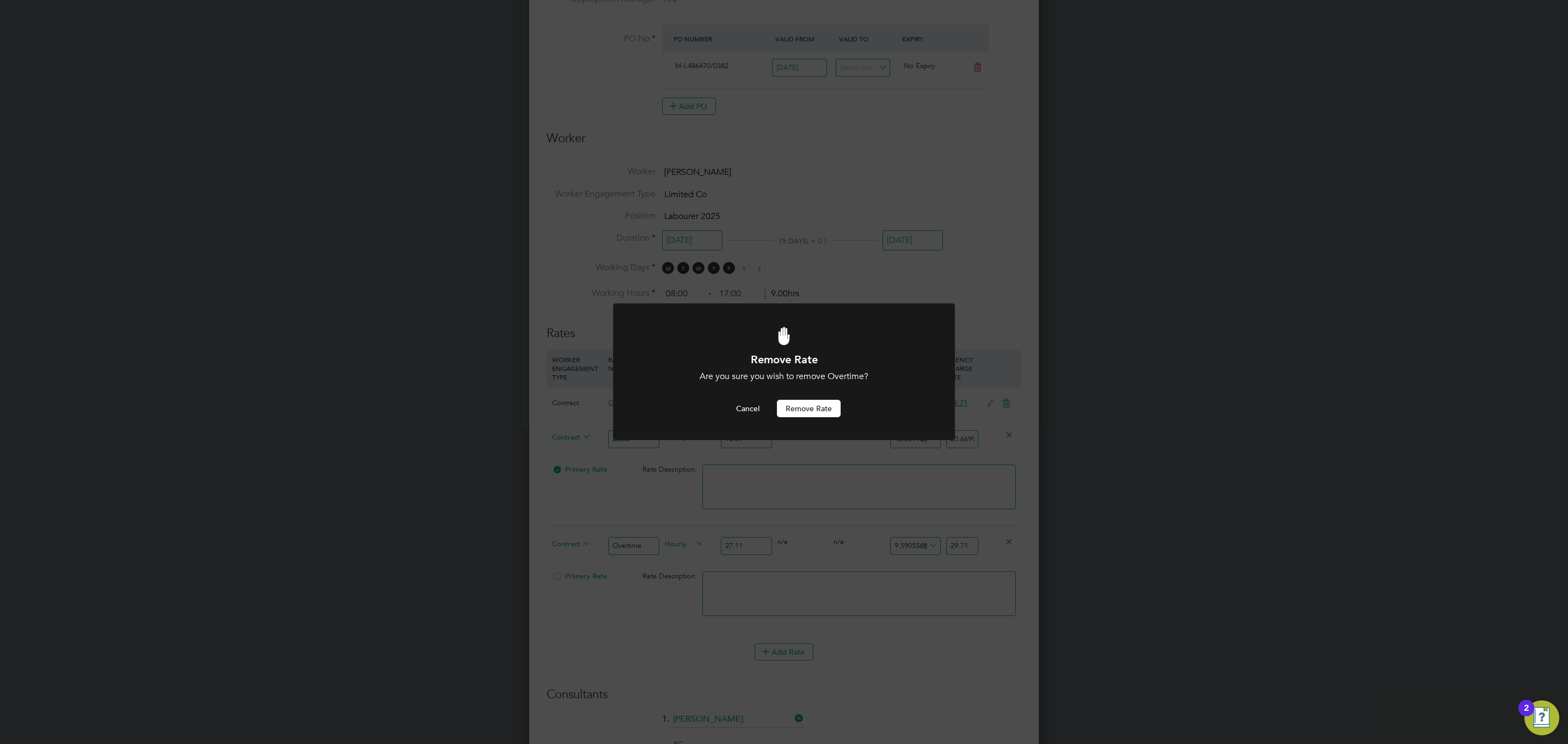
click at [813, 405] on button "Remove rate" at bounding box center [808, 408] width 63 height 17
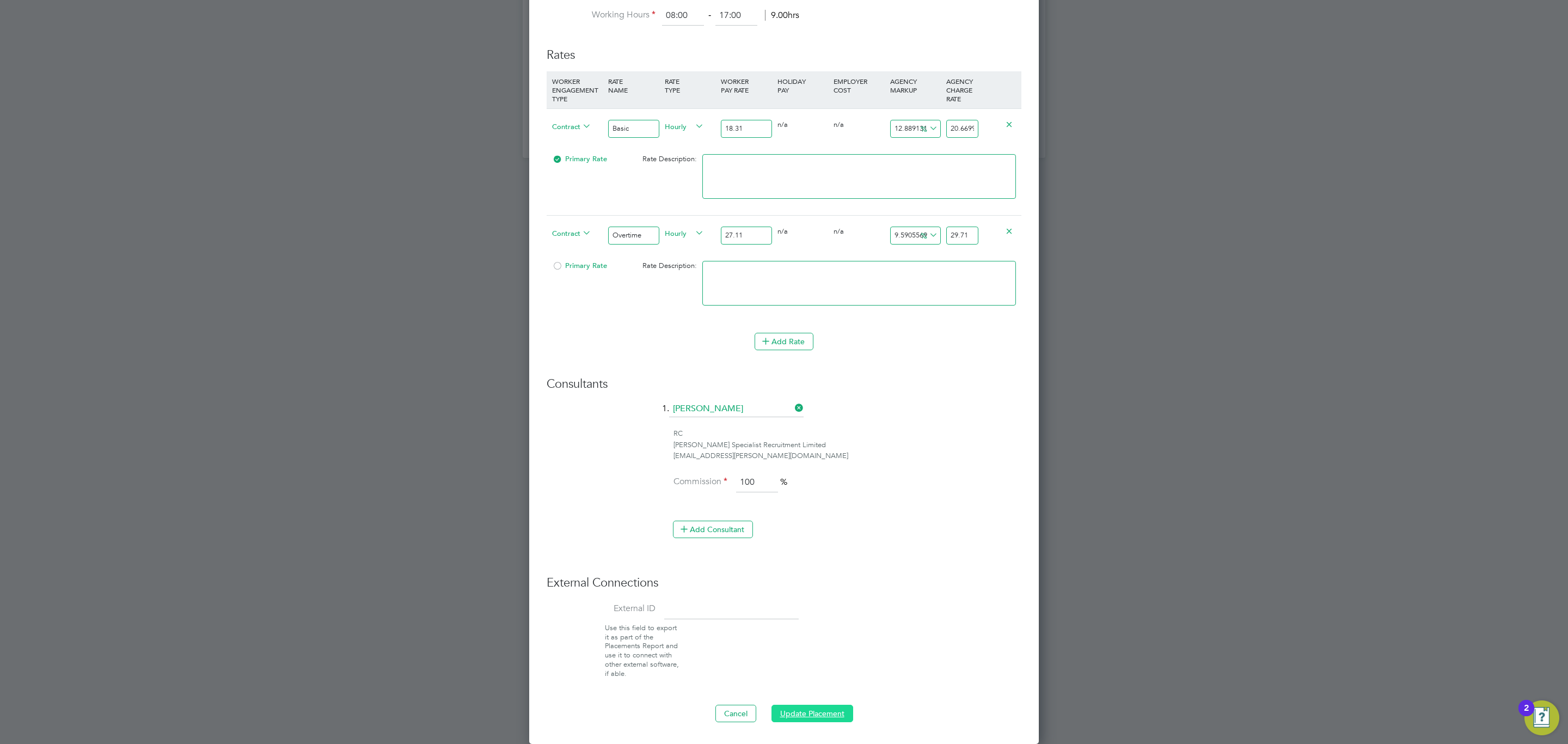
click at [817, 714] on button "Update Placement" at bounding box center [812, 713] width 81 height 17
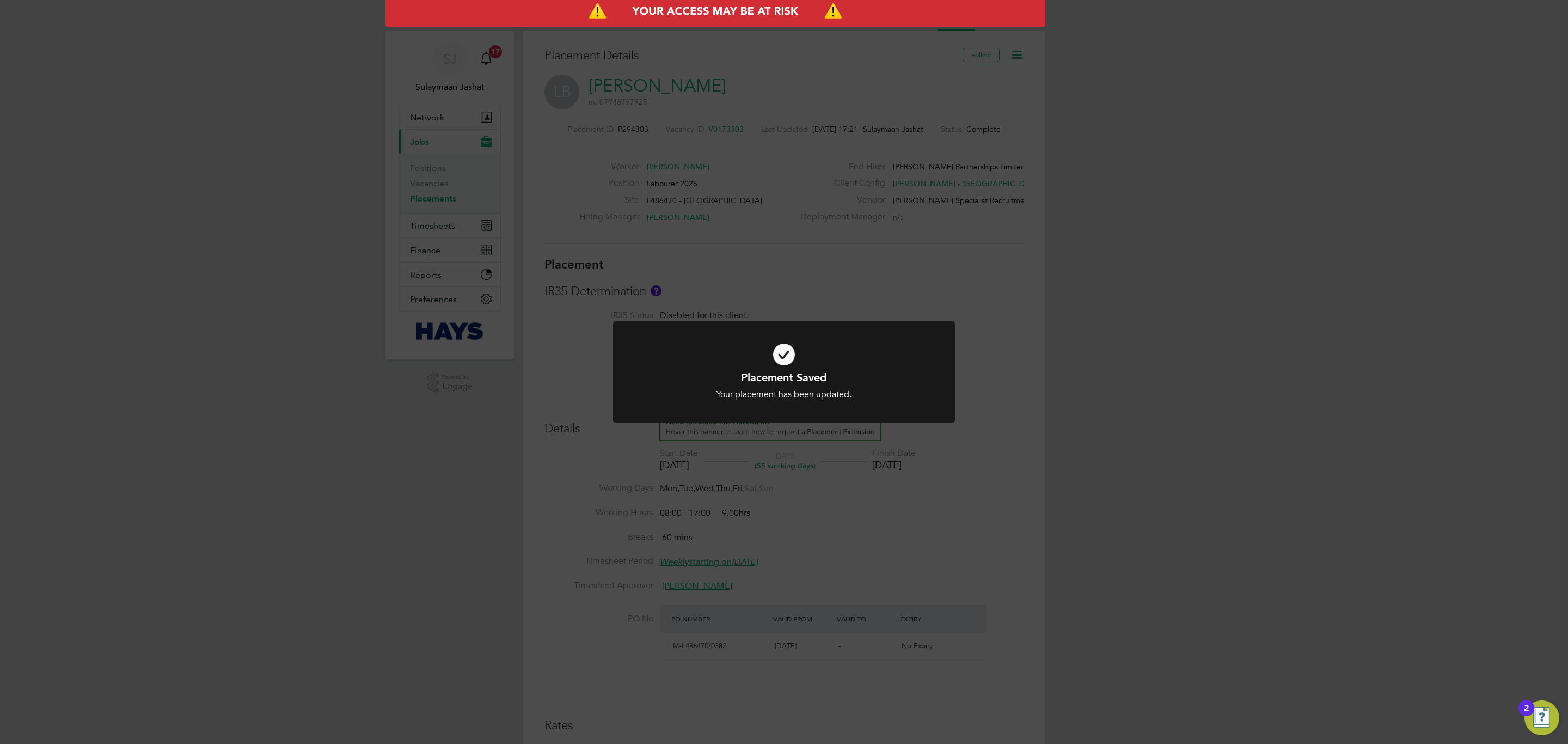
click at [719, 252] on div "Placement Saved Your placement has been updated. Cancel Okay" at bounding box center [784, 372] width 1568 height 744
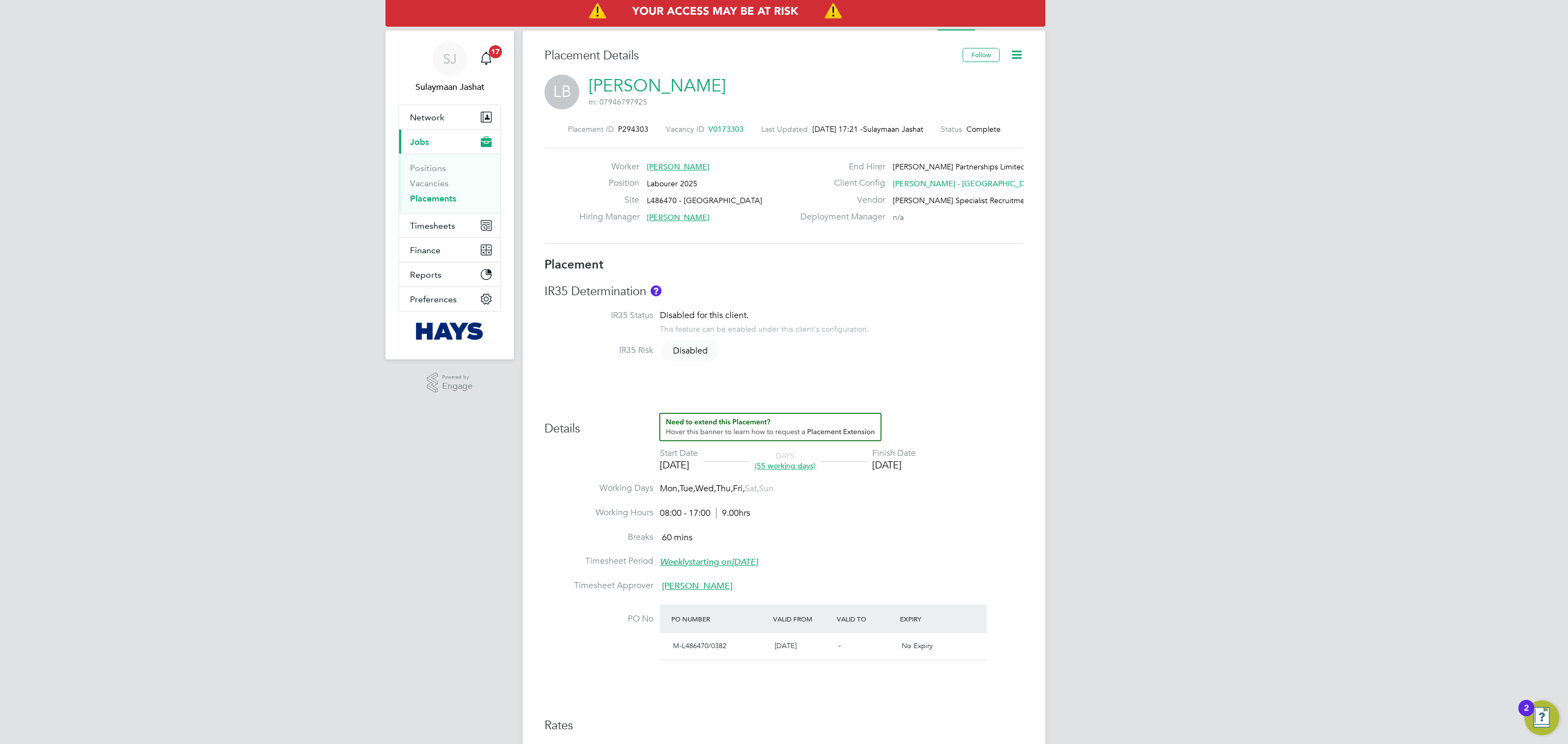
click at [443, 196] on link "Placements" at bounding box center [433, 198] width 46 height 10
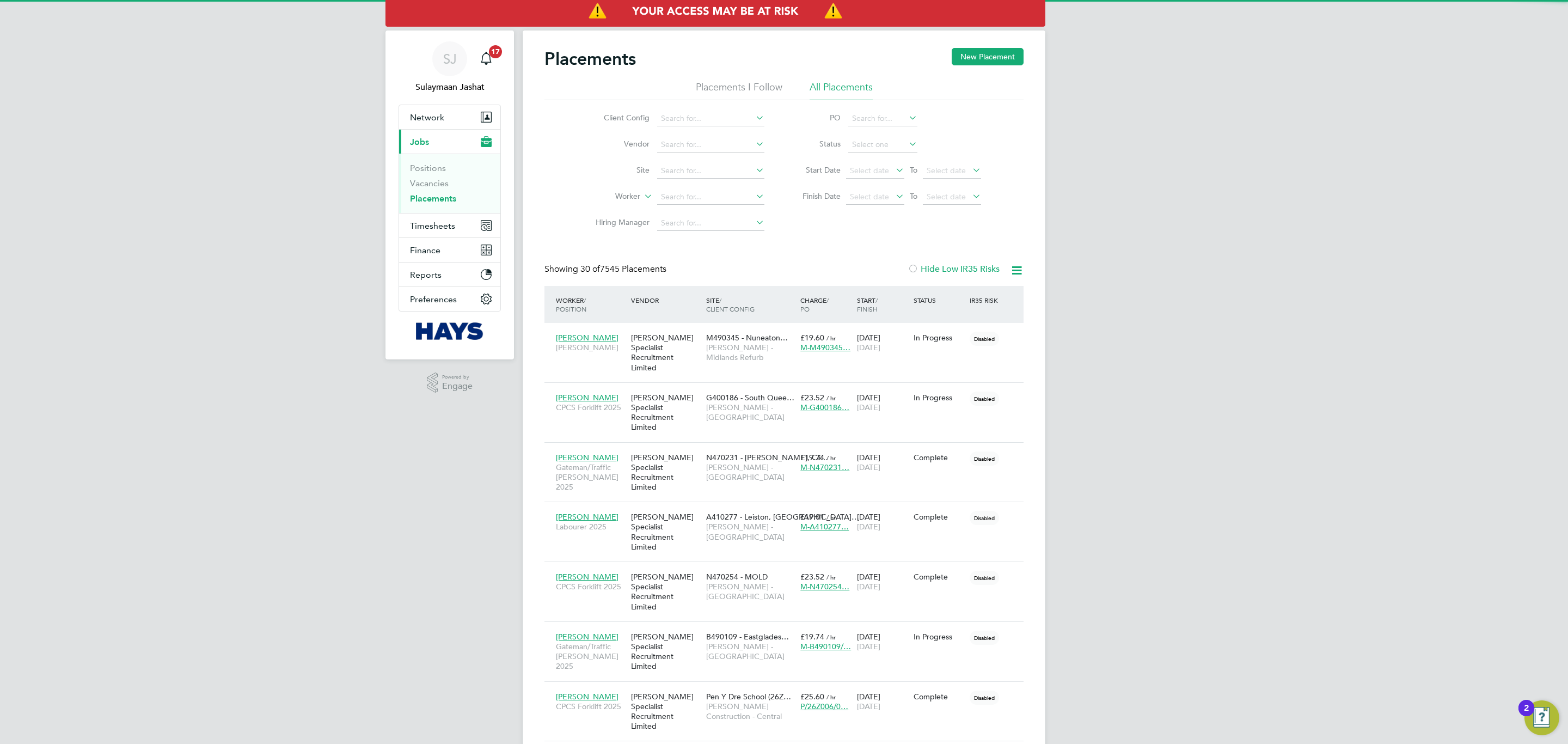
scroll to position [31, 95]
click at [874, 265] on div "Showing 30 of 7545 Placements Hide Low IR35 Risks" at bounding box center [784, 274] width 479 height 22
click at [670, 204] on input at bounding box center [711, 197] width 107 height 15
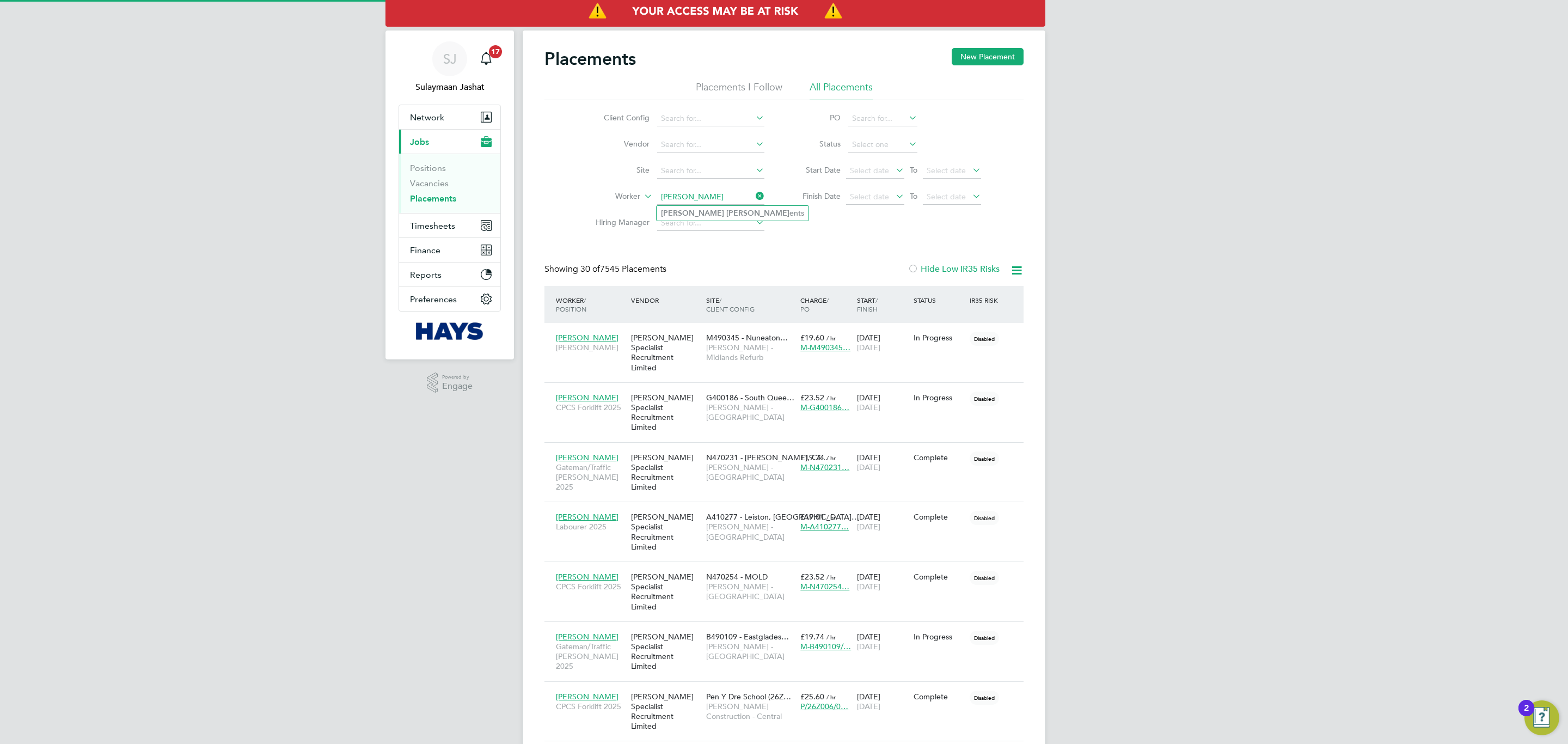
click at [708, 217] on li "Sean Clem ents" at bounding box center [732, 213] width 152 height 15
type input "Sean Clements"
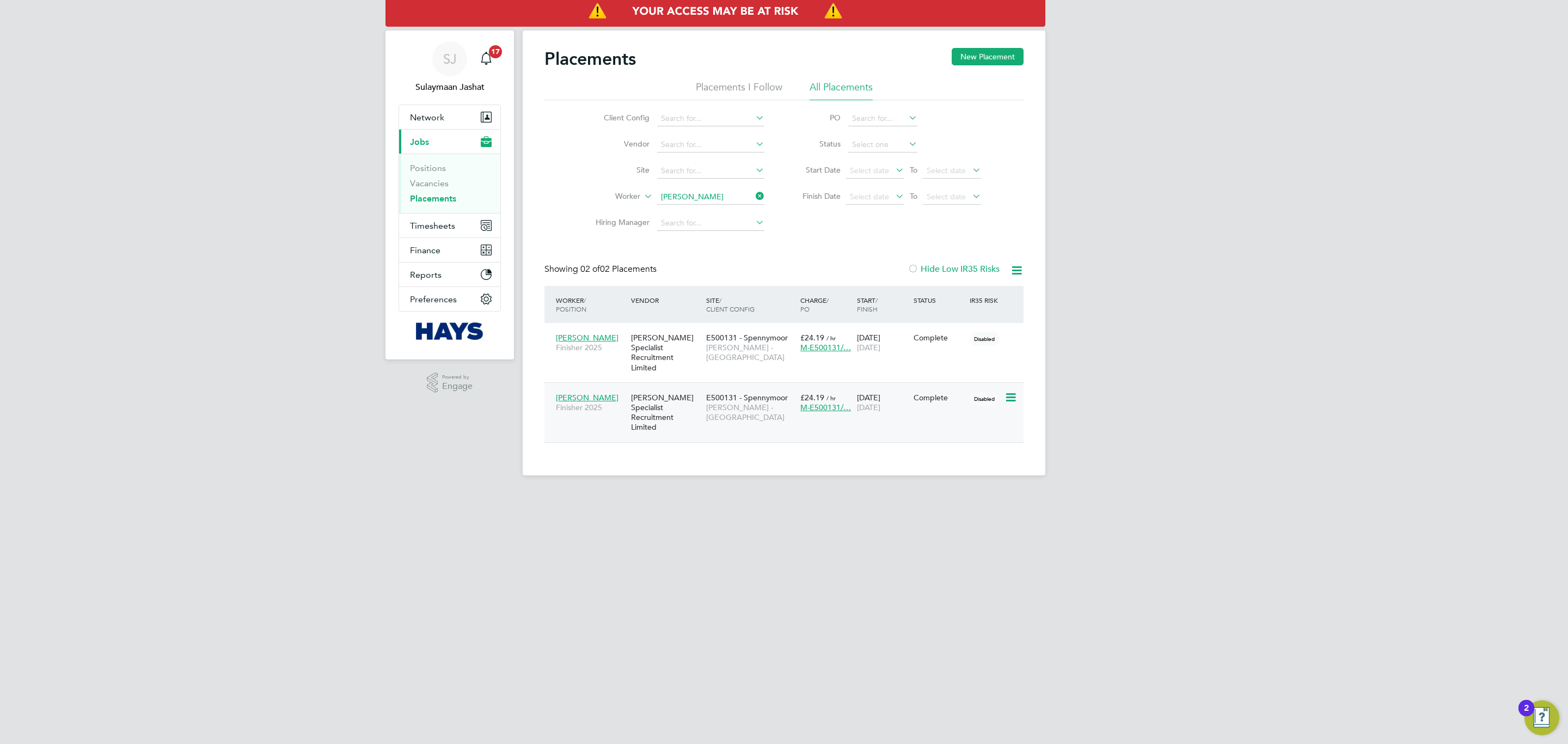
click at [716, 412] on div "Sean Clements Finisher 2025 Hays Specialist Recruitment Limited E500131 - Spenn…" at bounding box center [784, 412] width 479 height 60
click at [721, 402] on span "Lovell - North East" at bounding box center [751, 411] width 89 height 20
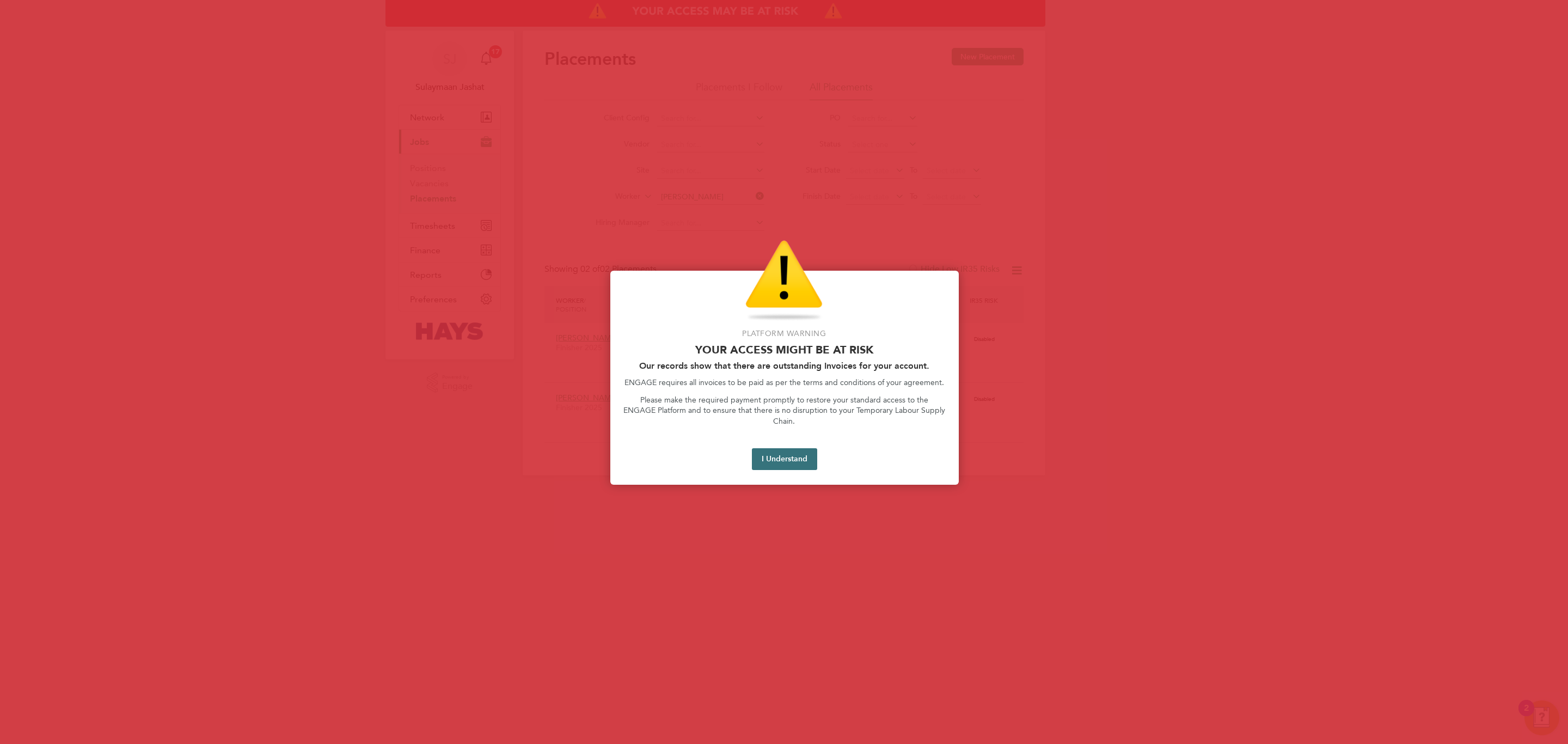
click at [794, 452] on button "I Understand" at bounding box center [784, 459] width 65 height 21
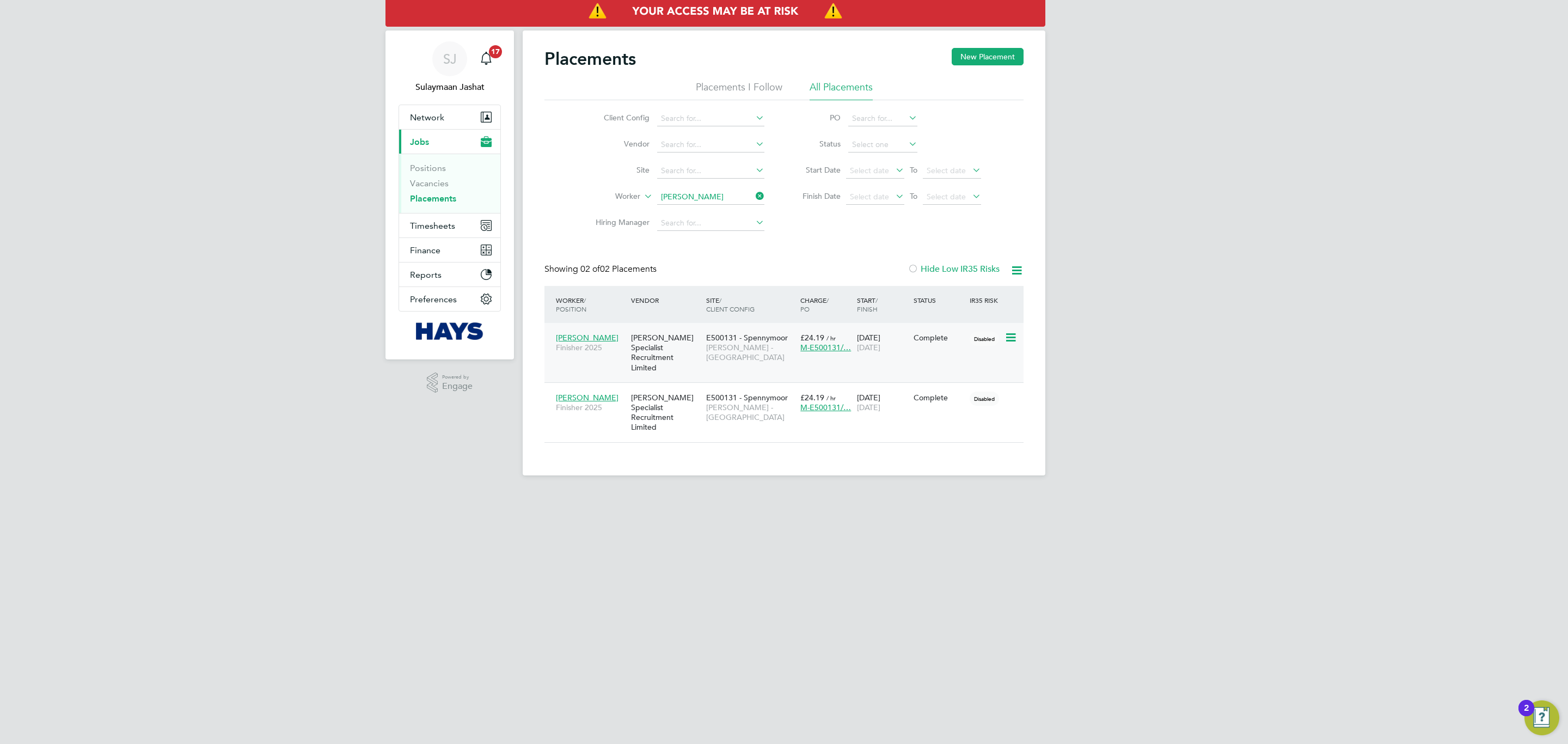
click at [743, 347] on span "Lovell - North East" at bounding box center [751, 352] width 89 height 20
click at [689, 387] on div "[PERSON_NAME] Specialist Recruitment Limited" at bounding box center [666, 412] width 75 height 51
click at [732, 257] on div "Placements New Placement Placements I Follow All Placements Client Config Vendo…" at bounding box center [784, 245] width 479 height 394
click at [682, 204] on input "Sean Clements" at bounding box center [711, 197] width 107 height 15
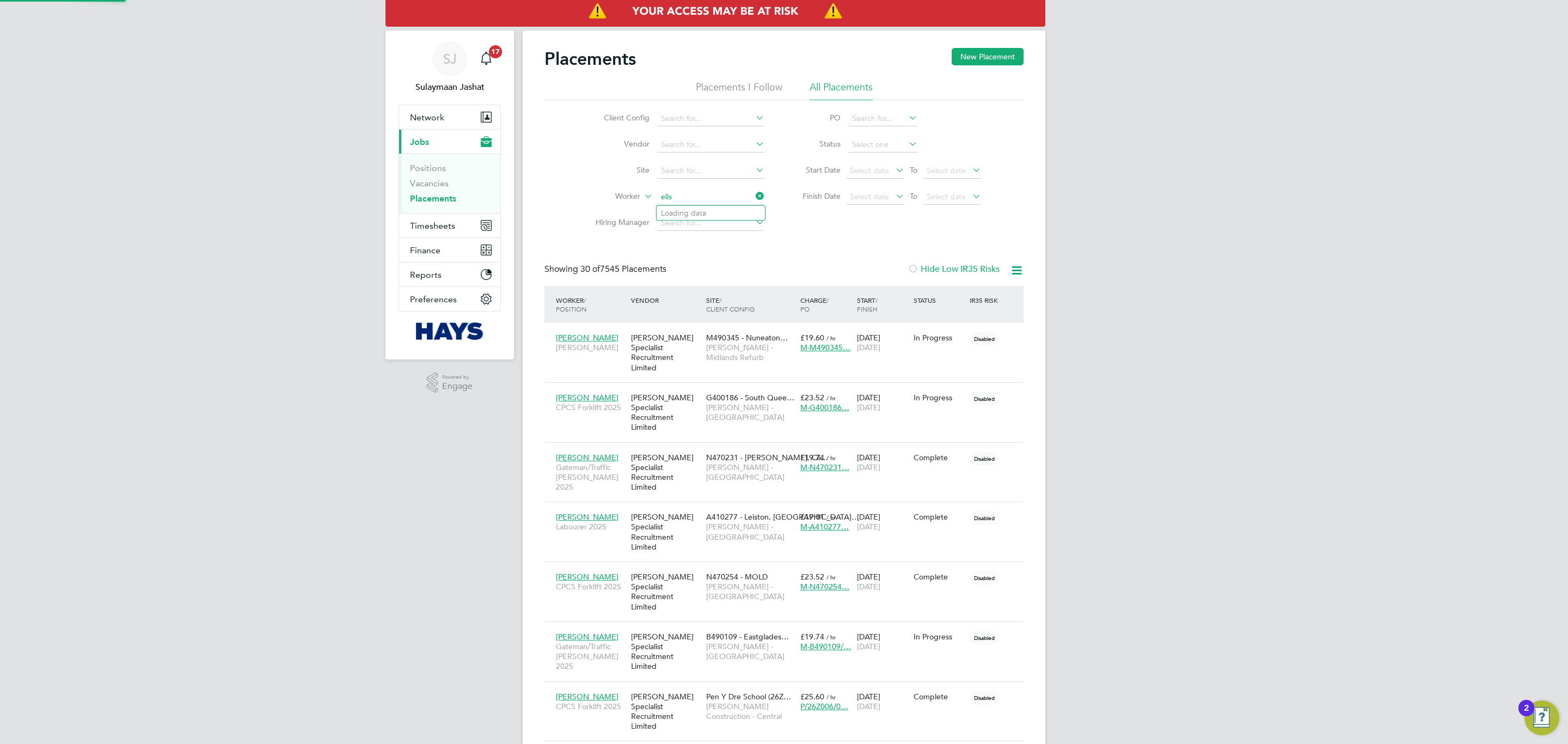
scroll to position [31, 95]
click at [687, 211] on li "Elis a Valentini" at bounding box center [711, 213] width 108 height 15
type input "Elisa Valentini"
click at [696, 203] on input at bounding box center [711, 197] width 107 height 15
type input "Ellis Drescher"
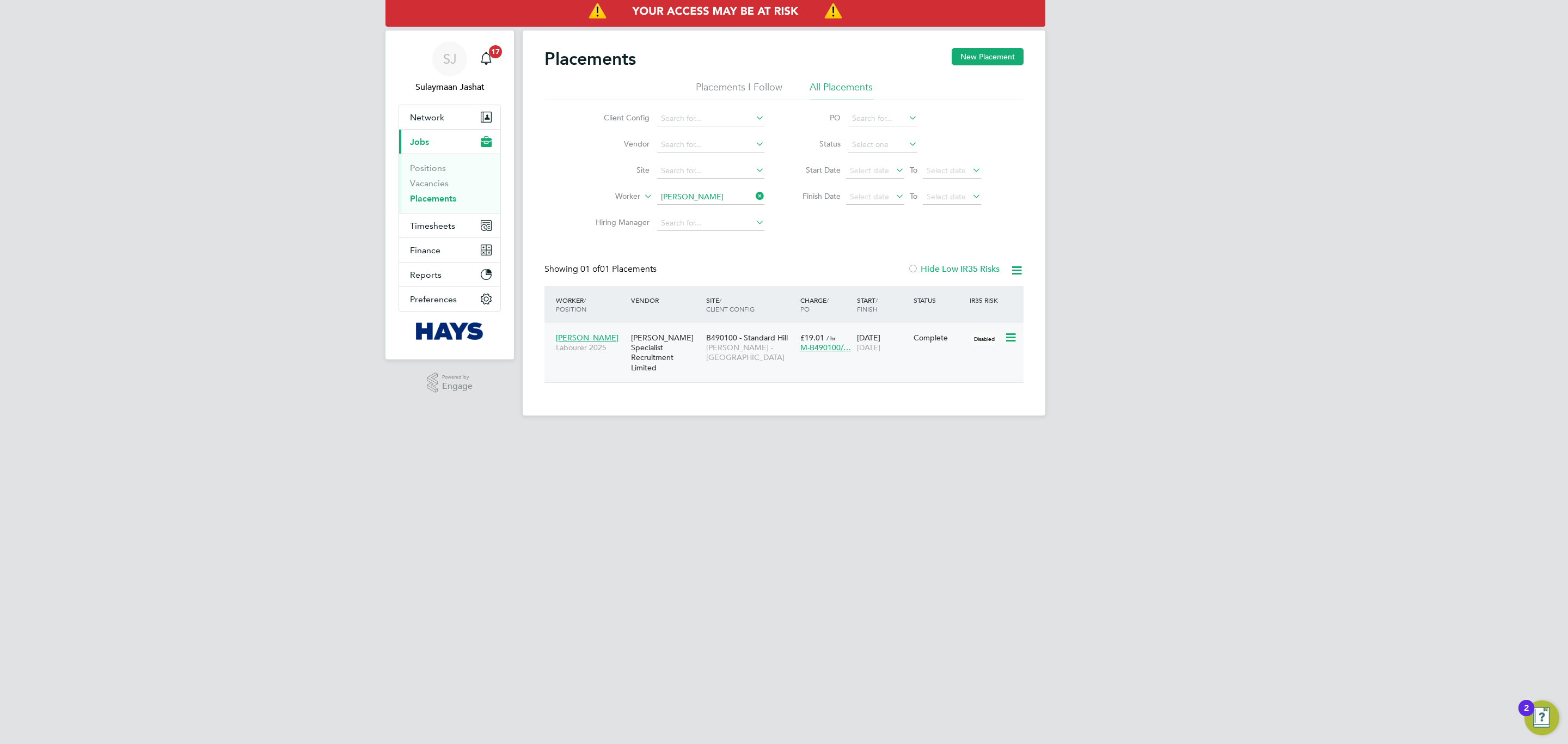
click at [784, 339] on span "B490100 - Standard Hill" at bounding box center [747, 337] width 81 height 9
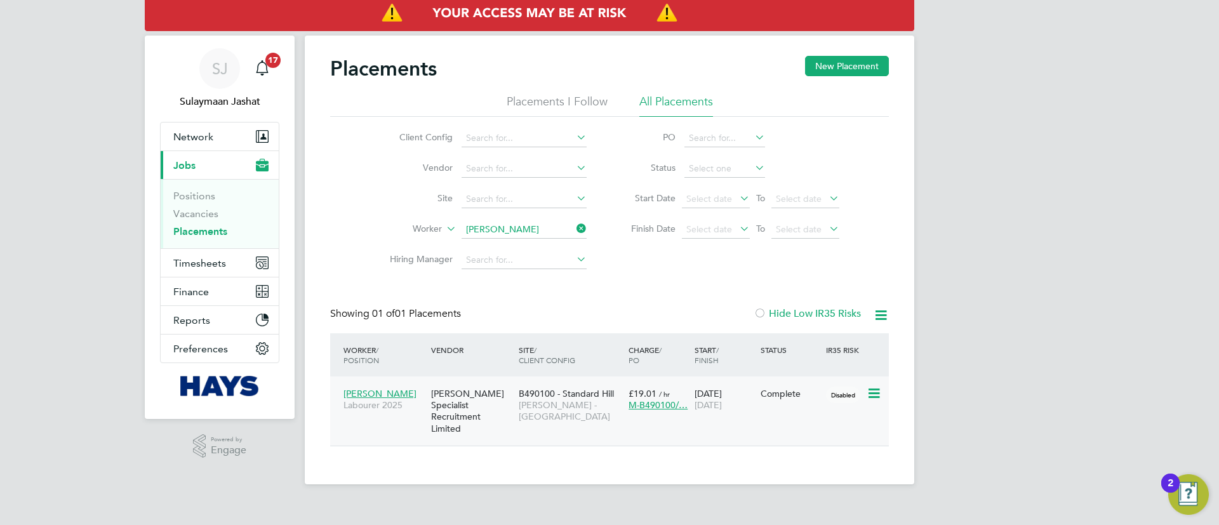
scroll to position [12, 60]
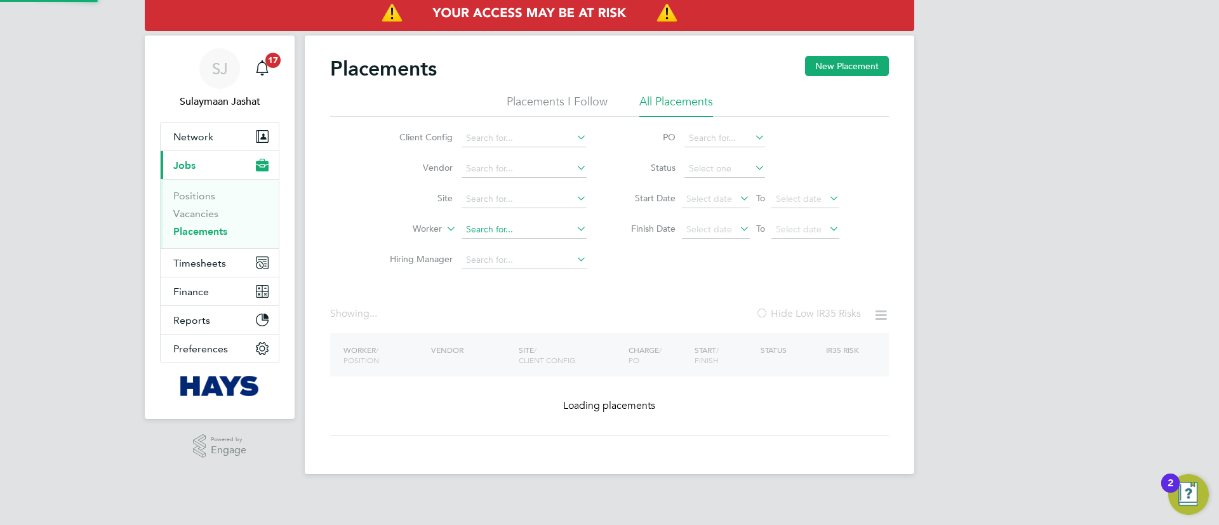
click at [513, 234] on input at bounding box center [524, 230] width 125 height 18
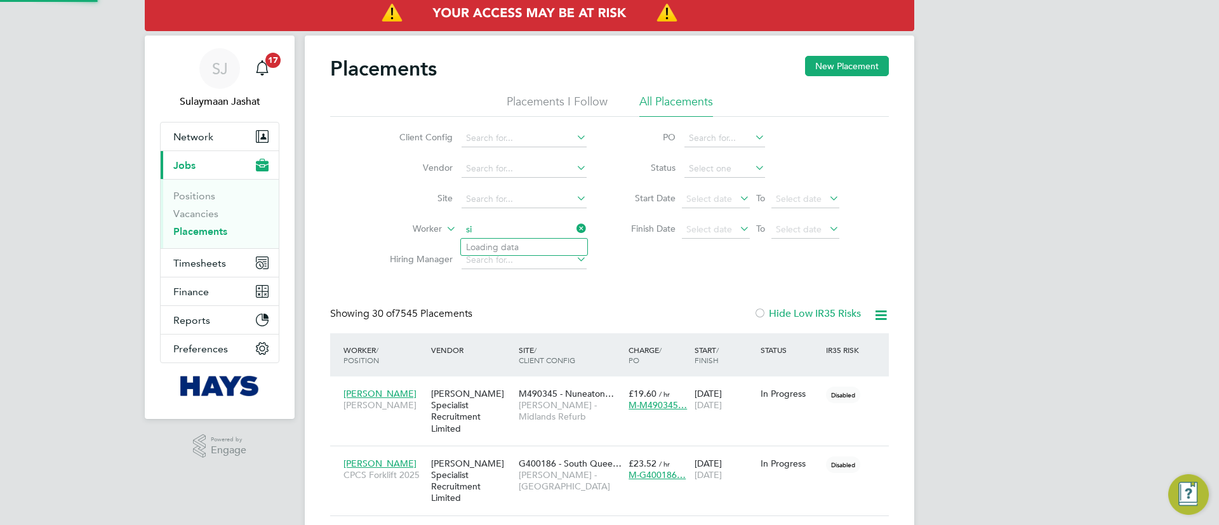
scroll to position [37, 111]
click at [513, 234] on input "si" at bounding box center [524, 230] width 125 height 18
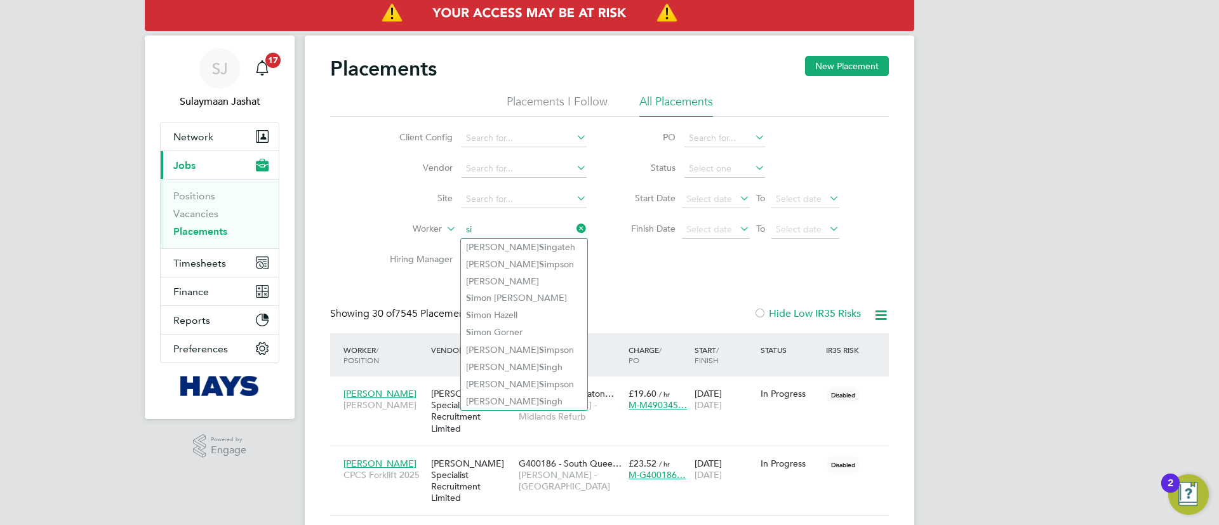
click at [547, 223] on input "si" at bounding box center [524, 230] width 125 height 18
type input "si"
click at [711, 352] on div "Start / Finish" at bounding box center [725, 355] width 66 height 33
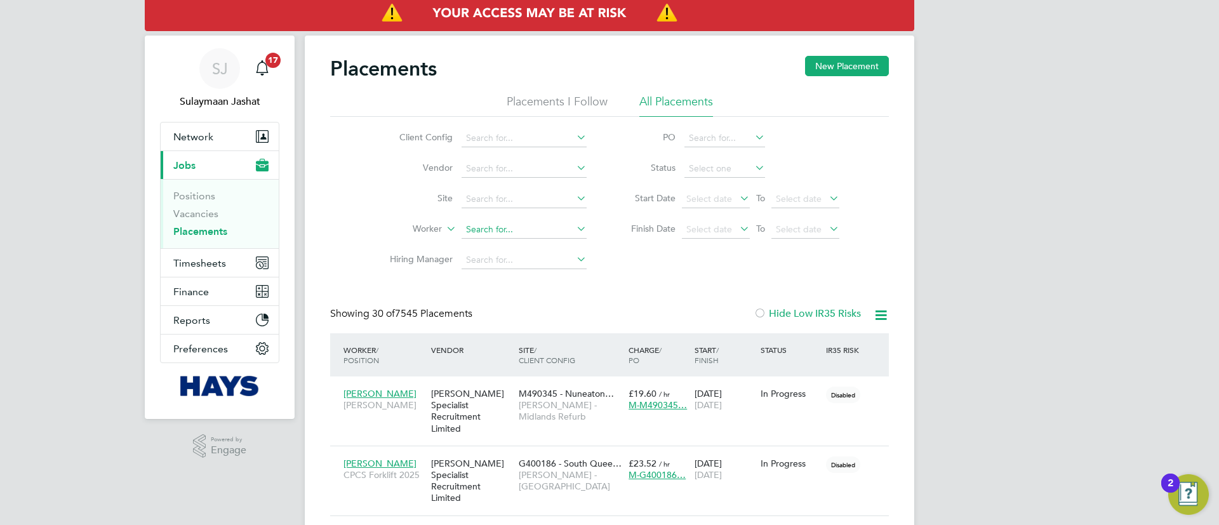
click at [554, 225] on input at bounding box center [524, 230] width 125 height 18
click at [541, 239] on li "No results found" at bounding box center [524, 247] width 126 height 17
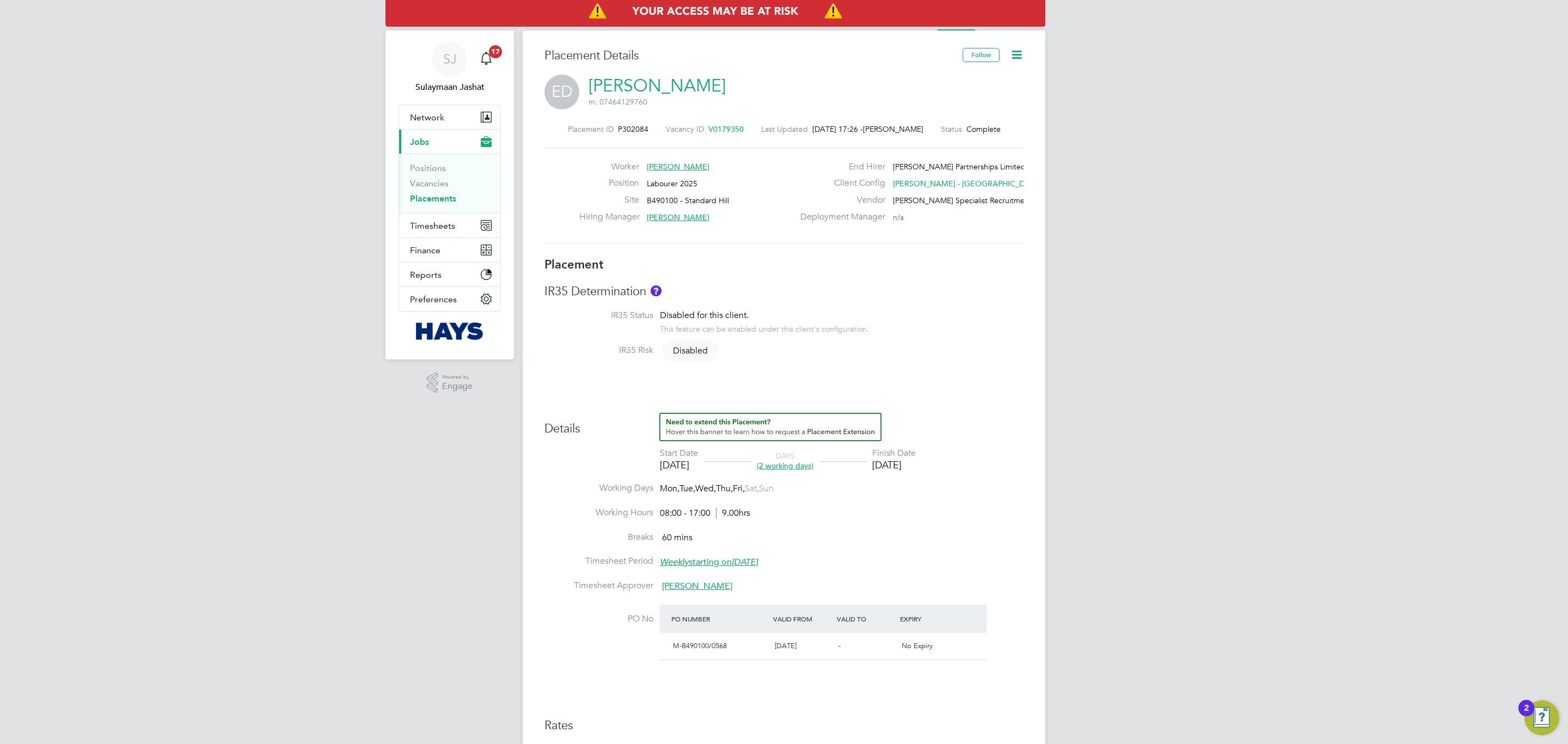
click at [654, 362] on li "IR35 Risk Disabled" at bounding box center [784, 357] width 479 height 25
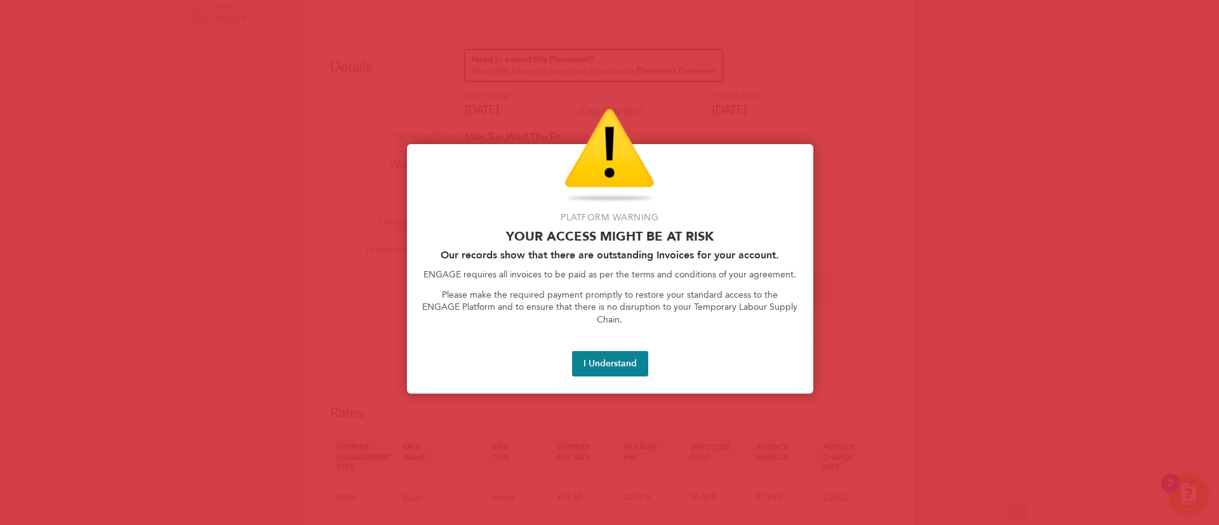
scroll to position [6, 6]
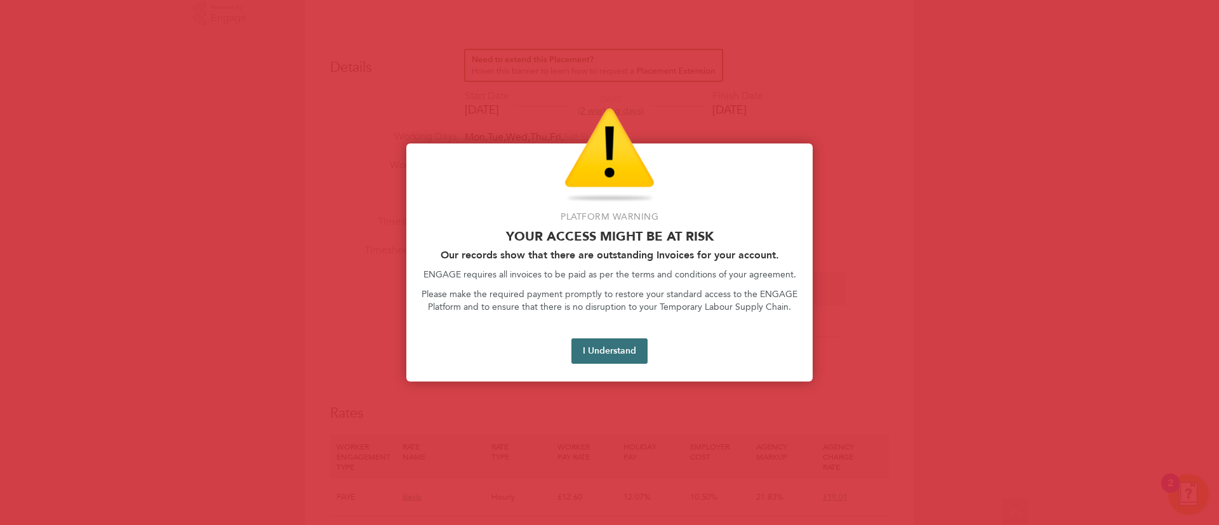
click at [607, 339] on button "I Understand" at bounding box center [610, 351] width 76 height 25
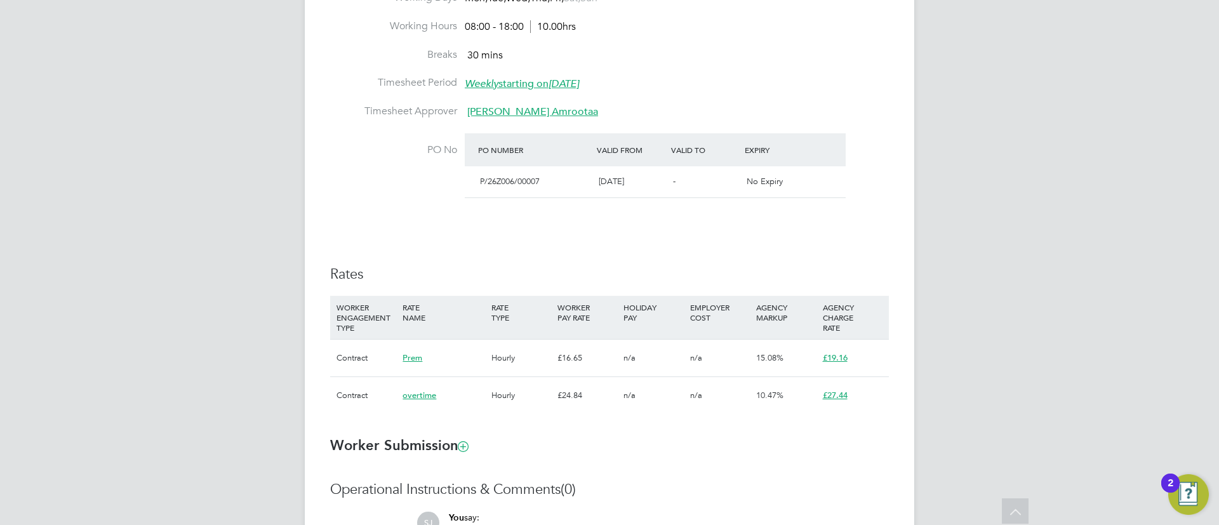
click at [545, 247] on div "Details Start Date [DATE] DAYS (10 working days) Finish Date [DATE] Working Day…" at bounding box center [609, 168] width 559 height 517
type input "[PERSON_NAME]"
type input "[PERSON_NAME] Amrootaa"
type input "[DATE]"
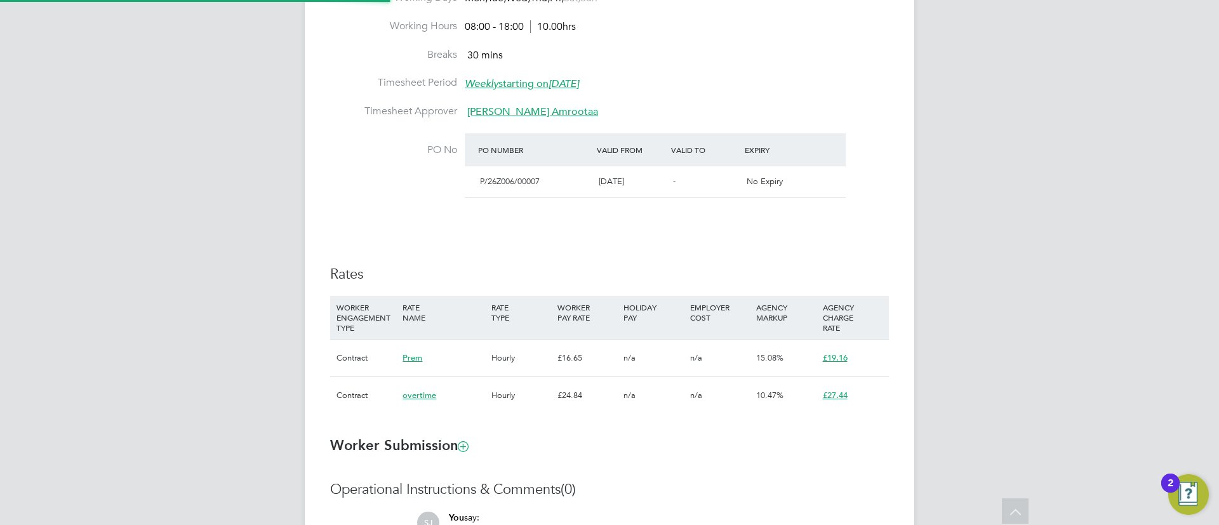
type input "08:00"
type input "18:00"
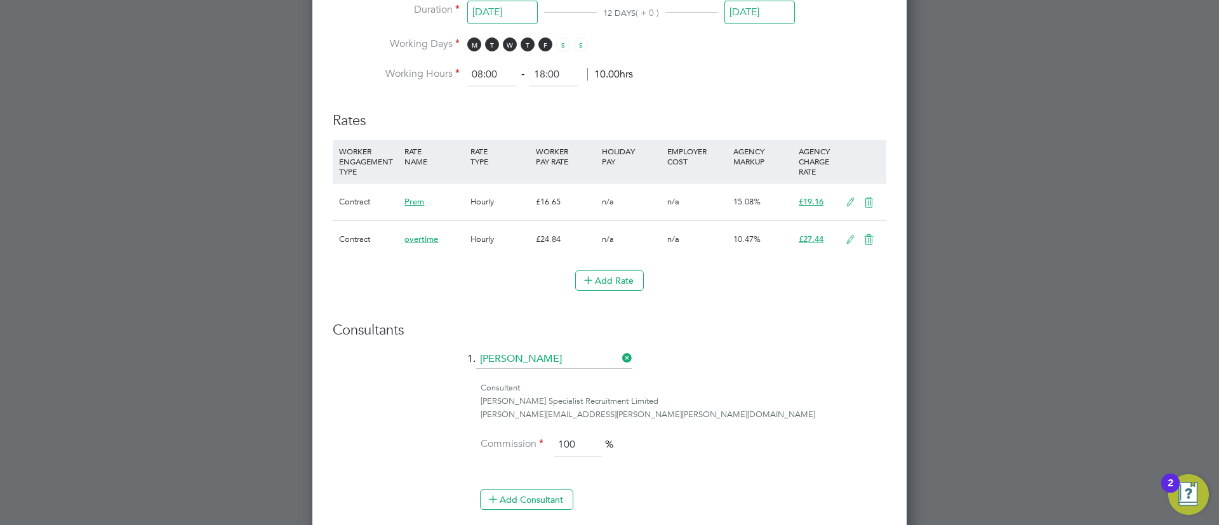
click at [865, 201] on icon at bounding box center [869, 203] width 16 height 10
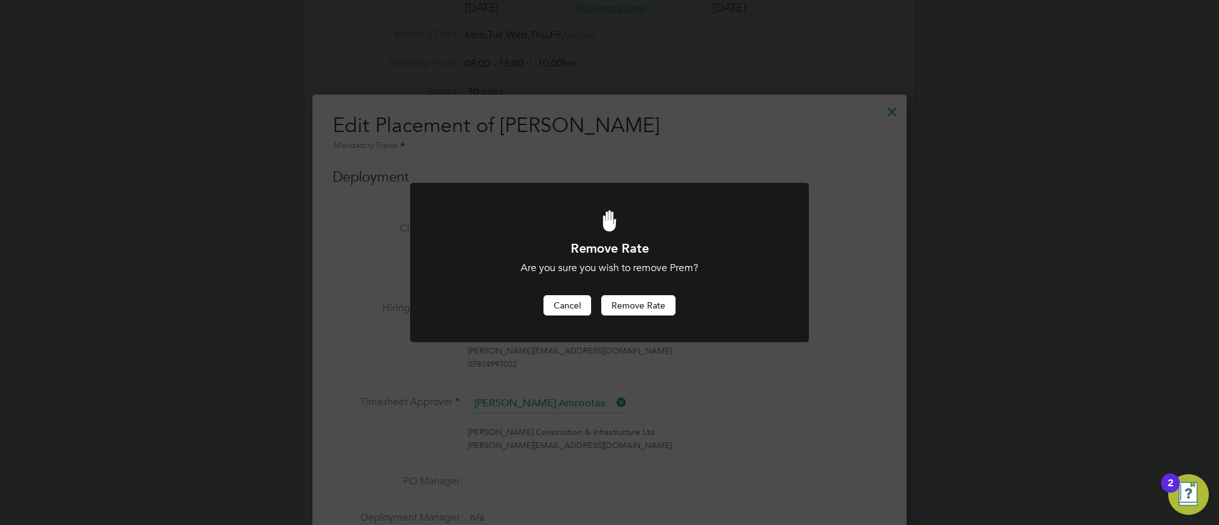
click at [573, 303] on button "Cancel" at bounding box center [568, 305] width 48 height 20
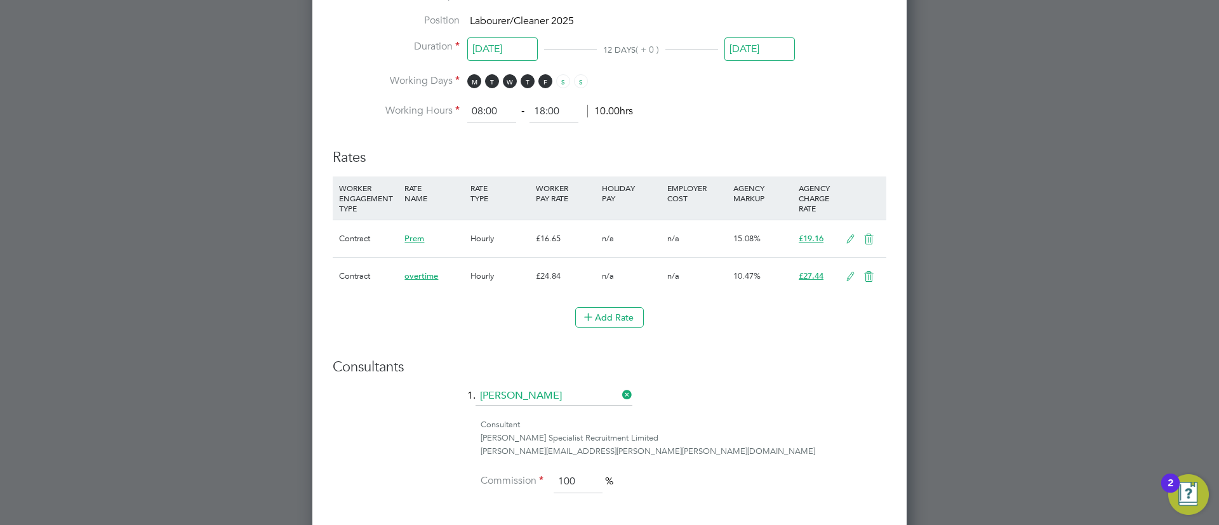
click at [612, 326] on li "Add Rate" at bounding box center [610, 323] width 554 height 33
click at [613, 317] on button "Add Rate" at bounding box center [609, 317] width 69 height 20
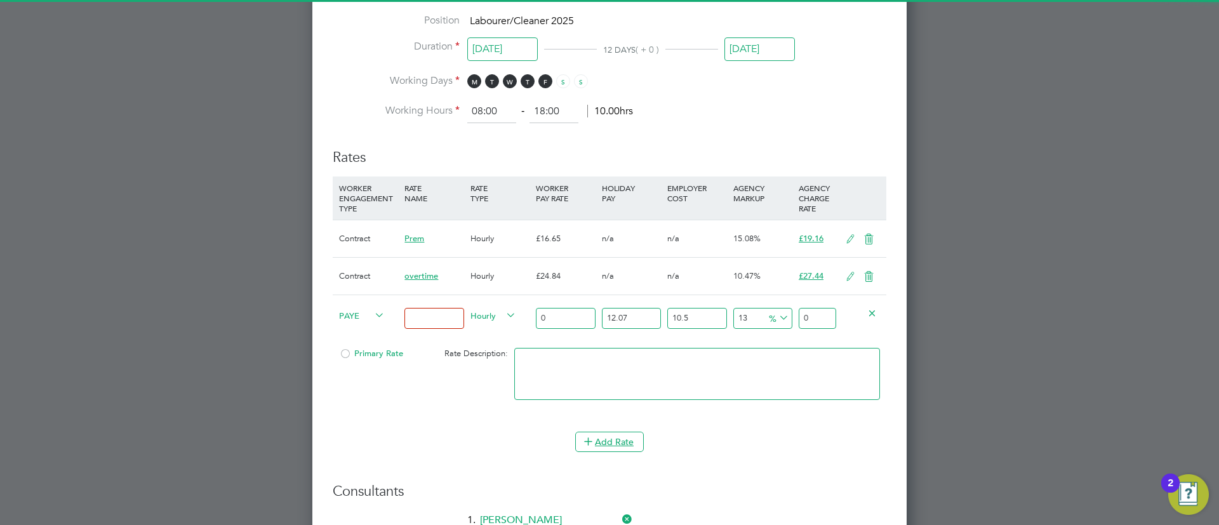
click at [365, 315] on span "PAYE" at bounding box center [362, 315] width 46 height 14
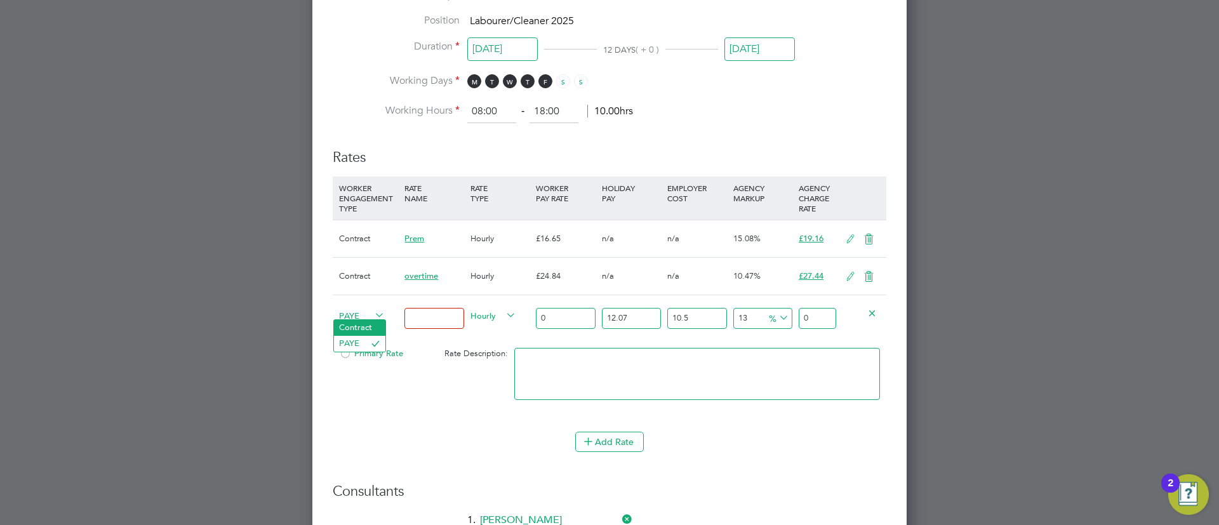
drag, startPoint x: 360, startPoint y: 327, endPoint x: 366, endPoint y: 326, distance: 6.5
click at [361, 326] on li "Contract" at bounding box center [359, 328] width 51 height 16
type input "0"
click at [426, 318] on input at bounding box center [434, 318] width 59 height 21
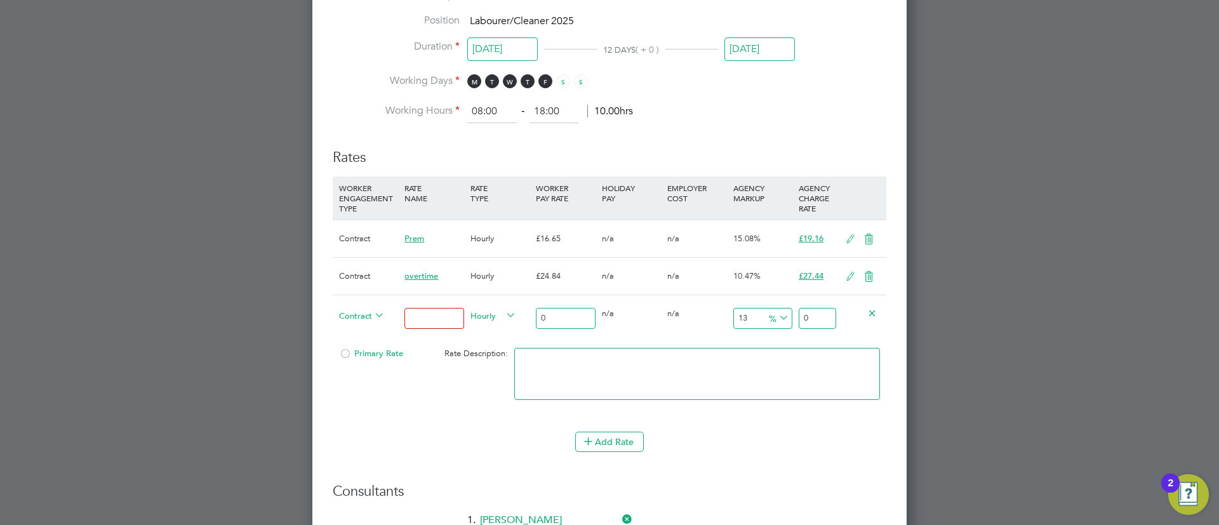
type input "Basic"
click at [553, 316] on input "0" at bounding box center [565, 318] width 59 height 21
type input "1"
type input "1.13"
type input "16"
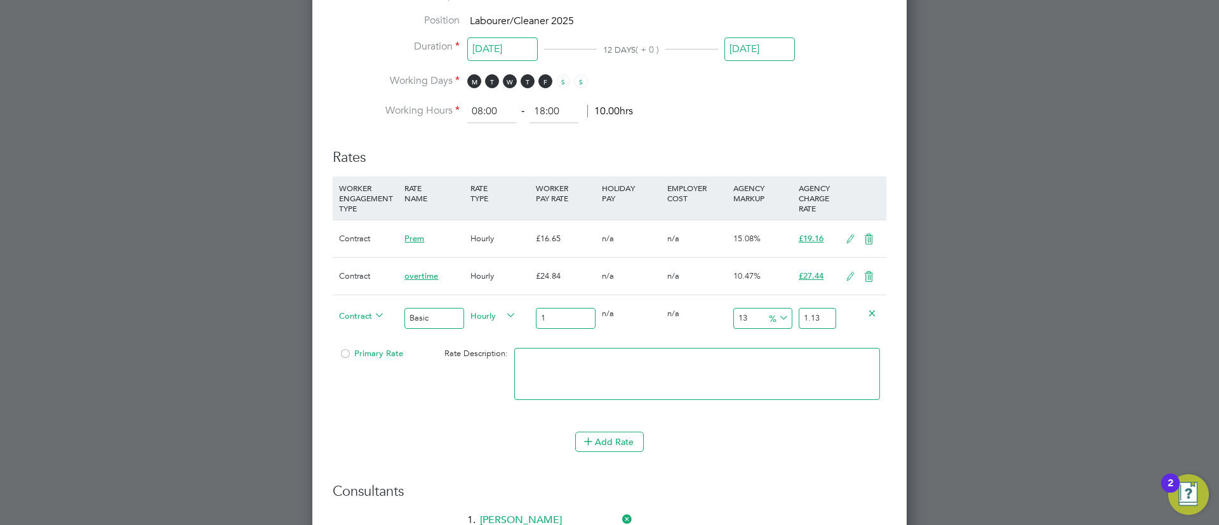
type input "18.08"
type input "16.6"
type input "18.758"
type input "16.65"
type input "18.8145"
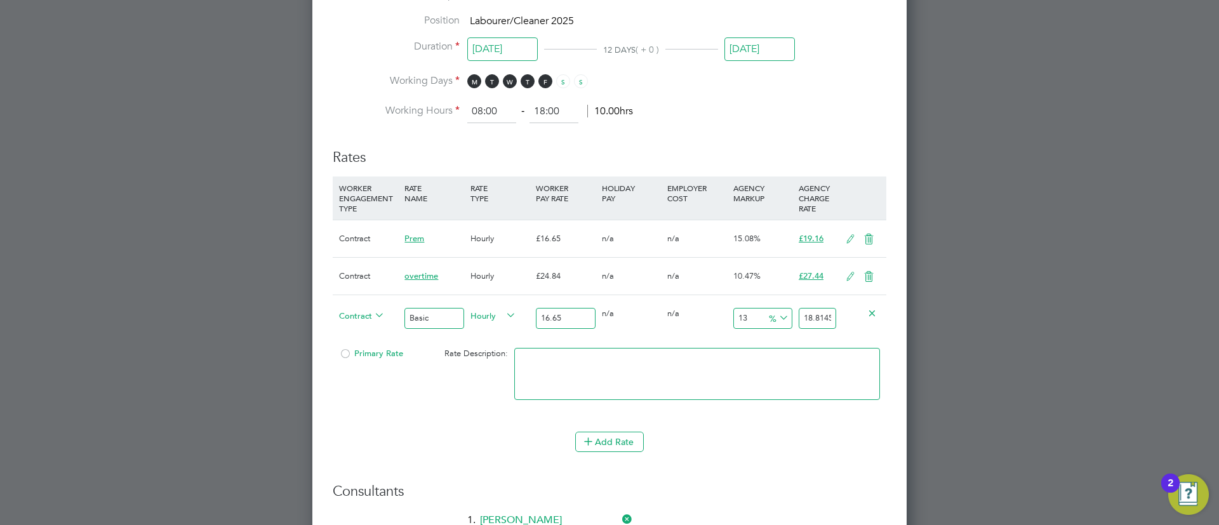
type input "16.65"
click at [821, 317] on input "18.8145" at bounding box center [817, 318] width 37 height 21
type input "-93.993993993994"
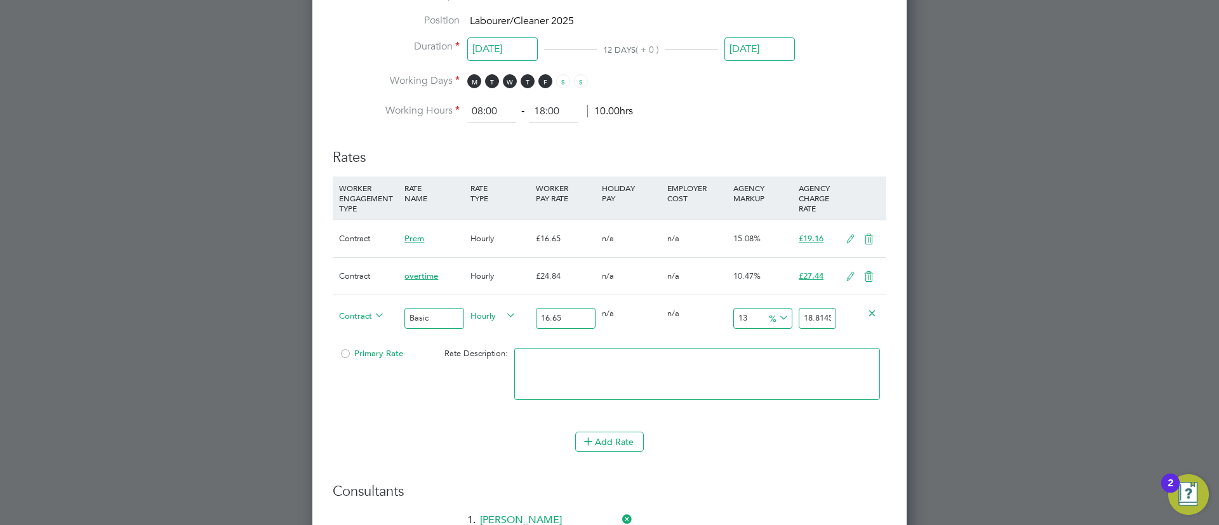
type input "1"
type input "14.114114114114114"
type input "19"
type input "14.714714714714715"
type input "19.1"
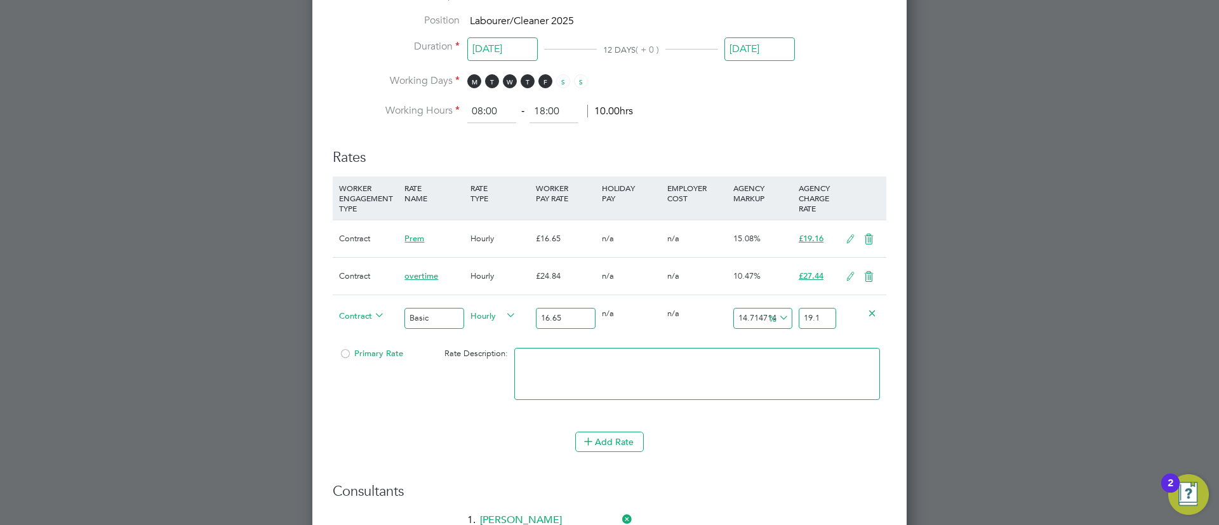
type input "15.075075075075075"
type input "19.16"
click at [733, 379] on textarea at bounding box center [697, 374] width 366 height 52
click at [367, 356] on span "Primary Rate" at bounding box center [371, 353] width 64 height 11
click at [875, 237] on icon at bounding box center [869, 239] width 16 height 10
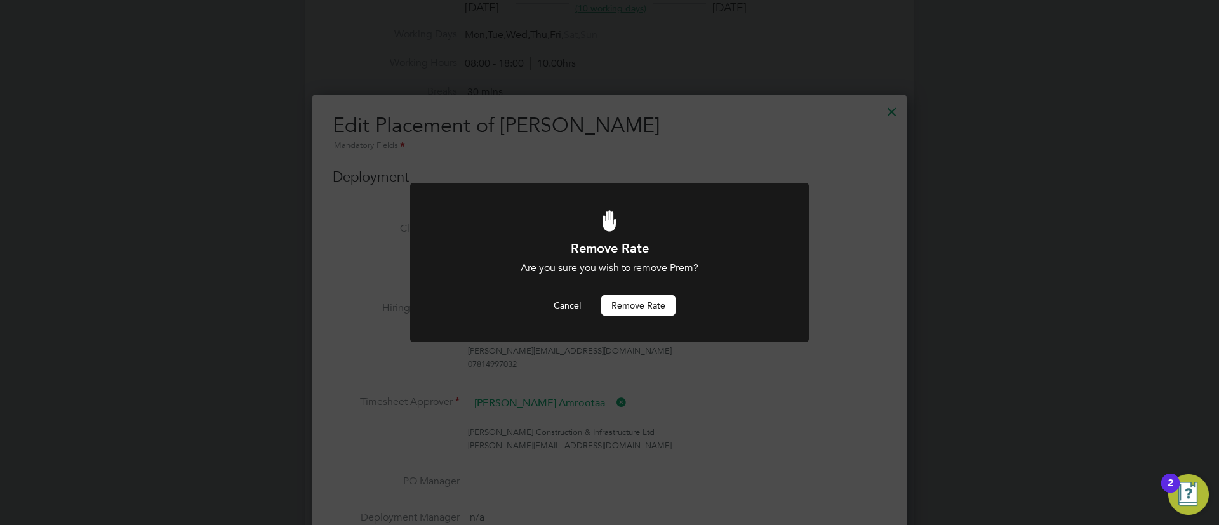
click at [649, 304] on button "Remove rate" at bounding box center [638, 305] width 74 height 20
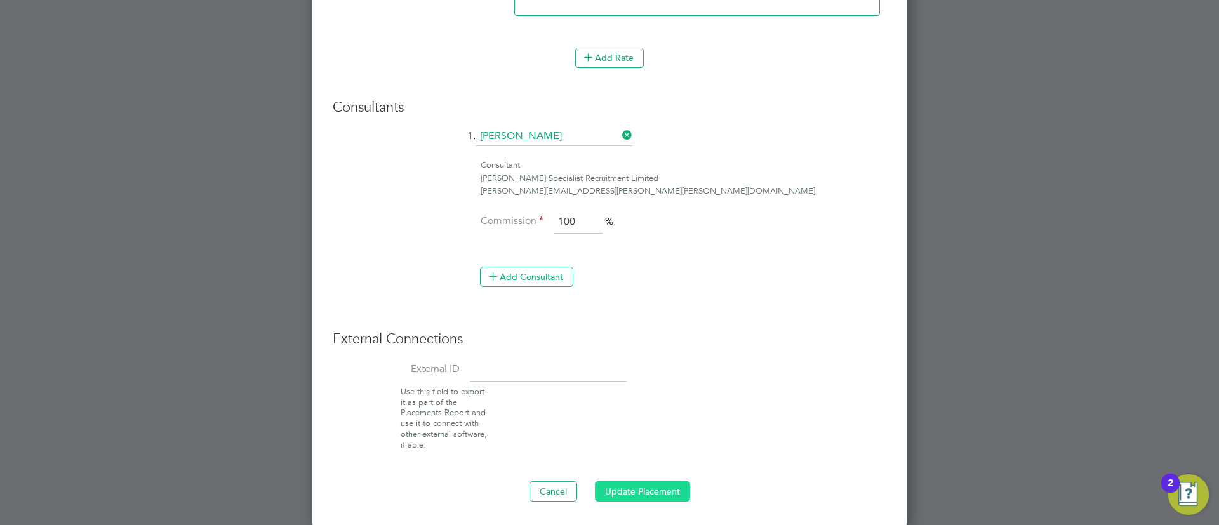
click at [645, 496] on button "Update Placement" at bounding box center [642, 491] width 95 height 20
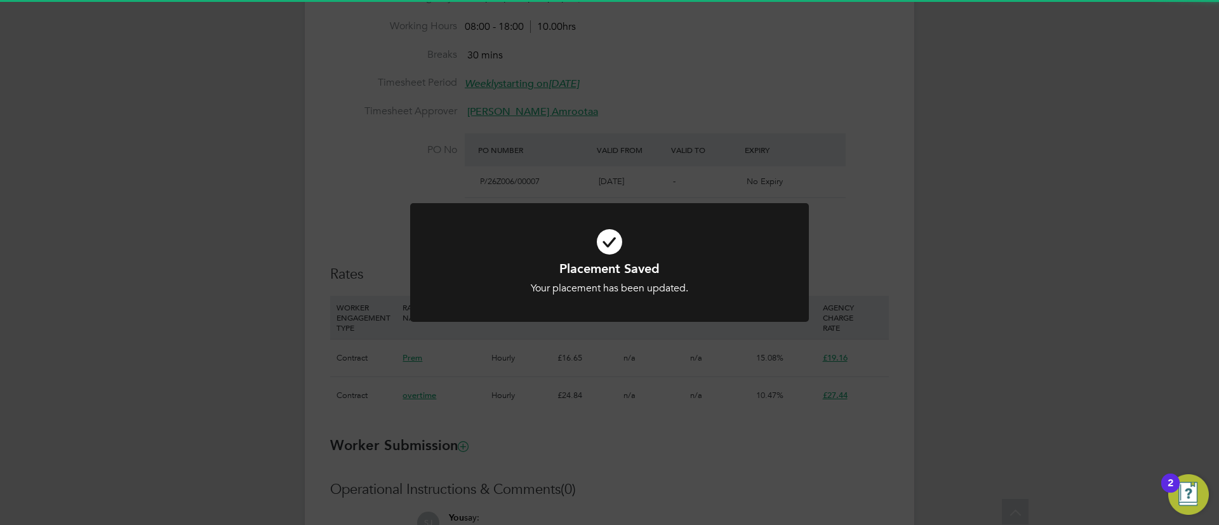
click at [610, 447] on div "Placement Saved Your placement has been updated. Cancel Okay" at bounding box center [609, 262] width 1219 height 525
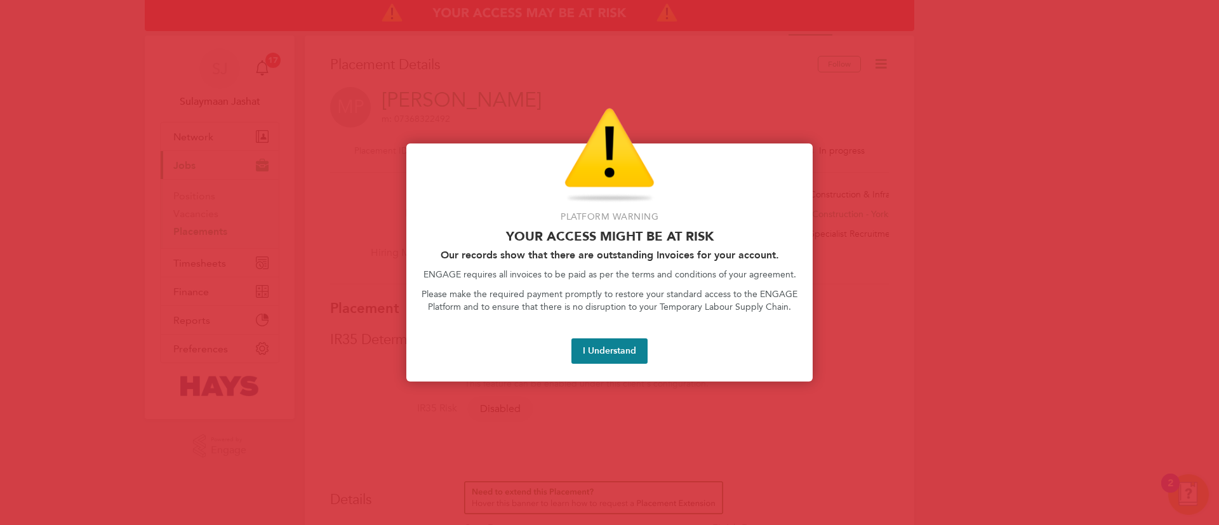
scroll to position [12, 93]
click at [612, 342] on button "I Understand" at bounding box center [610, 351] width 76 height 25
